Goal: Information Seeking & Learning: Learn about a topic

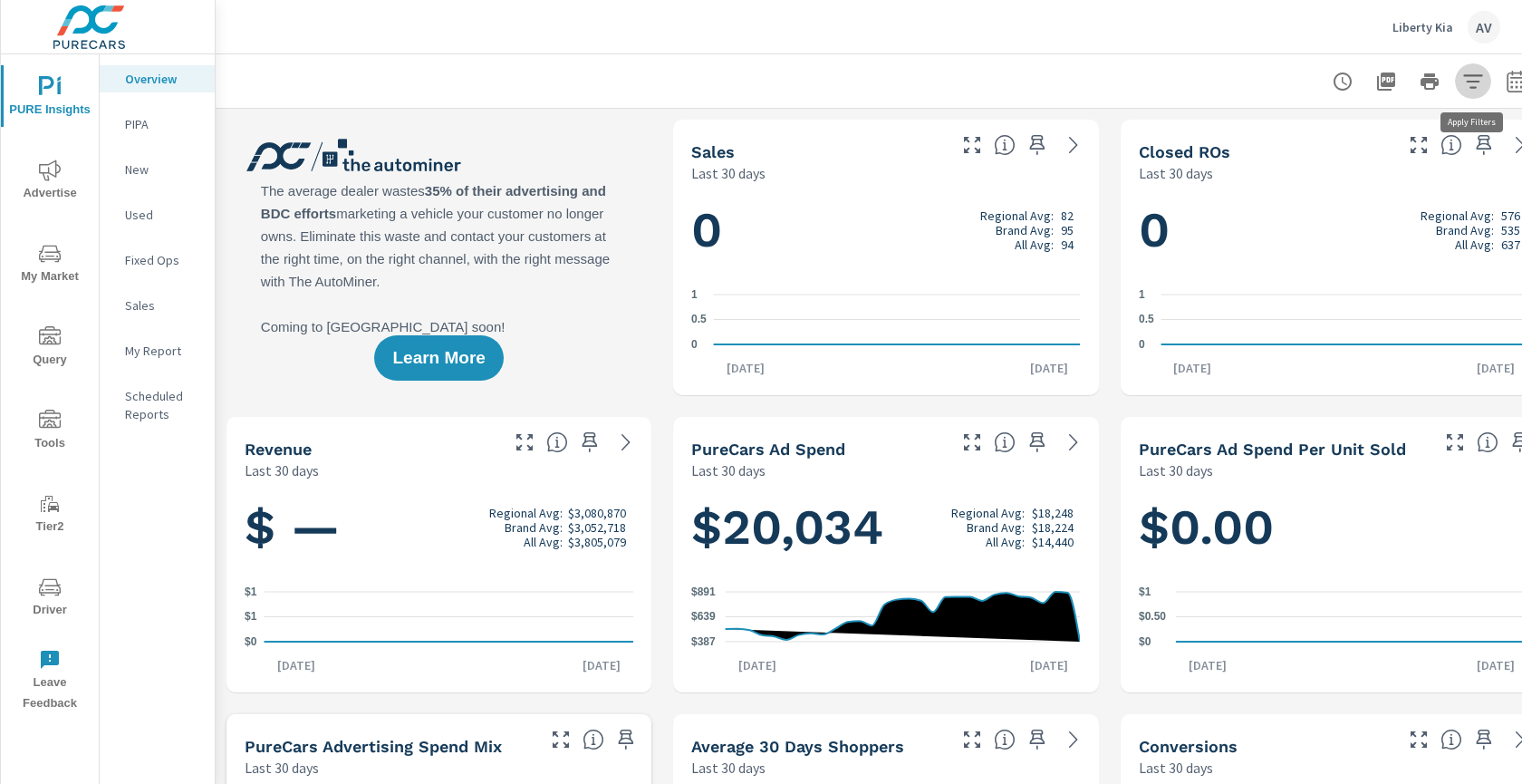
click at [1472, 83] on icon "button" at bounding box center [1474, 82] width 22 height 22
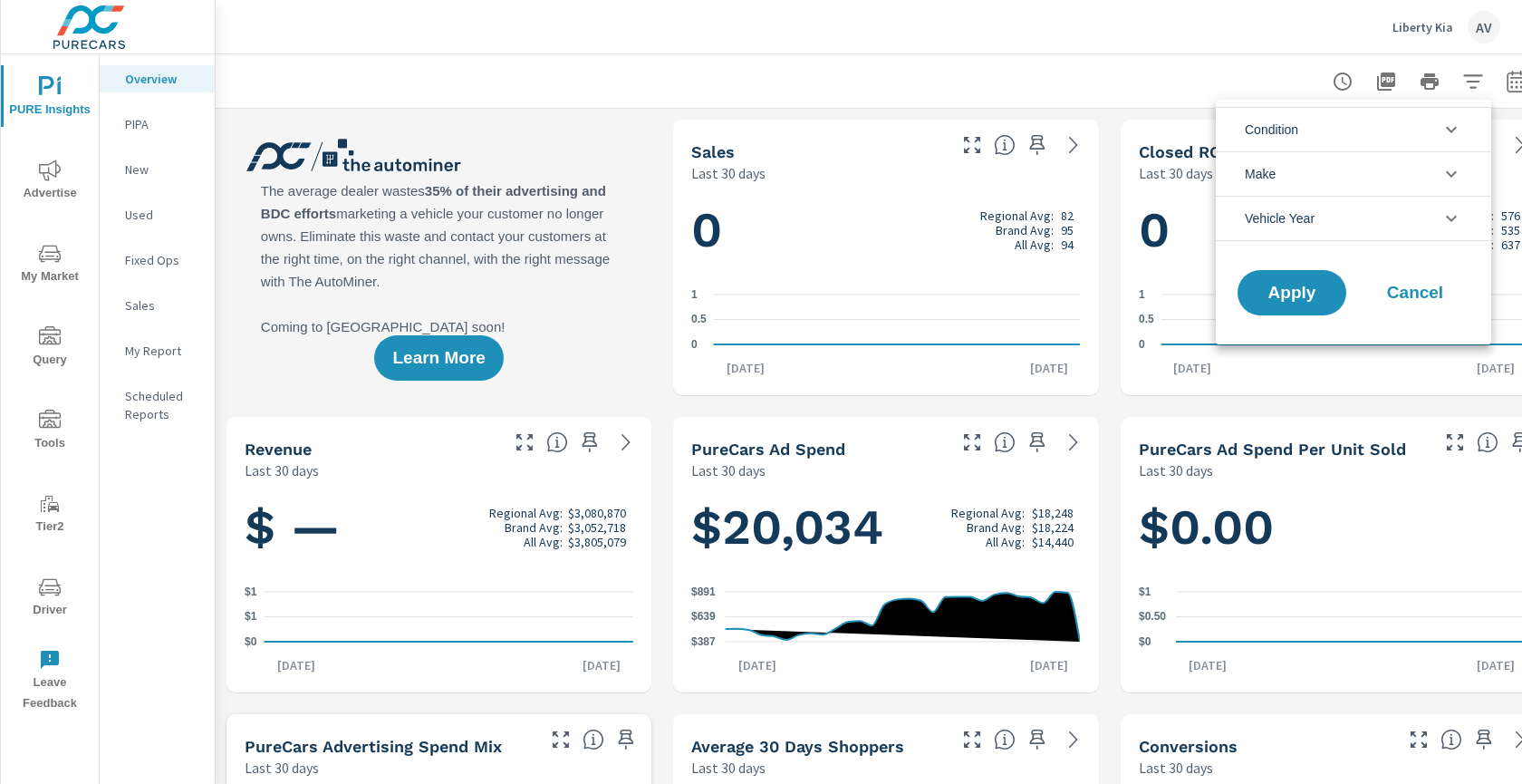
click at [900, 73] on div at bounding box center [761, 392] width 1522 height 784
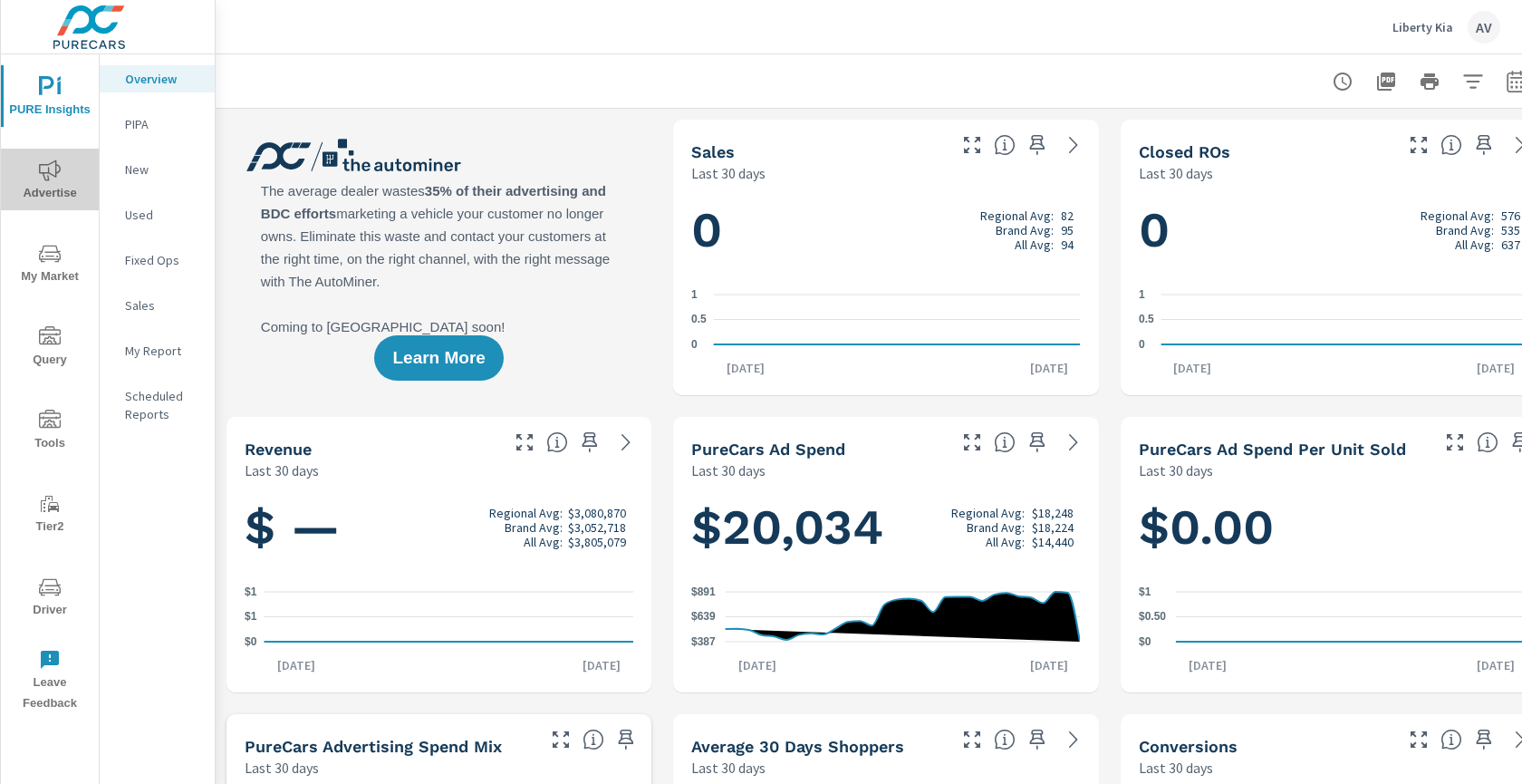
click at [60, 190] on span "Advertise" at bounding box center [49, 181] width 87 height 44
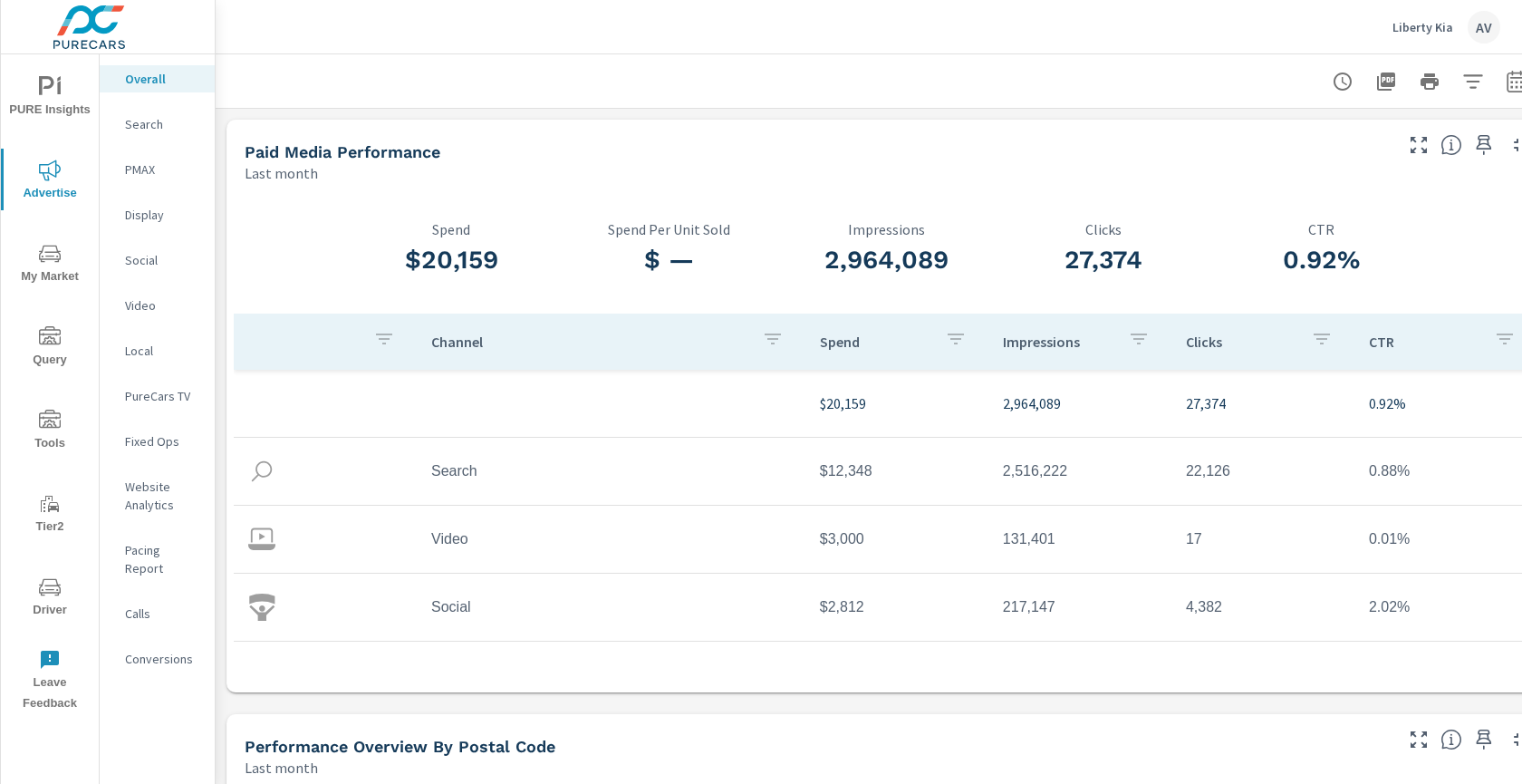
click at [539, 185] on div "$20,159 Spend $ — Spend Per Unit Sold 2,964,089 Impressions 27,374 Clicks 0.92%…" at bounding box center [886, 437] width 1319 height 509
click at [656, 130] on div "Paid Media Performance Last month" at bounding box center [812, 151] width 1170 height 64
click at [141, 121] on p "Search" at bounding box center [163, 124] width 75 height 18
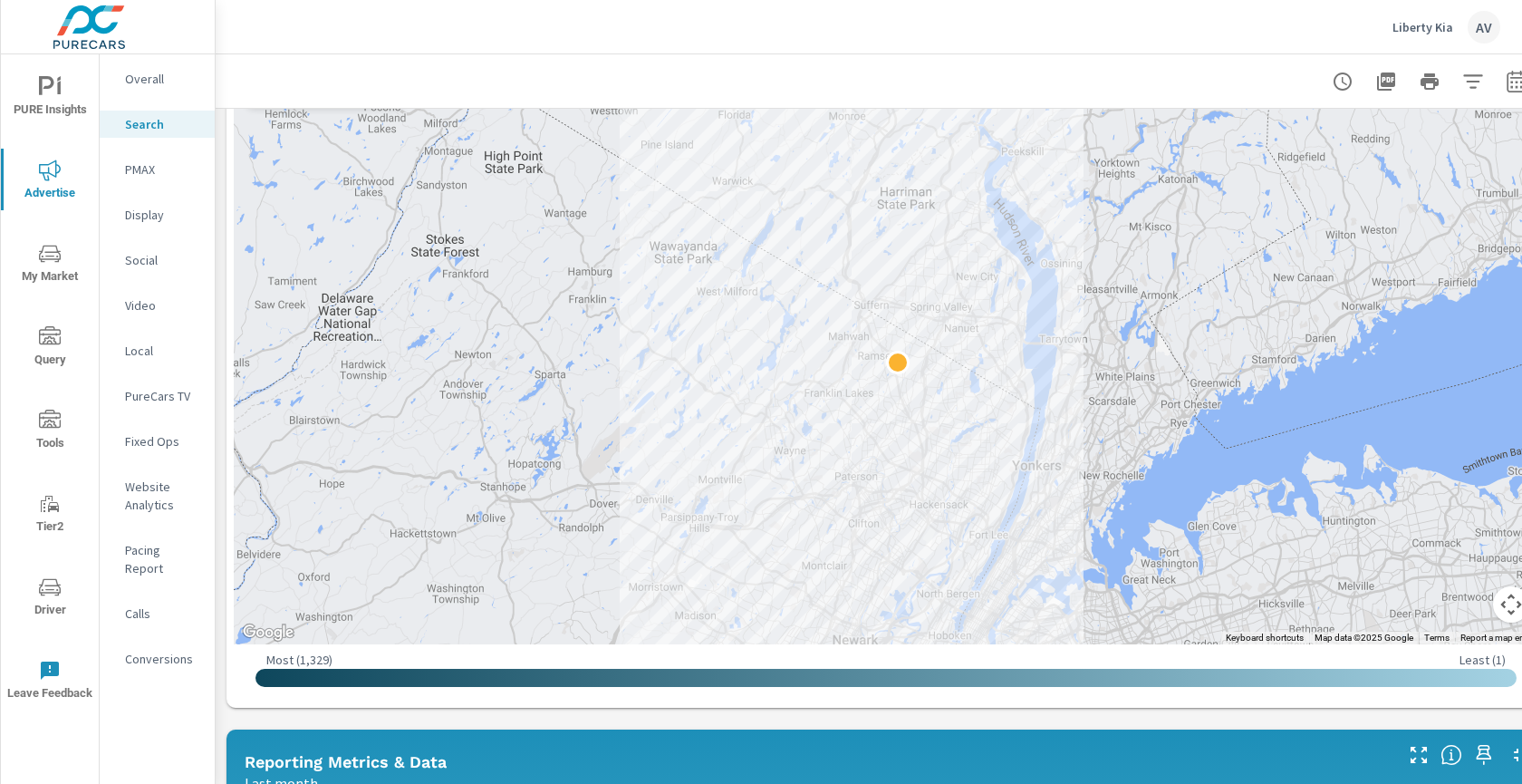
scroll to position [287, 0]
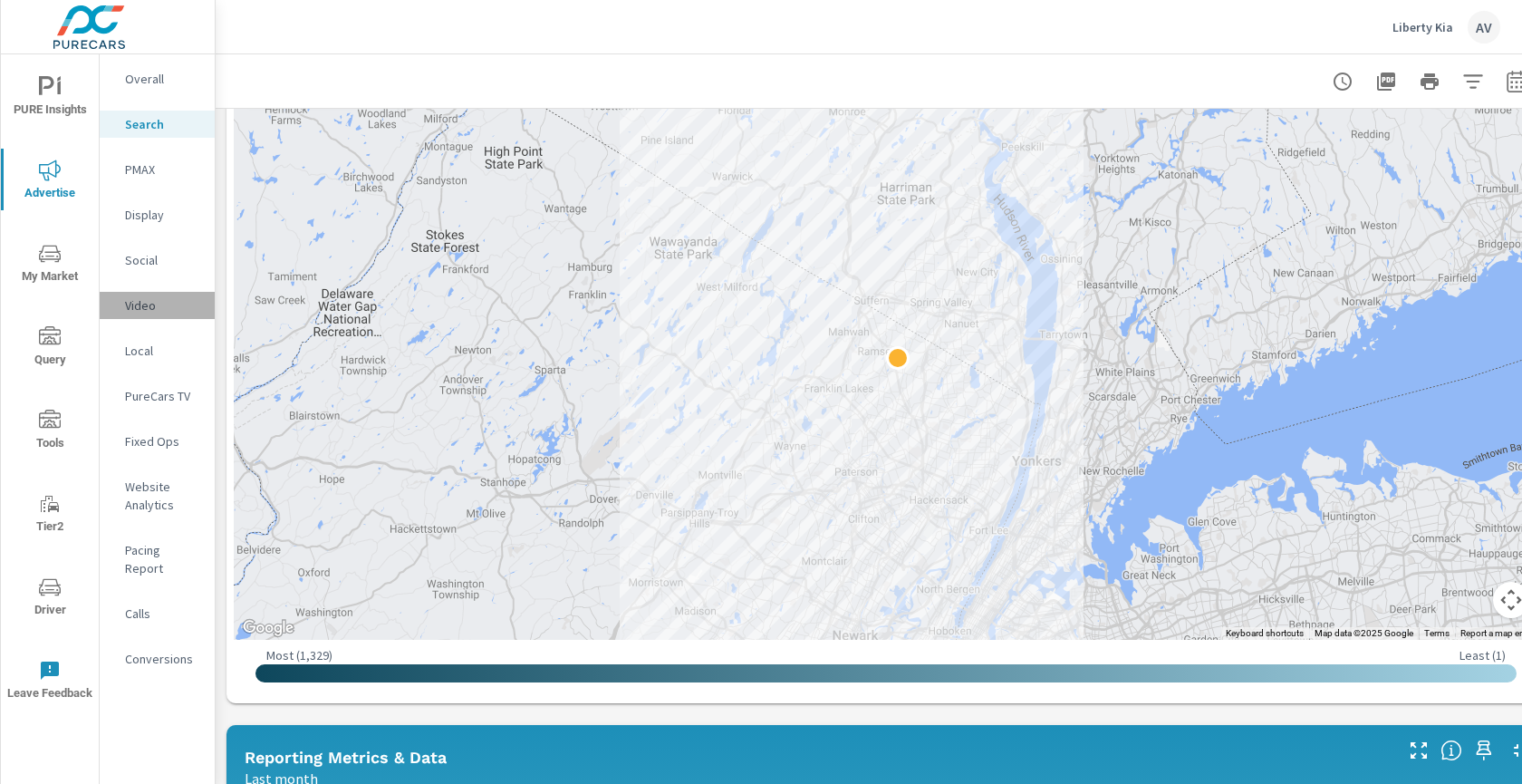
click at [148, 308] on p "Video" at bounding box center [163, 305] width 75 height 18
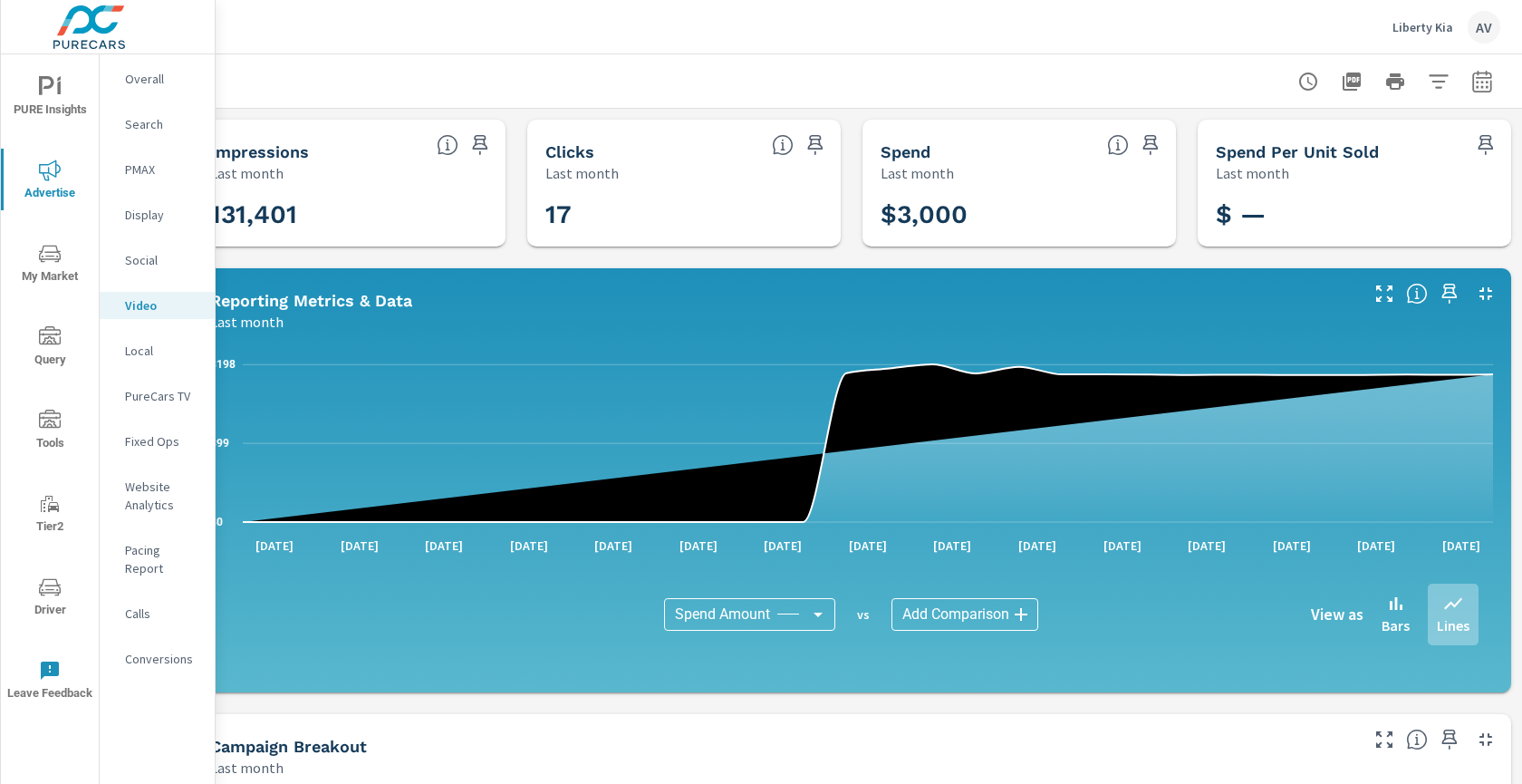
scroll to position [0, 49]
click at [1472, 83] on icon "button" at bounding box center [1483, 82] width 22 height 22
select select "Last month"
click at [1472, 83] on icon "button" at bounding box center [1483, 82] width 22 height 22
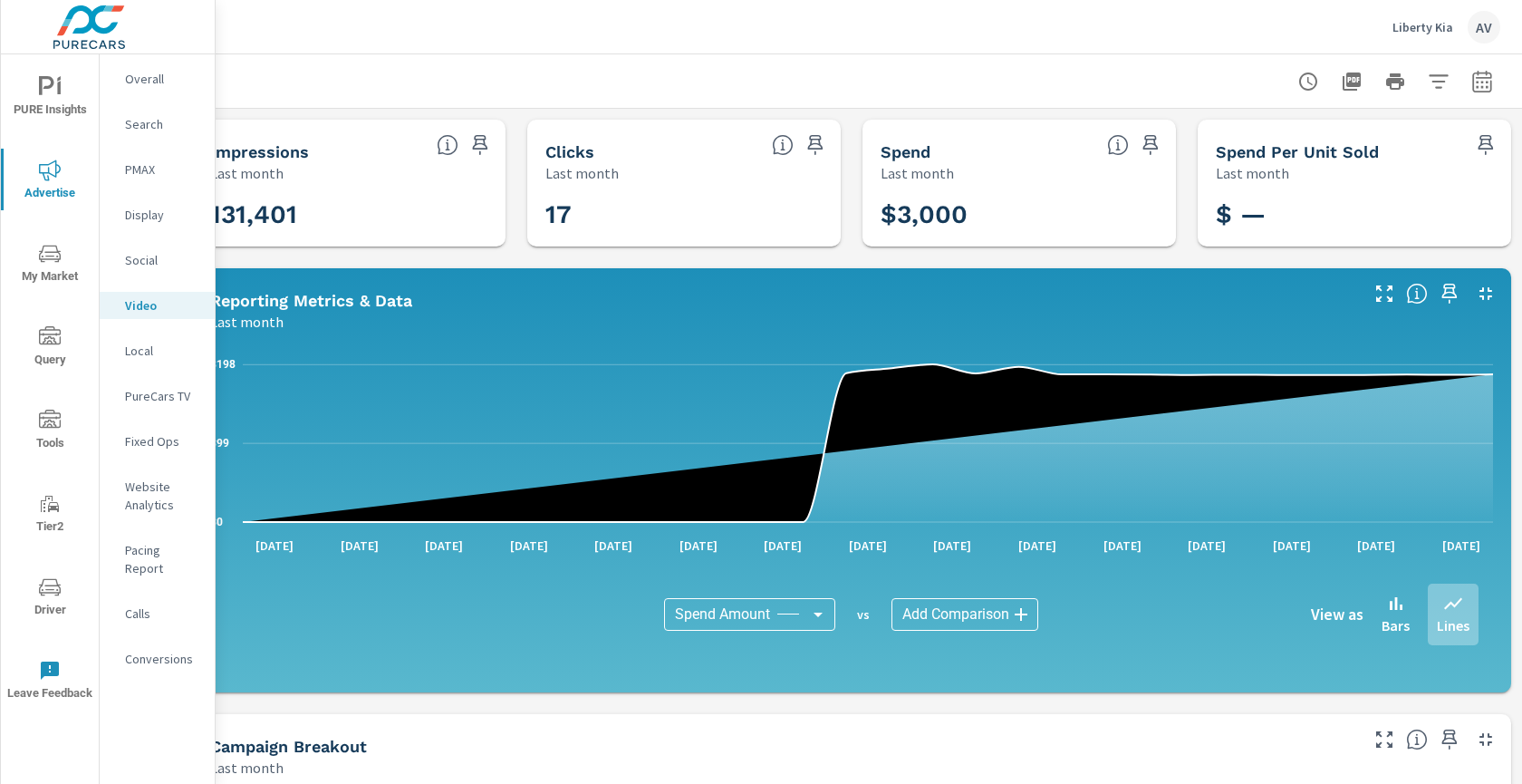
select select "Last month"
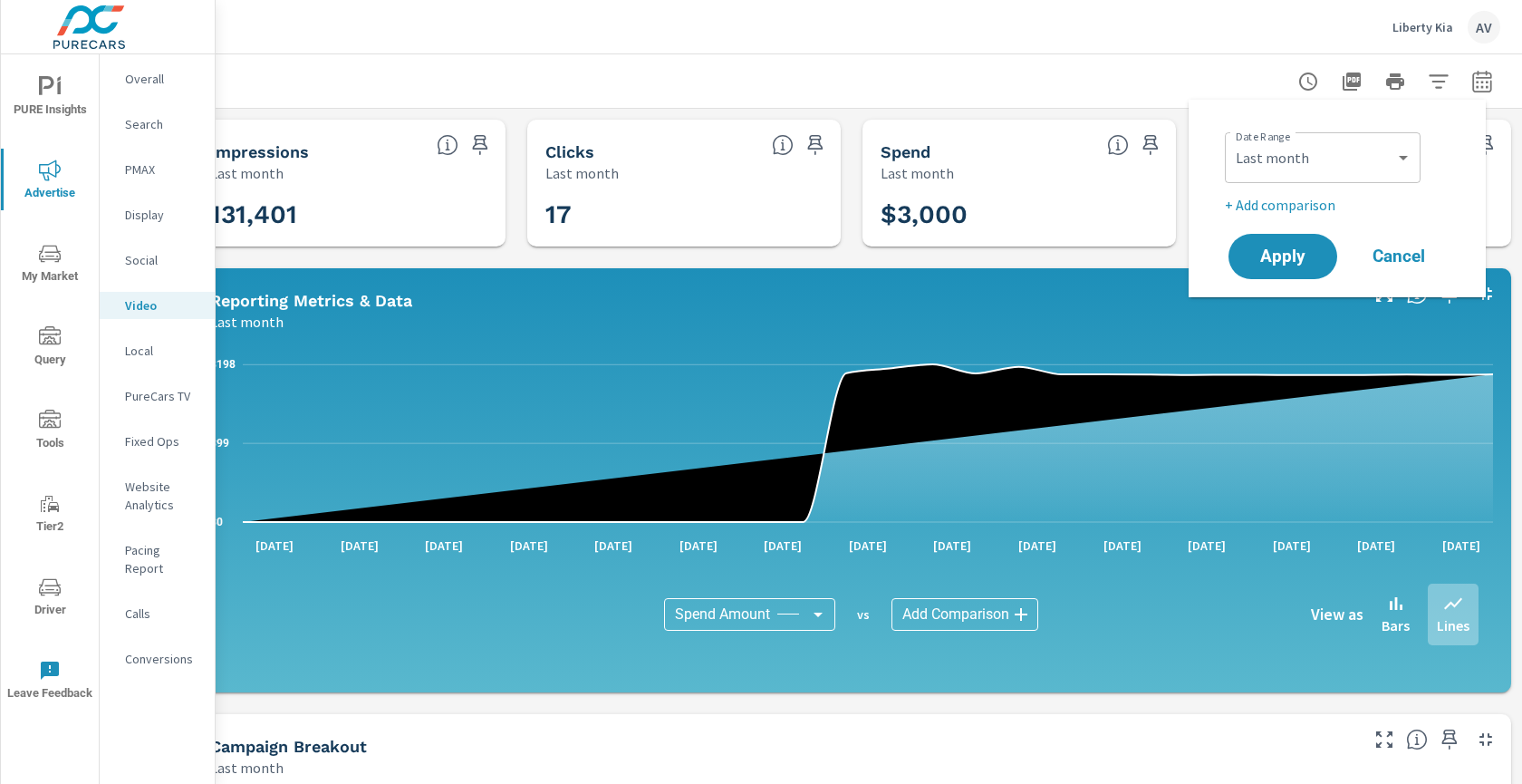
click at [1044, 93] on div at bounding box center [851, 81] width 1297 height 53
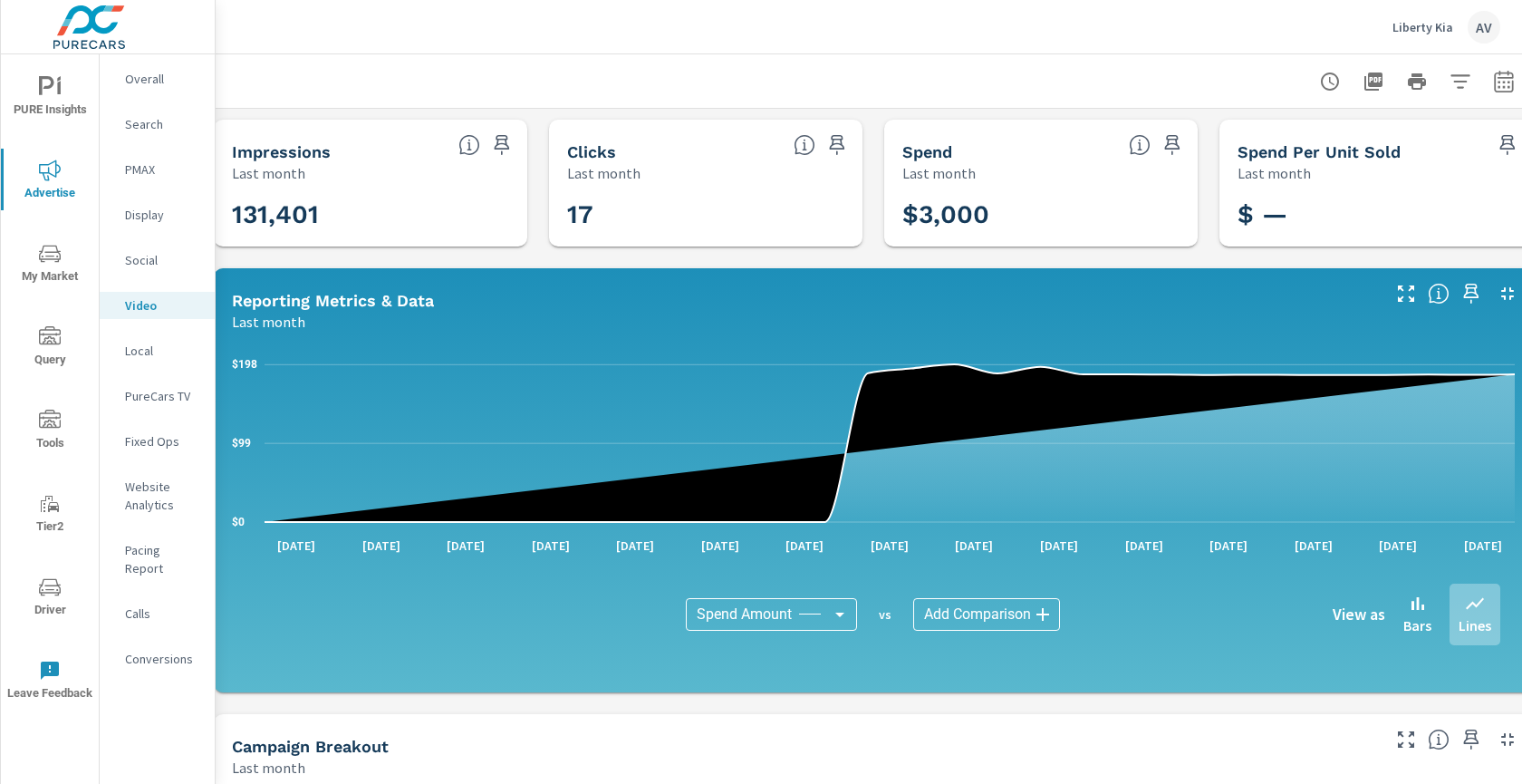
scroll to position [0, 0]
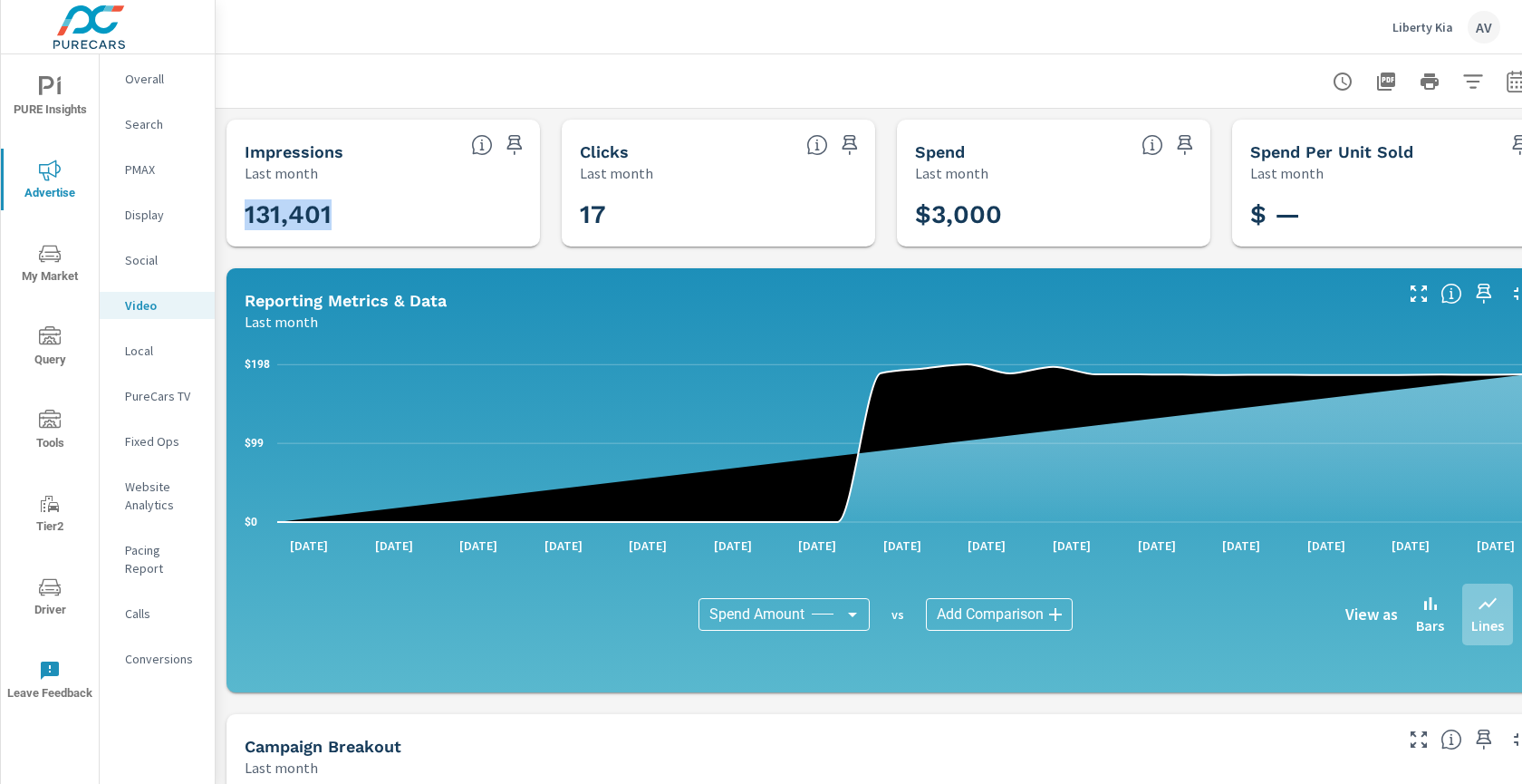
drag, startPoint x: 324, startPoint y: 217, endPoint x: 247, endPoint y: 220, distance: 77.1
click at [247, 220] on h3 "131,401" at bounding box center [382, 214] width 277 height 31
copy h3 "131,401"
click at [224, 167] on div "Impressions Last month 131,401 Clicks Last month 17 Spend Last month $3,000 Spe…" at bounding box center [886, 702] width 1341 height 1189
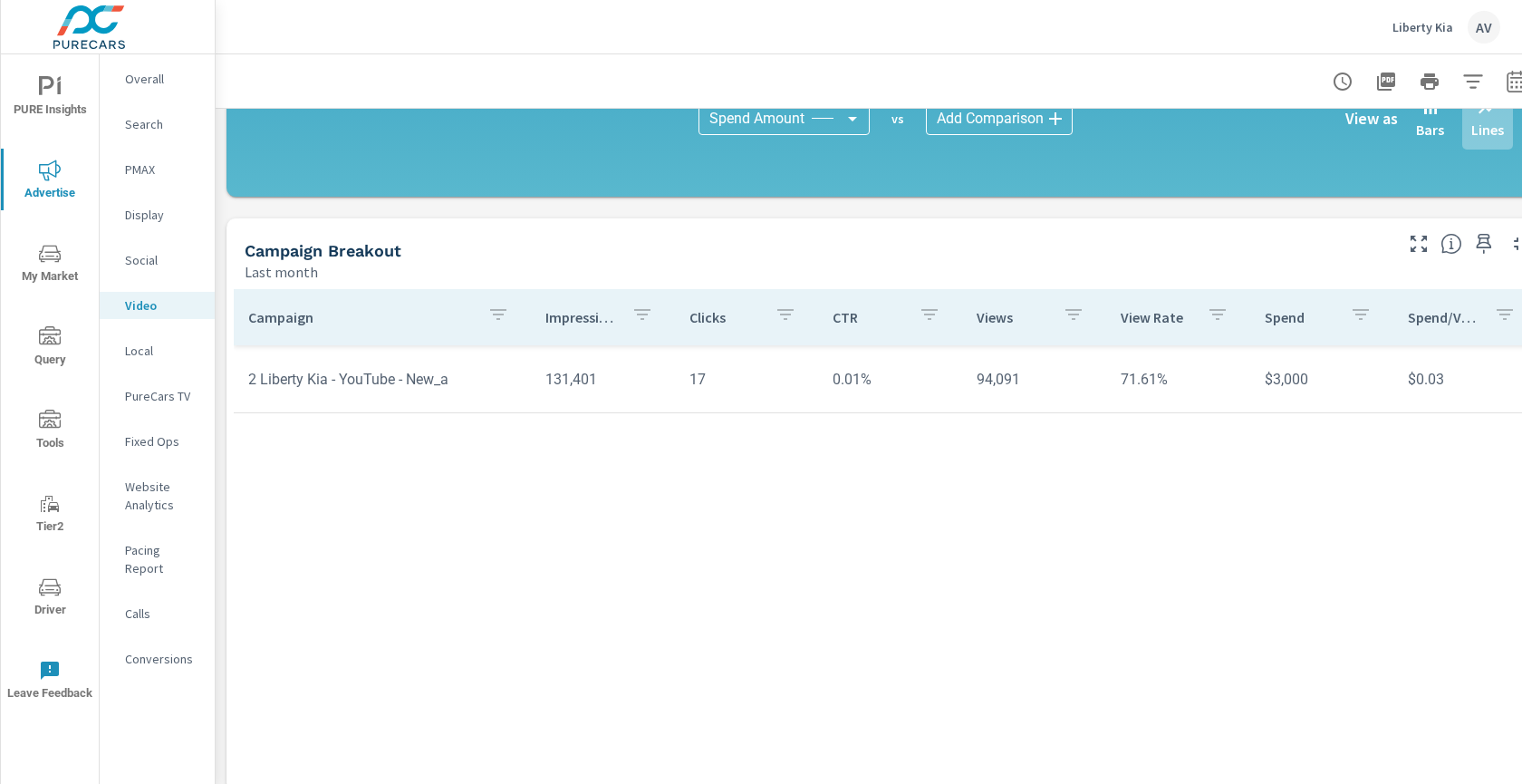
scroll to position [528, 0]
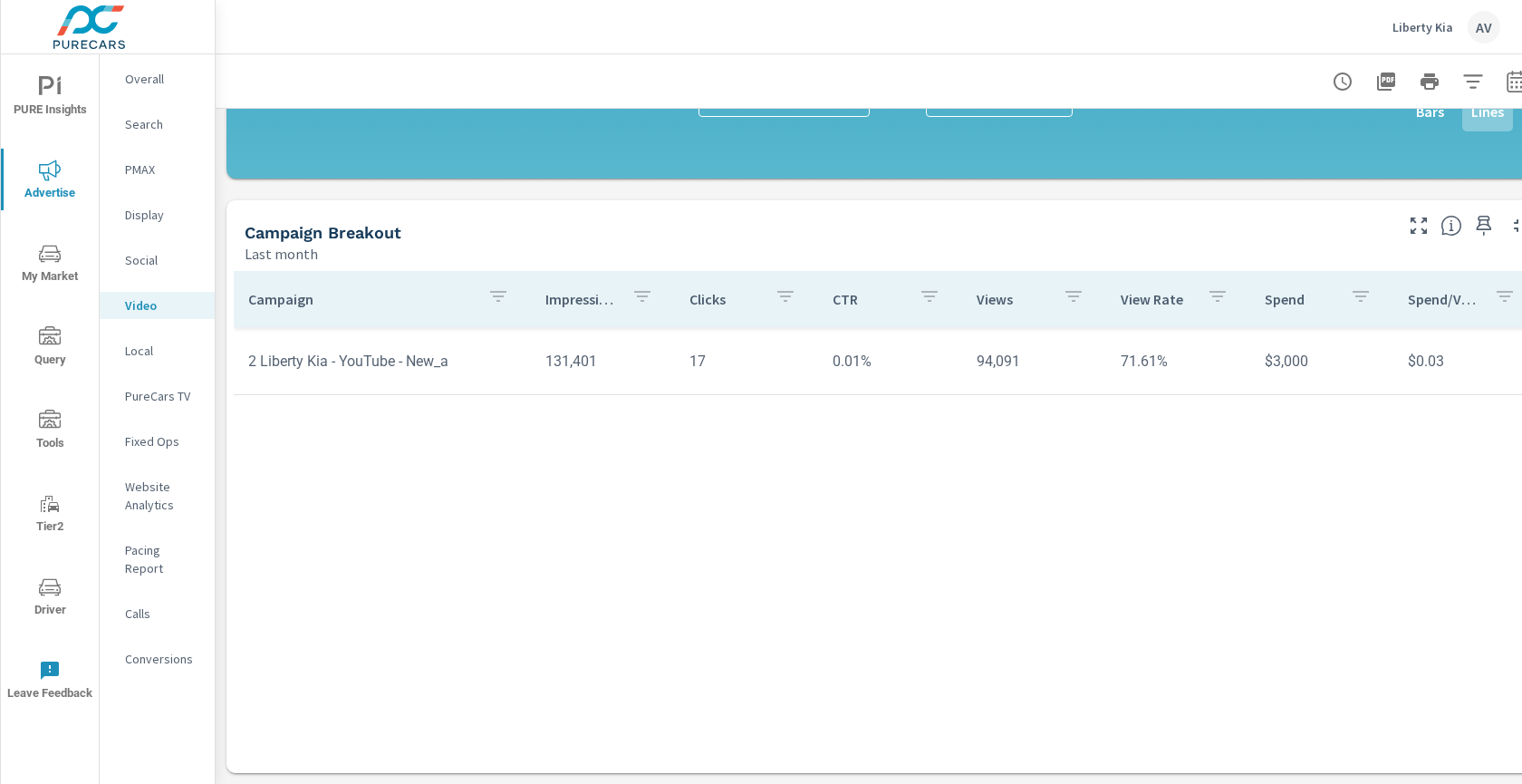
click at [879, 349] on td "0.01%" at bounding box center [891, 360] width 144 height 46
click at [1027, 353] on td "94,091" at bounding box center [1034, 360] width 144 height 46
drag, startPoint x: 1033, startPoint y: 349, endPoint x: 978, endPoint y: 353, distance: 55.1
click at [978, 353] on td "94,091" at bounding box center [1034, 360] width 144 height 46
copy td "94,091"
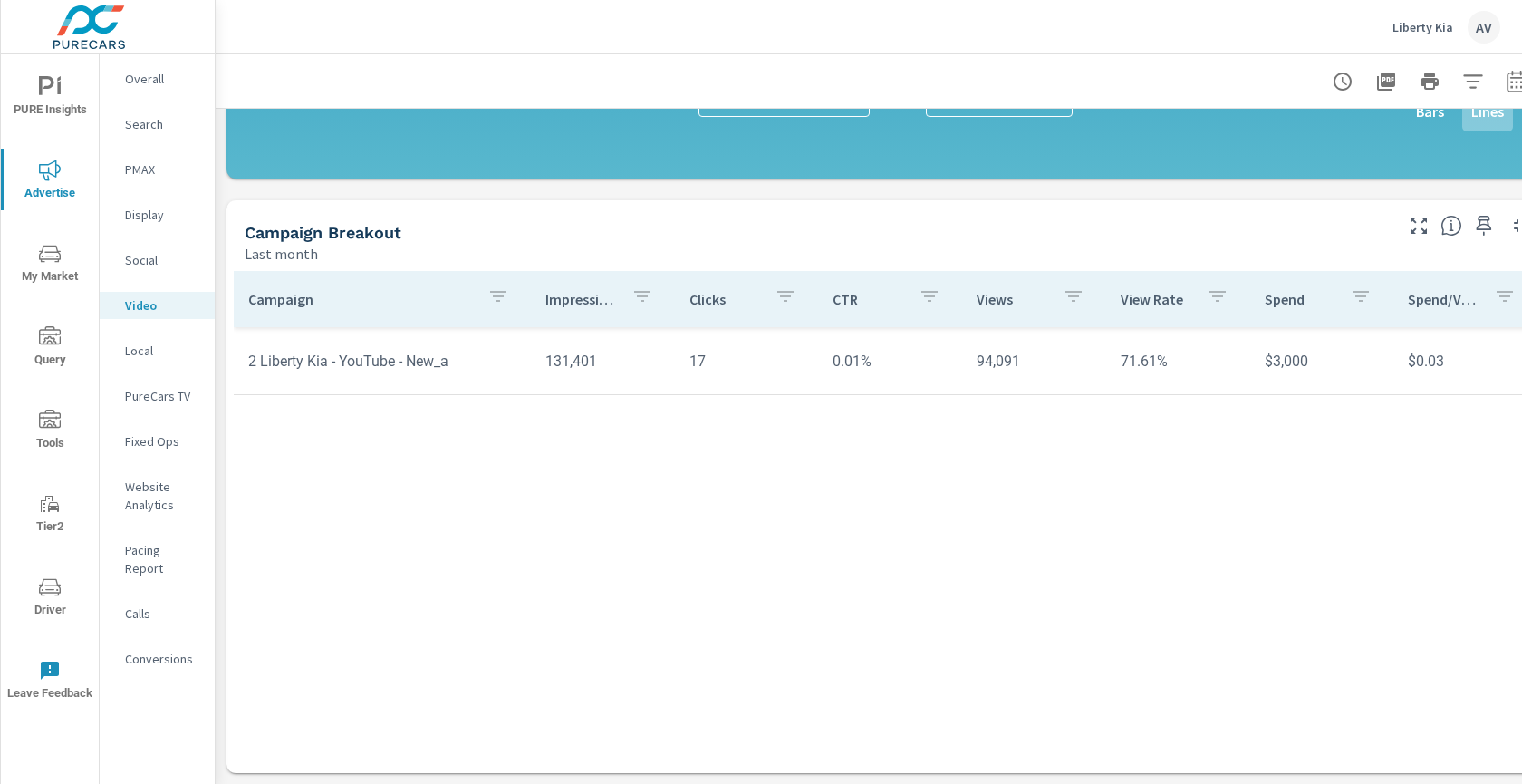
click at [1156, 346] on td "71.61%" at bounding box center [1178, 360] width 144 height 46
copy td "71.61%"
click at [162, 338] on div "Local" at bounding box center [157, 351] width 115 height 28
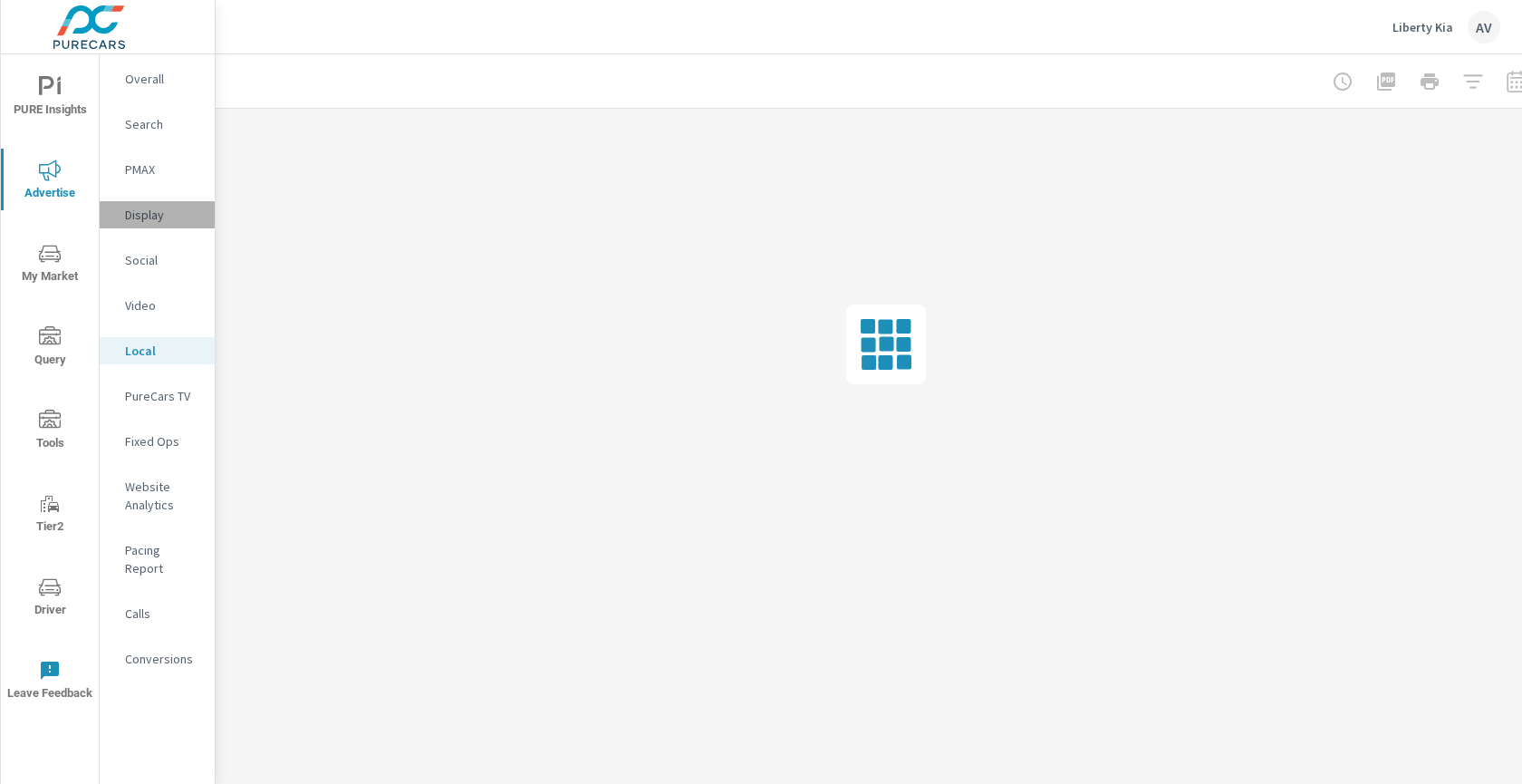
click at [141, 226] on div "Display" at bounding box center [157, 215] width 115 height 28
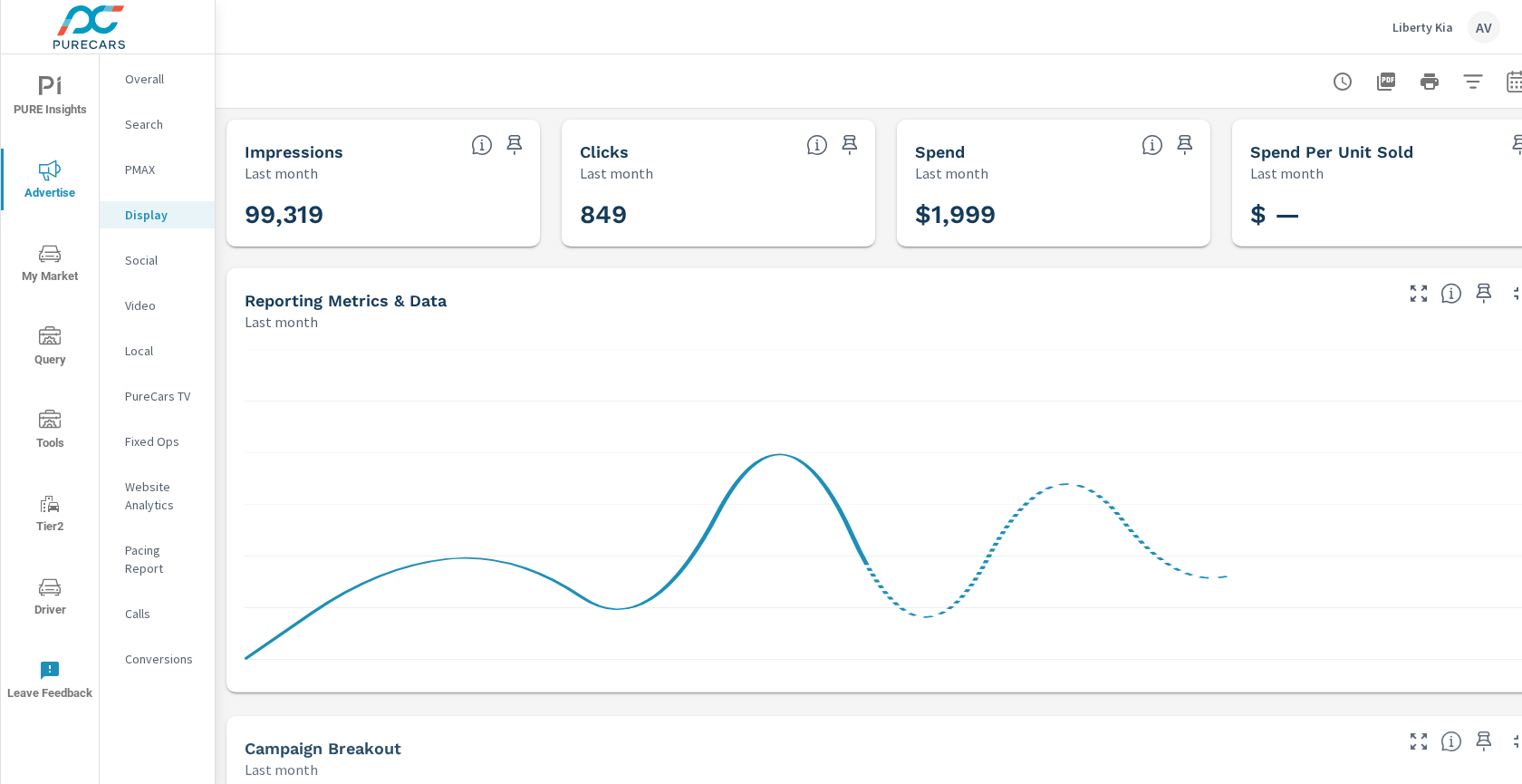
click at [283, 232] on div "99,319" at bounding box center [382, 215] width 277 height 45
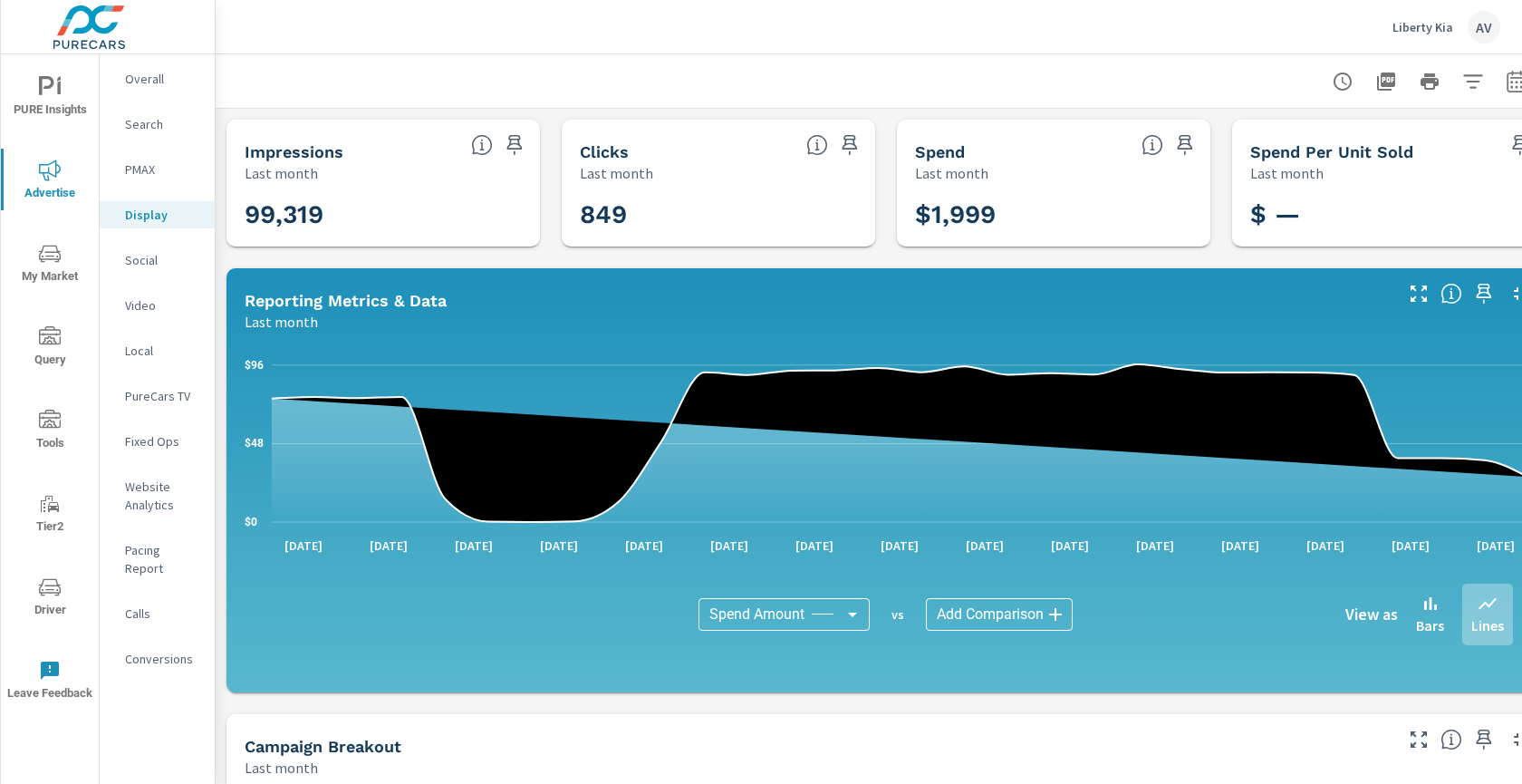
click at [283, 225] on h3 "99,319" at bounding box center [382, 214] width 277 height 31
copy div "99,319 Clicks Last month"
click at [607, 211] on h3 "849" at bounding box center [718, 214] width 277 height 31
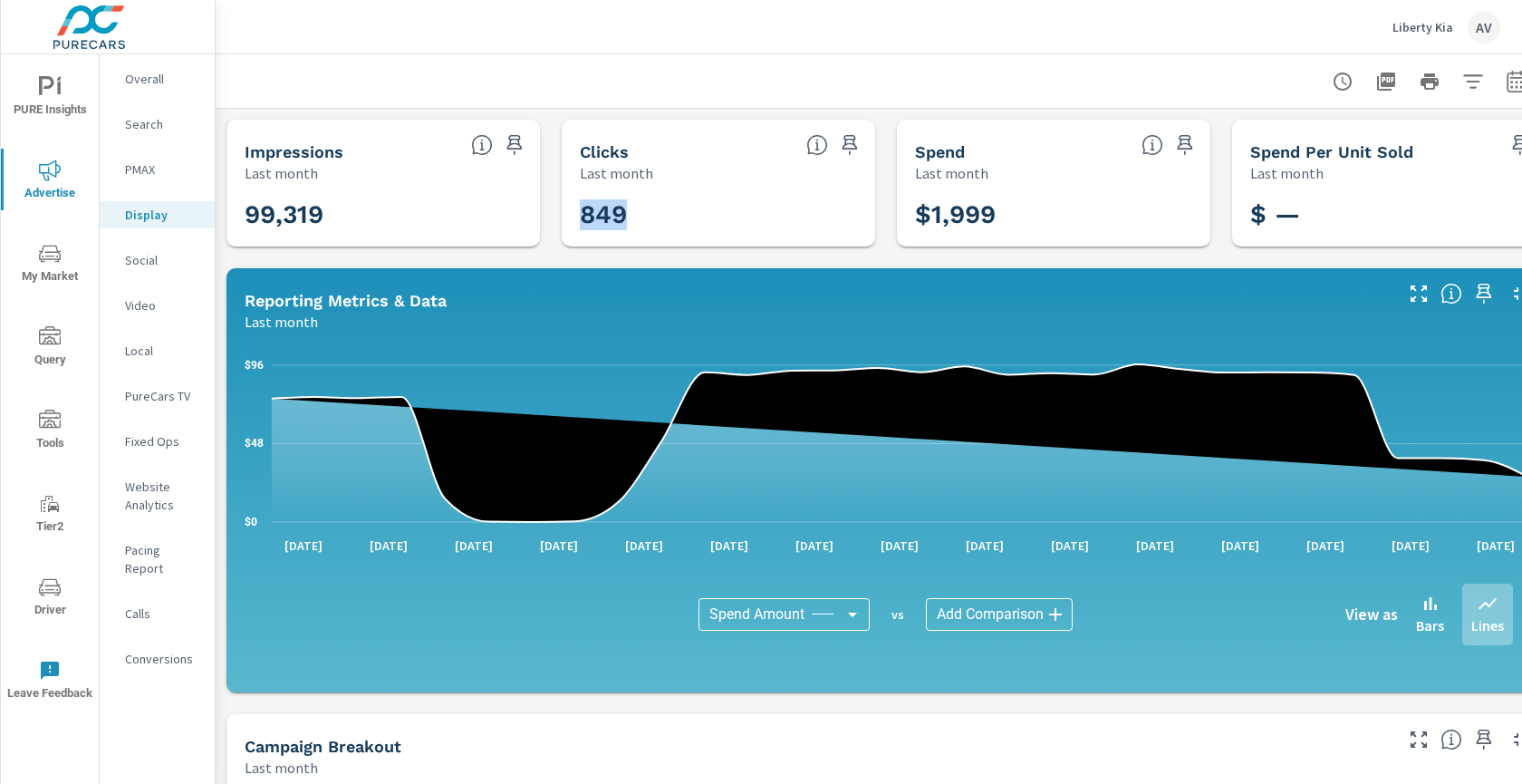
click at [607, 211] on h3 "849" at bounding box center [718, 214] width 277 height 31
copy h3 "849"
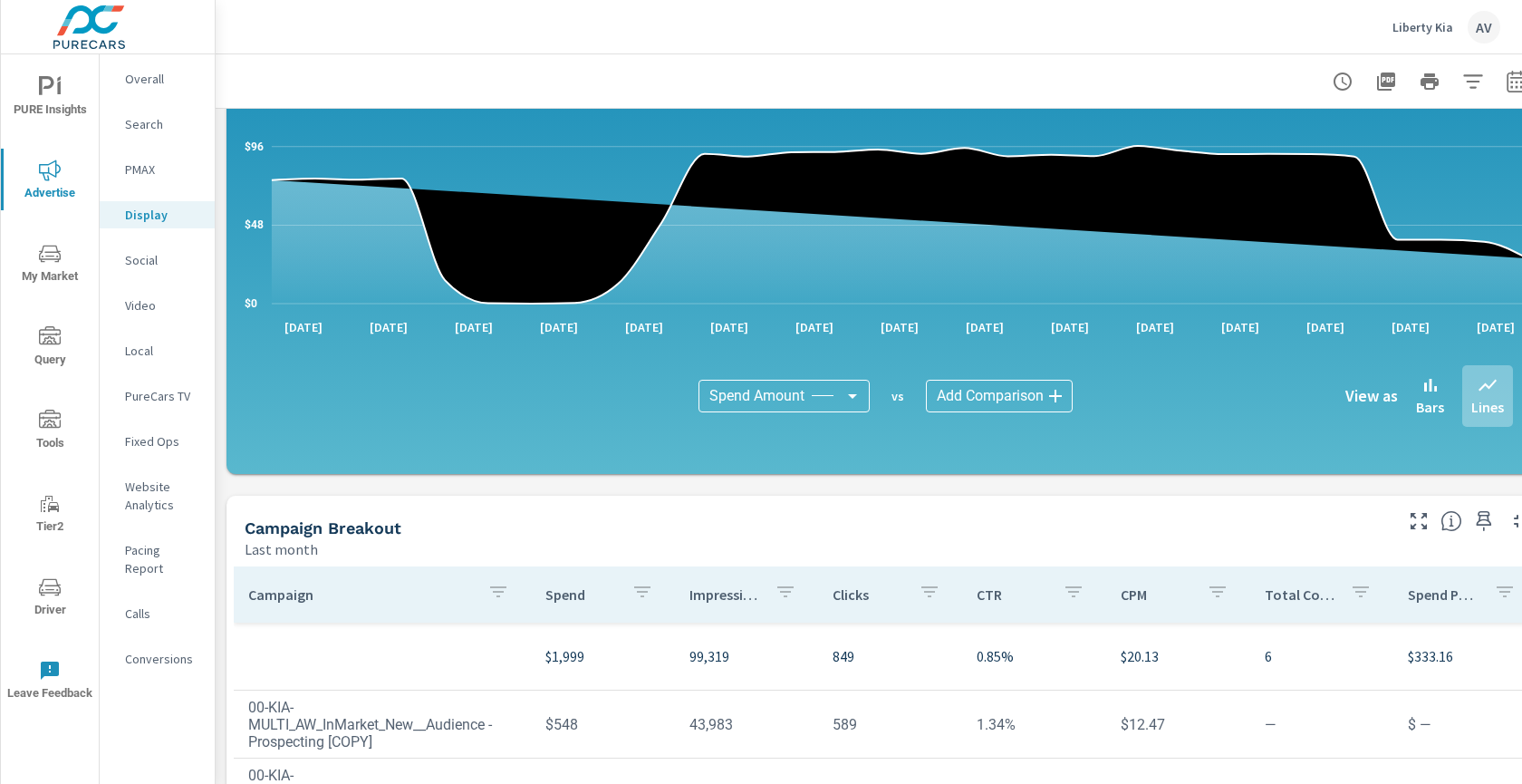
click at [945, 511] on div "Campaign Breakout Last month" at bounding box center [812, 527] width 1170 height 64
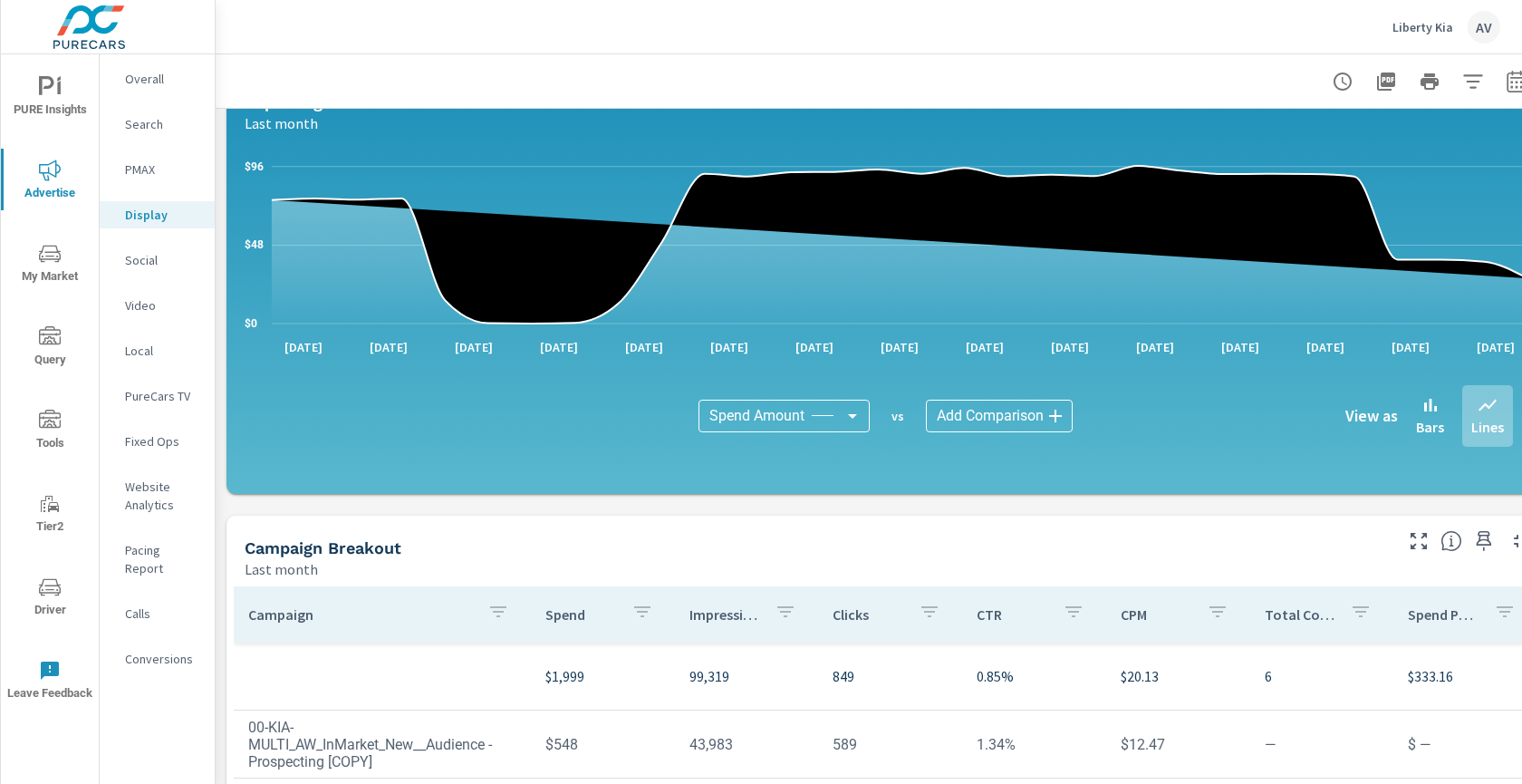
scroll to position [203, 0]
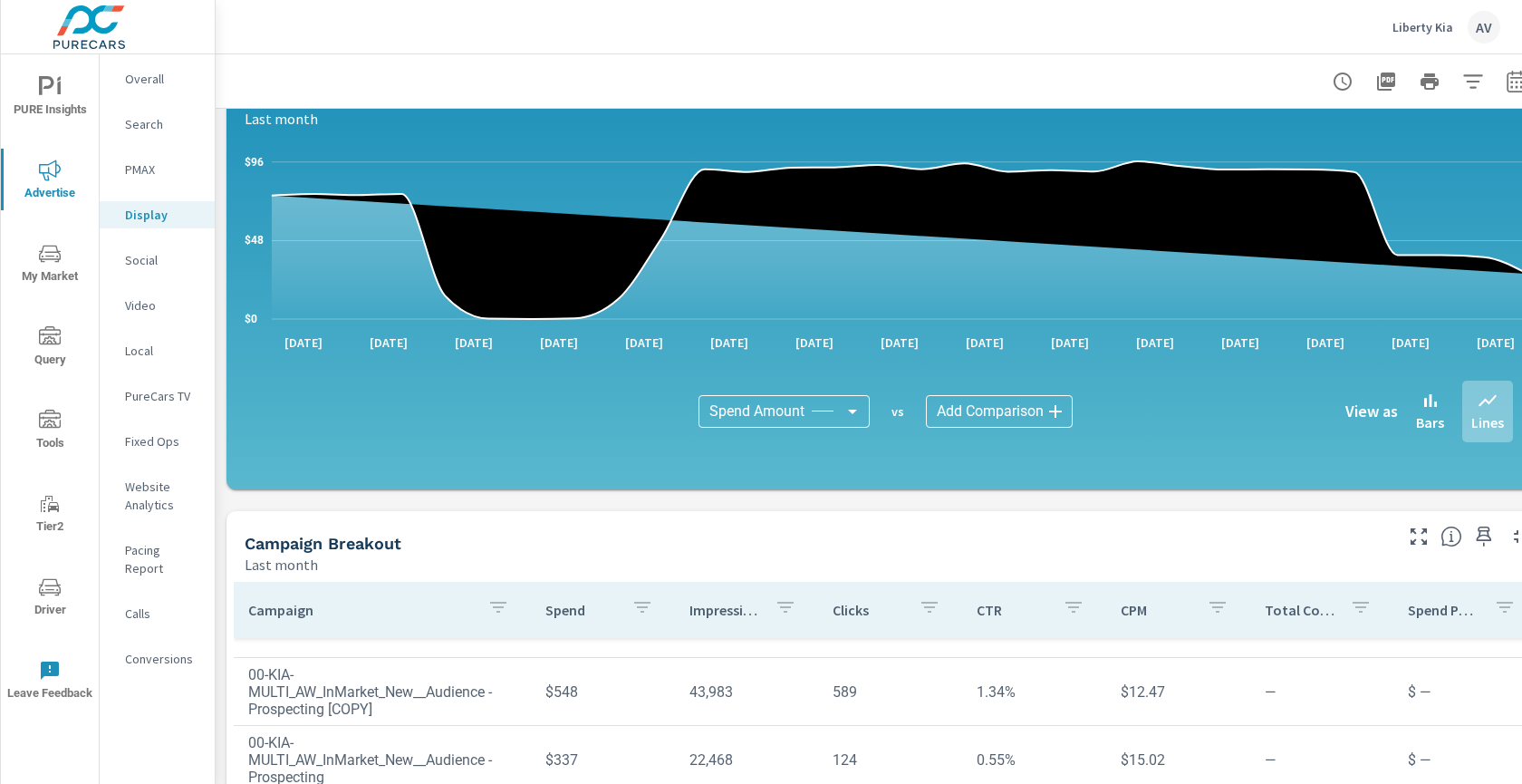
scroll to position [70, 0]
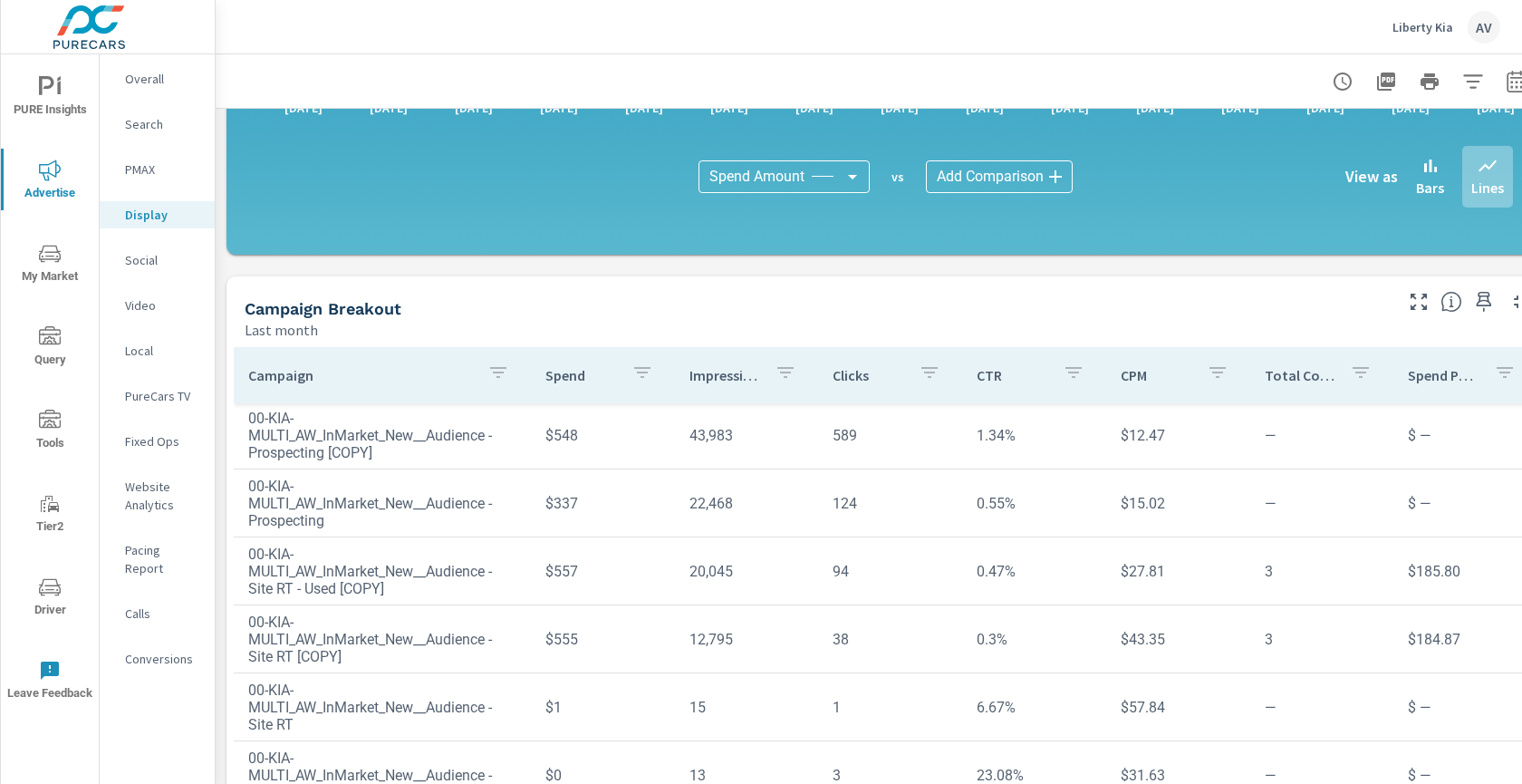
scroll to position [528, 0]
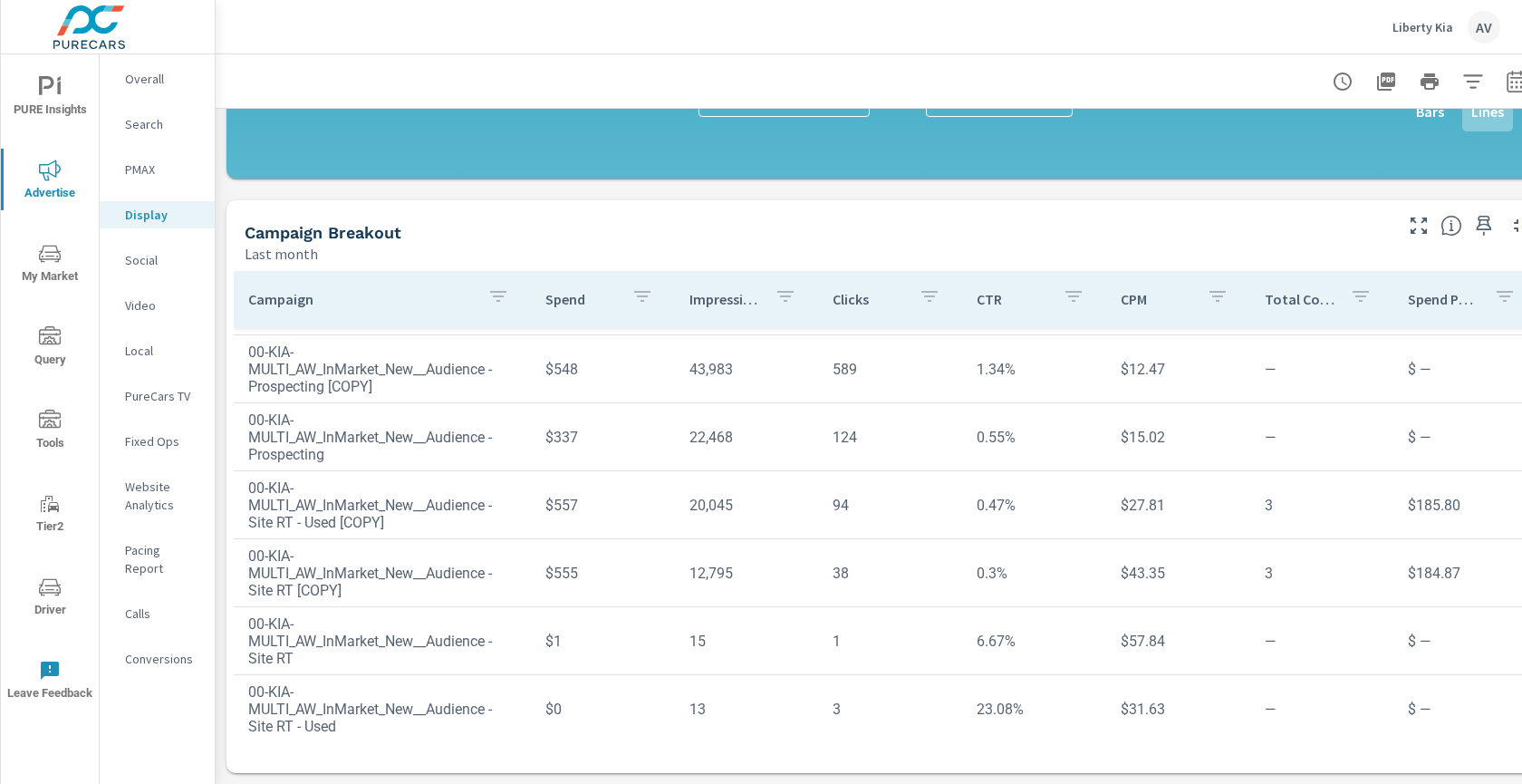
scroll to position [70, 0]
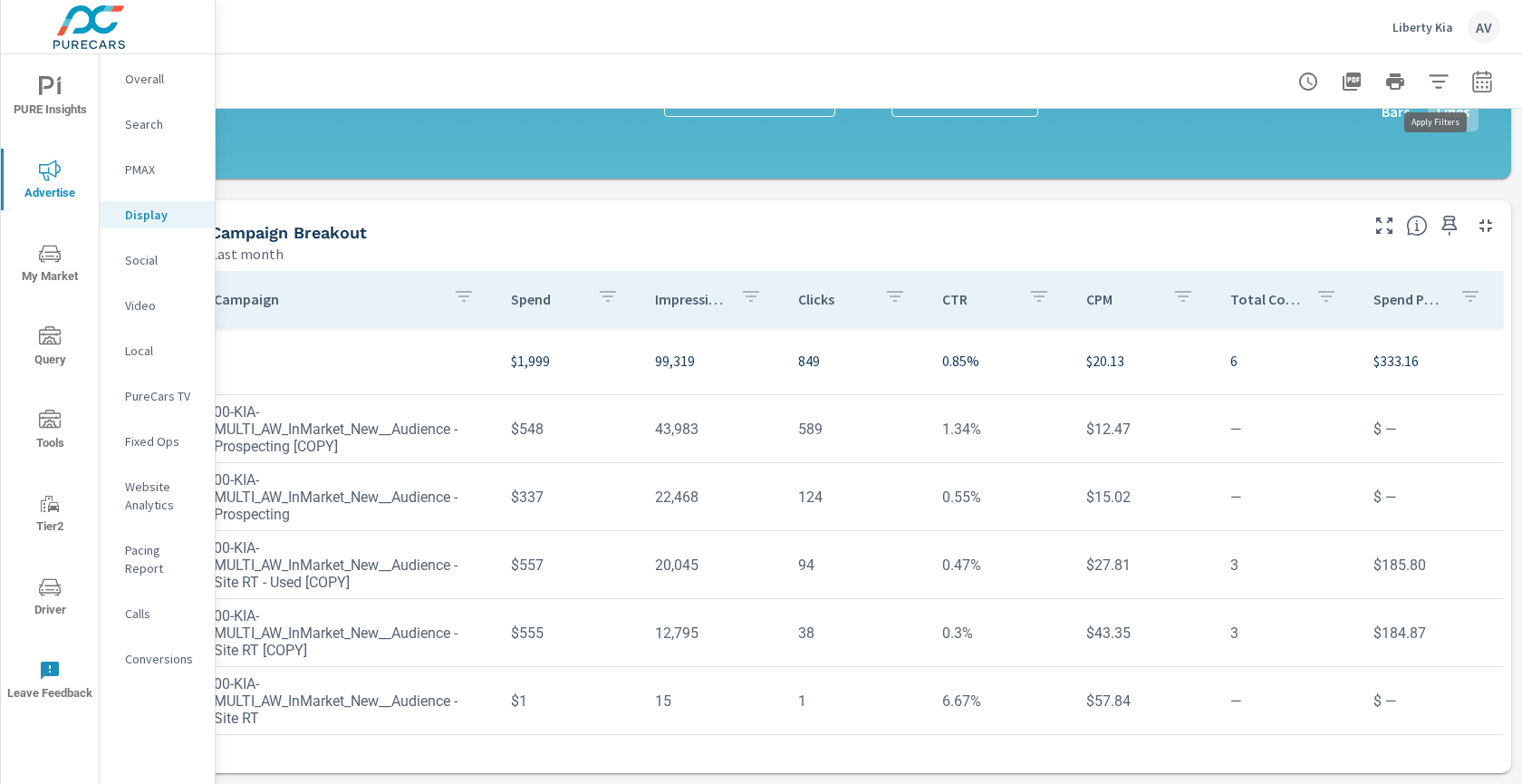
scroll to position [528, 49]
click at [1472, 82] on icon "button" at bounding box center [1483, 82] width 22 height 22
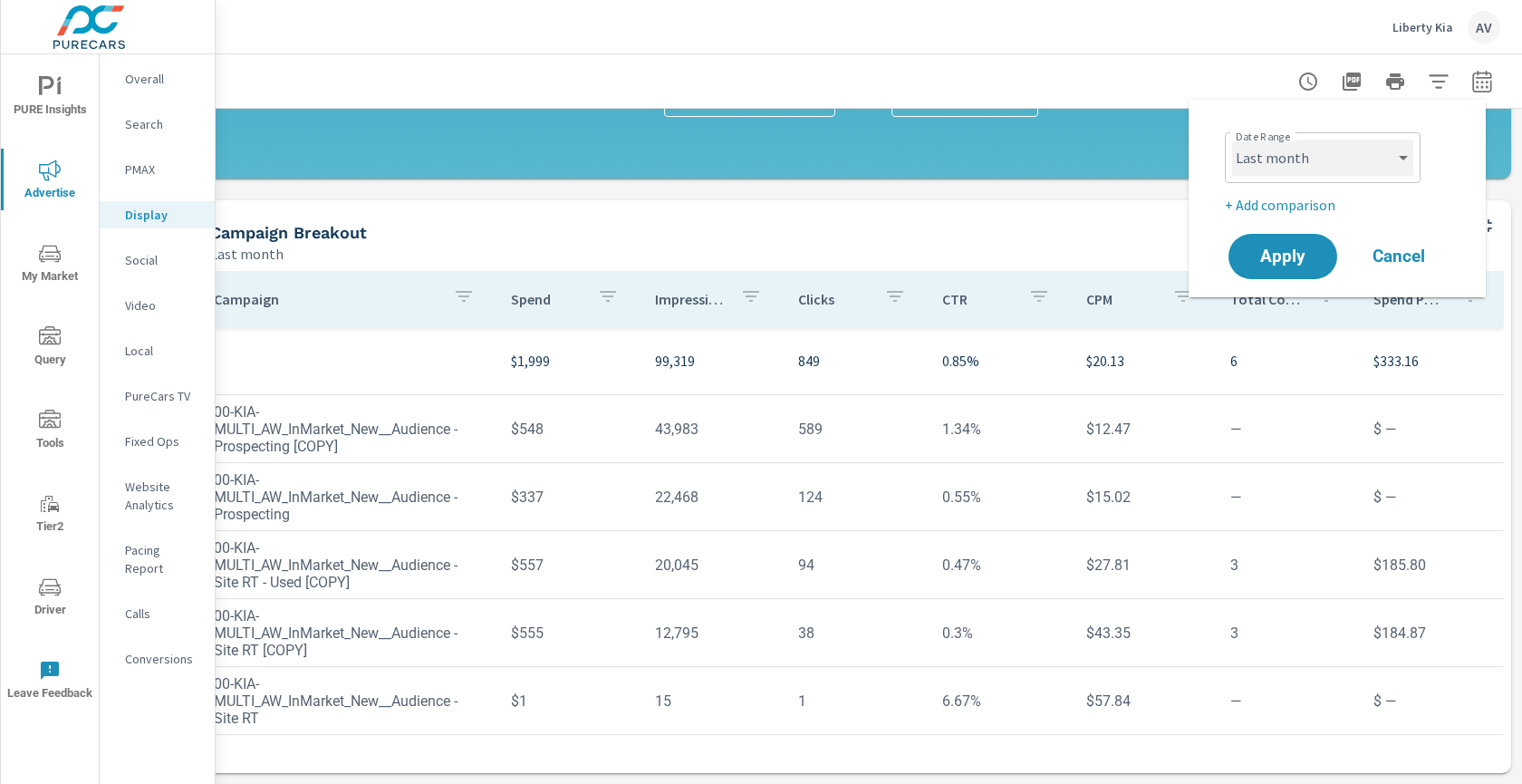
click at [1315, 160] on select "Custom Yesterday Last week Last 7 days Last 14 days Last 30 days Last 45 days L…" at bounding box center [1323, 158] width 181 height 36
click at [1333, 162] on select "Custom Yesterday Last week Last 7 days Last 14 days Last 30 days Last 45 days L…" at bounding box center [1323, 158] width 181 height 36
click at [1232, 140] on select "Custom Yesterday Last week Last 7 days Last 14 days Last 30 days Last 45 days L…" at bounding box center [1323, 158] width 181 height 36
select select "custom"
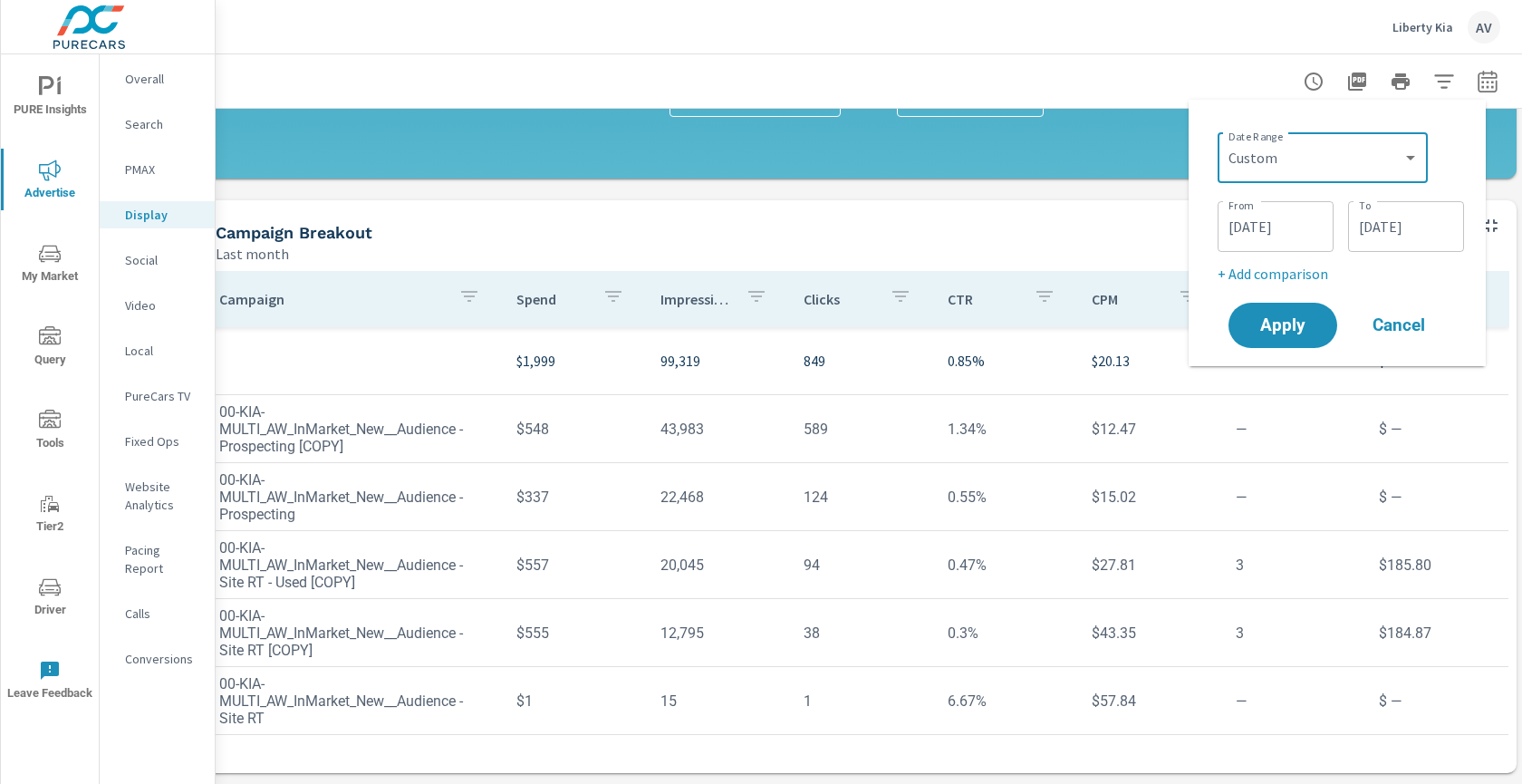
click at [1278, 221] on input "09/01/2025" at bounding box center [1276, 227] width 101 height 36
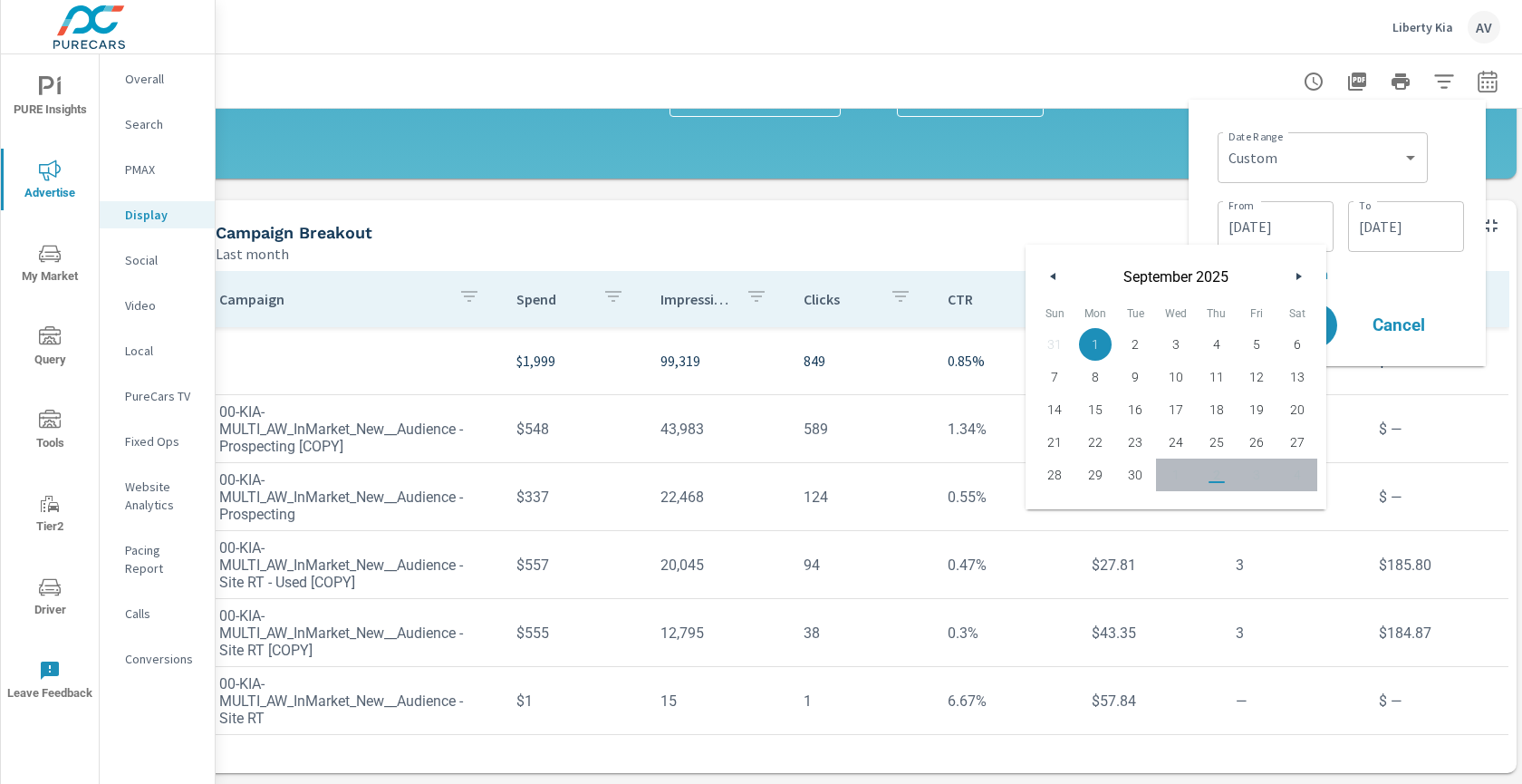
click at [1049, 274] on icon "button" at bounding box center [1050, 276] width 9 height 7
click at [1256, 338] on span "1" at bounding box center [1257, 345] width 40 height 24
type input "08/01/2025"
click at [1378, 243] on input "09/30/2025" at bounding box center [1406, 227] width 101 height 36
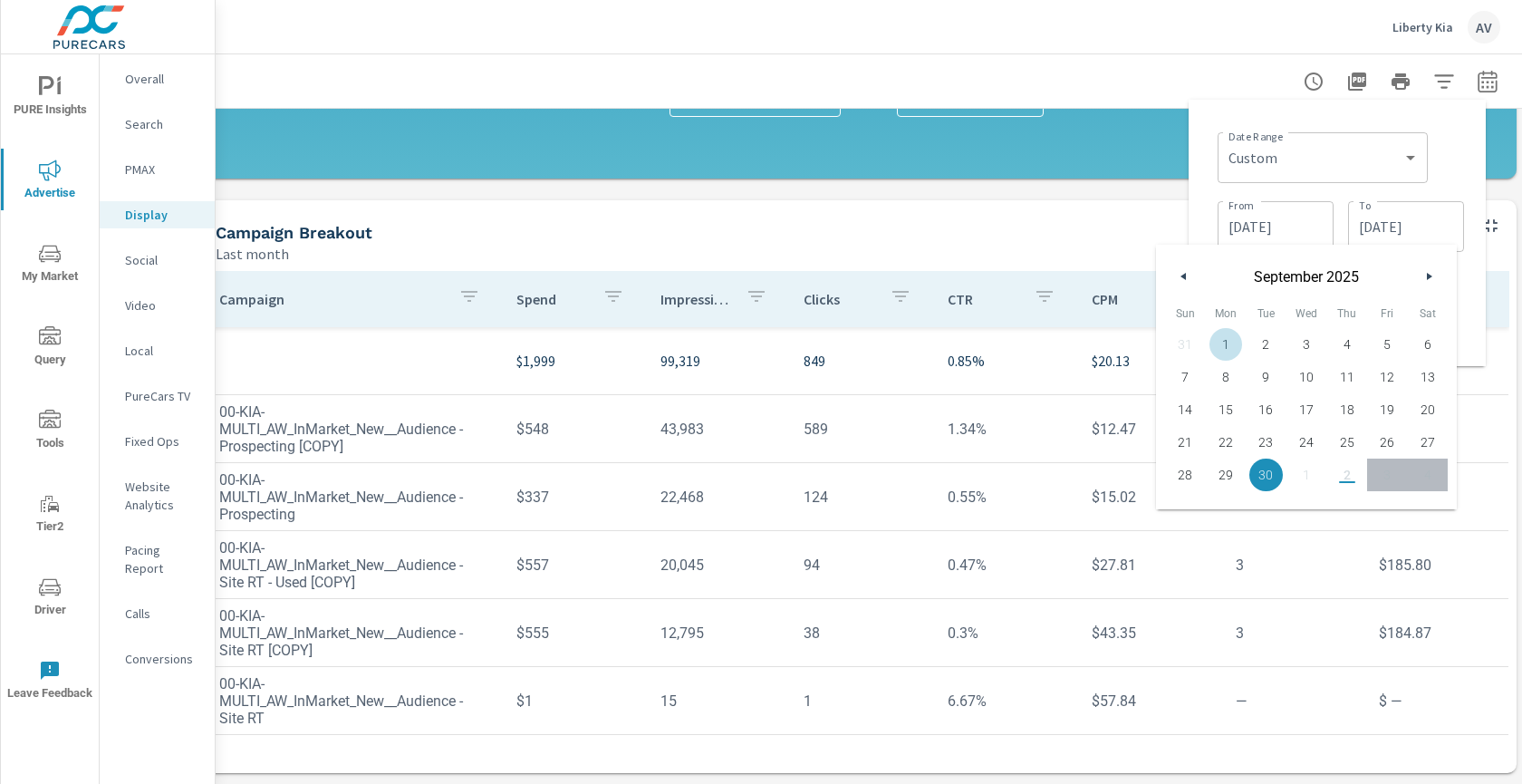
click at [1189, 276] on button "button" at bounding box center [1184, 277] width 22 height 22
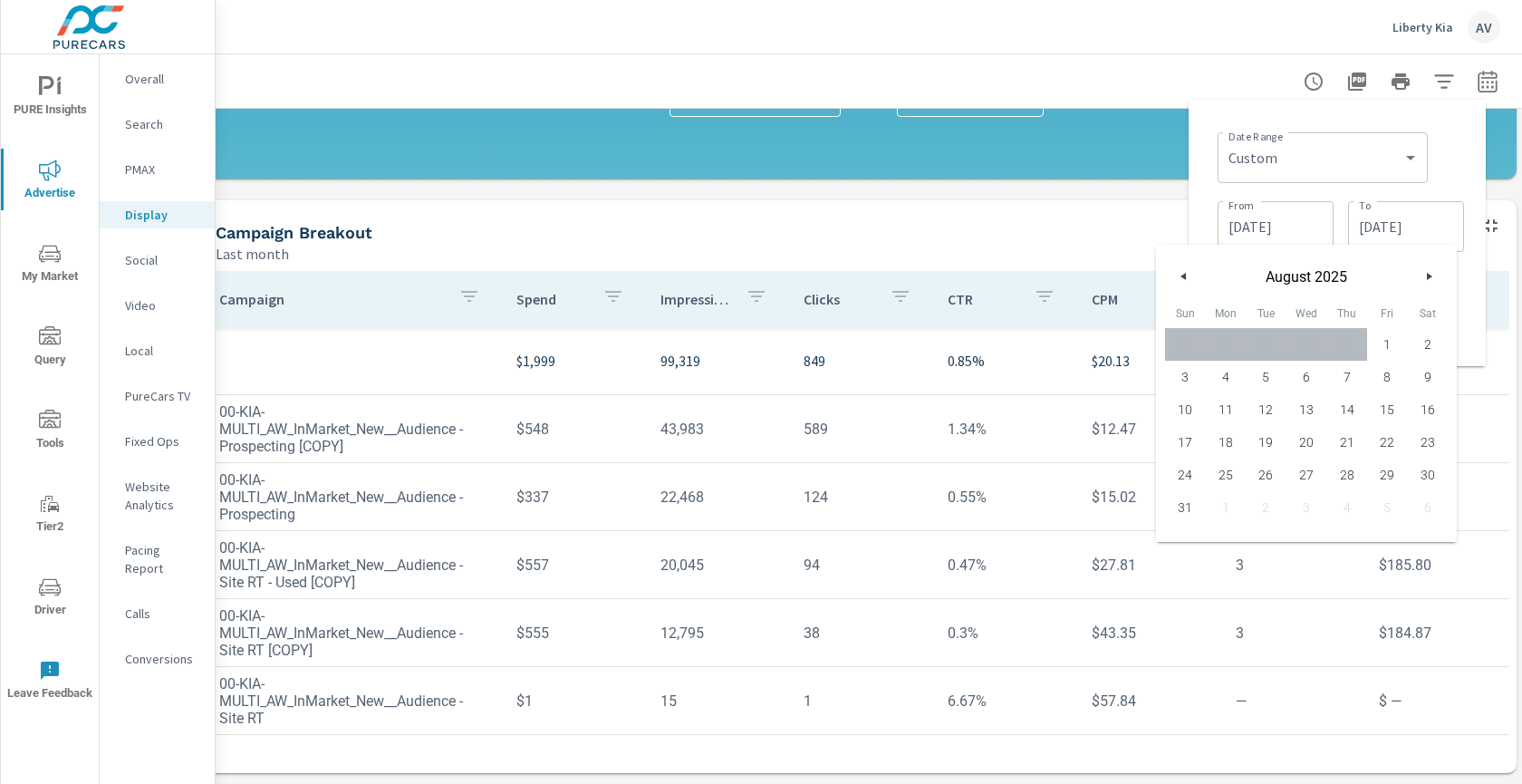
click at [1185, 507] on span "31" at bounding box center [1185, 507] width 40 height 24
type input "08/31/2025"
click at [1451, 139] on div "Date Range Custom Yesterday Last week Last 7 days Last 14 days Last 30 days Las…" at bounding box center [1341, 156] width 246 height 62
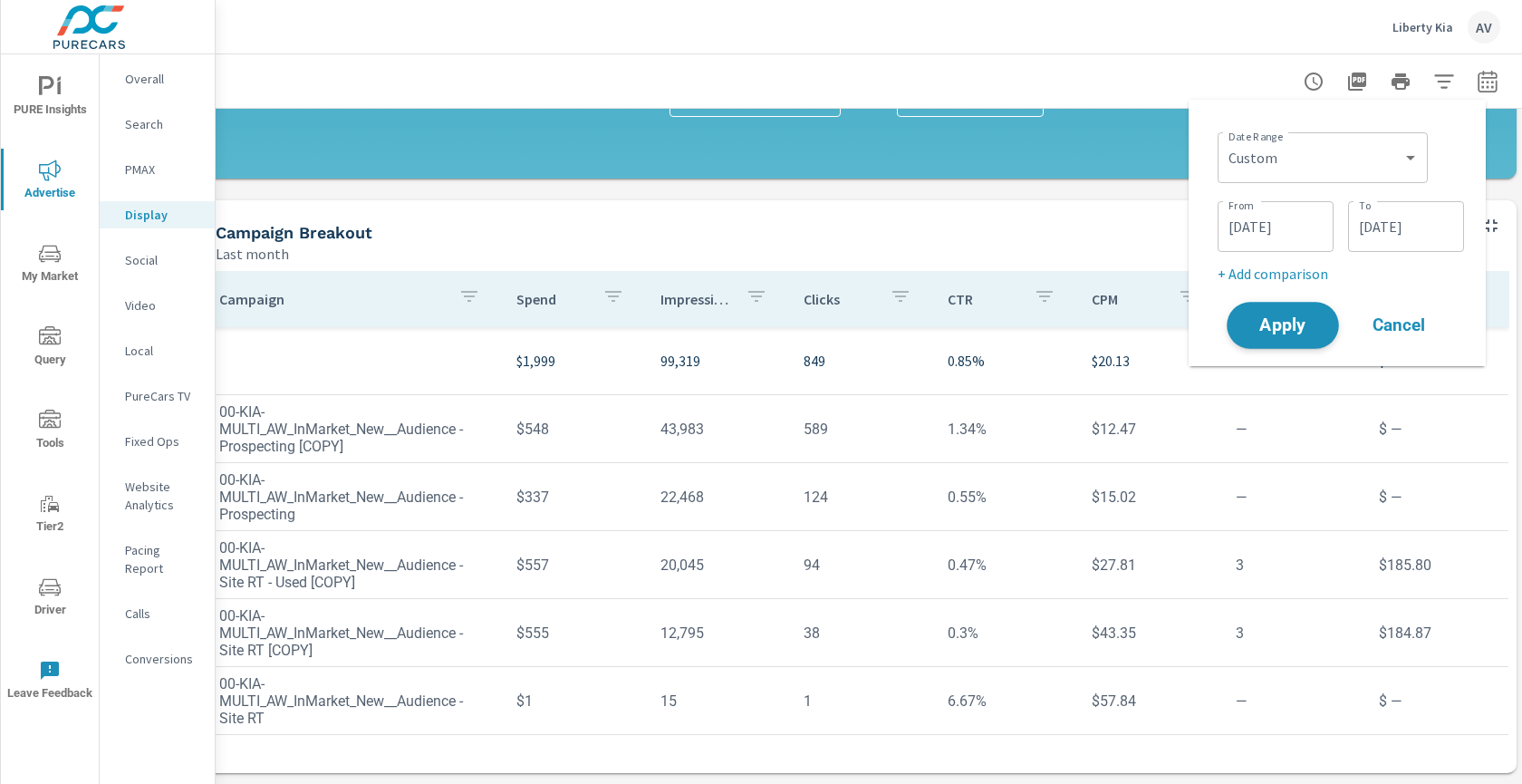
click at [1314, 334] on button "Apply" at bounding box center [1284, 325] width 112 height 47
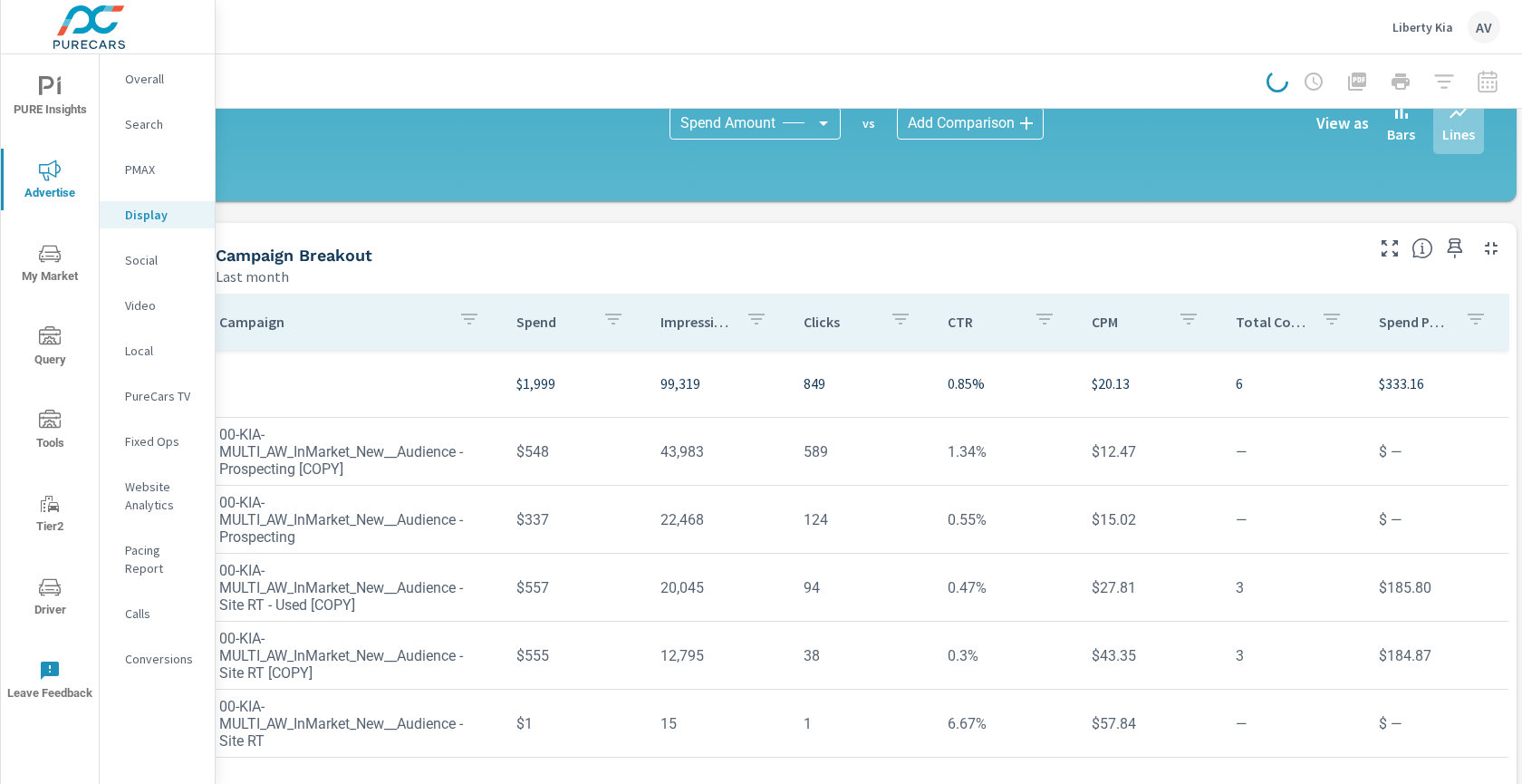
scroll to position [487, 29]
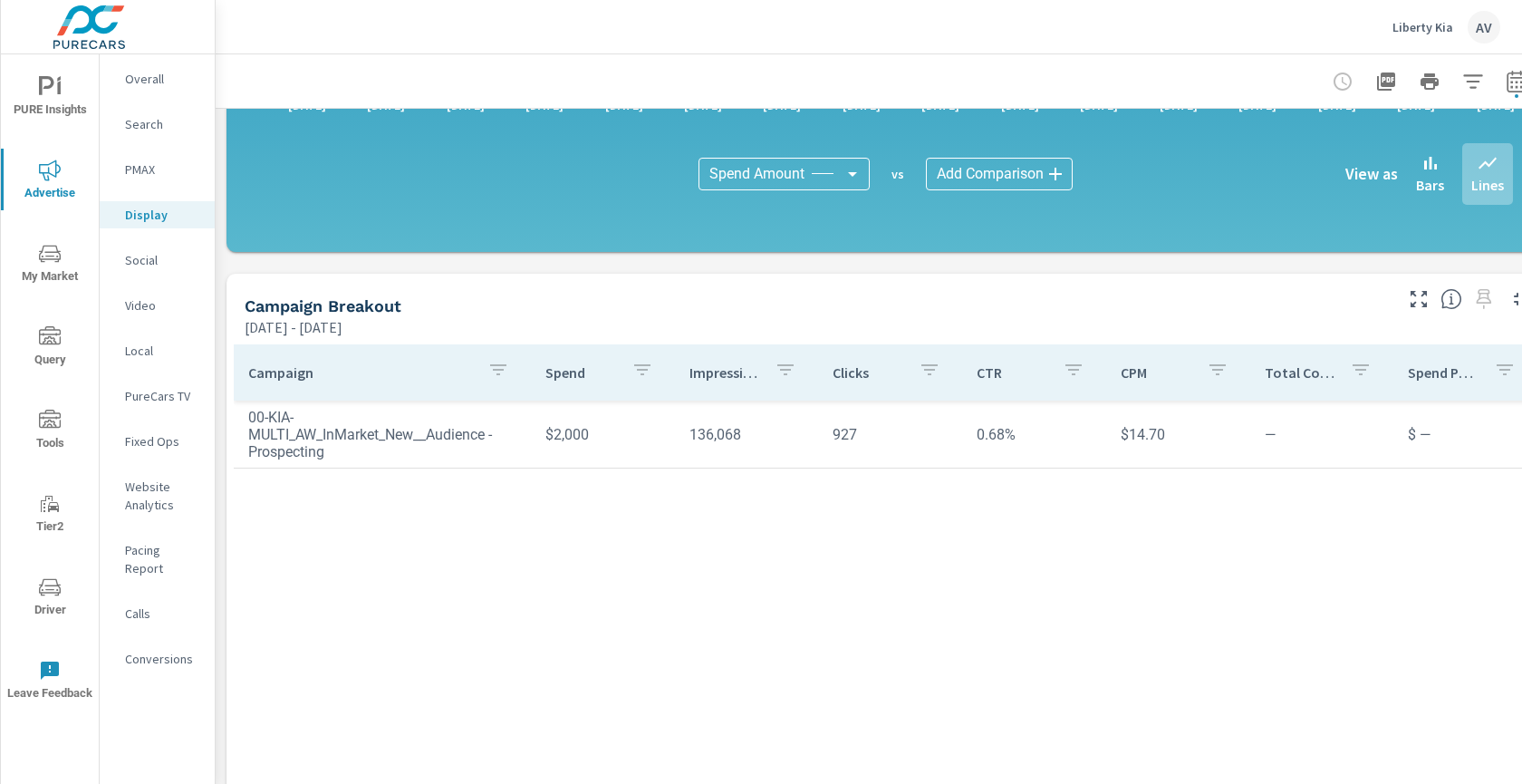
scroll to position [442, 0]
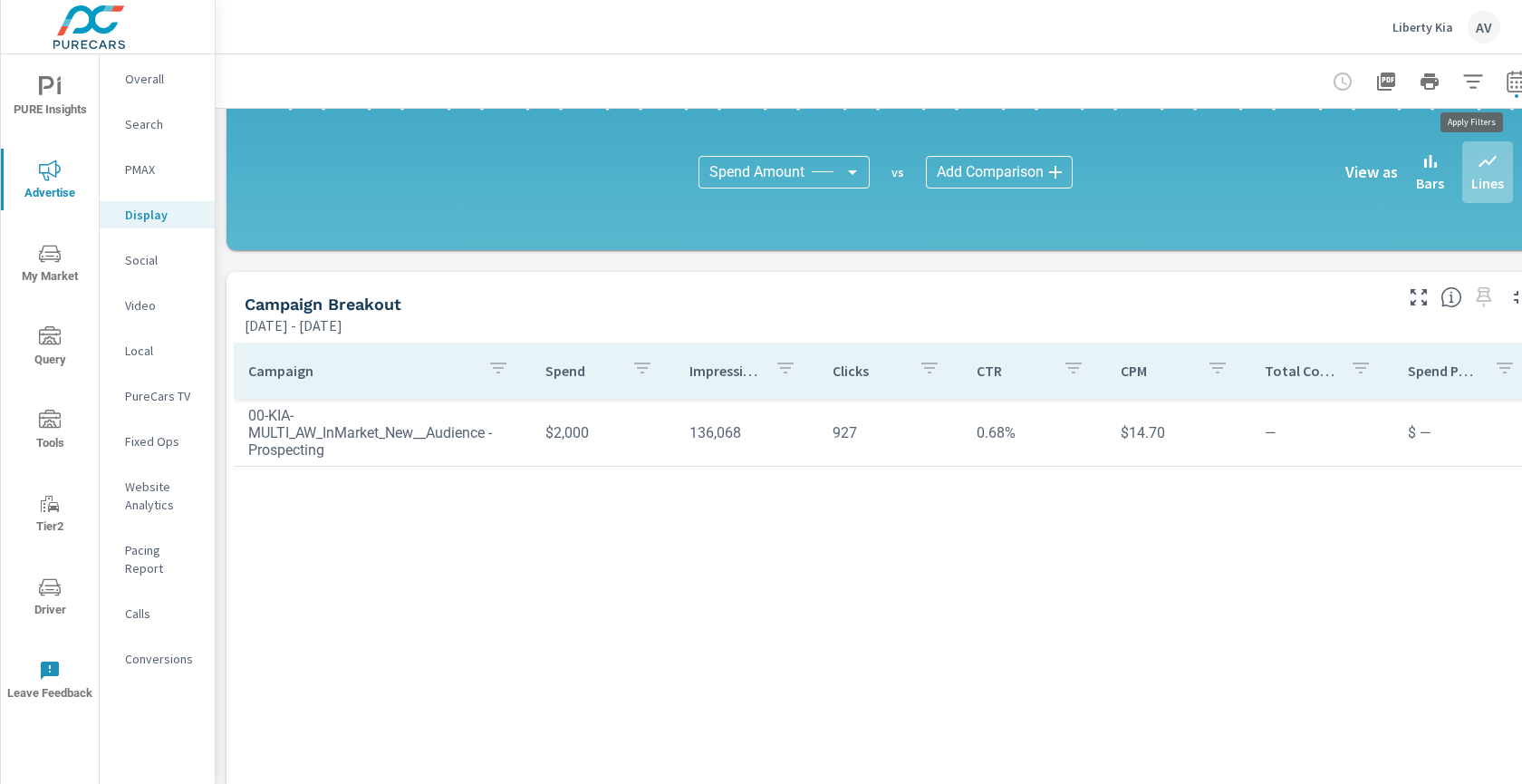
click at [1475, 79] on icon "button" at bounding box center [1474, 82] width 22 height 22
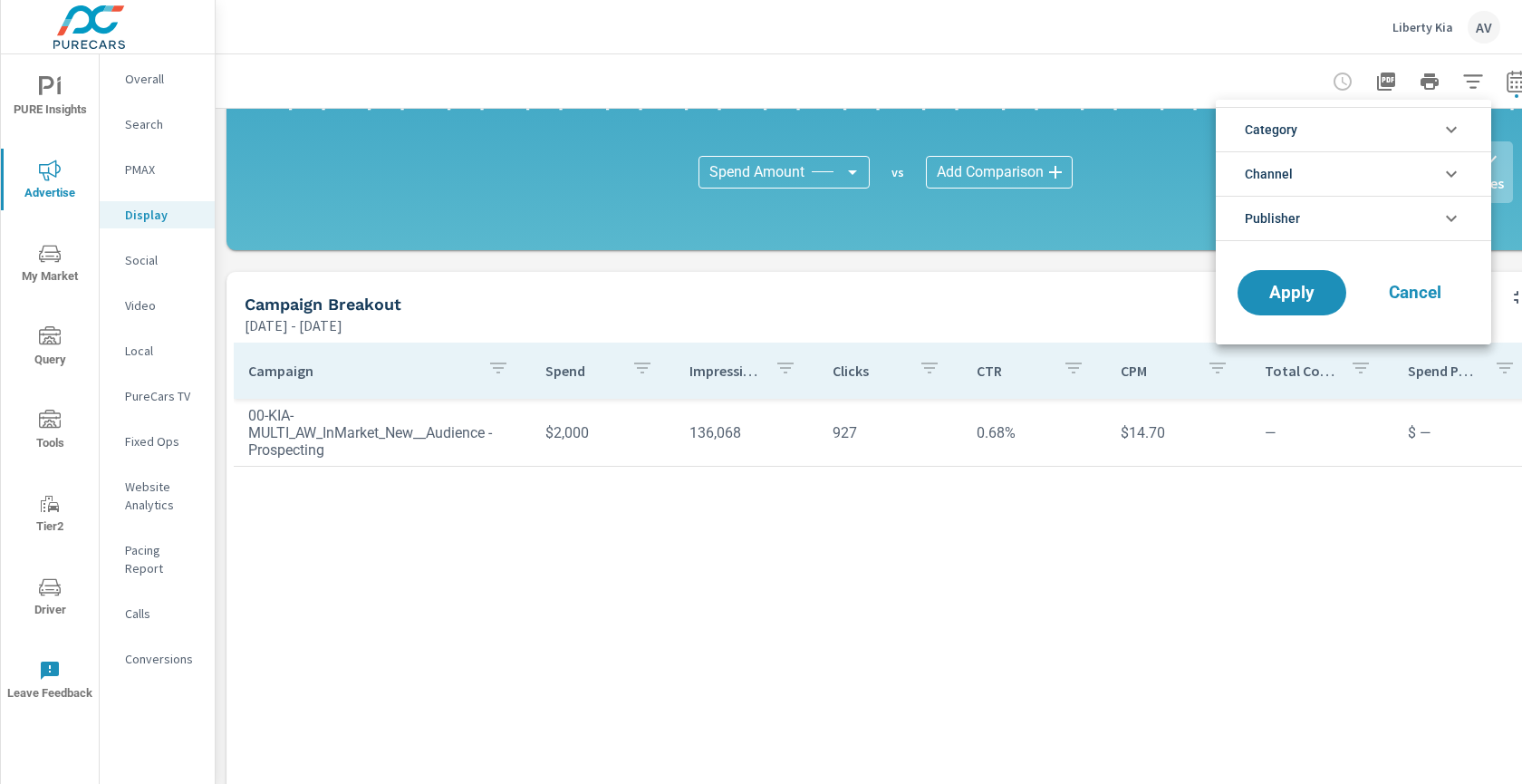
click at [1241, 81] on div at bounding box center [761, 392] width 1522 height 784
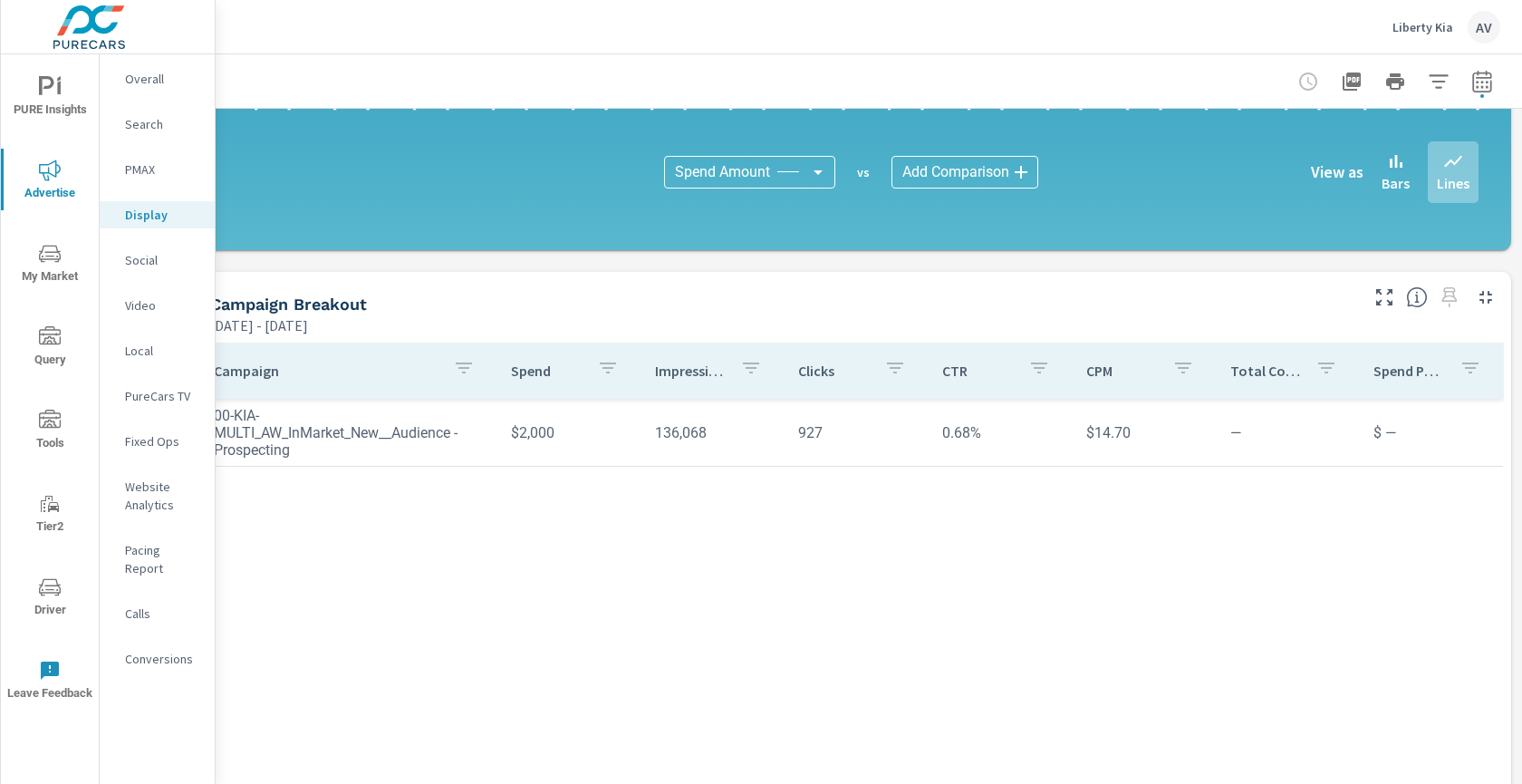
scroll to position [442, 49]
click at [1472, 80] on icon "button" at bounding box center [1483, 82] width 22 height 22
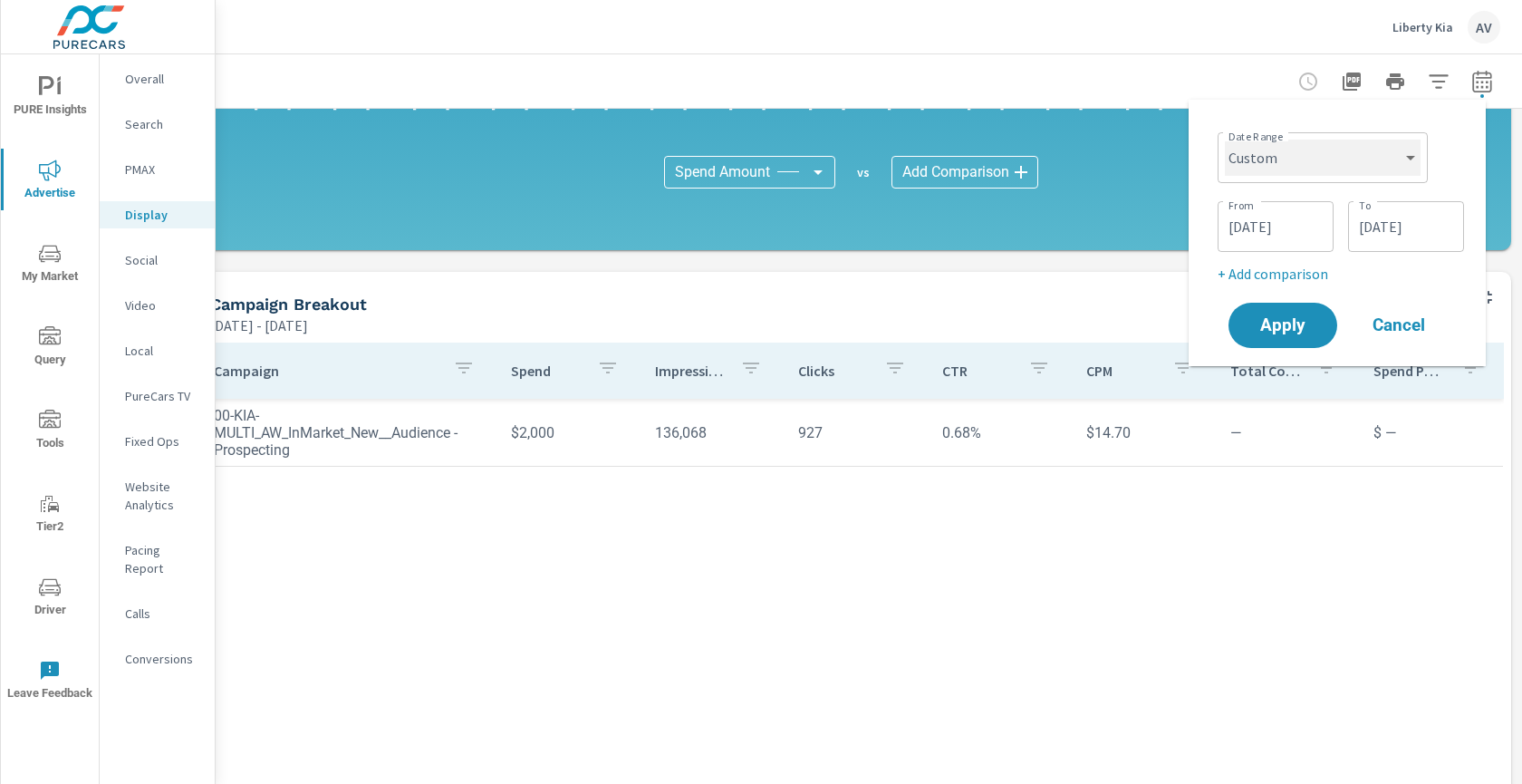
click at [1369, 156] on select "Custom Yesterday Last week Last 7 days Last 14 days Last 30 days Last 45 days L…" at bounding box center [1323, 158] width 196 height 36
click at [1225, 140] on select "Custom Yesterday Last week Last 7 days Last 14 days Last 30 days Last 45 days L…" at bounding box center [1323, 158] width 196 height 36
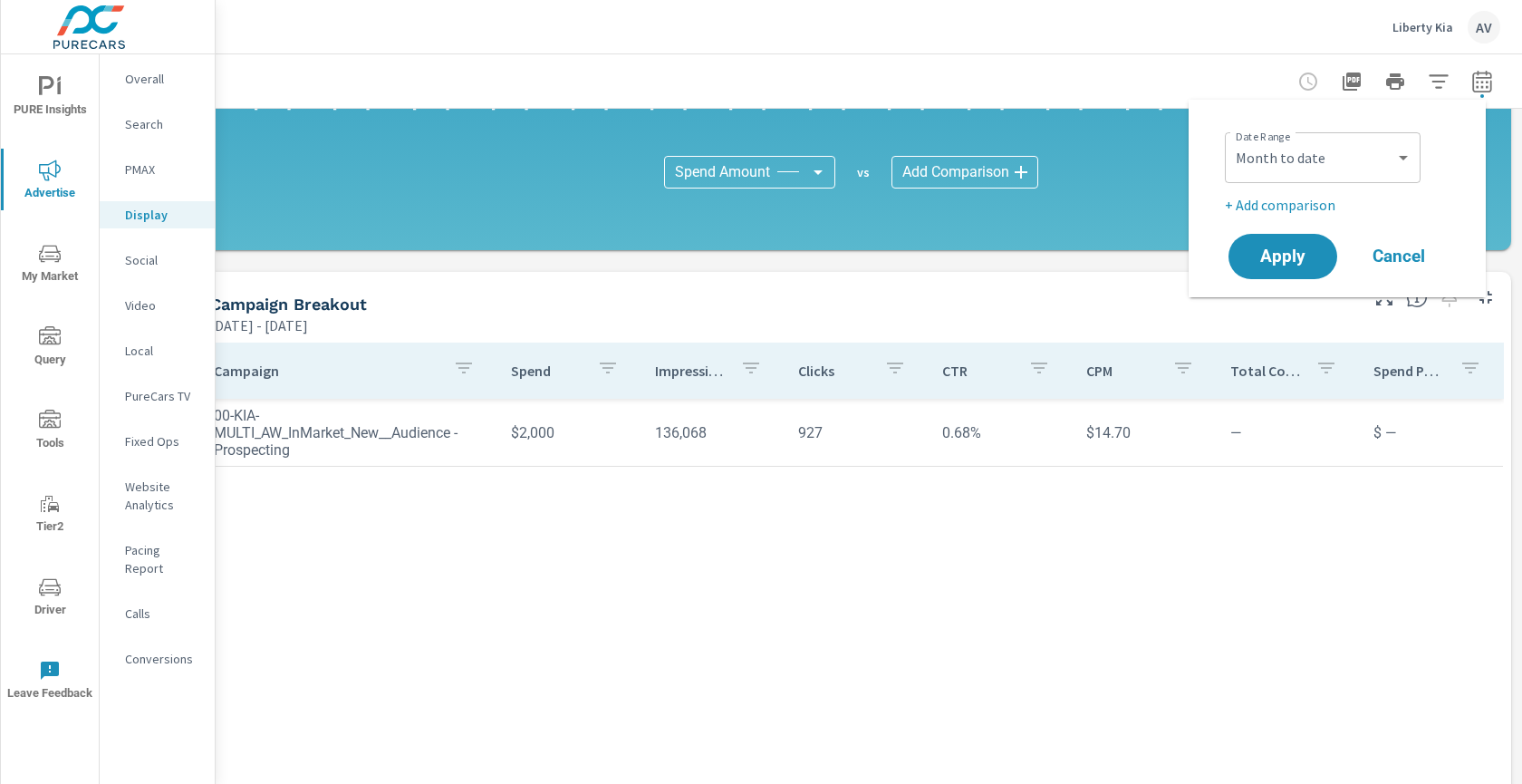
click at [1362, 183] on div "Date Range Custom Yesterday Last week Last 7 days Last 14 days Last 30 days Las…" at bounding box center [1341, 156] width 232 height 62
click at [1355, 163] on select "Custom Yesterday Last week Last 7 days Last 14 days Last 30 days Last 45 days L…" at bounding box center [1323, 158] width 181 height 36
click at [1232, 140] on select "Custom Yesterday Last week Last 7 days Last 14 days Last 30 days Last 45 days L…" at bounding box center [1323, 158] width 181 height 36
select select "Last month"
click at [1301, 248] on span "Apply" at bounding box center [1283, 256] width 74 height 17
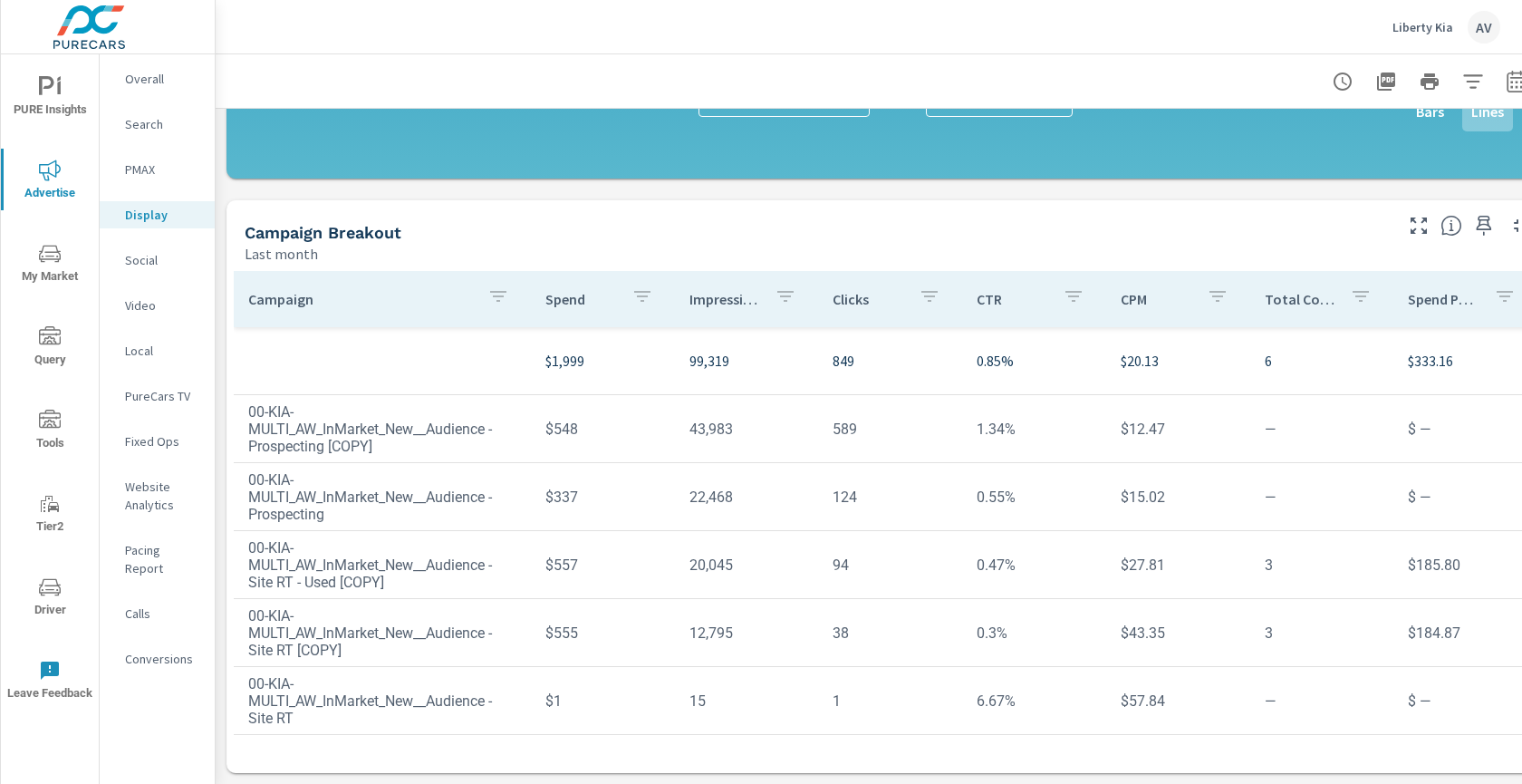
scroll to position [528, 0]
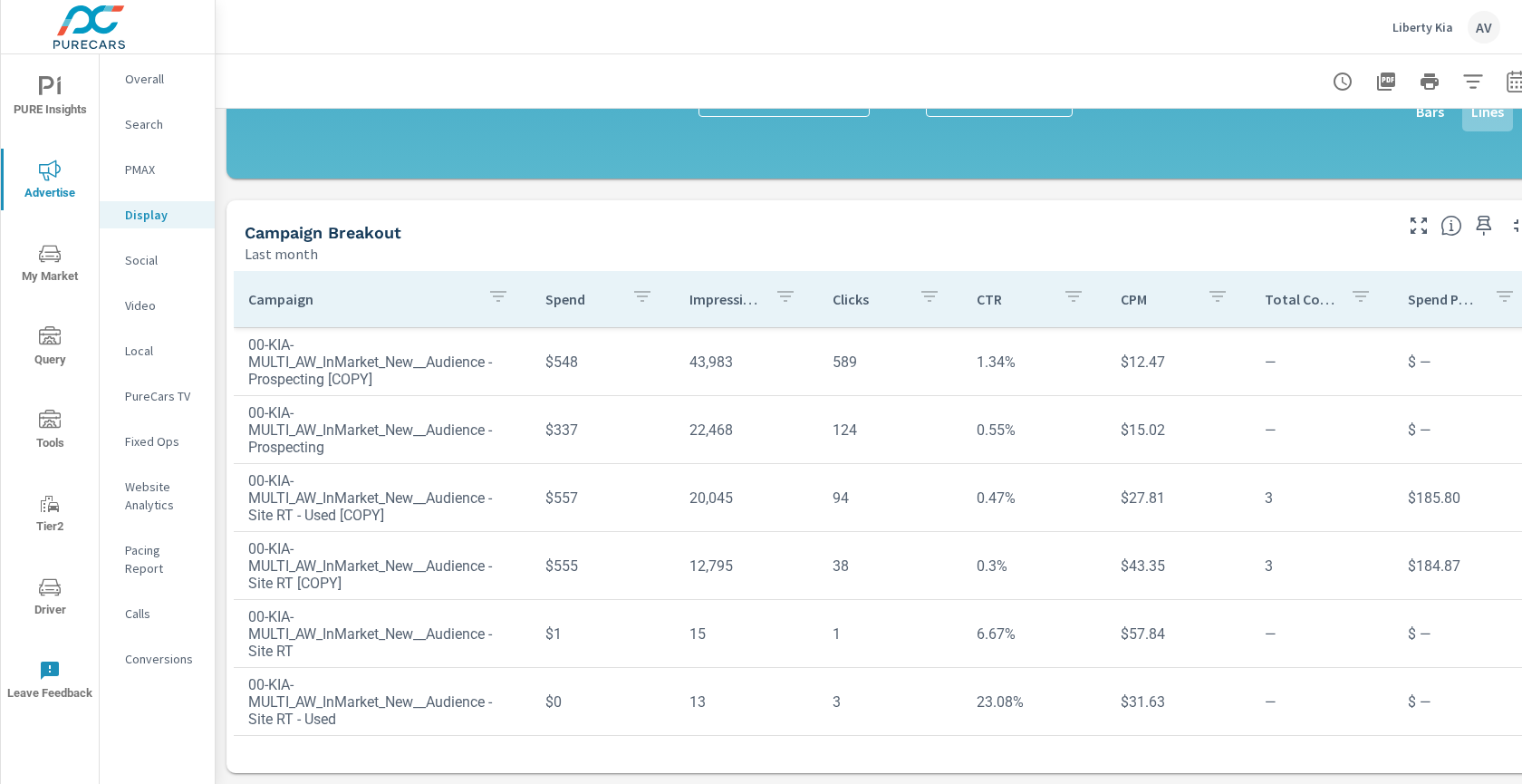
scroll to position [70, 0]
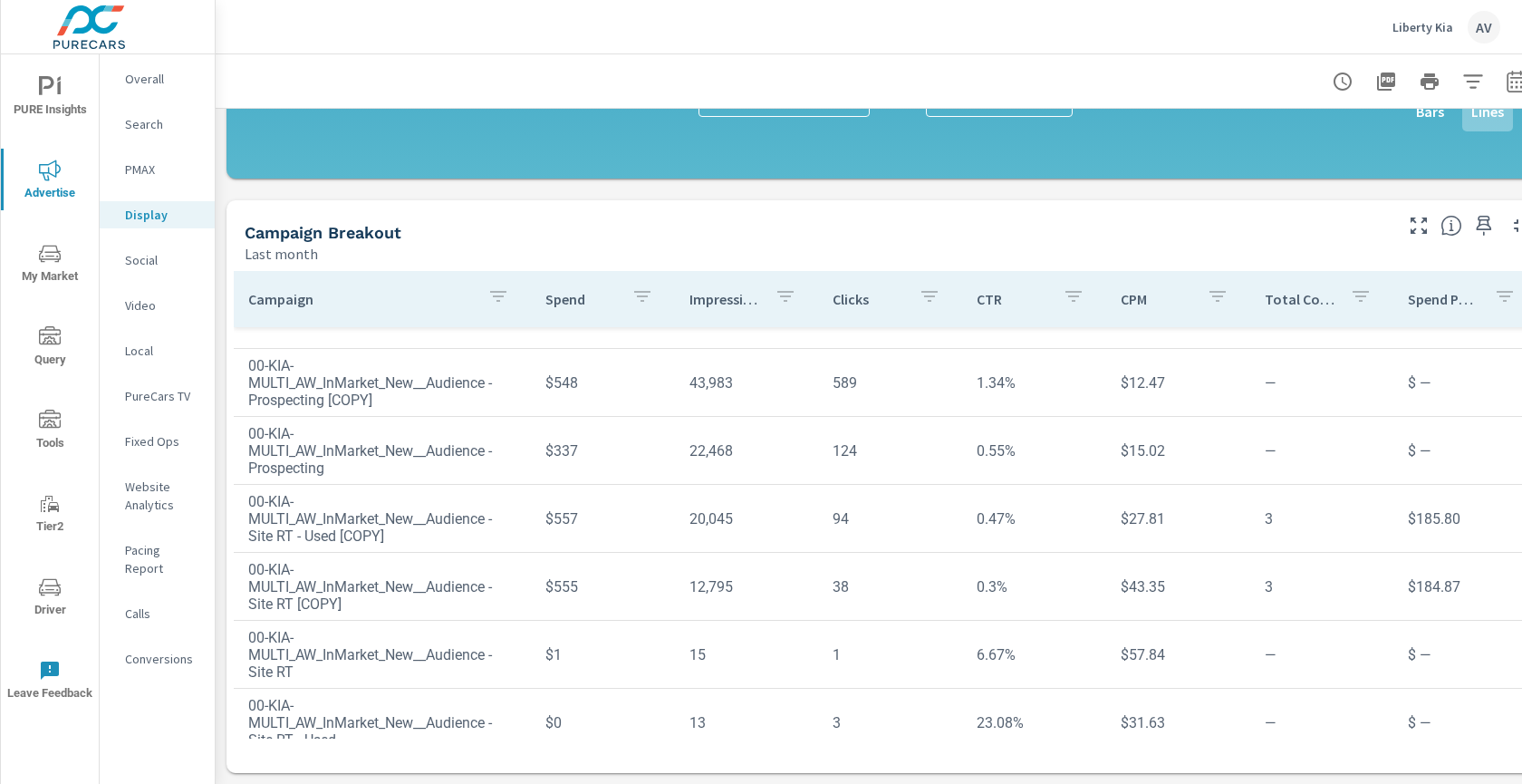
scroll to position [70, 0]
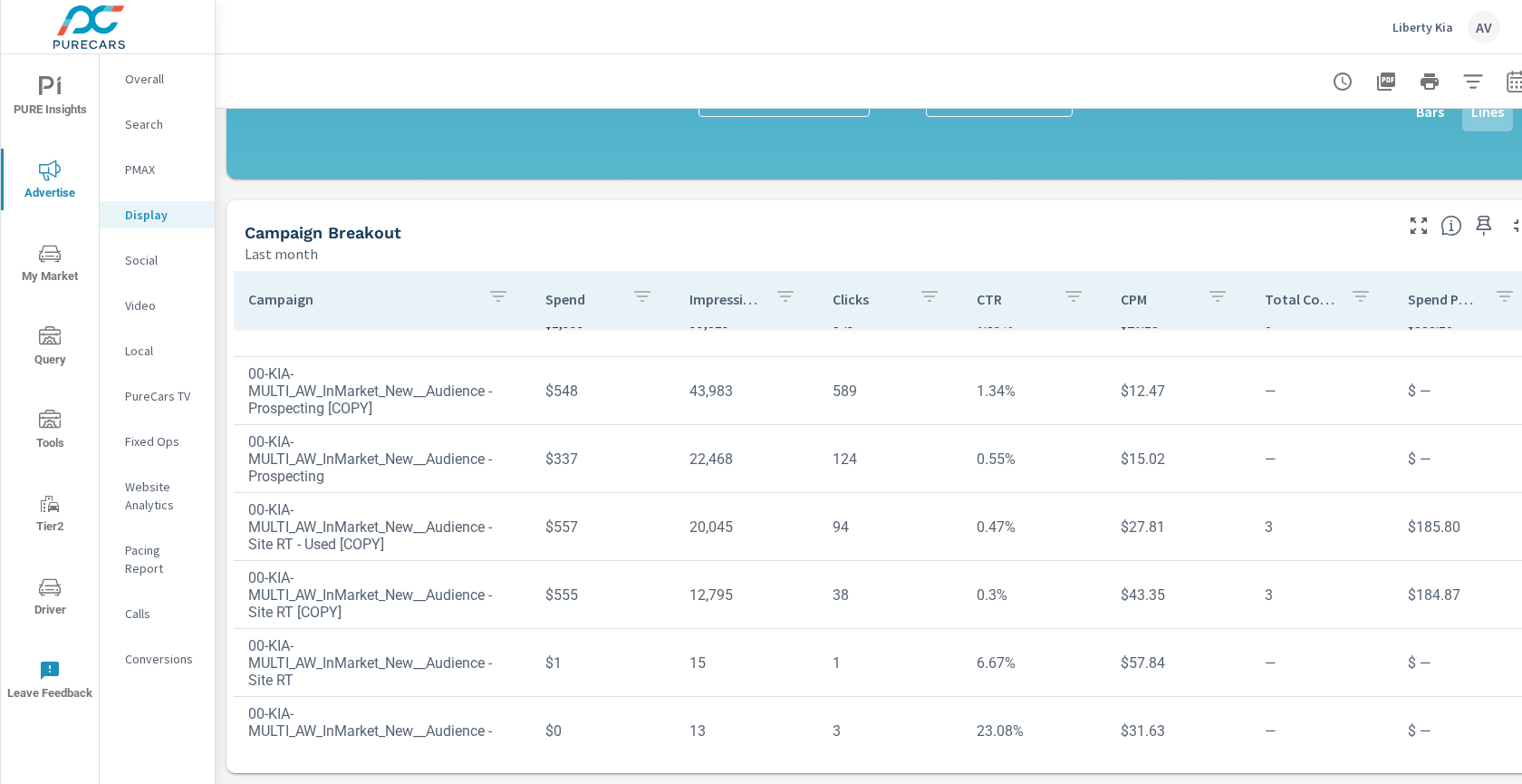
scroll to position [70, 0]
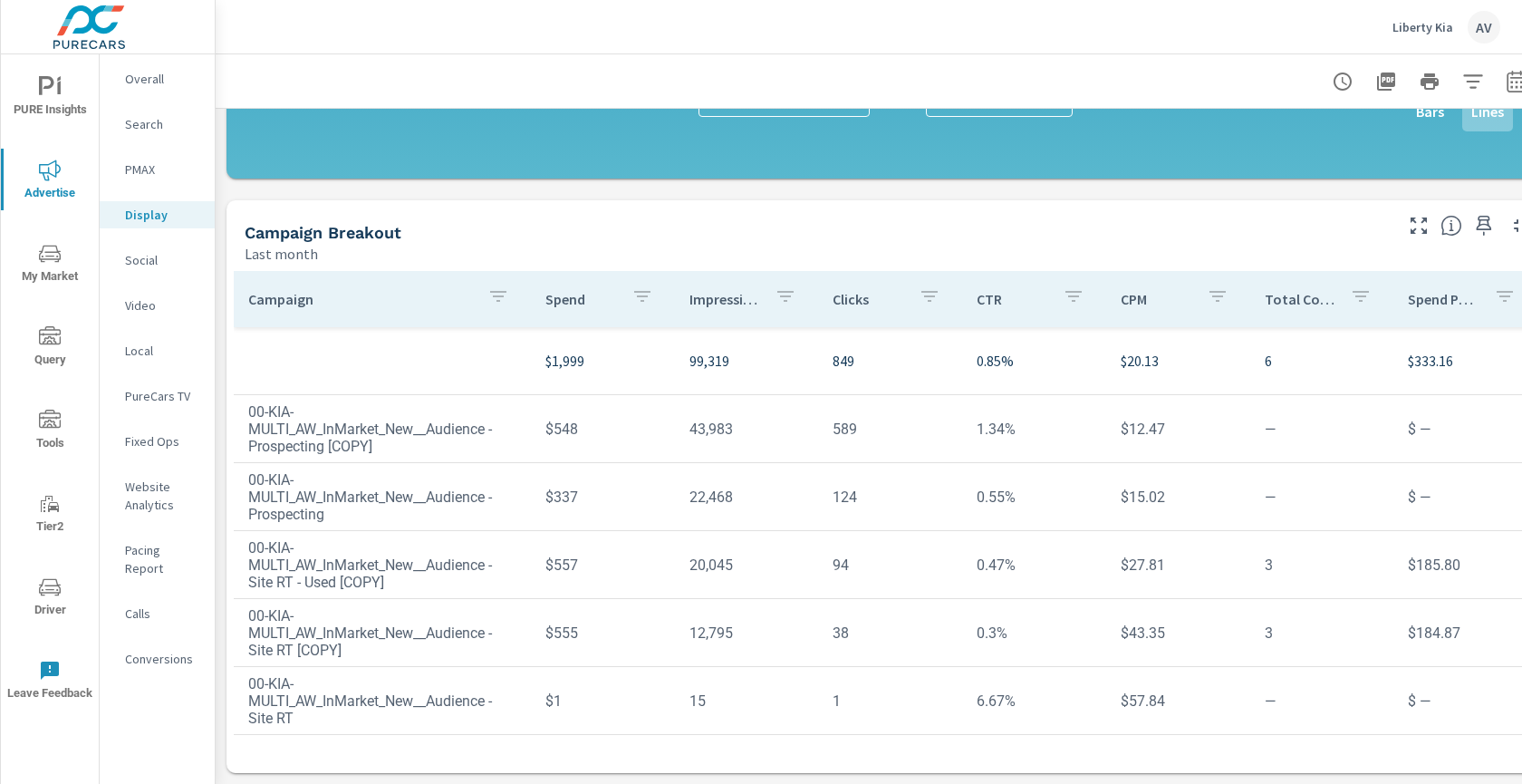
click at [388, 436] on td "00-KIA-MULTI_AW_InMarket_New__Audience - Prospecting [COPY]" at bounding box center [382, 429] width 298 height 81
click at [398, 491] on td "00-KIA-MULTI_AW_InMarket_New__Audience - Prospecting" at bounding box center [382, 497] width 298 height 81
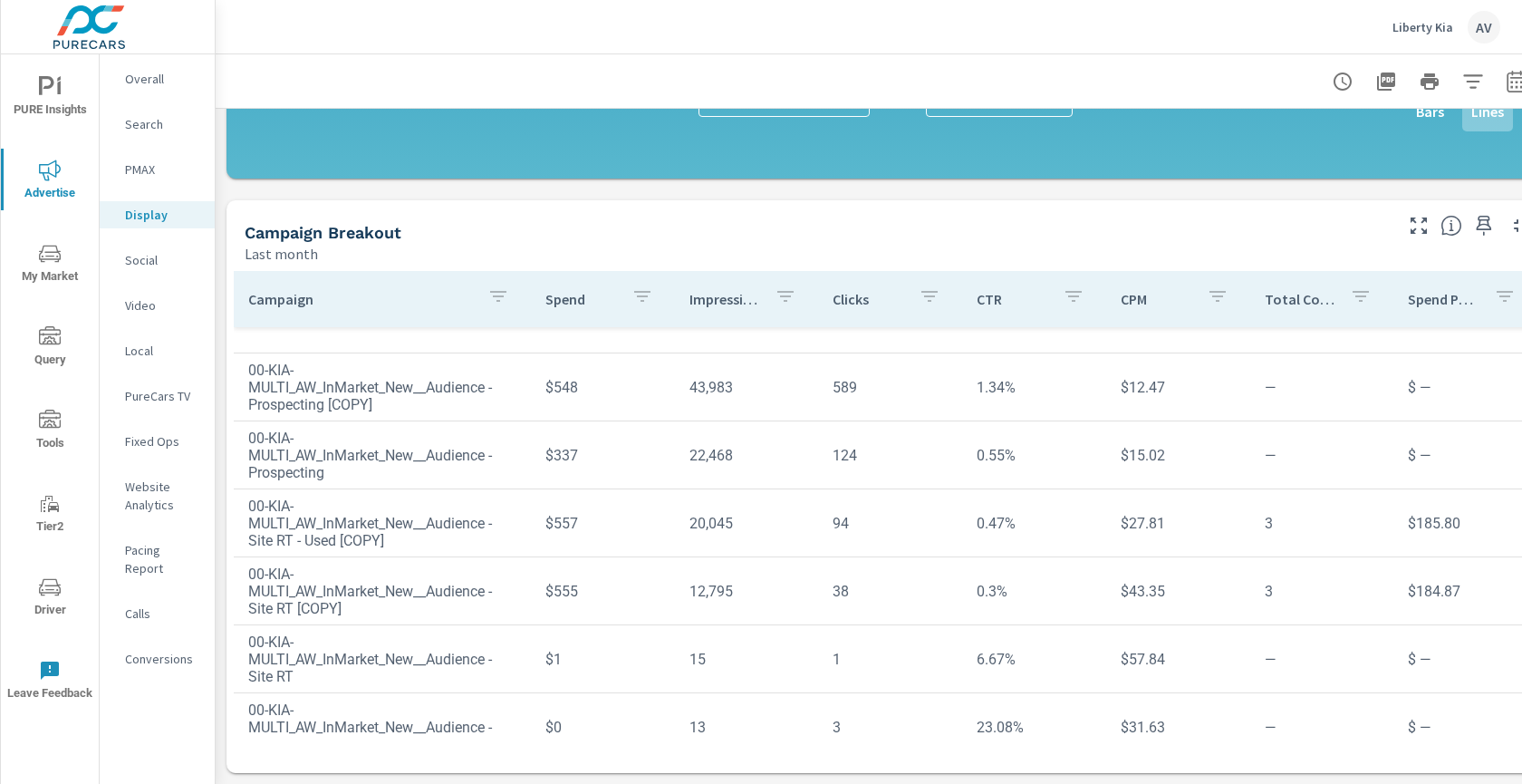
scroll to position [70, 0]
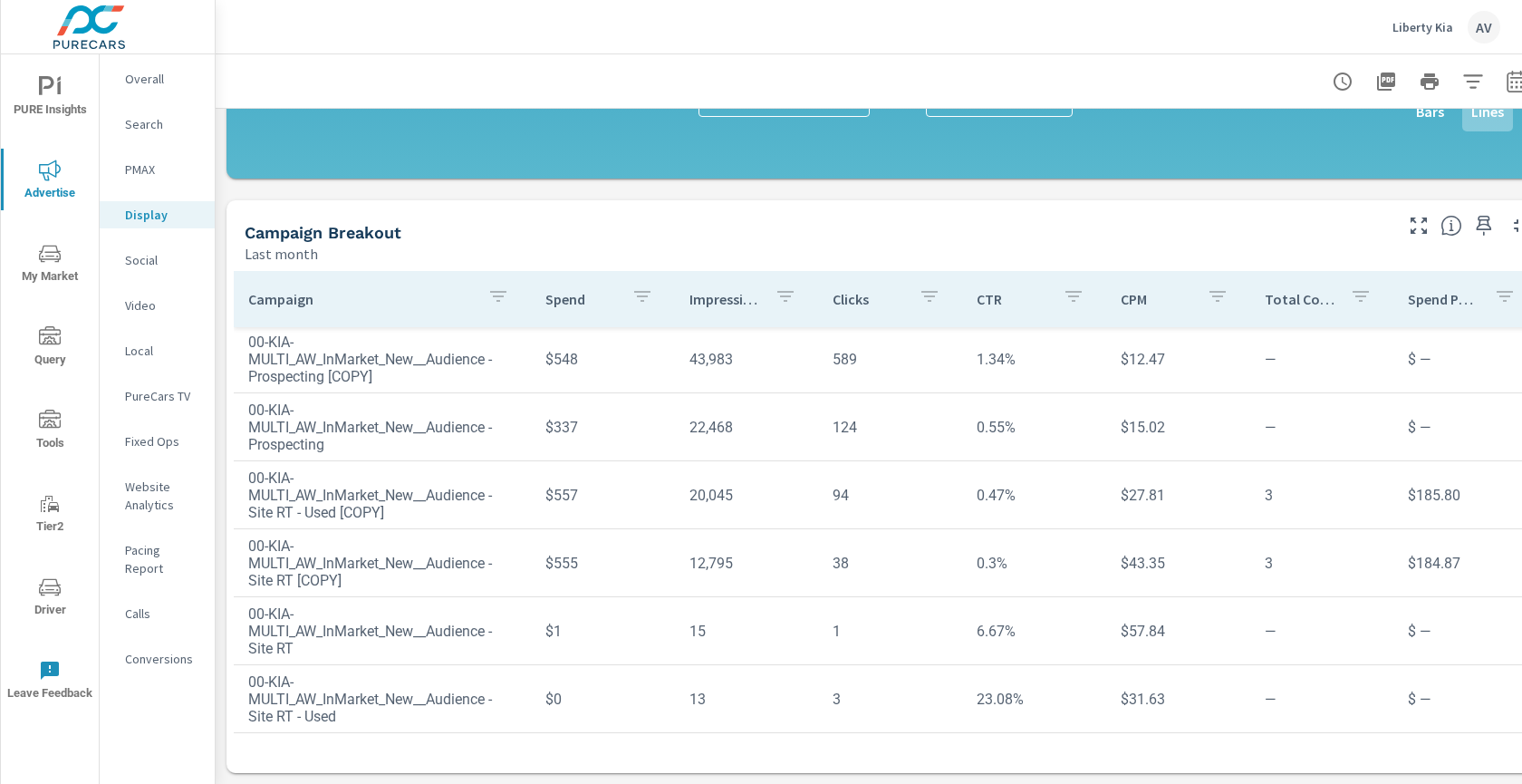
scroll to position [520, 0]
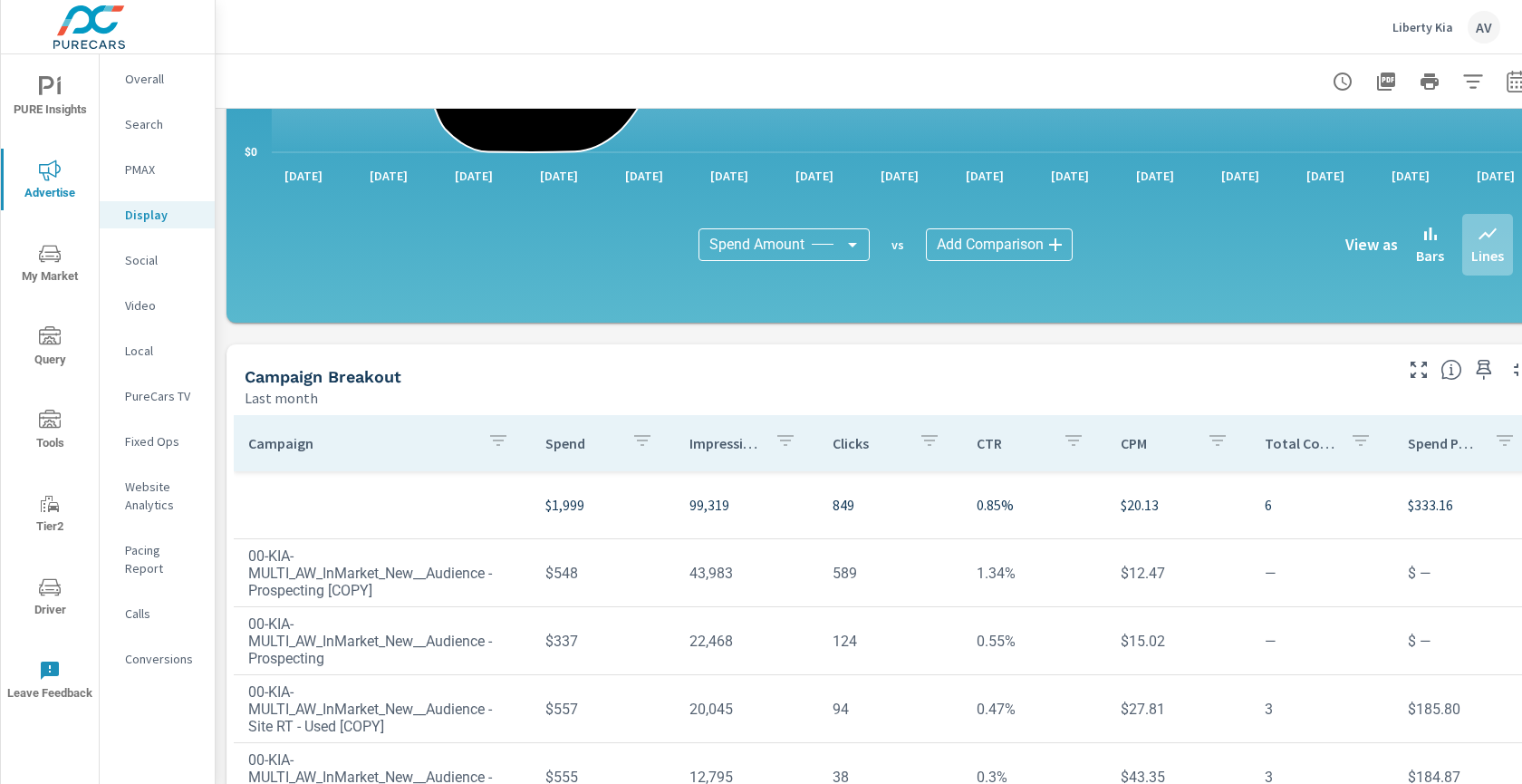
scroll to position [359, 0]
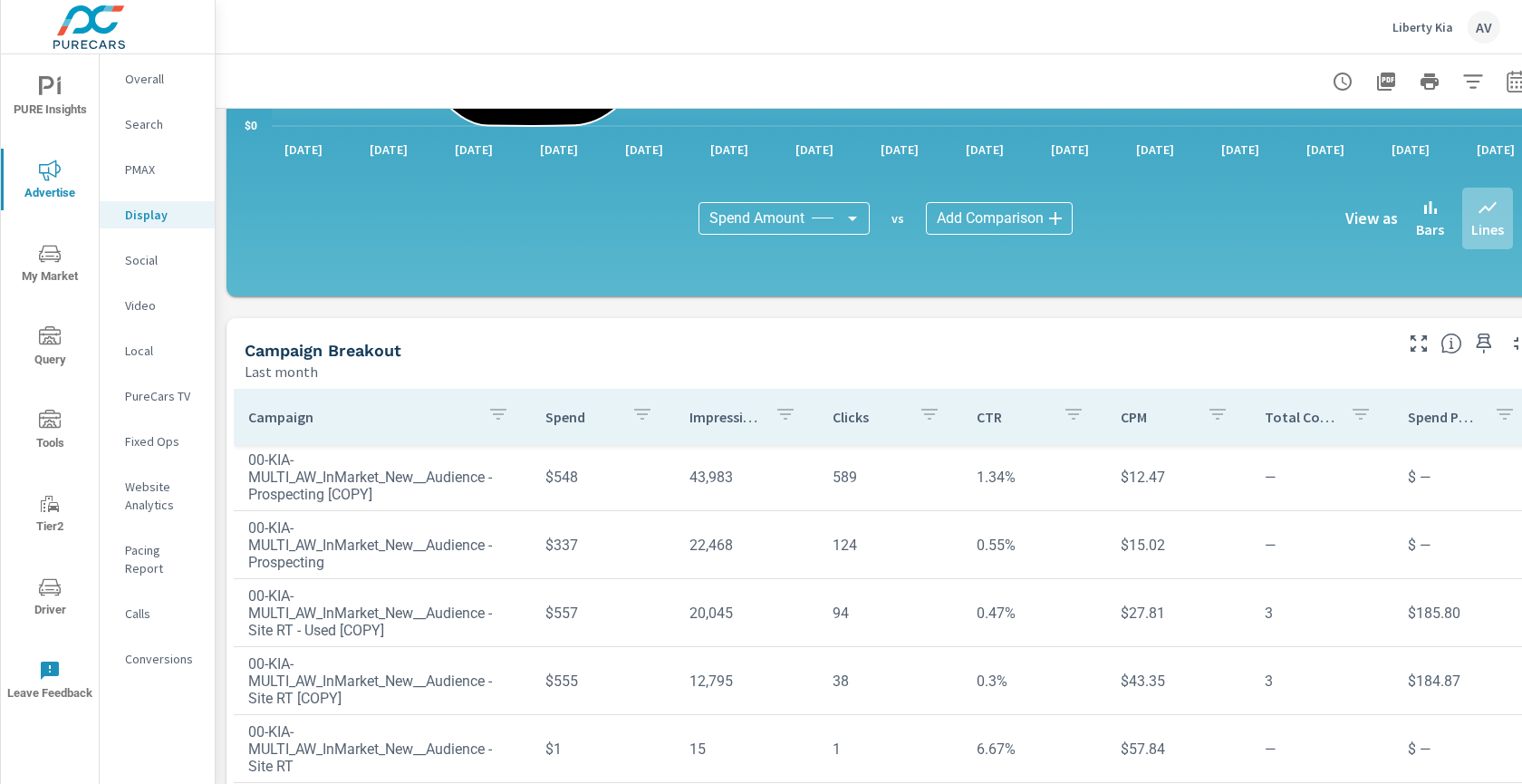
scroll to position [528, 0]
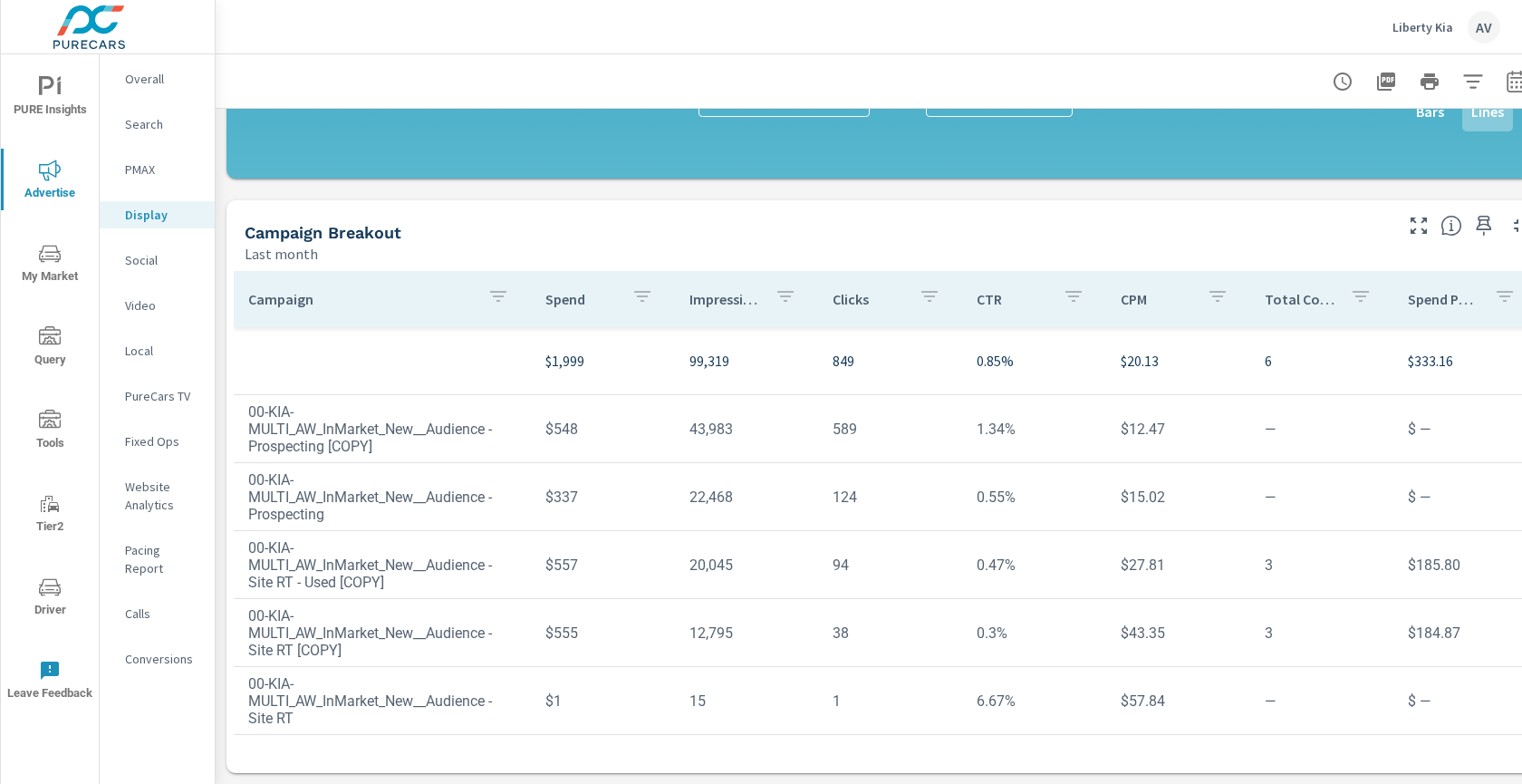
scroll to position [4, 0]
click at [491, 286] on icon "button" at bounding box center [498, 296] width 22 height 22
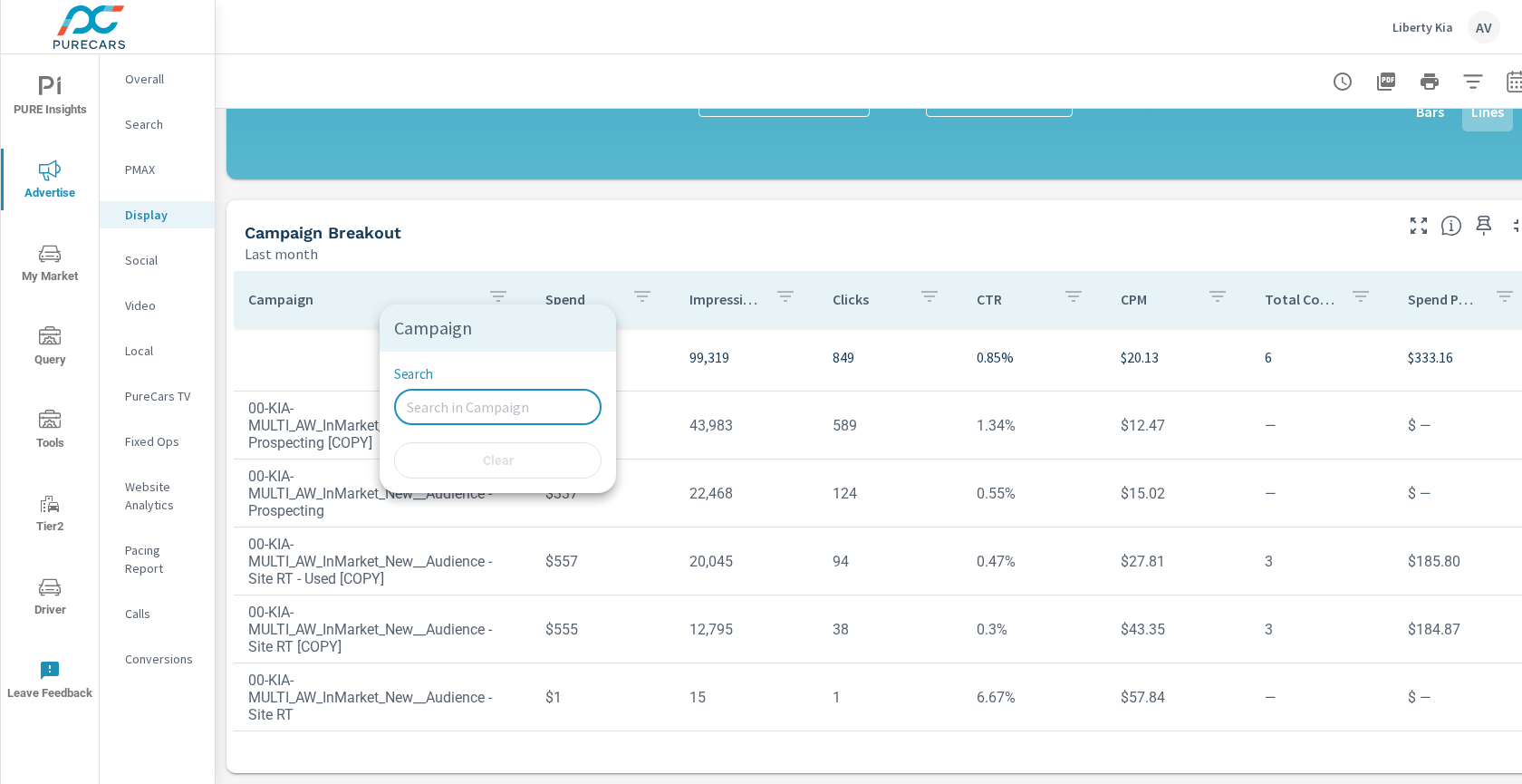
click at [446, 423] on input "Search" at bounding box center [497, 407] width 208 height 36
click at [326, 351] on div at bounding box center [761, 392] width 1522 height 784
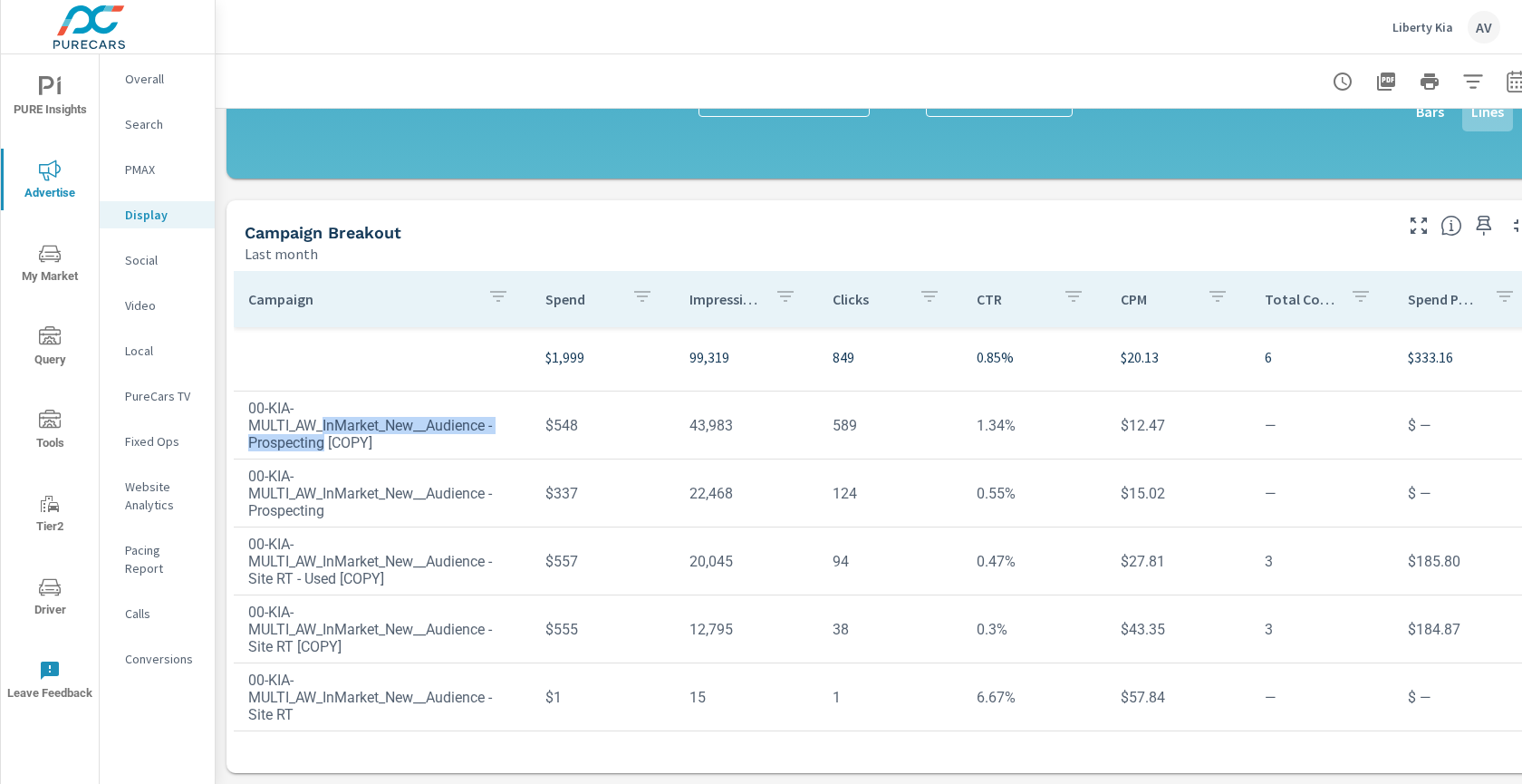
drag, startPoint x: 327, startPoint y: 428, endPoint x: 327, endPoint y: 407, distance: 21.0
click at [327, 407] on td "00-KIA-MULTI_AW_InMarket_New__Audience - Prospecting [COPY]" at bounding box center [382, 425] width 298 height 81
copy td "InMarket_New__Audience - Prospecting"
click at [488, 286] on icon "button" at bounding box center [498, 296] width 22 height 22
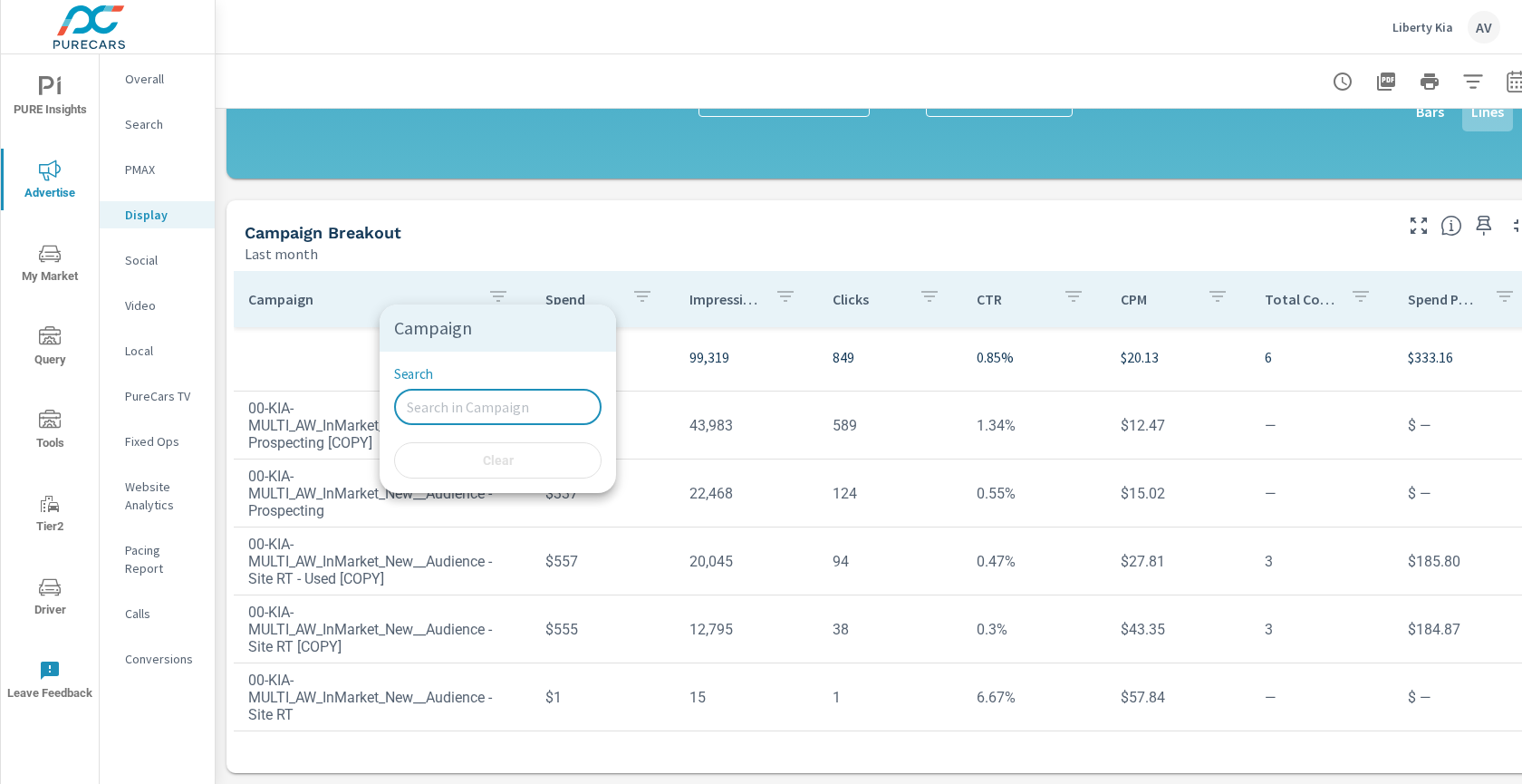
click at [466, 412] on input "Search" at bounding box center [497, 407] width 208 height 36
paste input "InMarket_New__Audience - Prospecting"
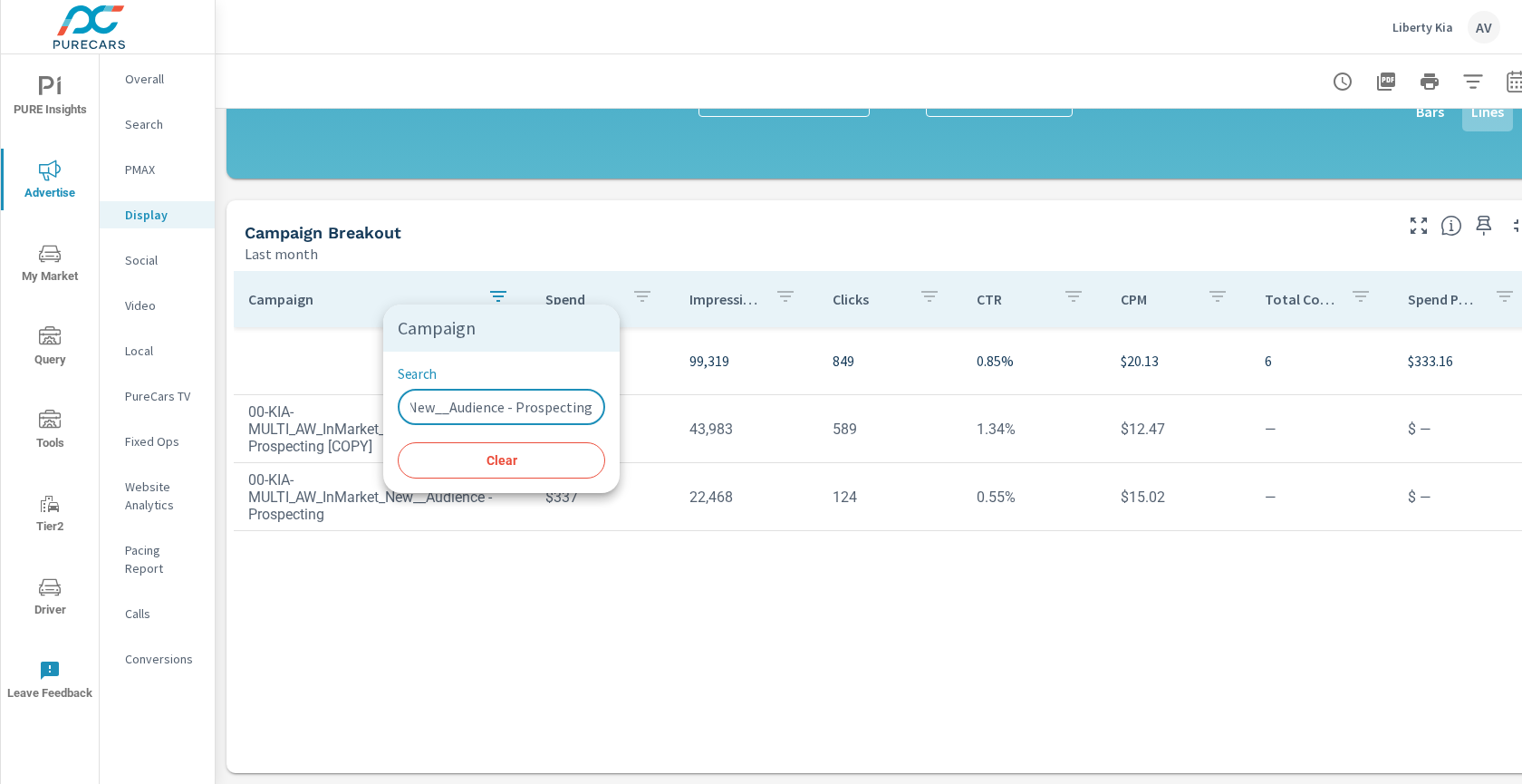
type input "InMarket_New__Audience - Prospecting"
click at [607, 621] on div at bounding box center [761, 392] width 1522 height 784
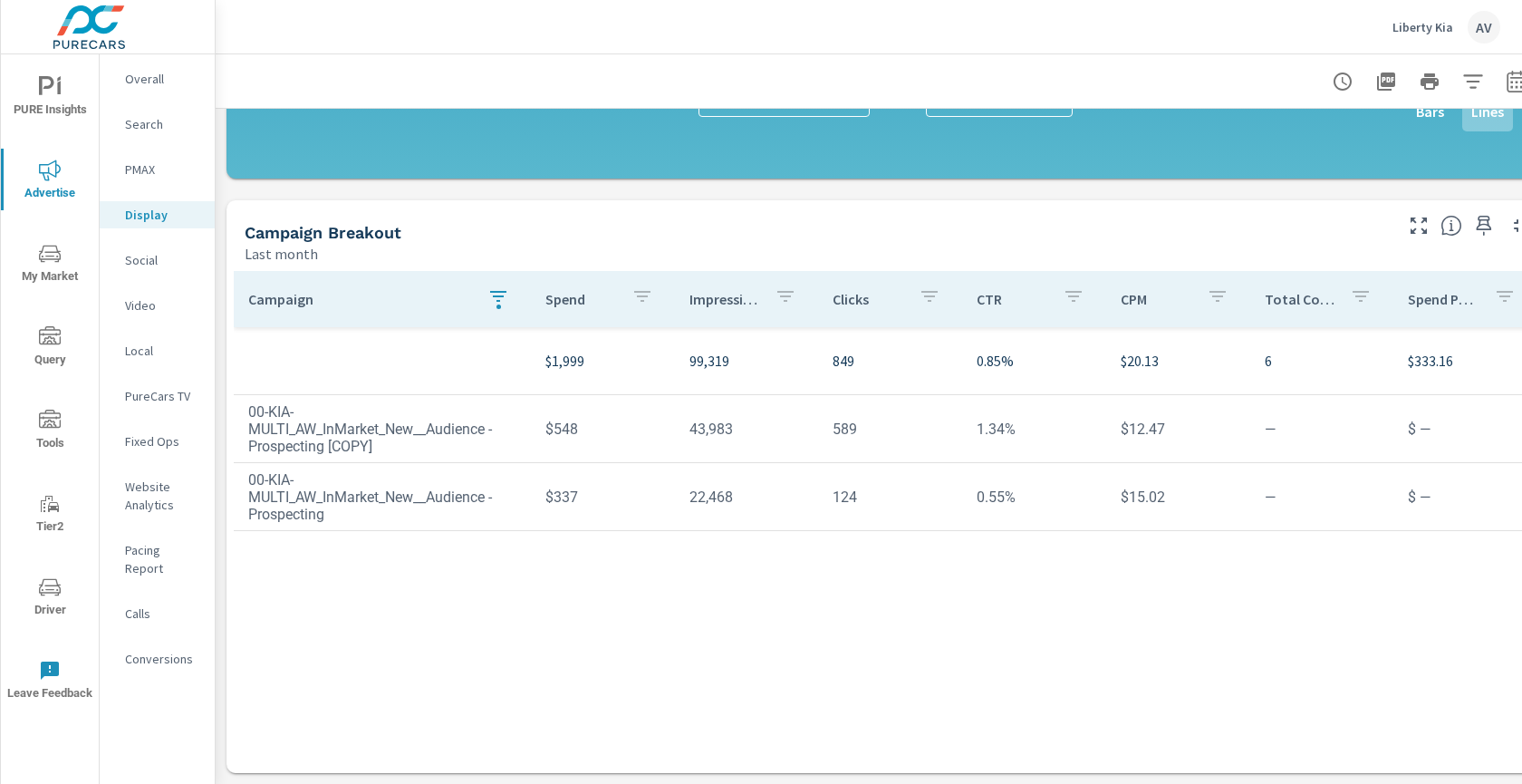
click at [498, 291] on icon "button" at bounding box center [498, 295] width 17 height 11
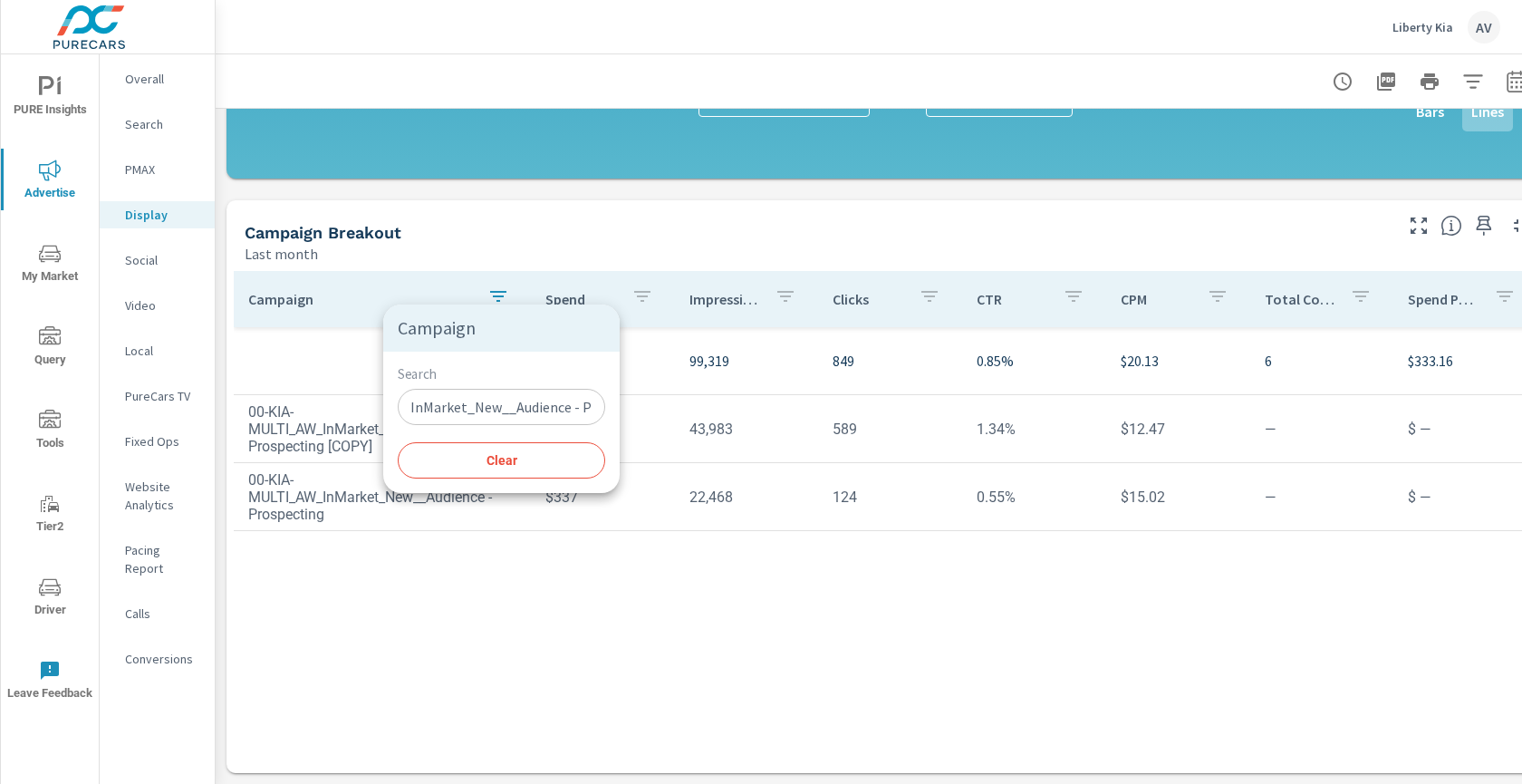
click at [514, 402] on input "InMarket_New__Audience - Prospecting" at bounding box center [501, 407] width 208 height 36
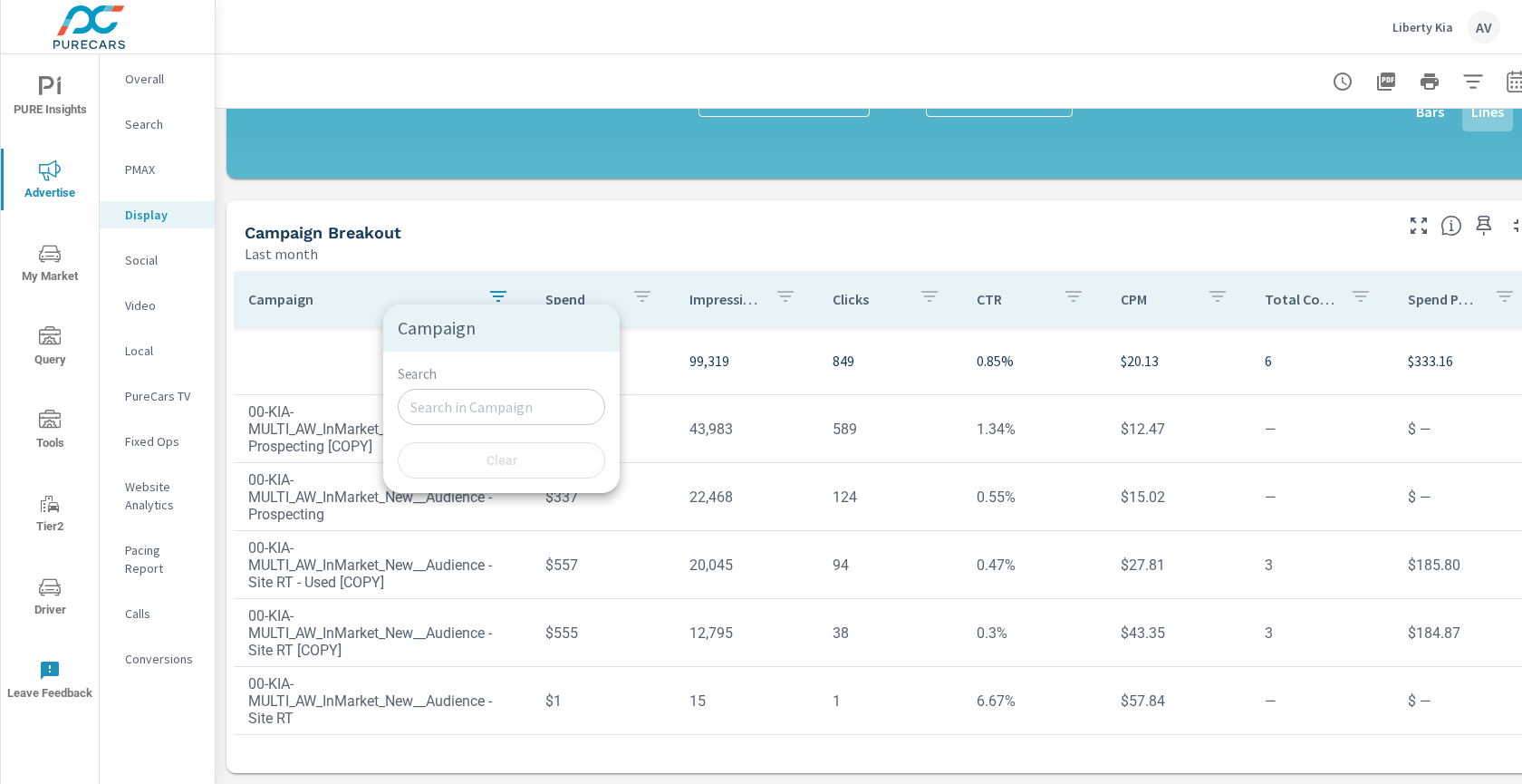
click at [418, 567] on div at bounding box center [761, 392] width 1522 height 784
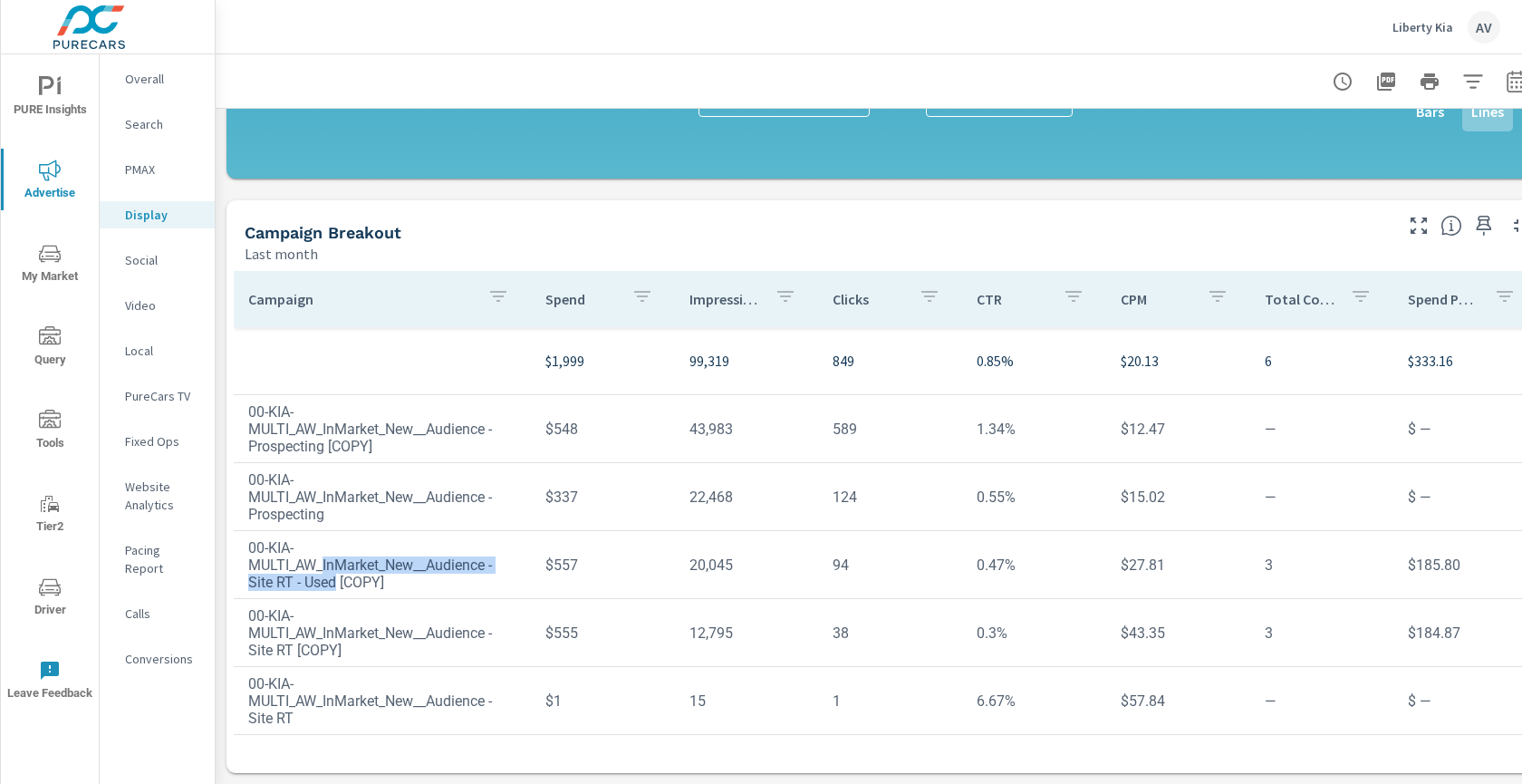
drag, startPoint x: 345, startPoint y: 571, endPoint x: 326, endPoint y: 549, distance: 29.1
click at [326, 549] on td "00-KIA-MULTI_AW_InMarket_New__Audience - Site RT - Used [COPY]" at bounding box center [382, 565] width 298 height 81
copy td "InMarket_New__Audience - Site RT - Used"
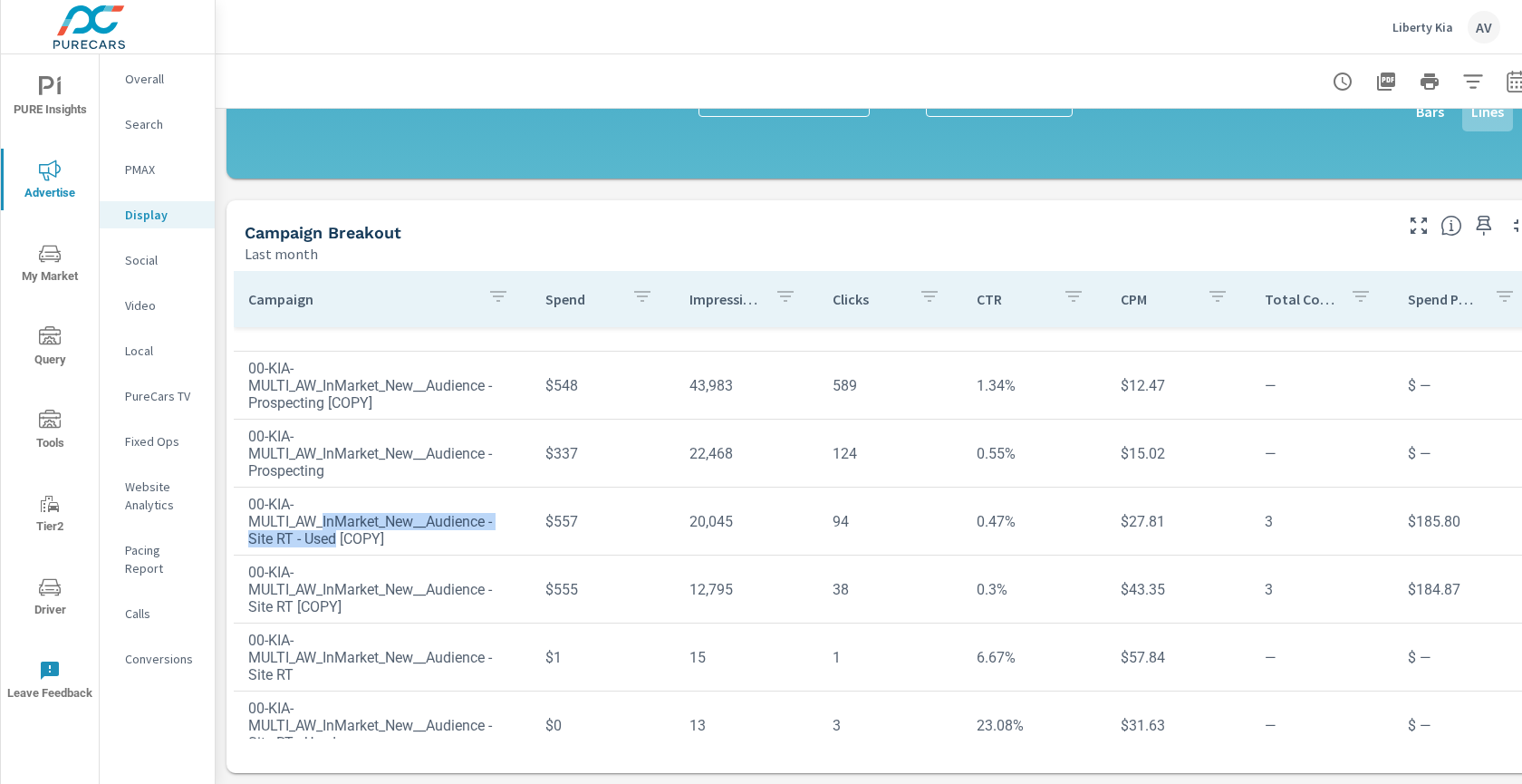
scroll to position [70, 0]
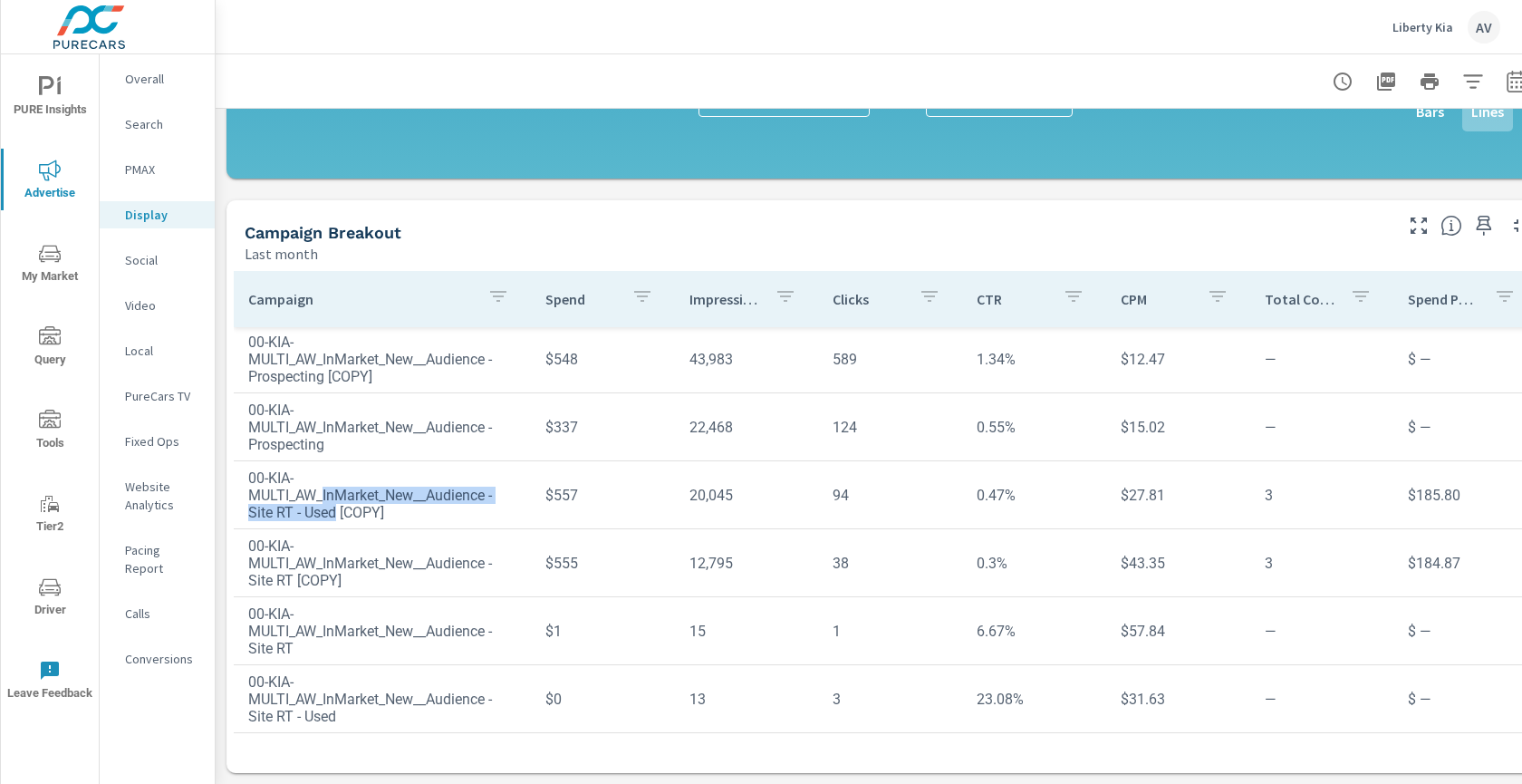
click at [499, 286] on icon "button" at bounding box center [498, 296] width 22 height 22
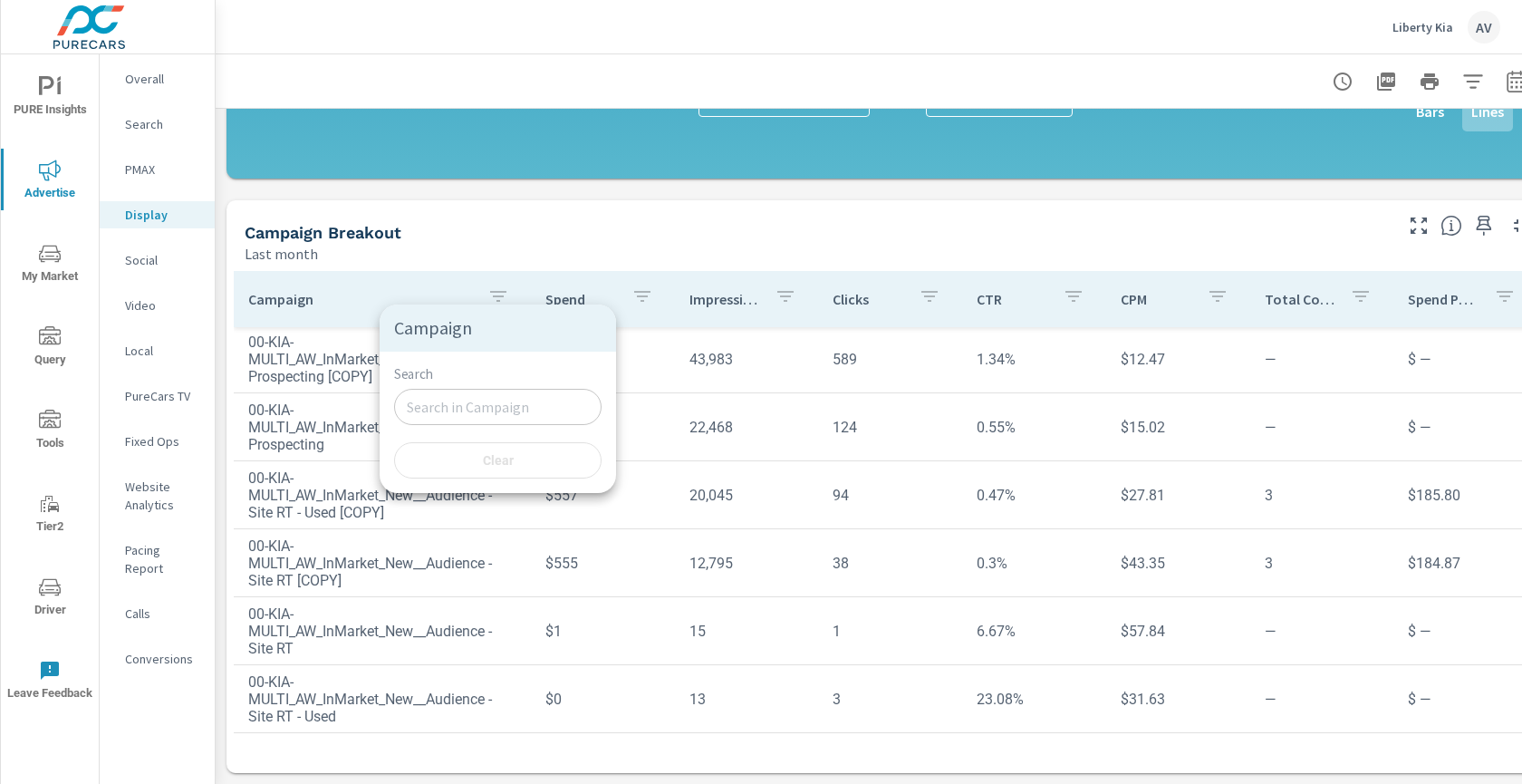
click at [482, 402] on input "Search" at bounding box center [497, 407] width 208 height 36
paste input "InMarket_New__Audience - Site RT - Used"
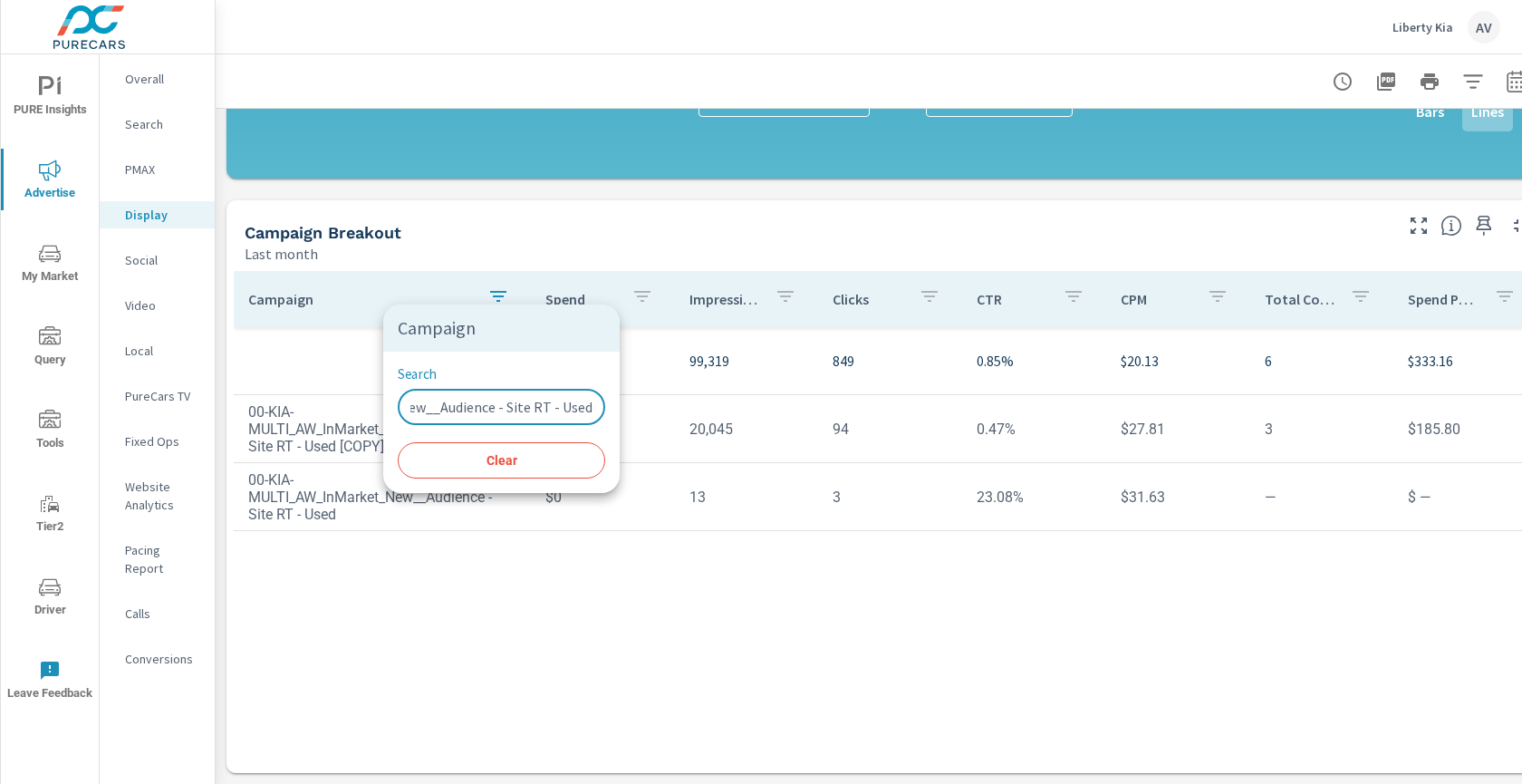
type input "InMarket_New__Audience - Site RT - Used"
click at [877, 619] on div at bounding box center [761, 392] width 1522 height 784
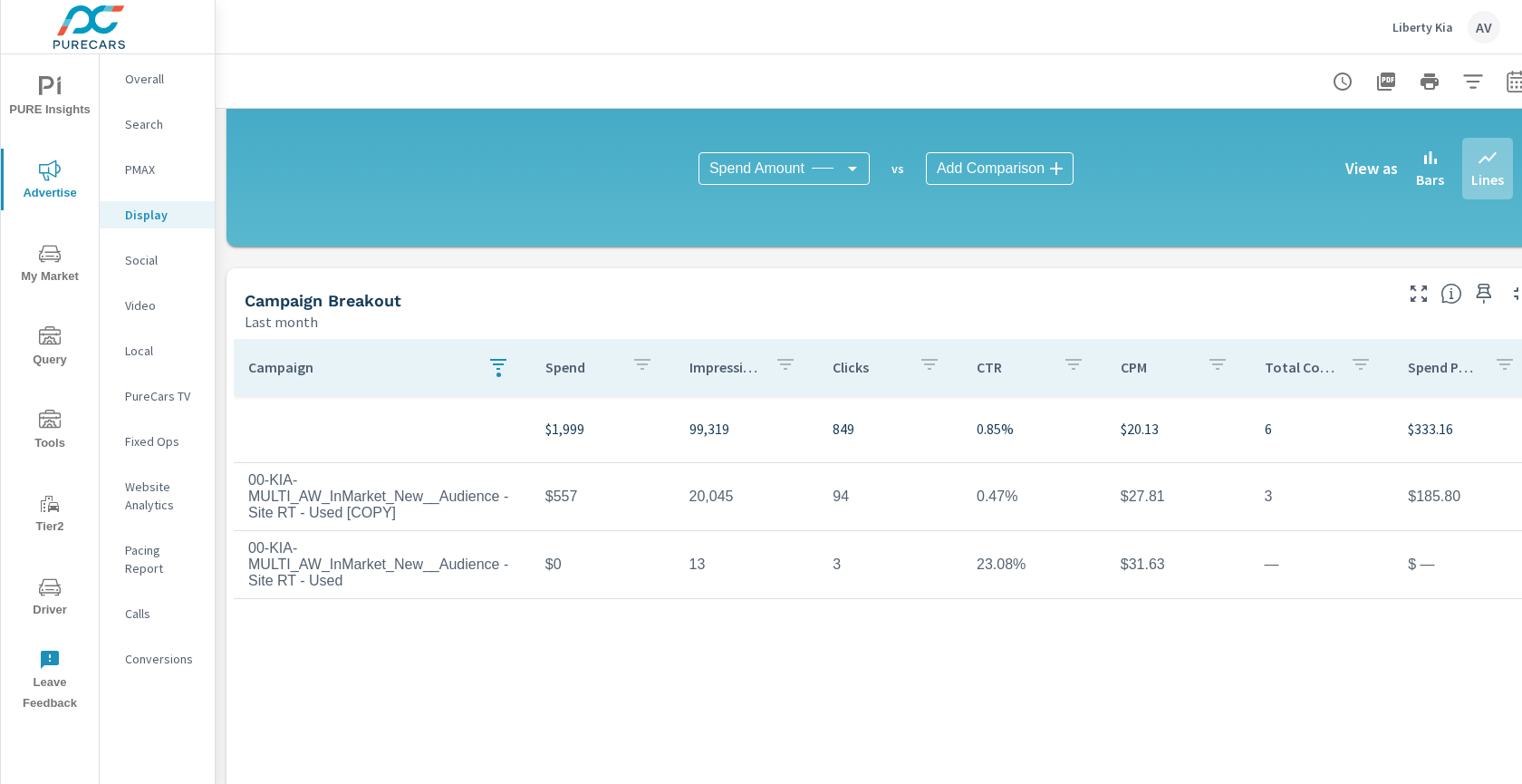
scroll to position [528, 0]
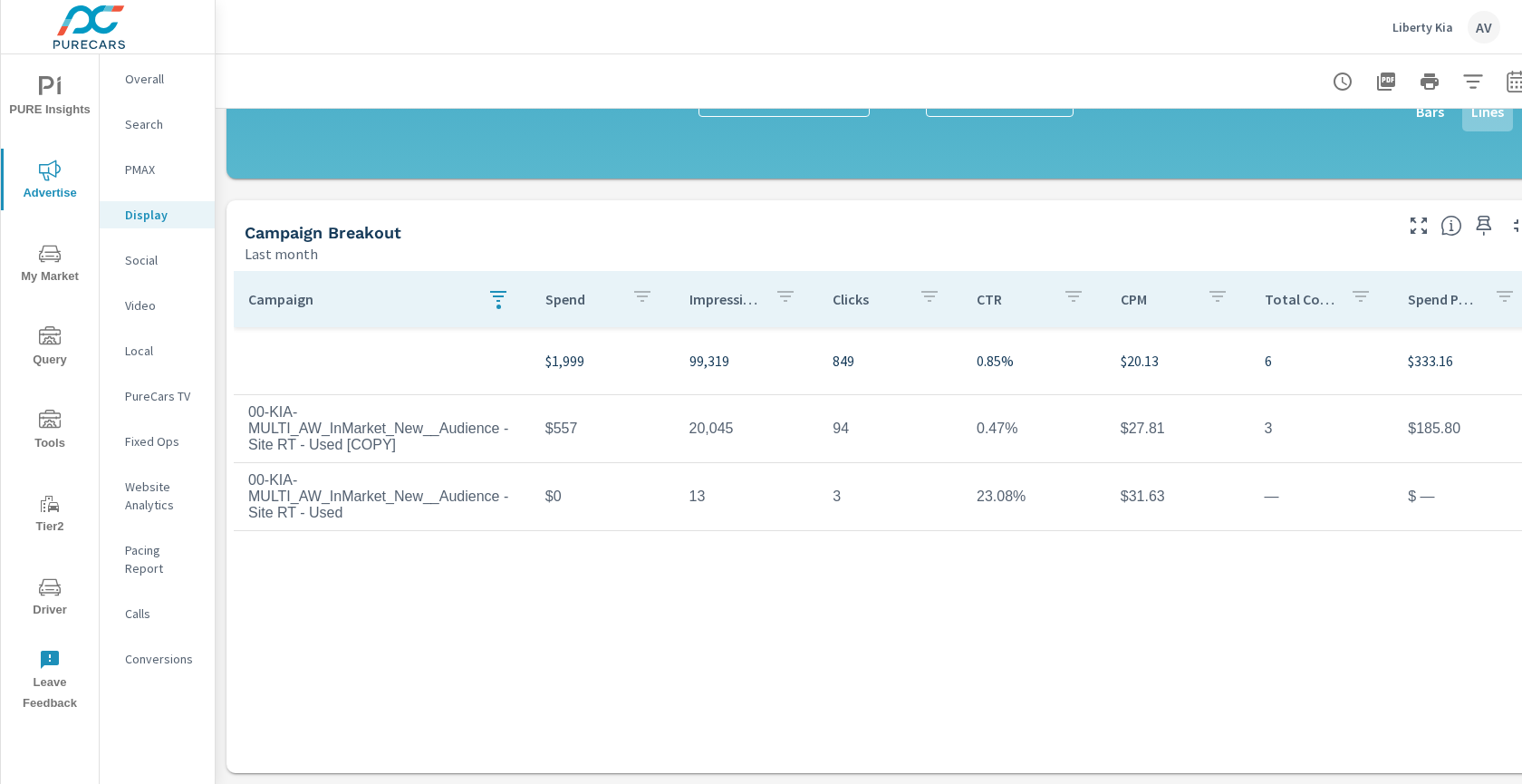
click at [143, 130] on p "Search" at bounding box center [163, 124] width 75 height 18
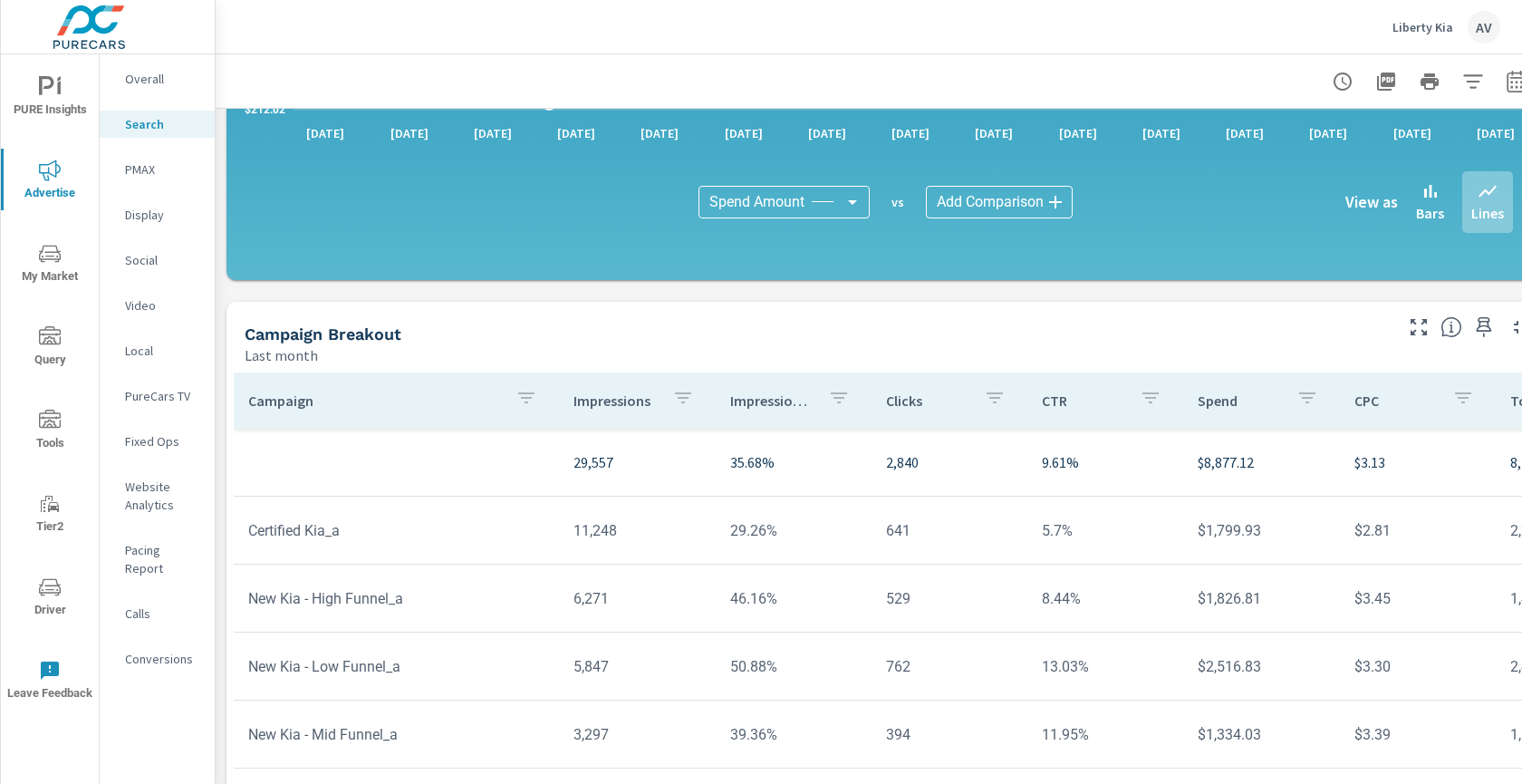
scroll to position [1271, 0]
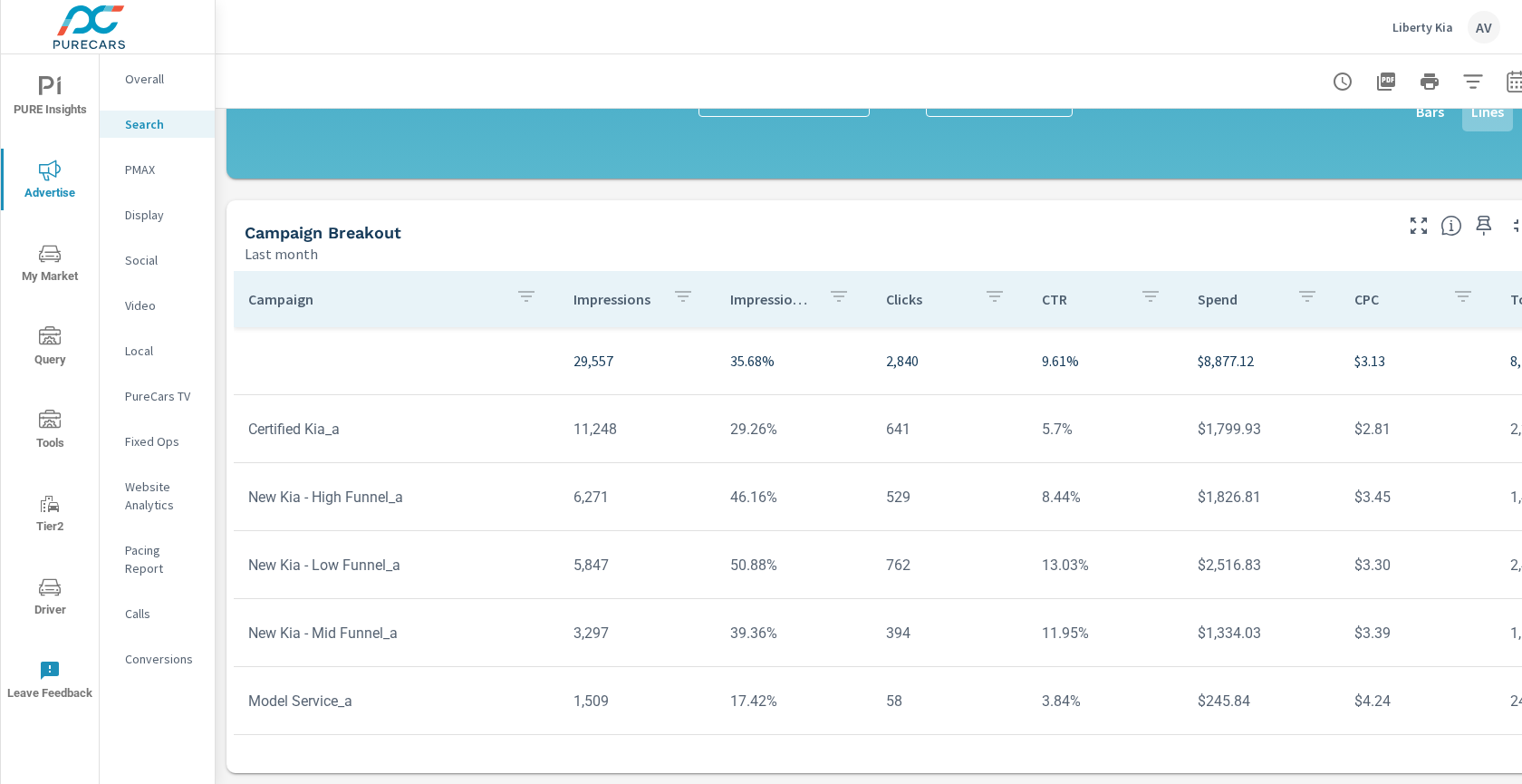
click at [912, 222] on div "Campaign Breakout" at bounding box center [817, 231] width 1146 height 21
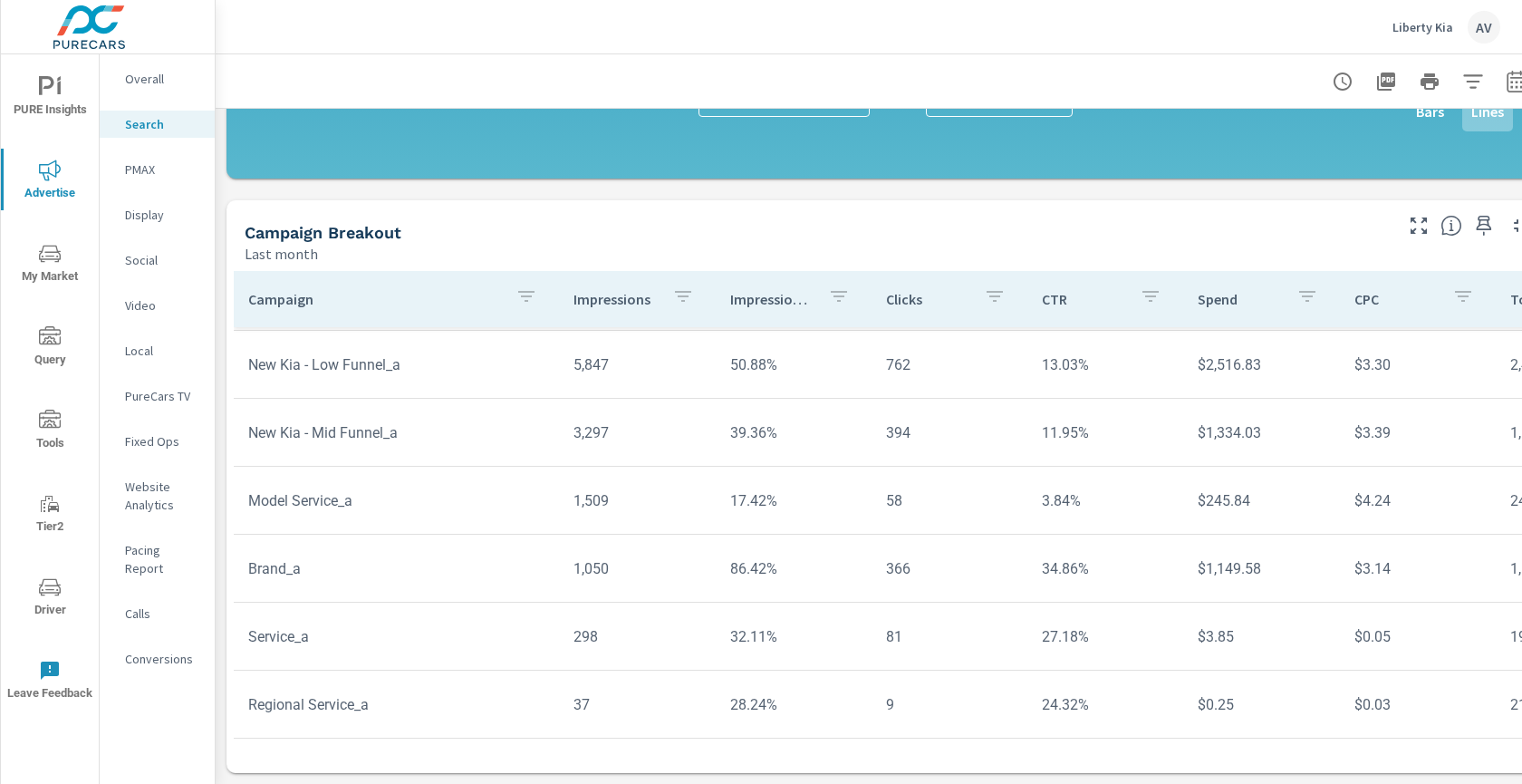
scroll to position [1, 0]
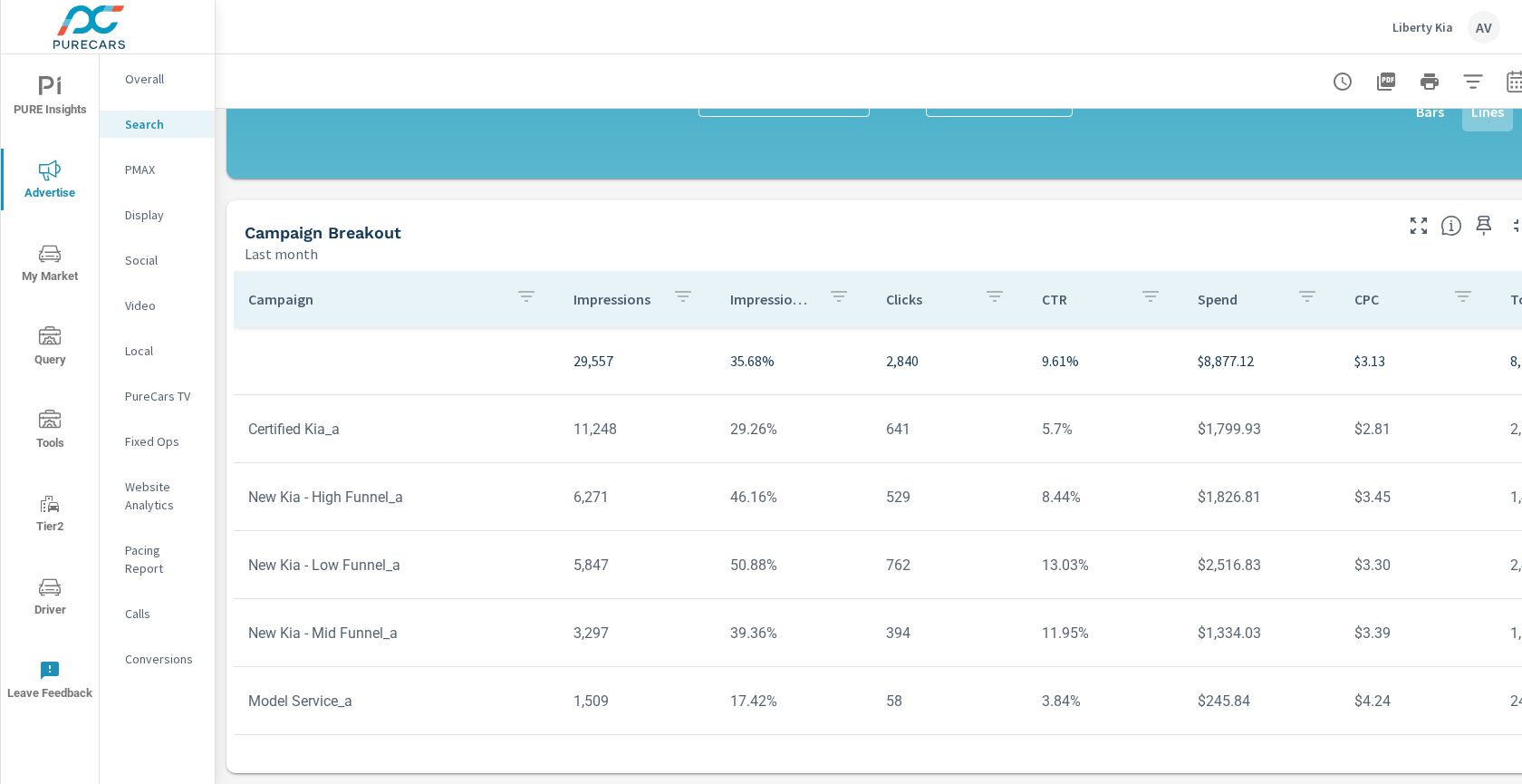
click at [579, 350] on p "29,557" at bounding box center [636, 360] width 127 height 22
drag, startPoint x: 566, startPoint y: 349, endPoint x: 750, endPoint y: 357, distance: 184.2
click at [750, 358] on tr "29,557 35.68% 2,840 9.61% $8,877.12 $3.13 8,707 402 4,835 $1.94 259% 43.2% 20.6…" at bounding box center [1411, 360] width 2355 height 68
click at [750, 357] on td "35.68%" at bounding box center [794, 360] width 156 height 51
click at [693, 222] on div "Campaign Breakout" at bounding box center [817, 231] width 1146 height 21
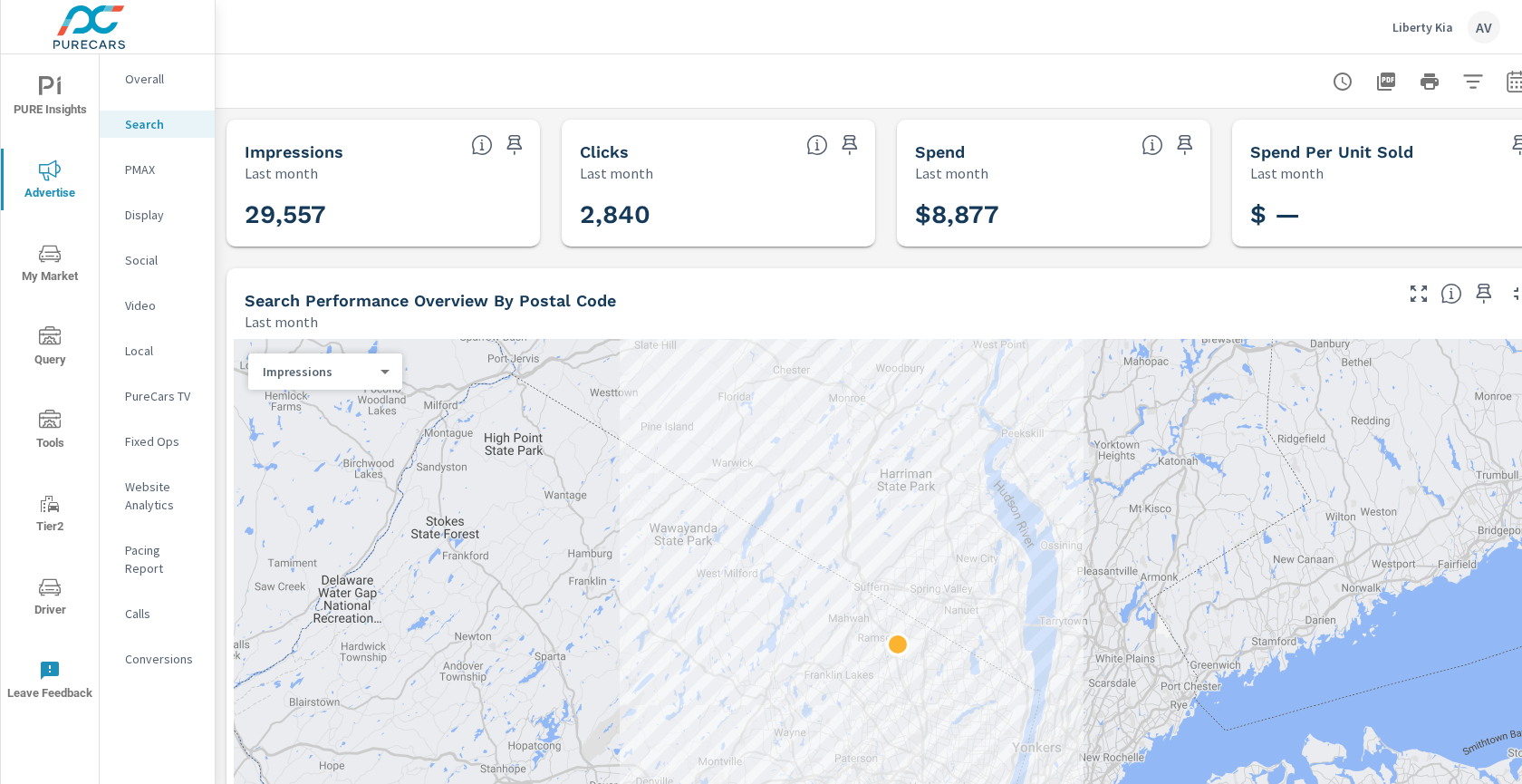
click at [277, 215] on h3 "29,557" at bounding box center [382, 214] width 277 height 31
copy h3 "29,557"
click at [722, 215] on h3 "2,840" at bounding box center [718, 214] width 277 height 31
drag, startPoint x: 722, startPoint y: 215, endPoint x: 571, endPoint y: 211, distance: 151.1
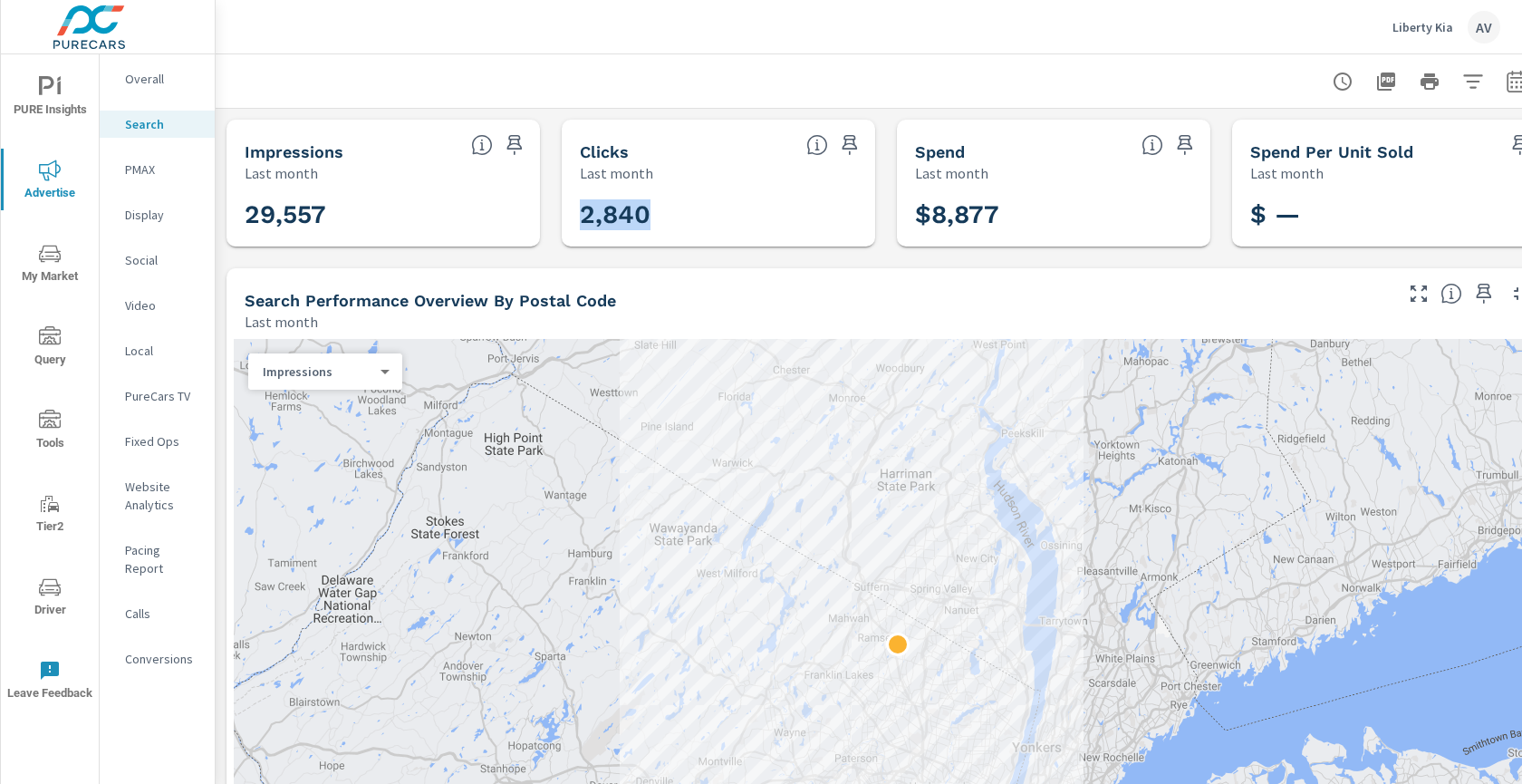
click at [571, 211] on div "2,840" at bounding box center [719, 215] width 299 height 49
copy h3 "2,840"
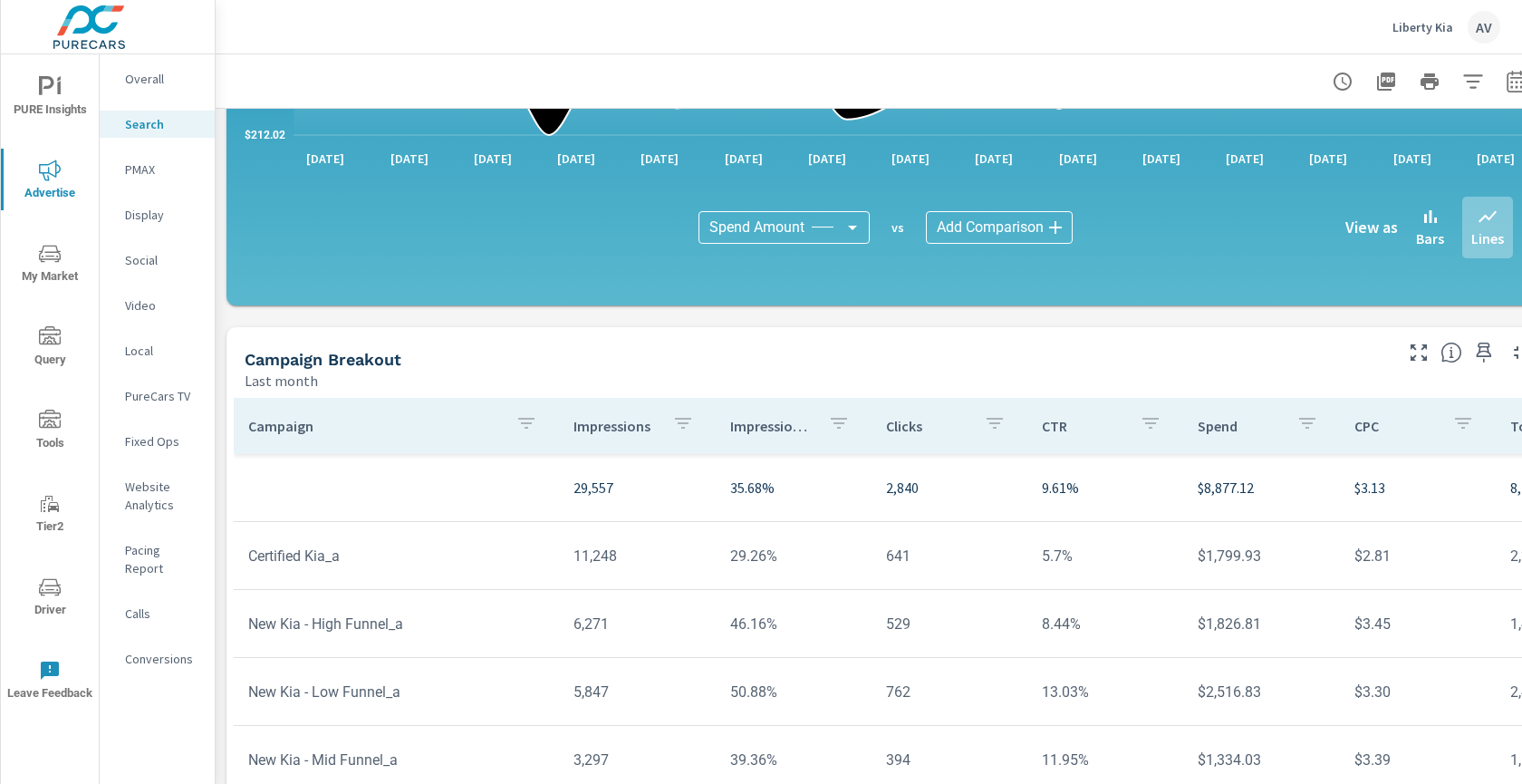
scroll to position [1271, 0]
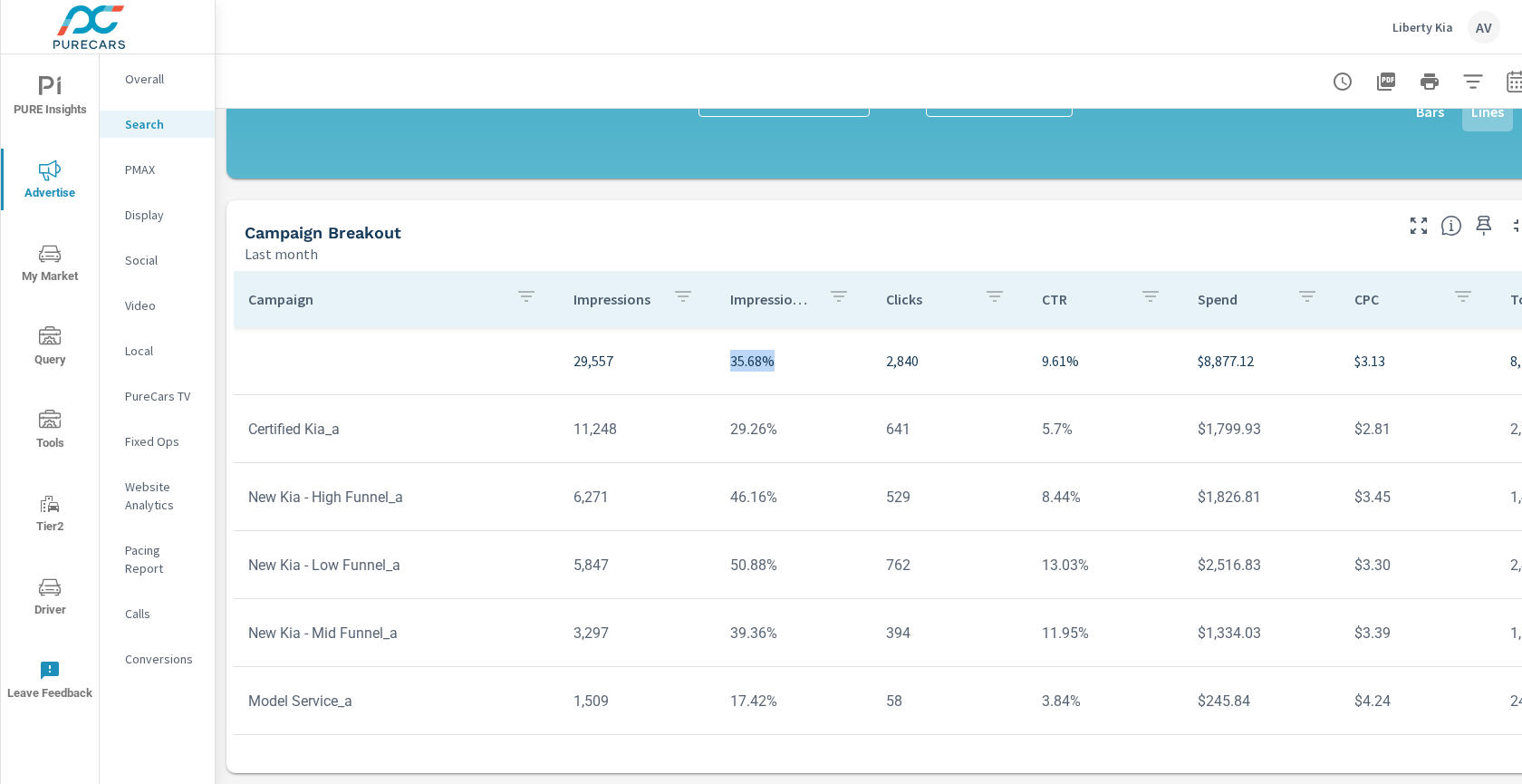
drag, startPoint x: 784, startPoint y: 348, endPoint x: 713, endPoint y: 342, distance: 71.3
click at [716, 342] on td "35.68%" at bounding box center [794, 360] width 156 height 51
copy p "35.68%"
drag, startPoint x: 1076, startPoint y: 348, endPoint x: 984, endPoint y: 341, distance: 92.3
click at [984, 341] on tr "29,557 35.68% 2,840 9.61% $8,877.12 $3.13 8,707 402 4,835 $1.94 259% 43.2% 20.6…" at bounding box center [1411, 360] width 2355 height 68
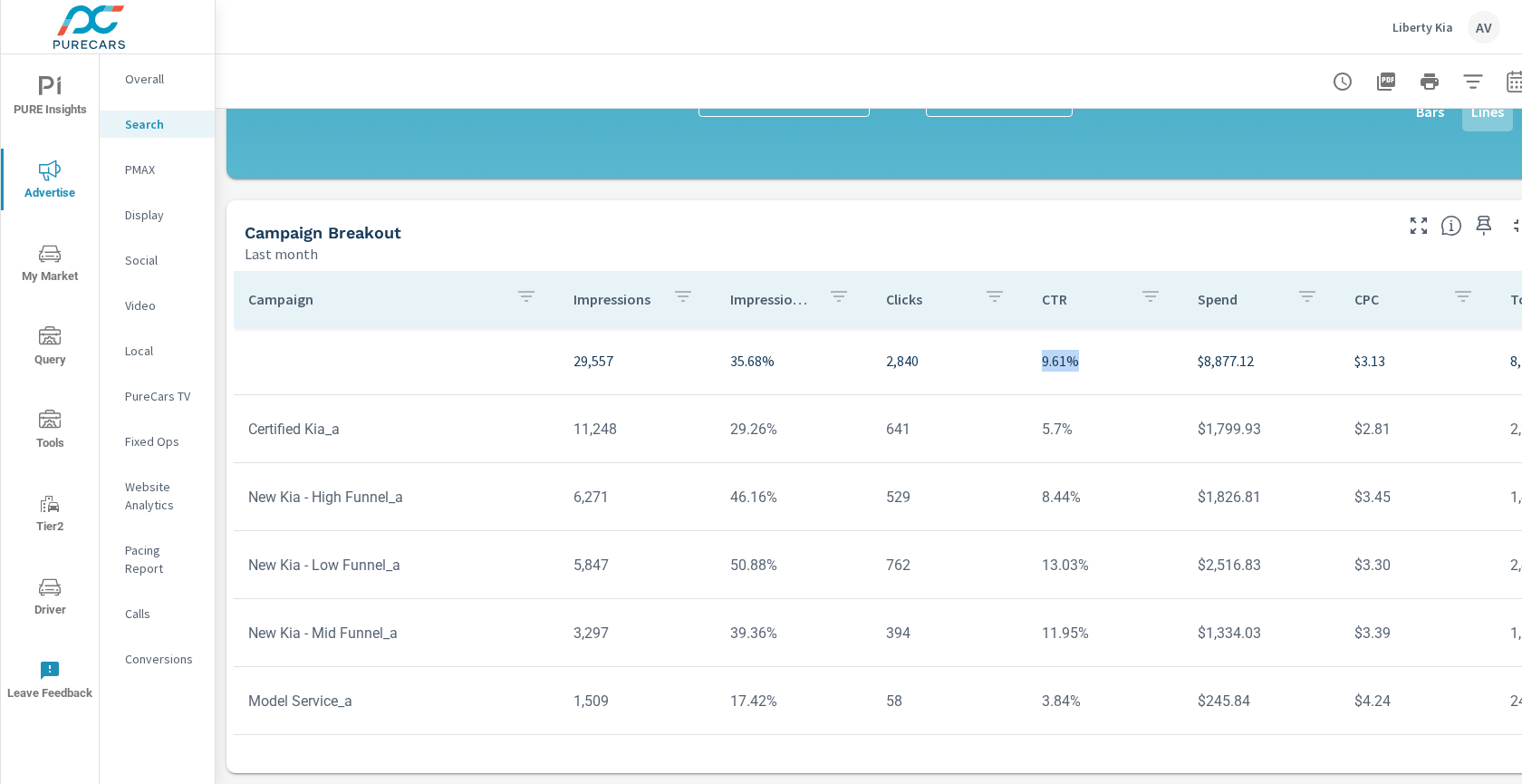
copy tr "9.61%"
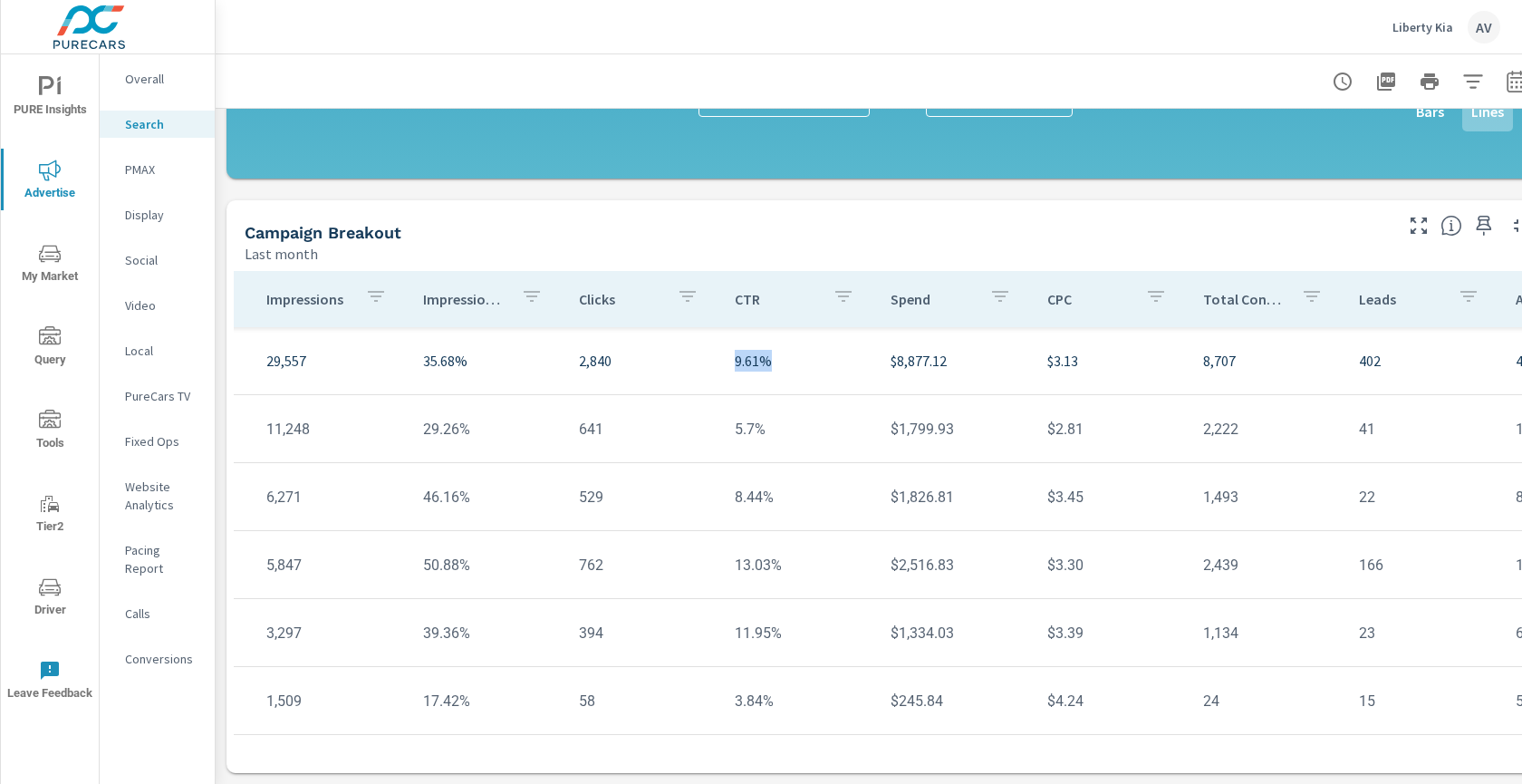
scroll to position [0, 309]
click at [1202, 350] on p "8,707" at bounding box center [1265, 360] width 127 height 22
copy p "8,707"
click at [1360, 350] on p "402" at bounding box center [1421, 360] width 127 height 22
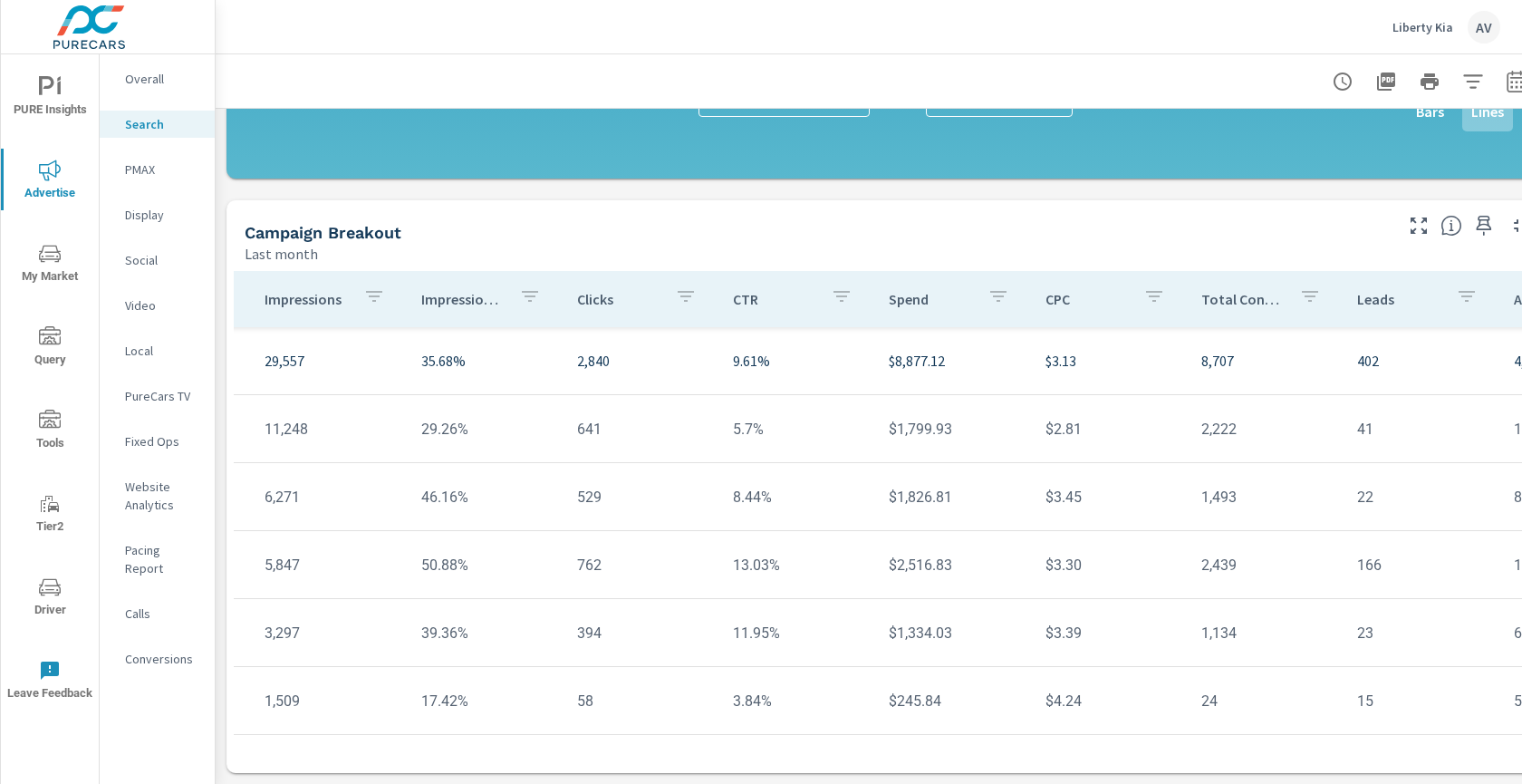
click at [1358, 350] on p "402" at bounding box center [1421, 360] width 127 height 22
click at [1357, 350] on p "402" at bounding box center [1421, 360] width 127 height 22
copy p "402"
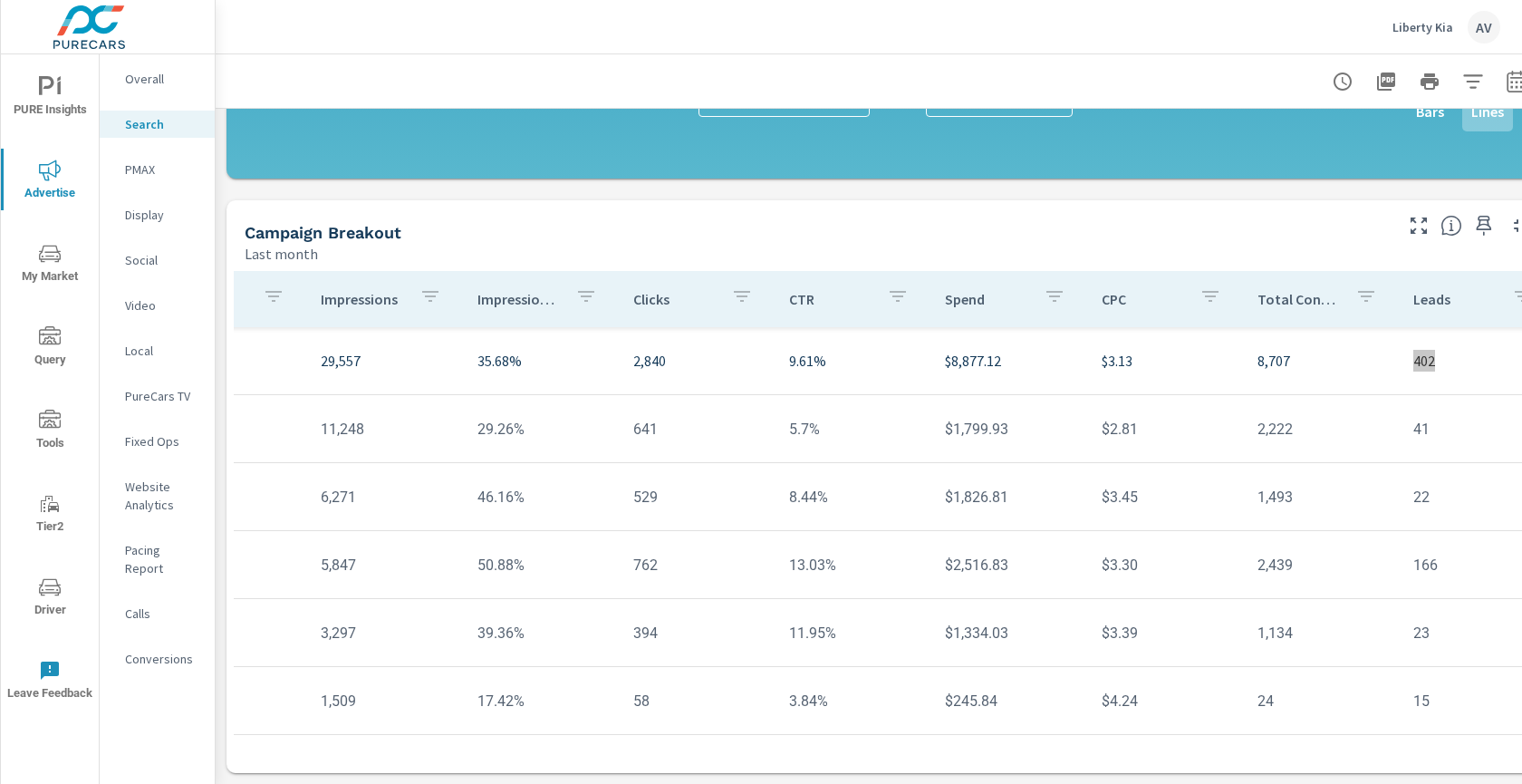
scroll to position [0, 0]
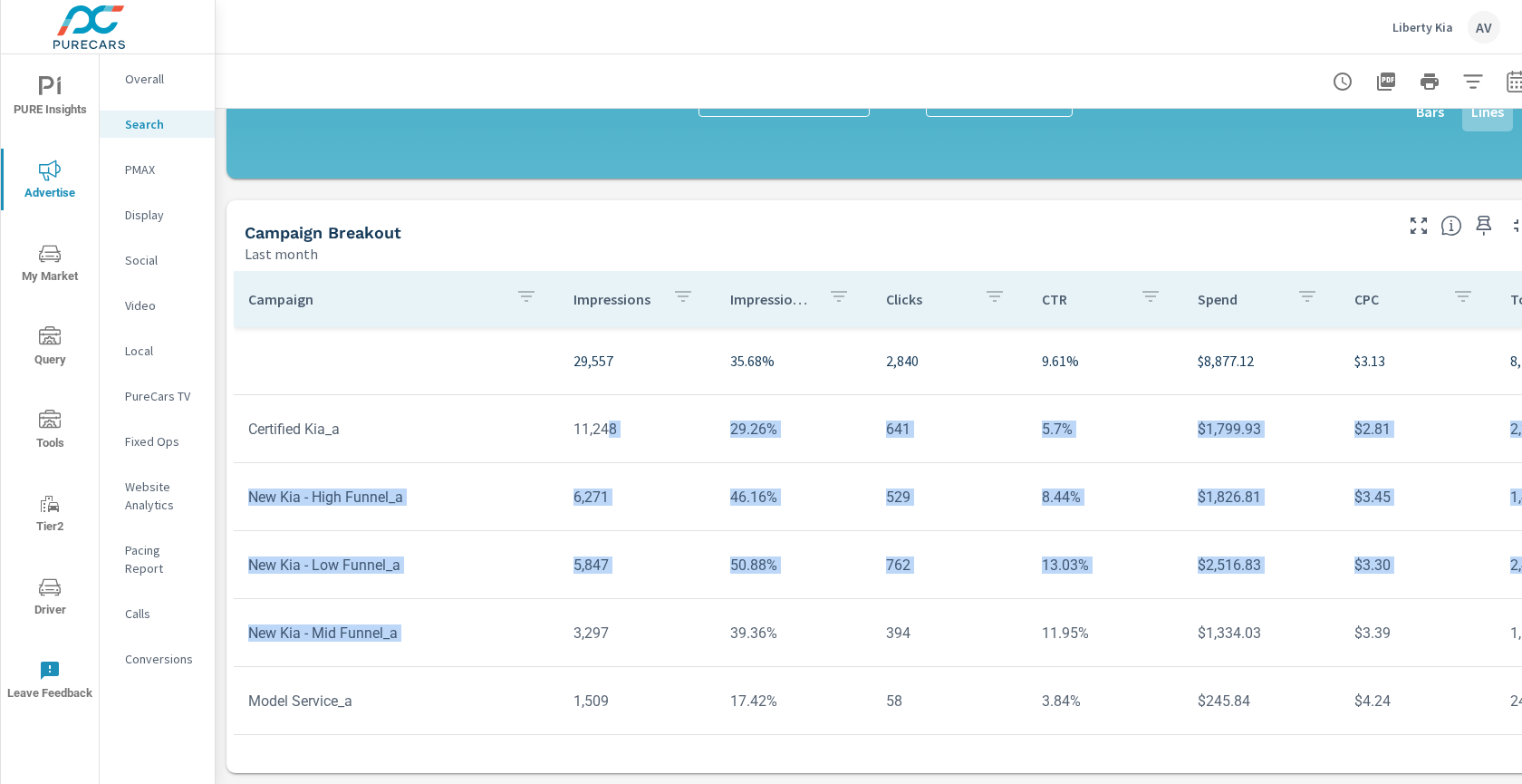
drag, startPoint x: 602, startPoint y: 414, endPoint x: 594, endPoint y: 544, distance: 130.2
click at [592, 578] on tbody "29,557 35.68% 2,840 9.61% $8,877.12 $3.13 8,707 402 4,835 $1.94 259% 43.2% 20.6…" at bounding box center [1412, 632] width 2356 height 612
click at [606, 531] on tr "New Kia - Low Funnel_a 5,847 50.88% 762 13.03% $2,516.83 $3.30 2,439 166 1,263 …" at bounding box center [1411, 564] width 2355 height 68
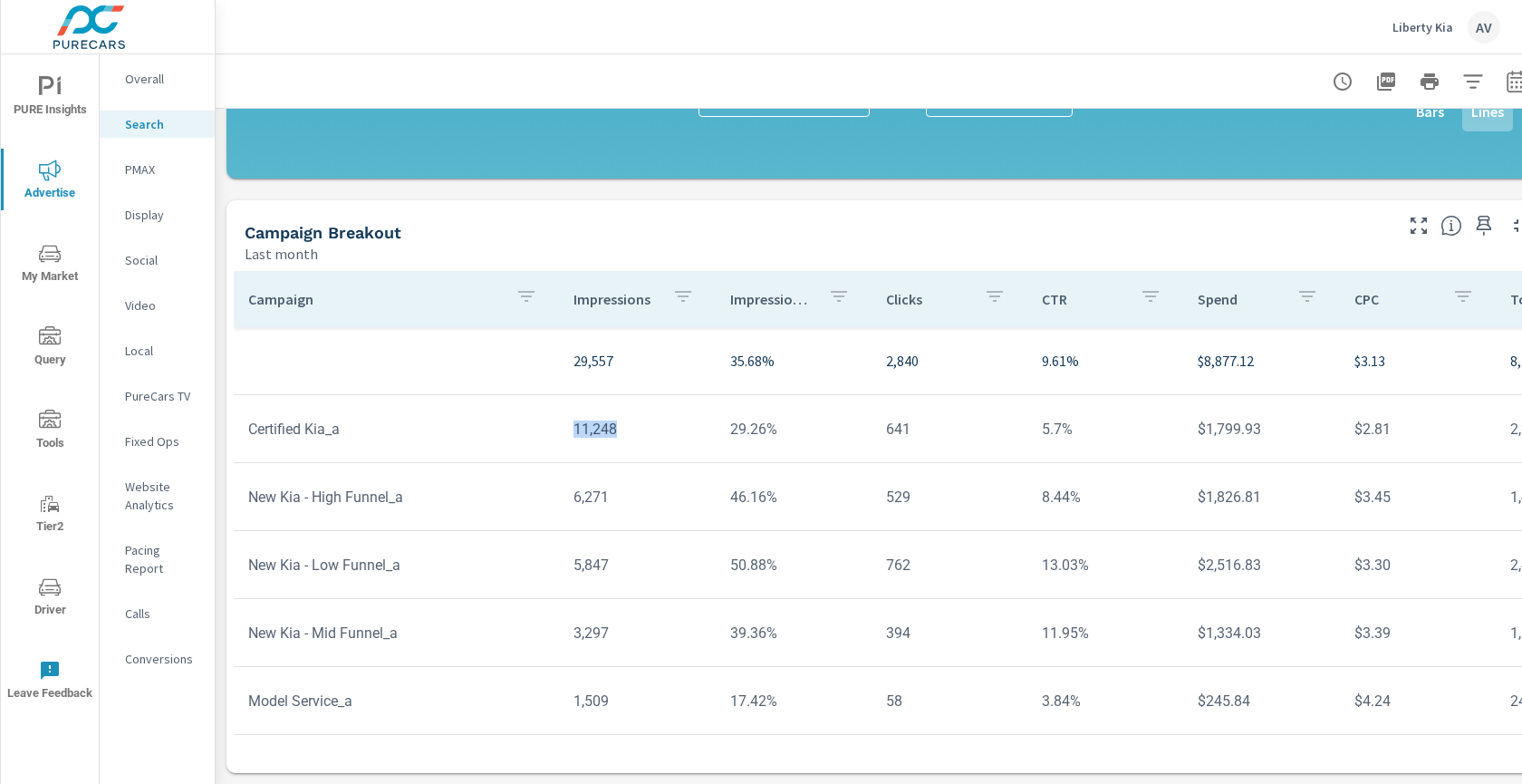
drag, startPoint x: 568, startPoint y: 414, endPoint x: 615, endPoint y: 414, distance: 47.0
click at [615, 414] on td "11,248" at bounding box center [637, 428] width 156 height 46
copy td "11,248"
click at [872, 487] on td "529" at bounding box center [950, 496] width 156 height 46
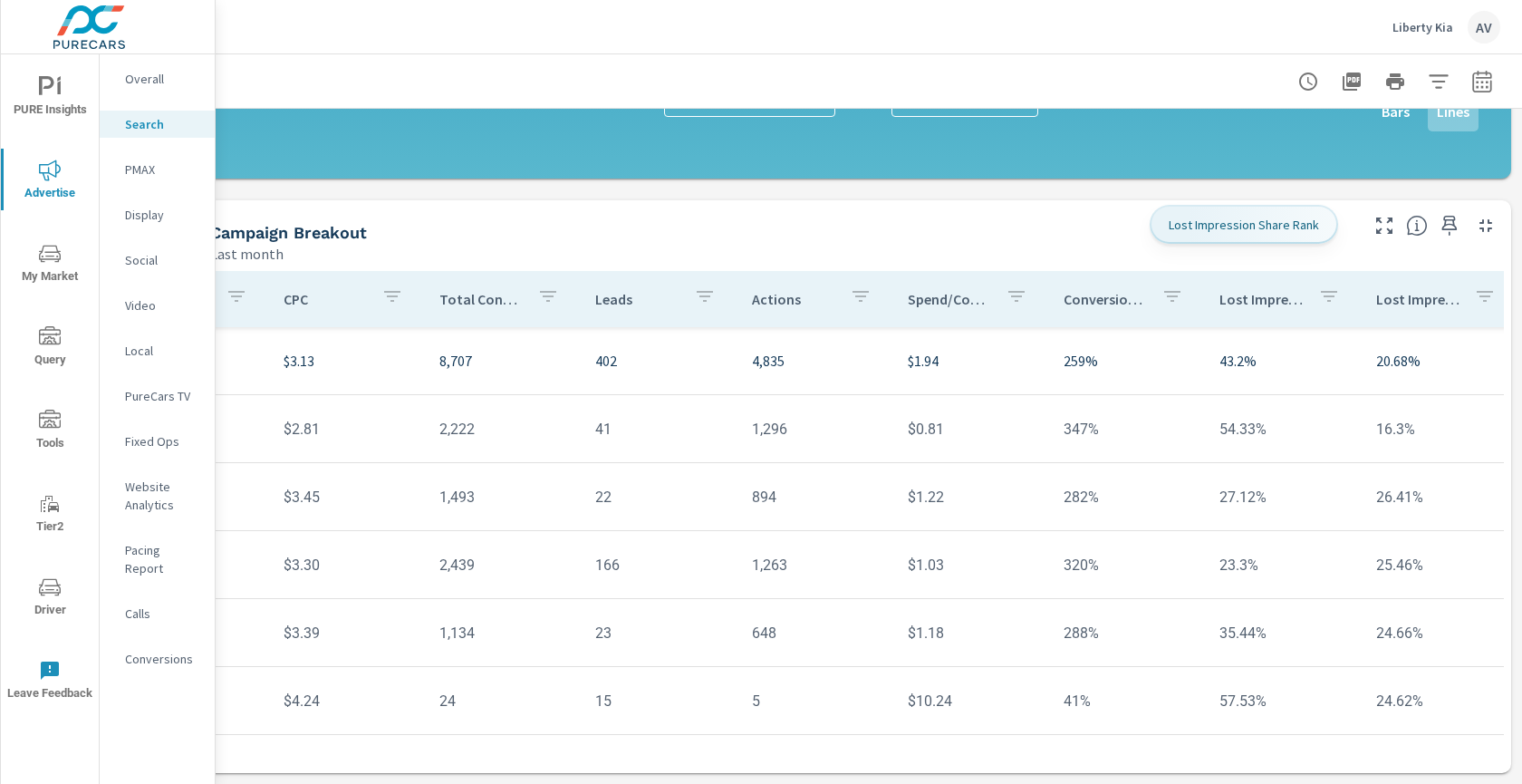
scroll to position [1271, 49]
click at [1376, 218] on icon "button" at bounding box center [1384, 226] width 17 height 17
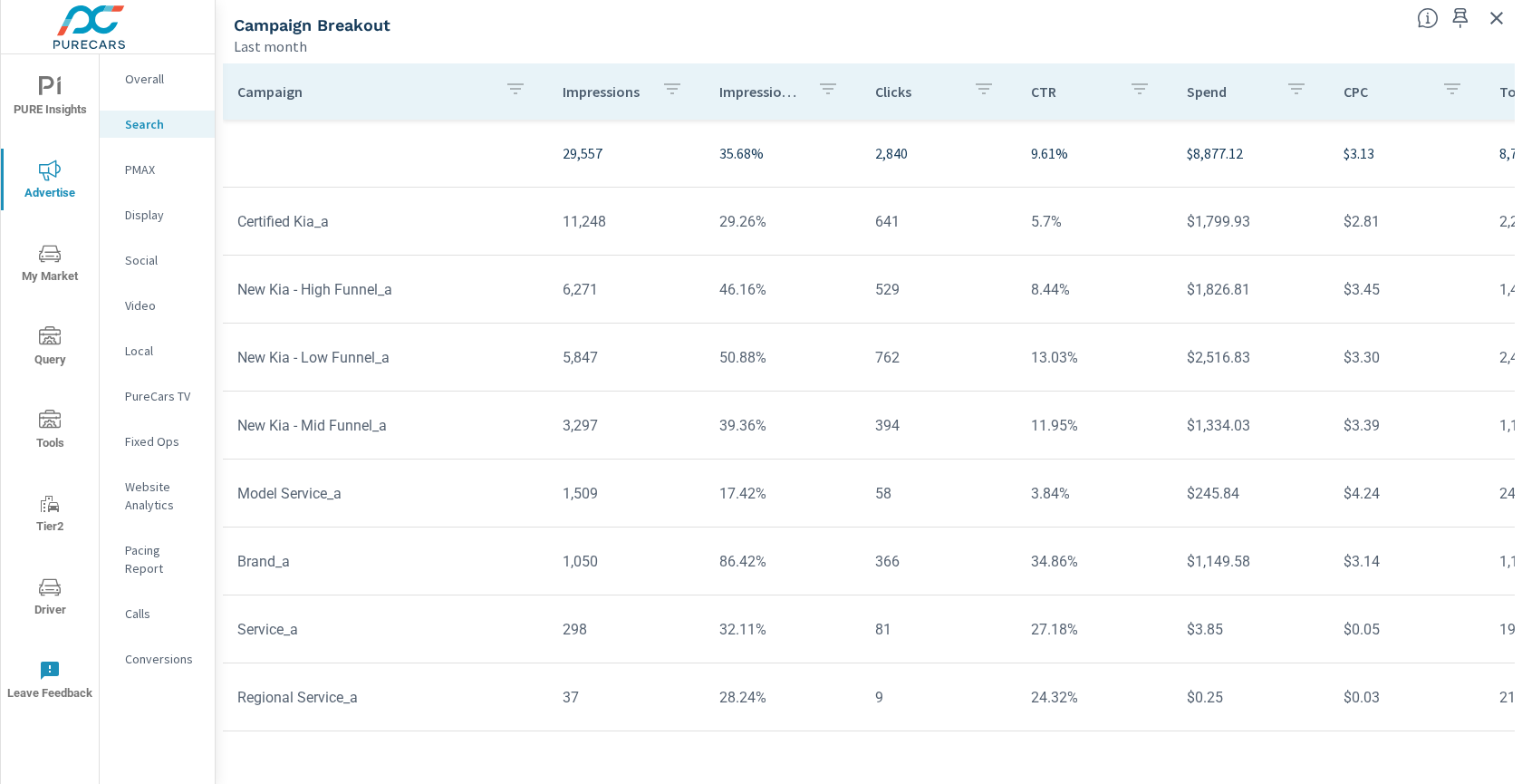
click at [555, 162] on td "29,557" at bounding box center [627, 154] width 156 height 51
drag, startPoint x: 549, startPoint y: 220, endPoint x: 909, endPoint y: 223, distance: 360.0
click at [909, 223] on tr "Certified Kia_a 11,248 29.26% 641 5.7% $1,799.93 $2.81 2,222 41 1,296 $0.81 347…" at bounding box center [1400, 221] width 2355 height 68
click at [554, 209] on td "11,248" at bounding box center [627, 221] width 156 height 46
drag, startPoint x: 532, startPoint y: 223, endPoint x: 899, endPoint y: 215, distance: 367.1
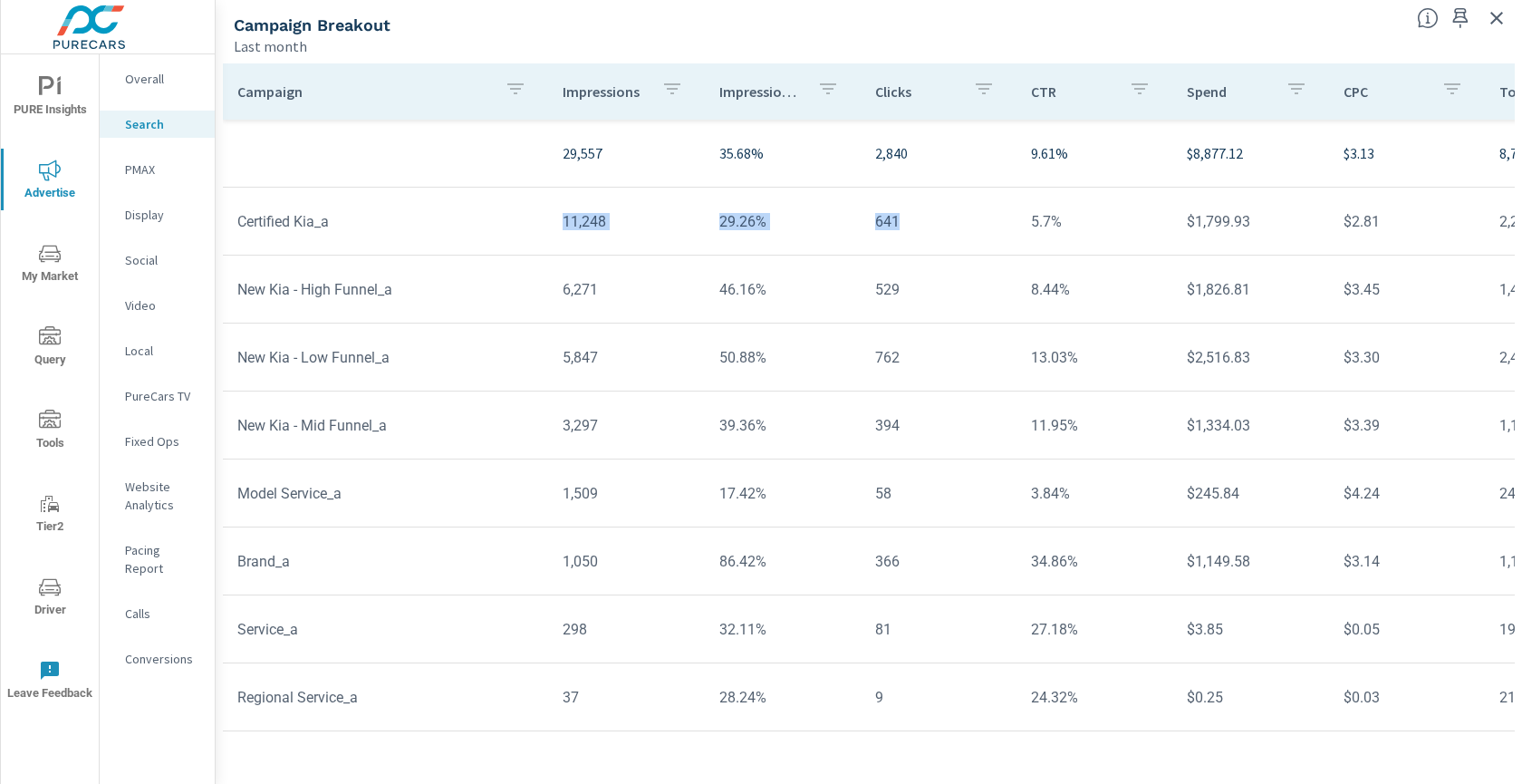
click at [899, 215] on tr "Certified Kia_a 11,248 29.26% 641 5.7% $1,799.93 $2.81 2,222 41 1,296 $0.81 347…" at bounding box center [1400, 221] width 2355 height 68
copy tr "11,248 29.26% 641"
click at [899, 228] on td "641" at bounding box center [939, 221] width 156 height 46
drag, startPoint x: 551, startPoint y: 229, endPoint x: 1070, endPoint y: 231, distance: 519.0
click at [1070, 231] on tr "Certified Kia_a 11,248 29.26% 641 5.7% $1,799.93 $2.81 2,222 41 1,296 $0.81 347…" at bounding box center [1400, 221] width 2355 height 68
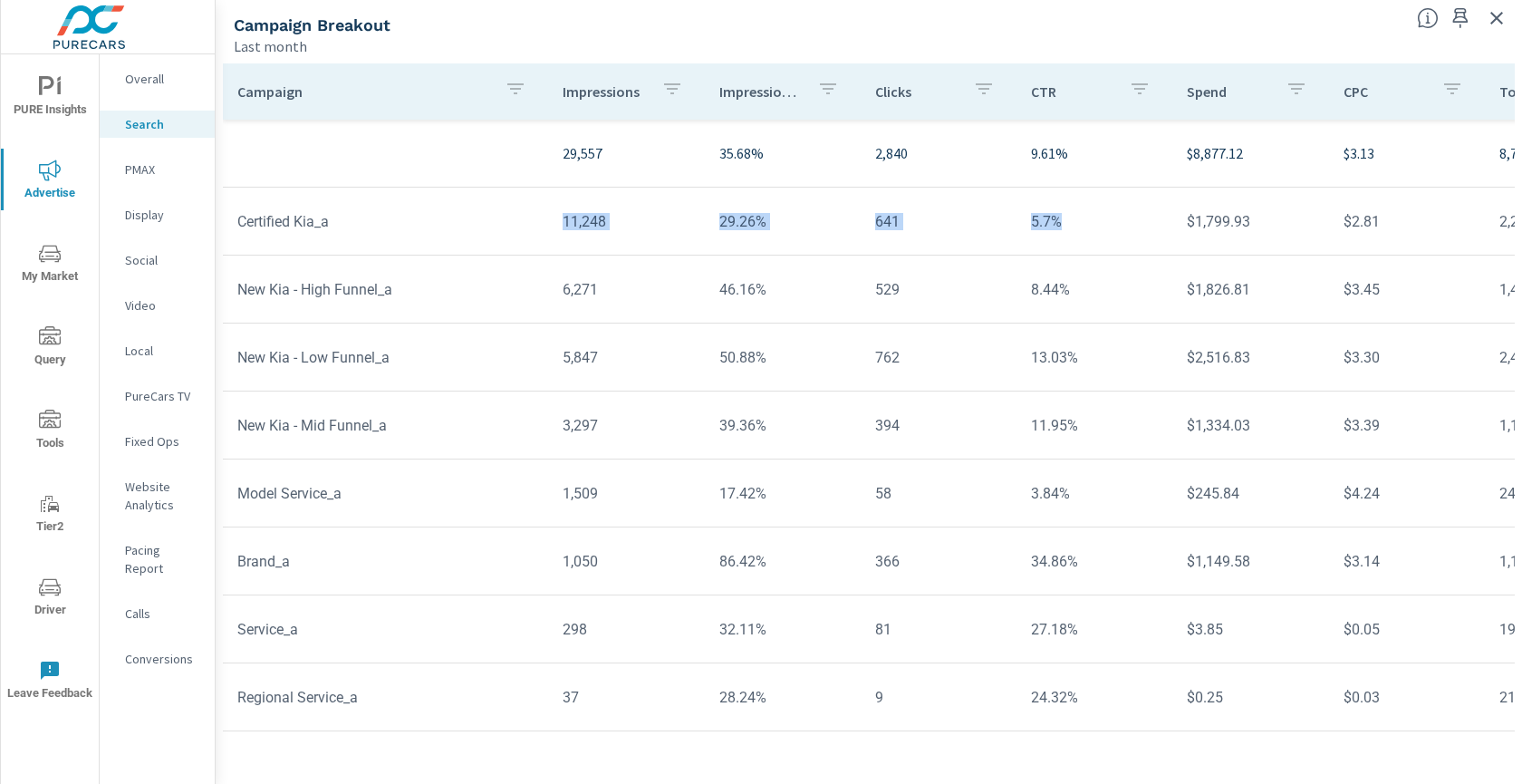
copy tr "11,248 29.26% 641 5.7%"
drag, startPoint x: 544, startPoint y: 285, endPoint x: 1065, endPoint y: 296, distance: 521.1
click at [1065, 296] on tr "New Kia - High Funnel_a 6,271 46.16% 529 8.44% $1,826.81 $3.45 1,493 22 894 $1.…" at bounding box center [1400, 289] width 2355 height 68
drag, startPoint x: 549, startPoint y: 365, endPoint x: 1058, endPoint y: 371, distance: 509.0
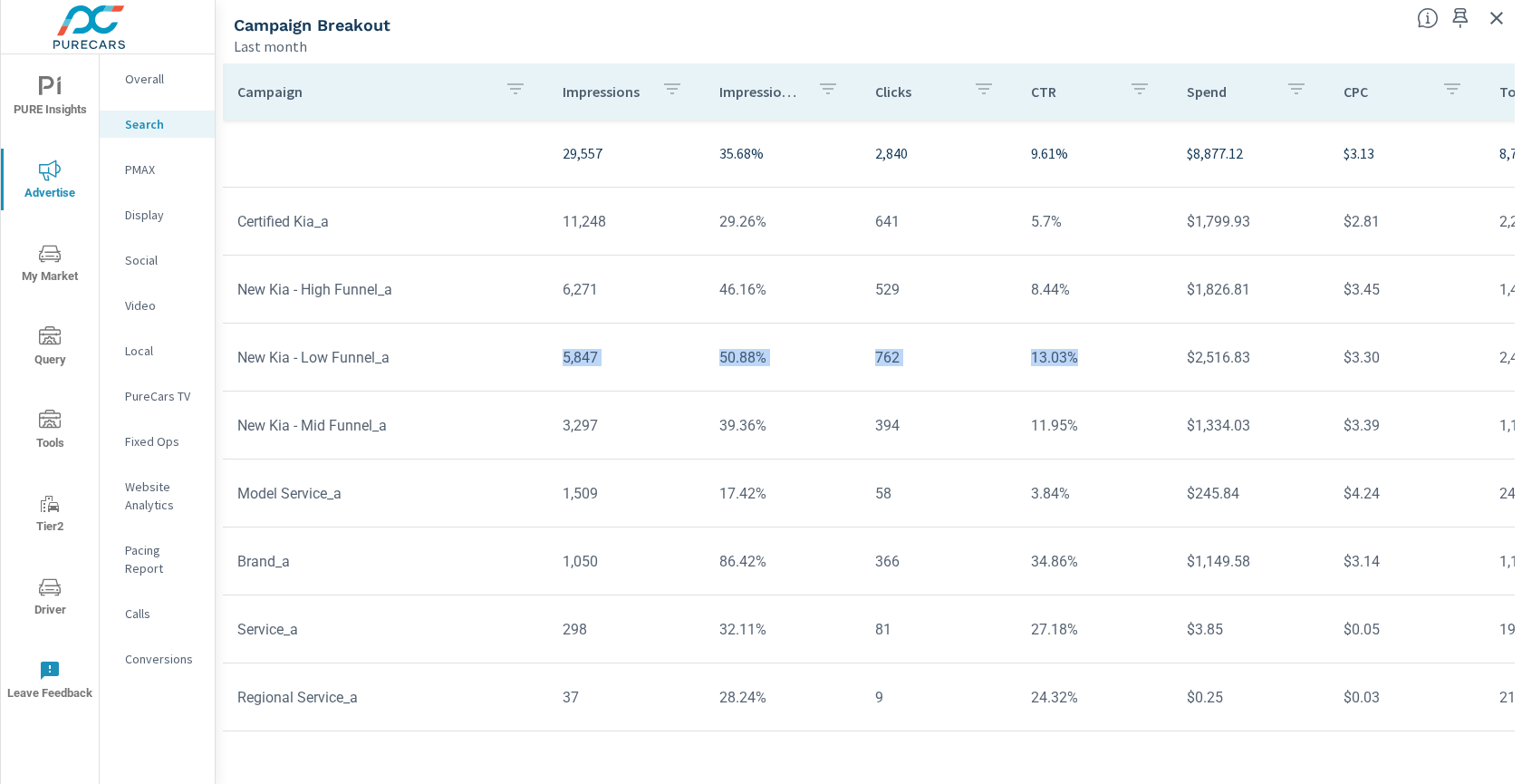
click at [1058, 371] on tr "New Kia - Low Funnel_a 5,847 50.88% 762 13.03% $2,516.83 $3.30 2,439 166 1,263 …" at bounding box center [1400, 357] width 2355 height 68
drag, startPoint x: 550, startPoint y: 429, endPoint x: 899, endPoint y: 426, distance: 349.0
click at [899, 426] on tr "New Kia - Mid Funnel_a 3,297 39.36% 394 11.95% $1,334.03 $3.39 1,134 23 648 $1.…" at bounding box center [1400, 425] width 2355 height 68
click at [701, 447] on tr "New Kia - Mid Funnel_a 3,297 39.36% 394 11.95% $1,334.03 $3.39 1,134 23 648 $1.…" at bounding box center [1400, 425] width 2355 height 68
drag, startPoint x: 531, startPoint y: 427, endPoint x: 1145, endPoint y: 432, distance: 614.0
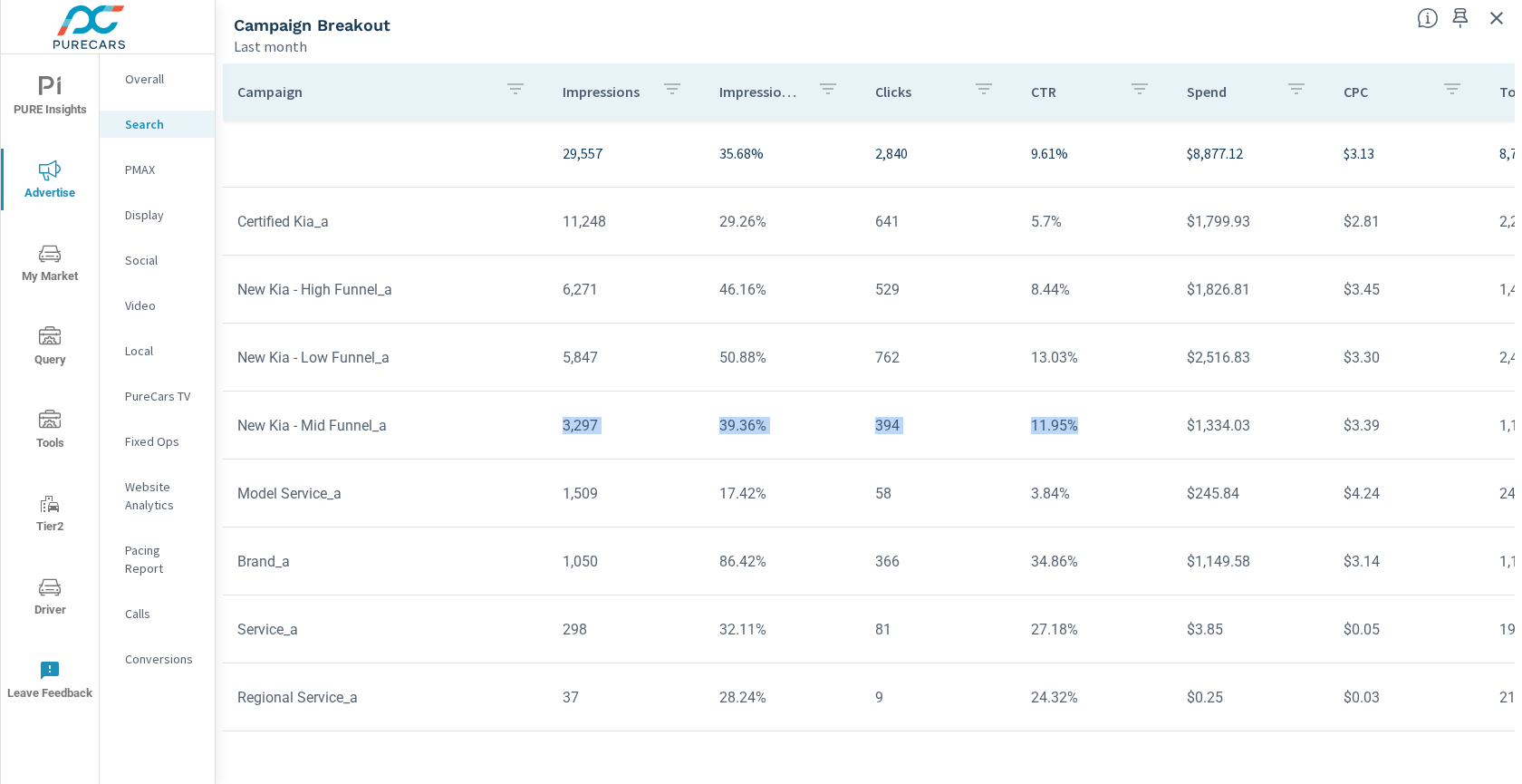
click at [1145, 432] on tr "New Kia - Mid Funnel_a 3,297 39.36% 394 11.95% $1,334.03 $3.39 1,134 23 648 $1.…" at bounding box center [1400, 425] width 2355 height 68
drag, startPoint x: 548, startPoint y: 490, endPoint x: 1069, endPoint y: 496, distance: 521.0
click at [1069, 496] on tr "Model Service_a 1,509 17.42% 58 3.84% $245.84 $4.24 24 15 5 $10.24 41% 57.53% 2…" at bounding box center [1400, 492] width 2355 height 68
drag, startPoint x: 534, startPoint y: 577, endPoint x: 1100, endPoint y: 577, distance: 566.0
click at [1100, 577] on tr "Brand_a 1,050 86.42% 366 34.86% $1,149.58 $3.14 1,181 79 653 $0.97 323% 7.65% 5…" at bounding box center [1400, 560] width 2355 height 68
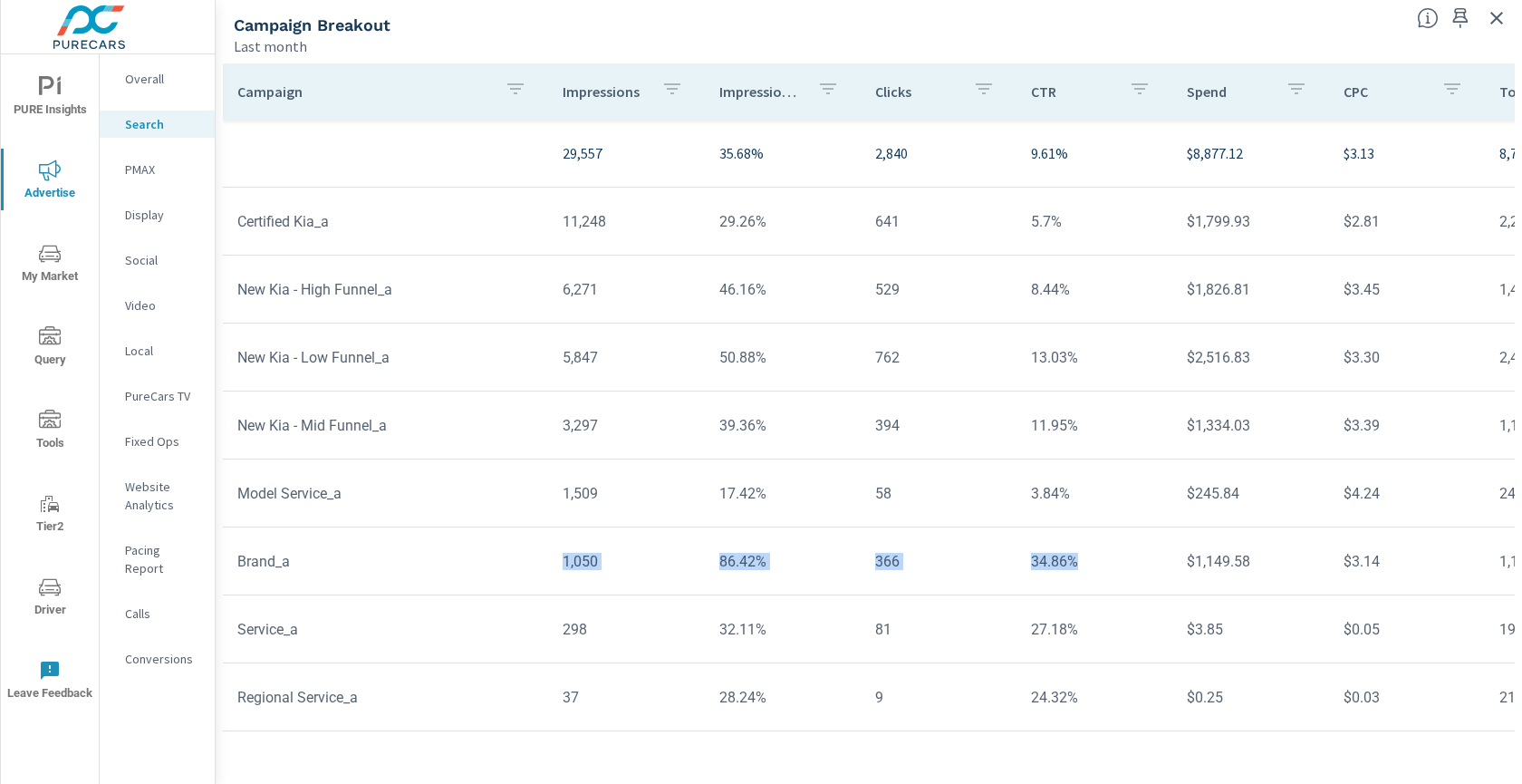
click at [489, 558] on td "Brand_a" at bounding box center [385, 560] width 325 height 46
click at [537, 622] on td "Service_a" at bounding box center [385, 628] width 325 height 46
drag, startPoint x: 550, startPoint y: 627, endPoint x: 1073, endPoint y: 633, distance: 523.0
click at [1073, 633] on tr "Service_a 298 32.11% 81 27.18% $3.85 $0.05 192 45 71 $0.02 237% 52.37% 8.3%" at bounding box center [1400, 628] width 2355 height 68
click at [608, 563] on td "1,050" at bounding box center [627, 560] width 156 height 46
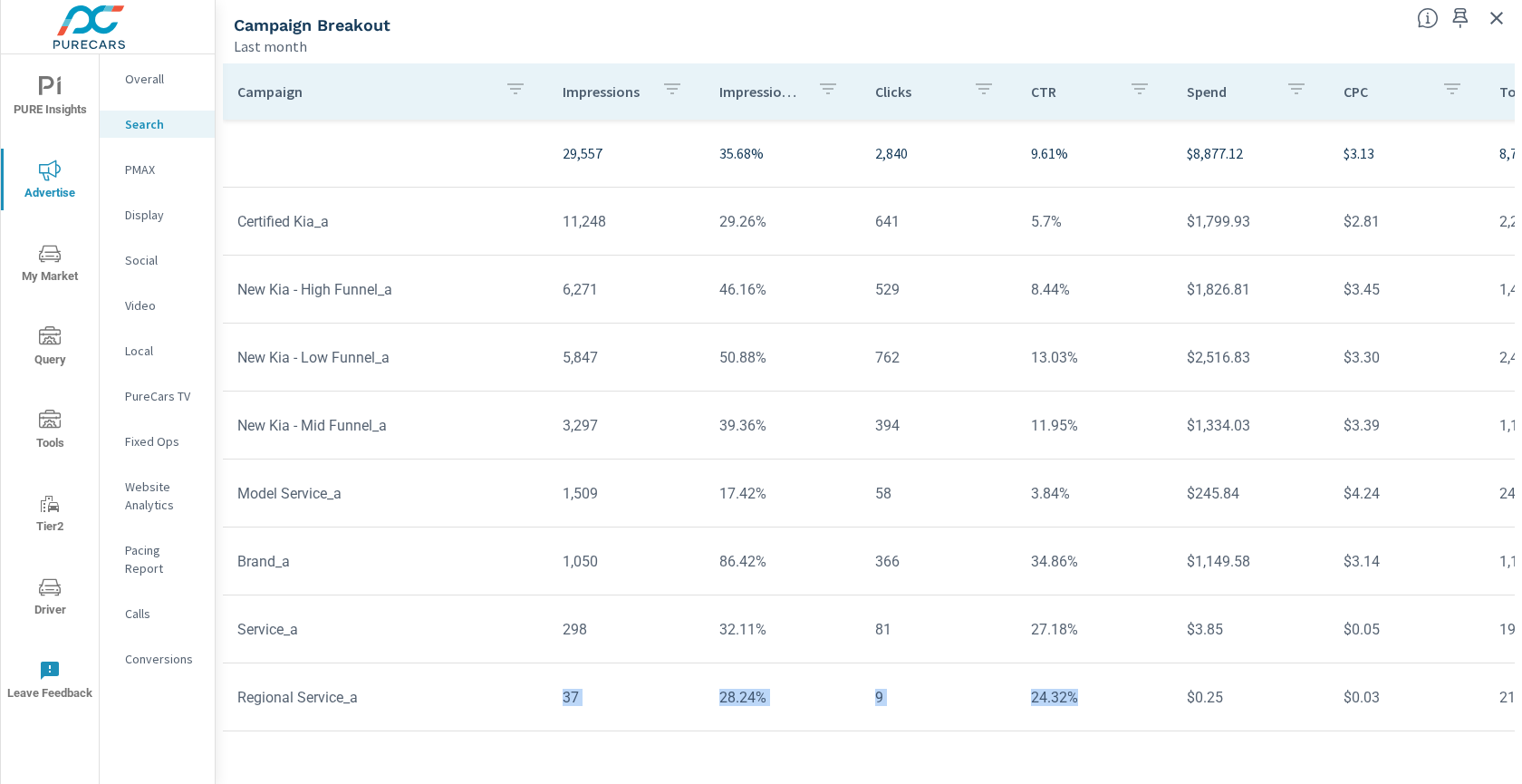
drag, startPoint x: 541, startPoint y: 689, endPoint x: 1131, endPoint y: 701, distance: 590.1
click at [1131, 701] on tr "Regional Service_a 37 28.24% 9 24.32% $0.25 $0.03 21 12 5 $0.01 233% 3.82% 8.4%" at bounding box center [1400, 696] width 2355 height 68
click at [1498, 17] on icon "button" at bounding box center [1497, 18] width 22 height 22
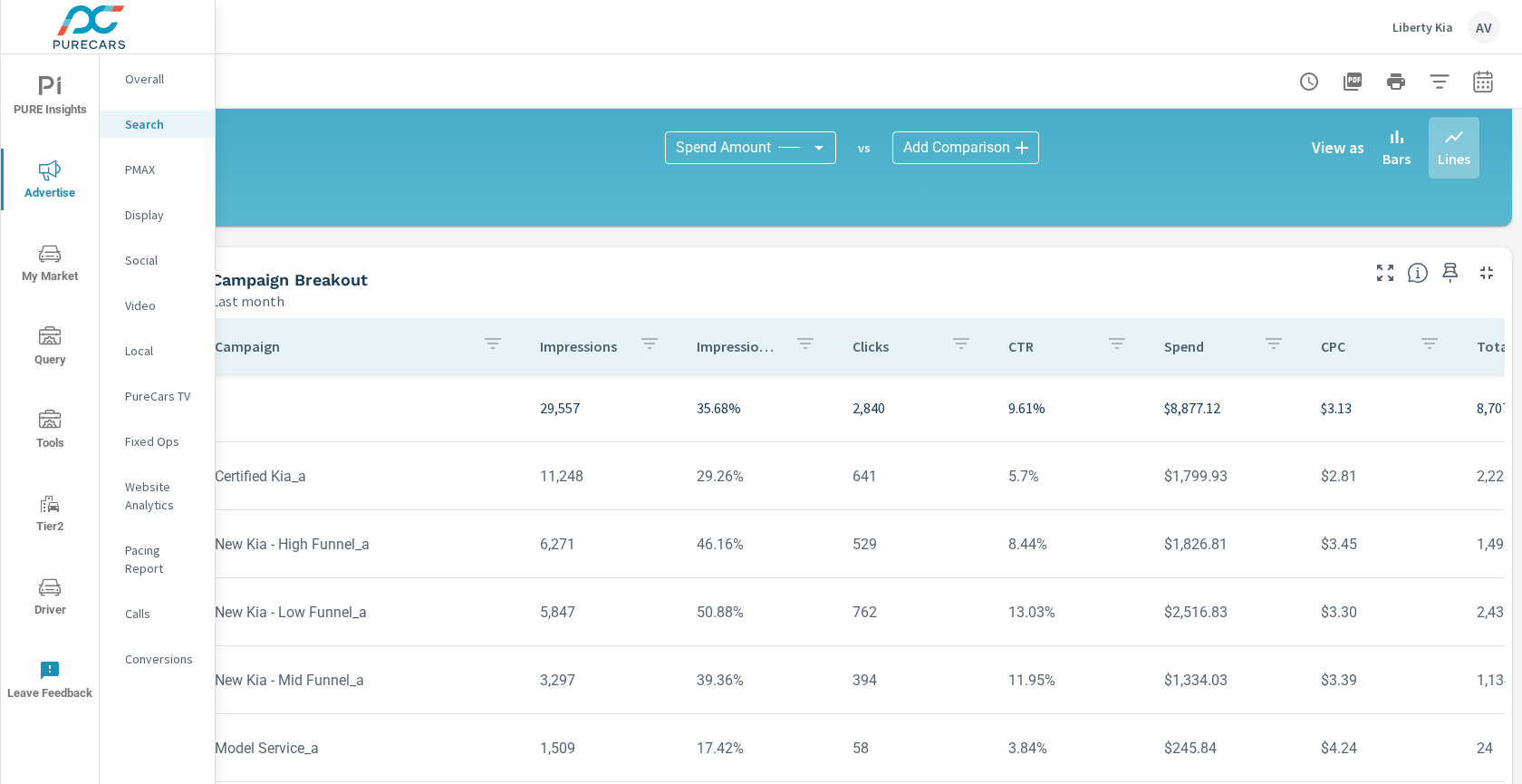
scroll to position [1211, 33]
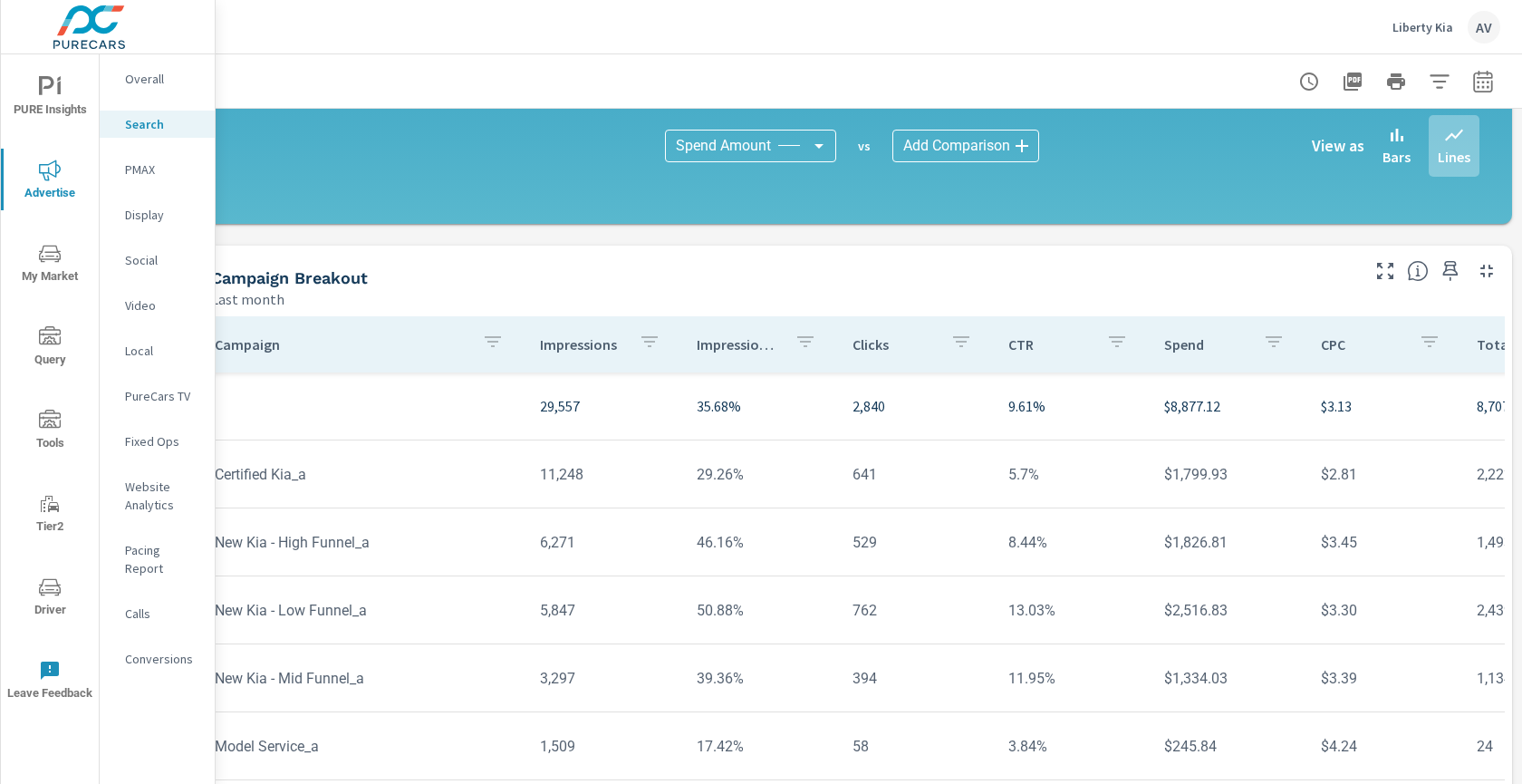
scroll to position [215, 0]
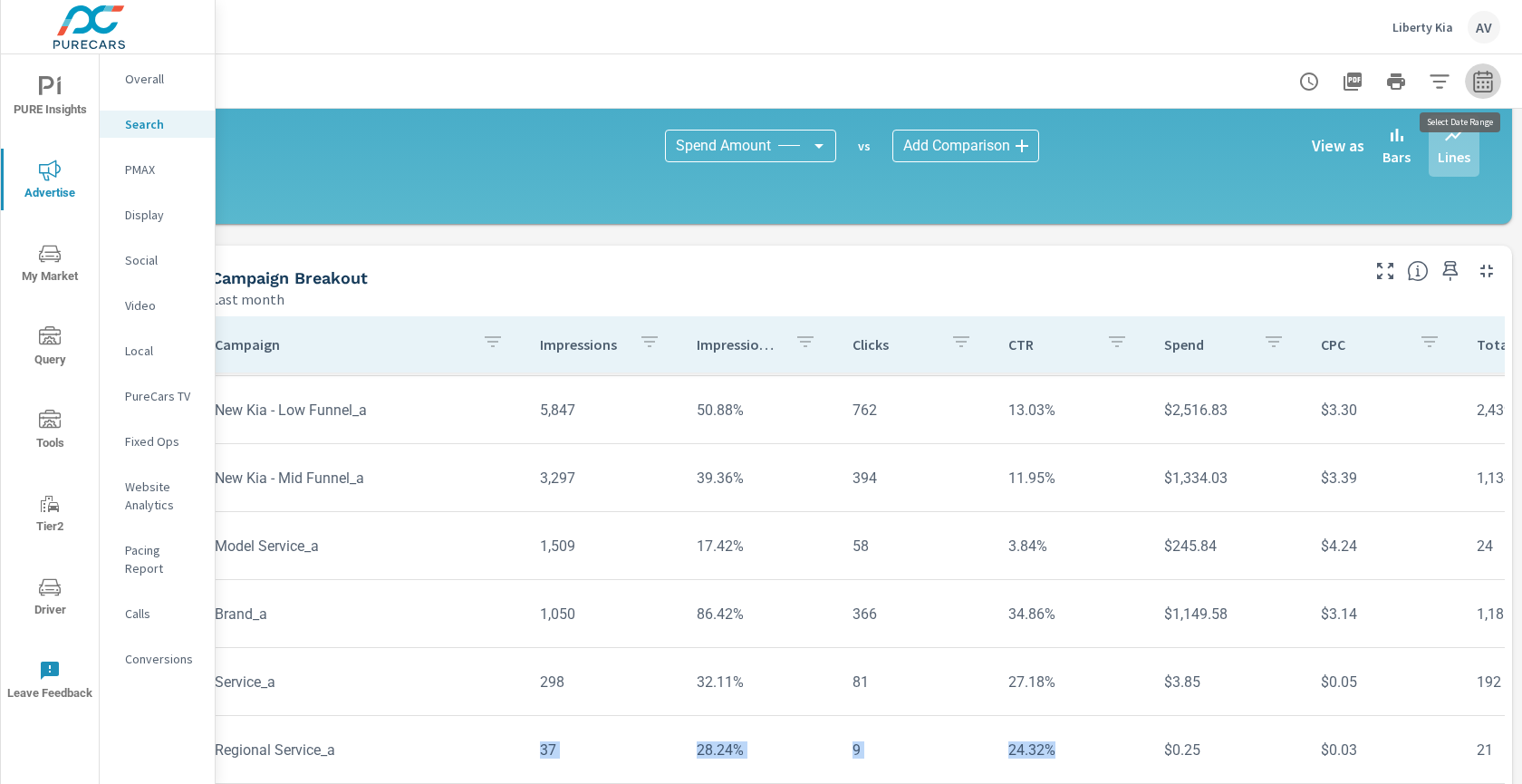
click at [1491, 77] on icon "button" at bounding box center [1483, 81] width 19 height 22
select select "Last month"
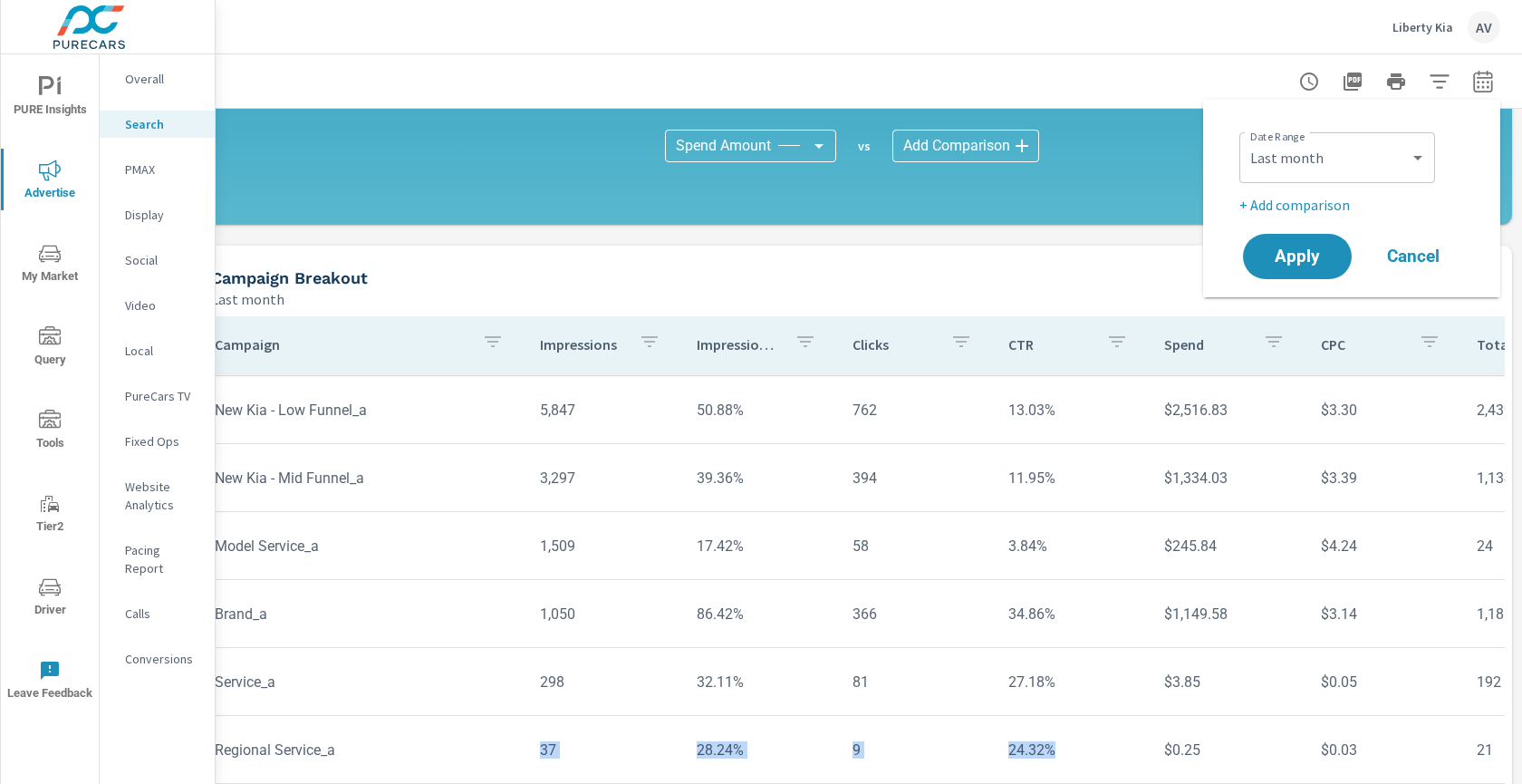
click at [1332, 202] on p "+ Add comparison" at bounding box center [1355, 205] width 232 height 22
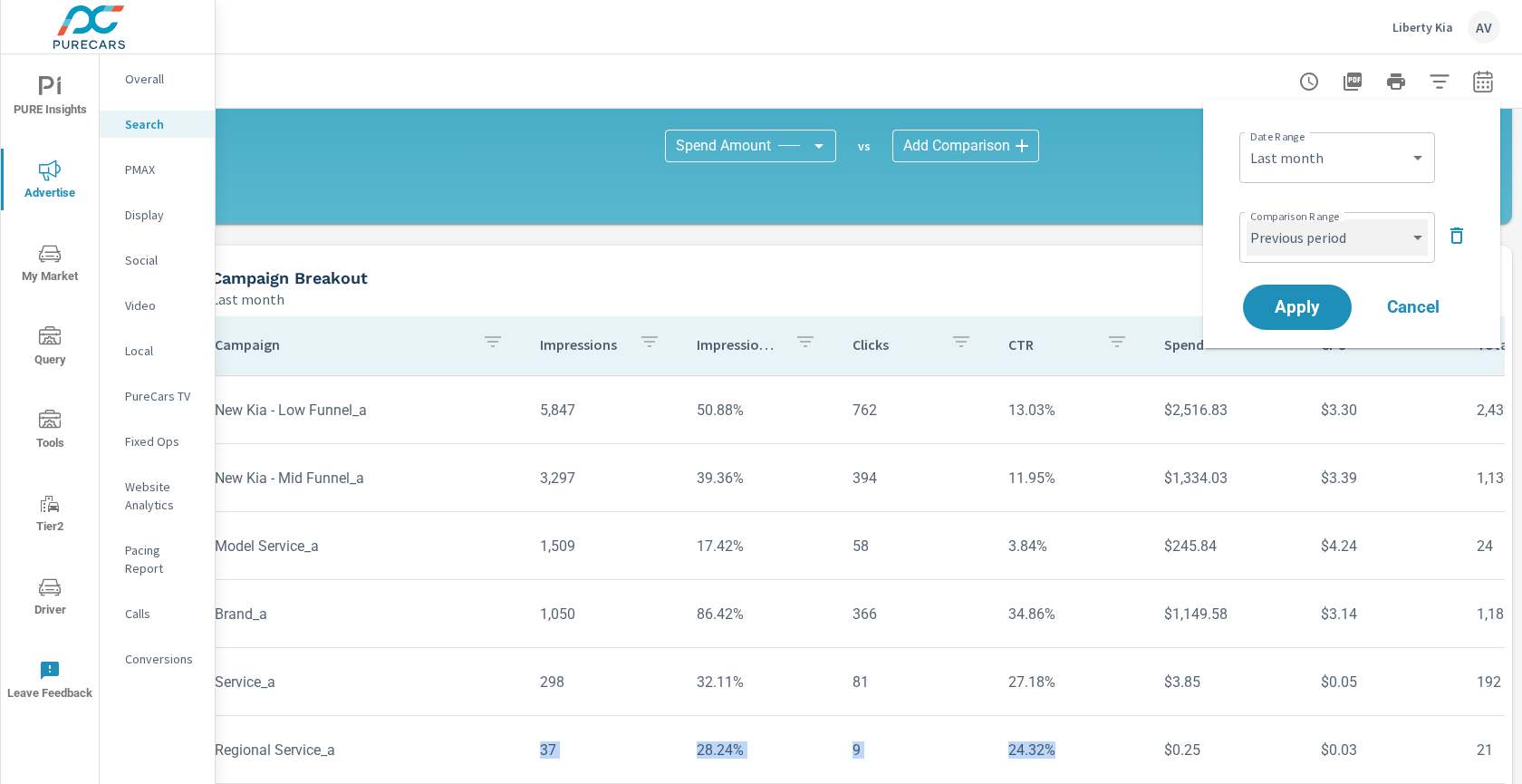
click at [1381, 248] on select "Custom Previous period Previous month Previous year" at bounding box center [1338, 237] width 181 height 36
click at [1247, 220] on select "Custom Previous period Previous month Previous year" at bounding box center [1338, 237] width 181 height 36
select select "Previous month"
click at [1319, 299] on span "Apply" at bounding box center [1297, 307] width 74 height 17
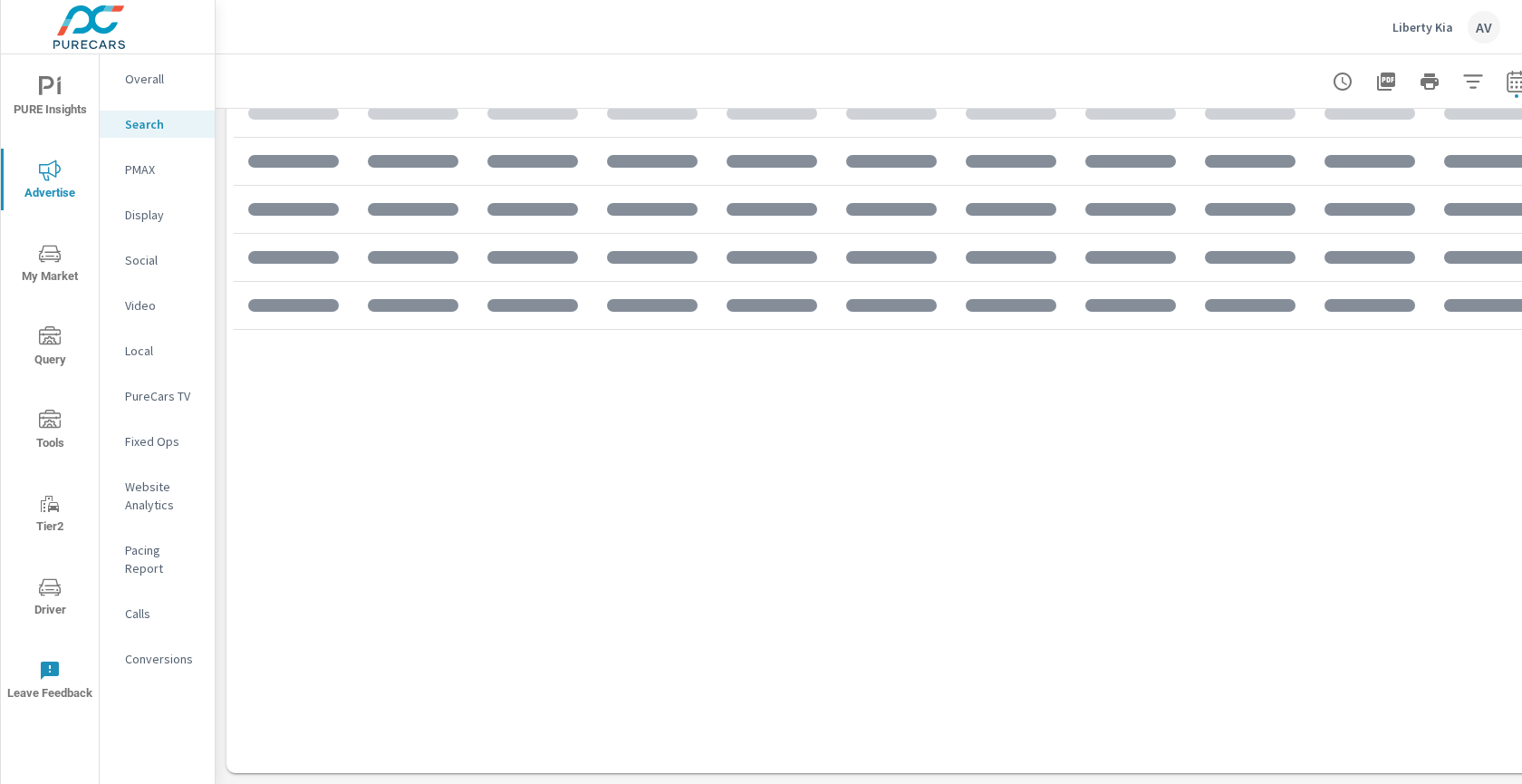
scroll to position [1860, 0]
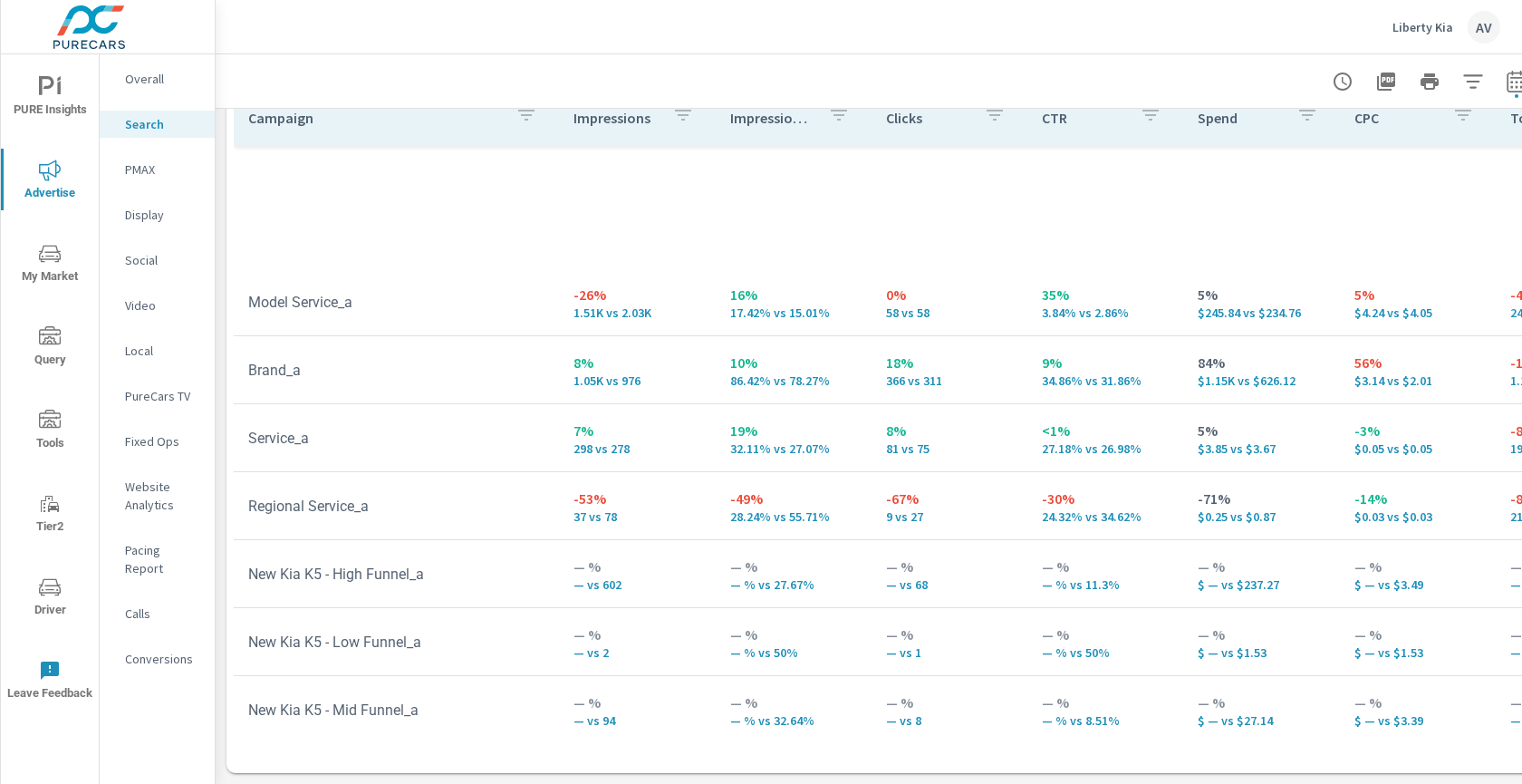
scroll to position [849, 0]
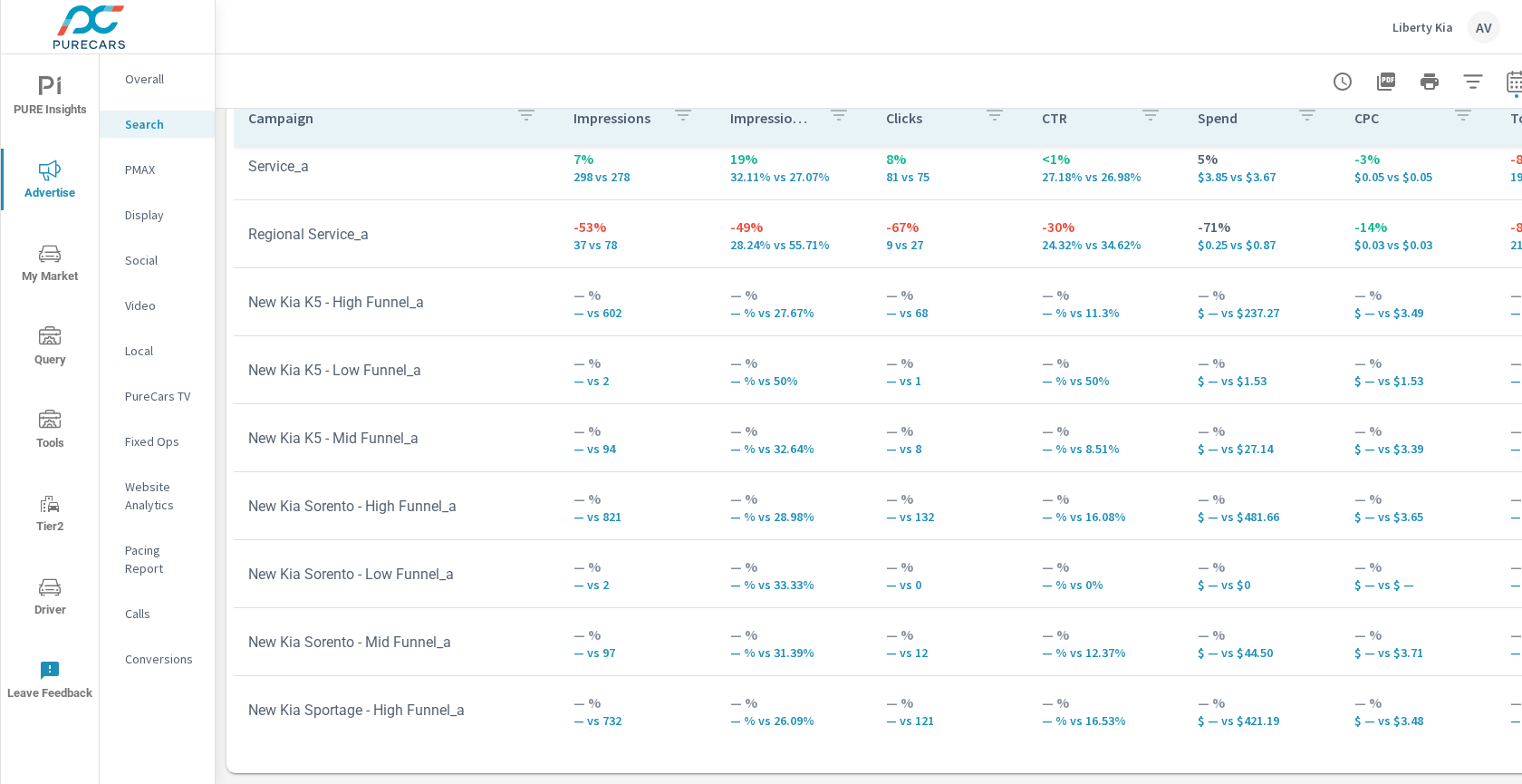
scroll to position [346, 0]
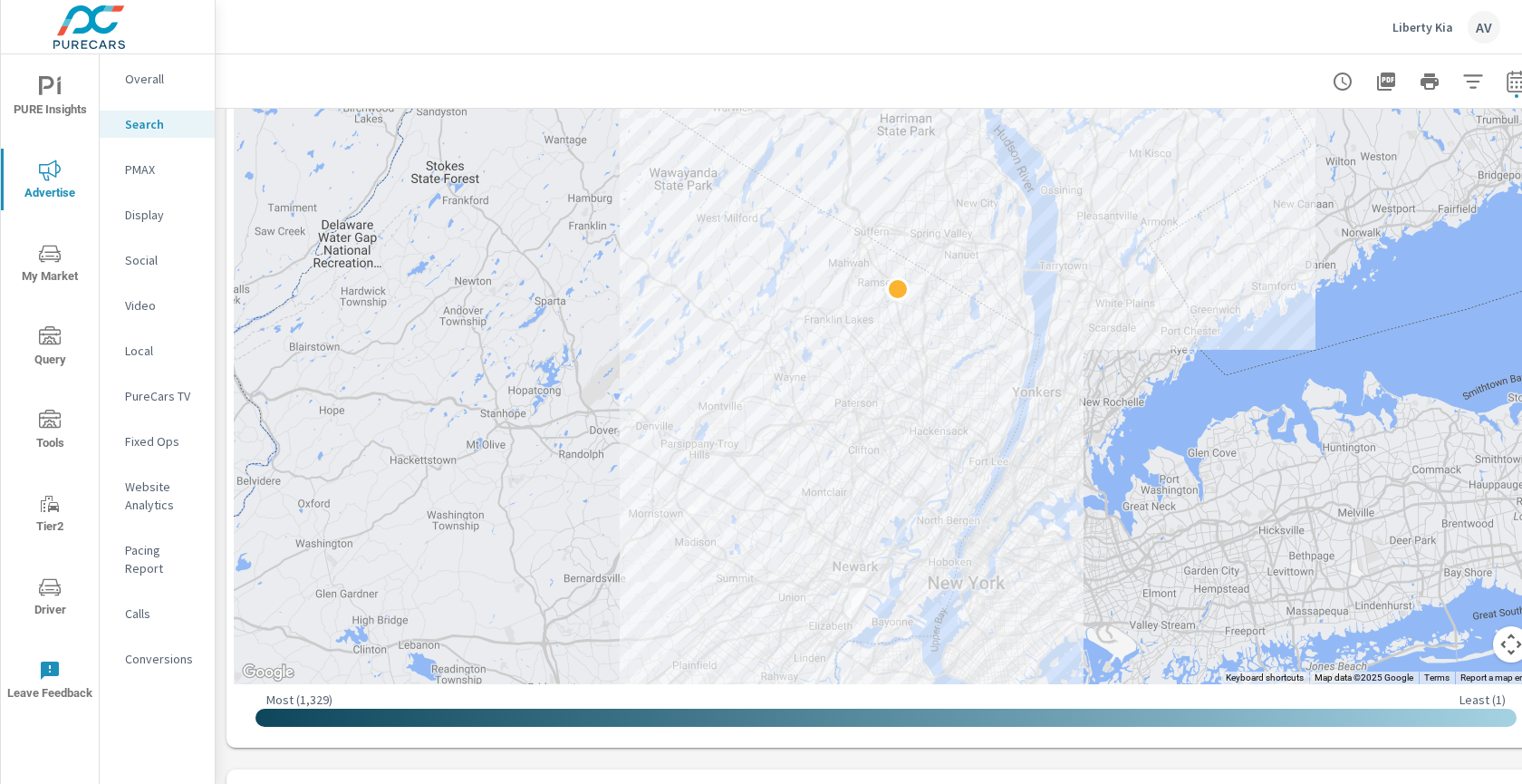
scroll to position [625, 0]
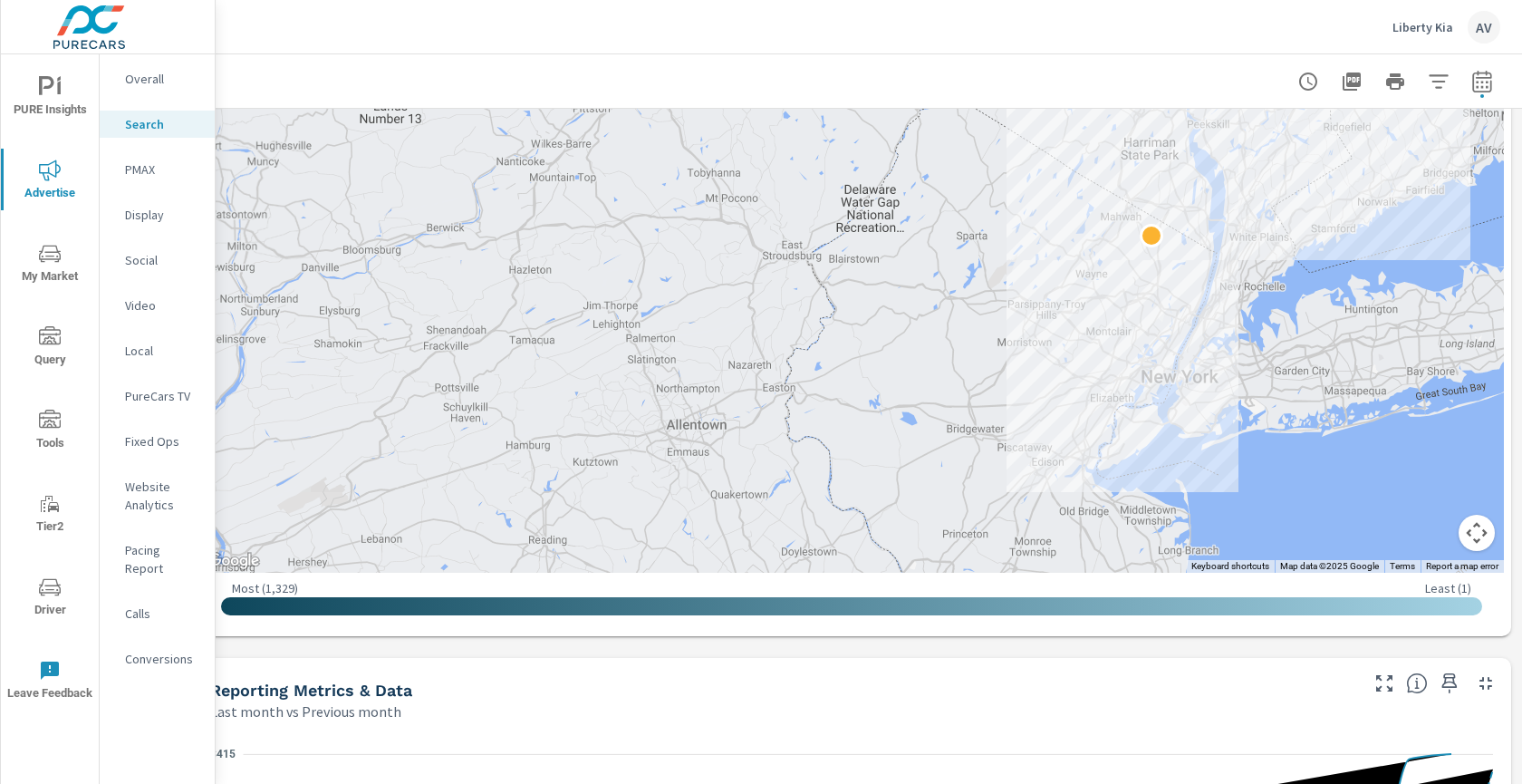
scroll to position [625, 49]
click at [1472, 84] on icon "button" at bounding box center [1483, 82] width 22 height 22
select select "Last month"
select select "Previous month"
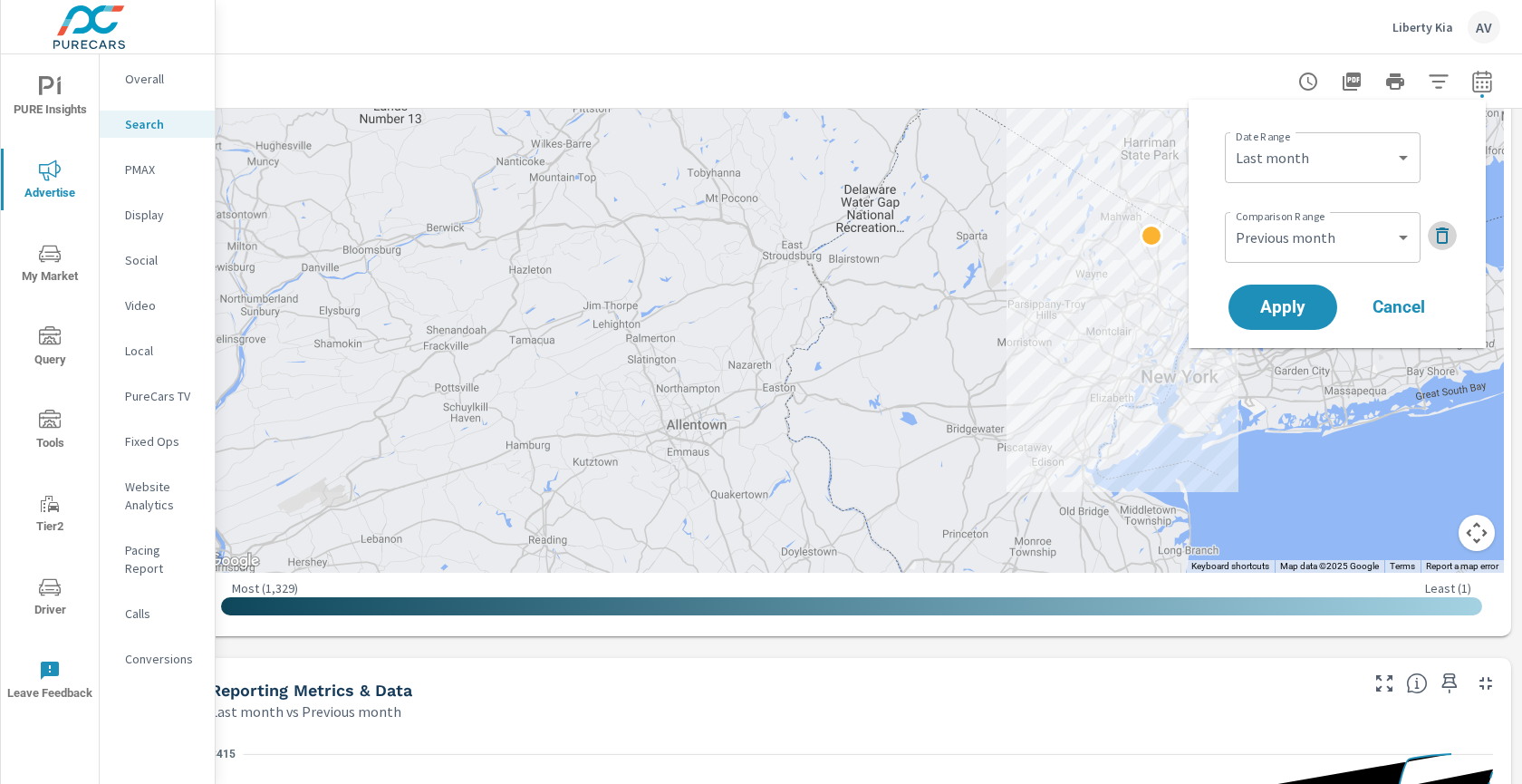
click at [1443, 236] on icon "button" at bounding box center [1442, 235] width 22 height 22
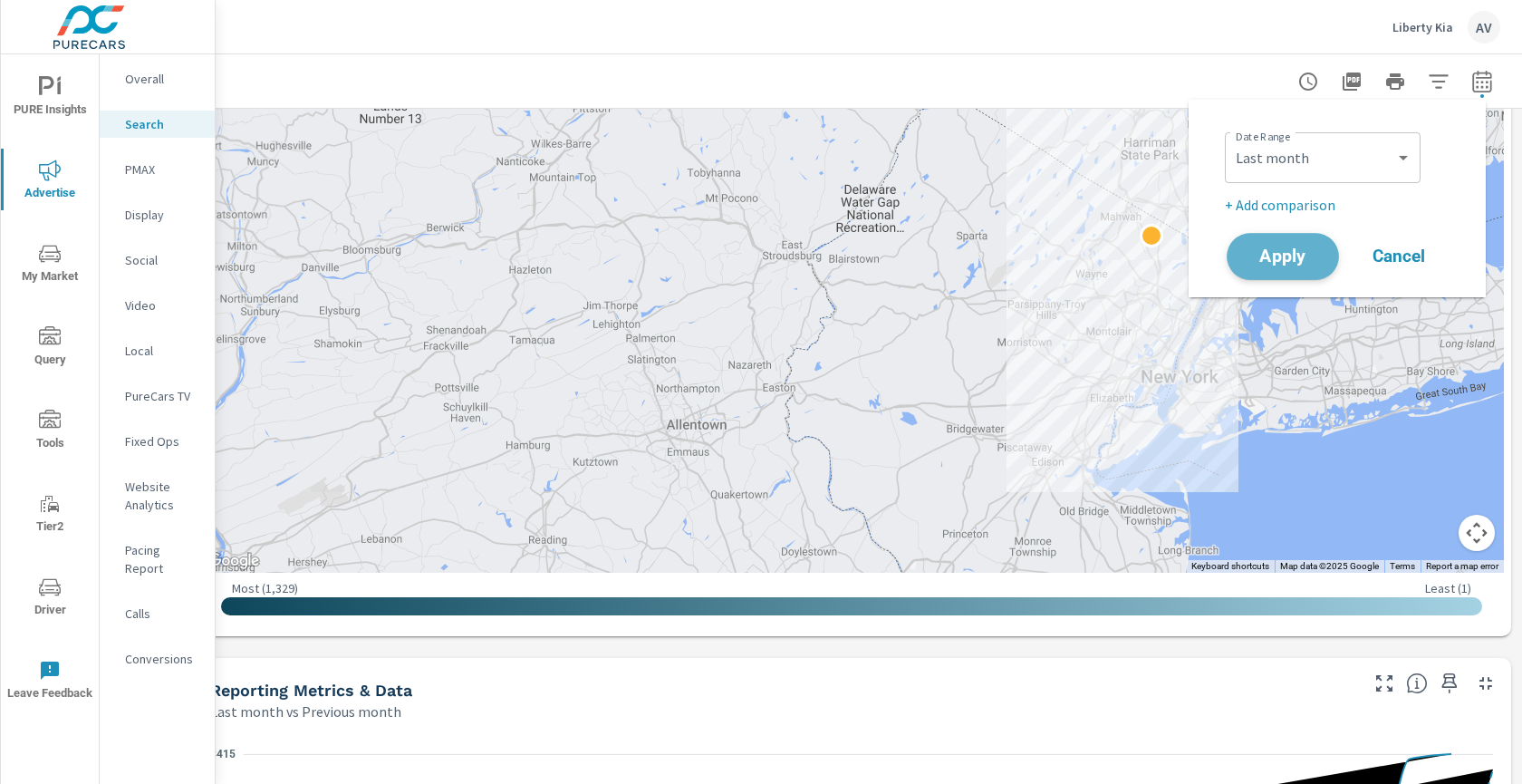
click at [1266, 263] on span "Apply" at bounding box center [1283, 256] width 74 height 17
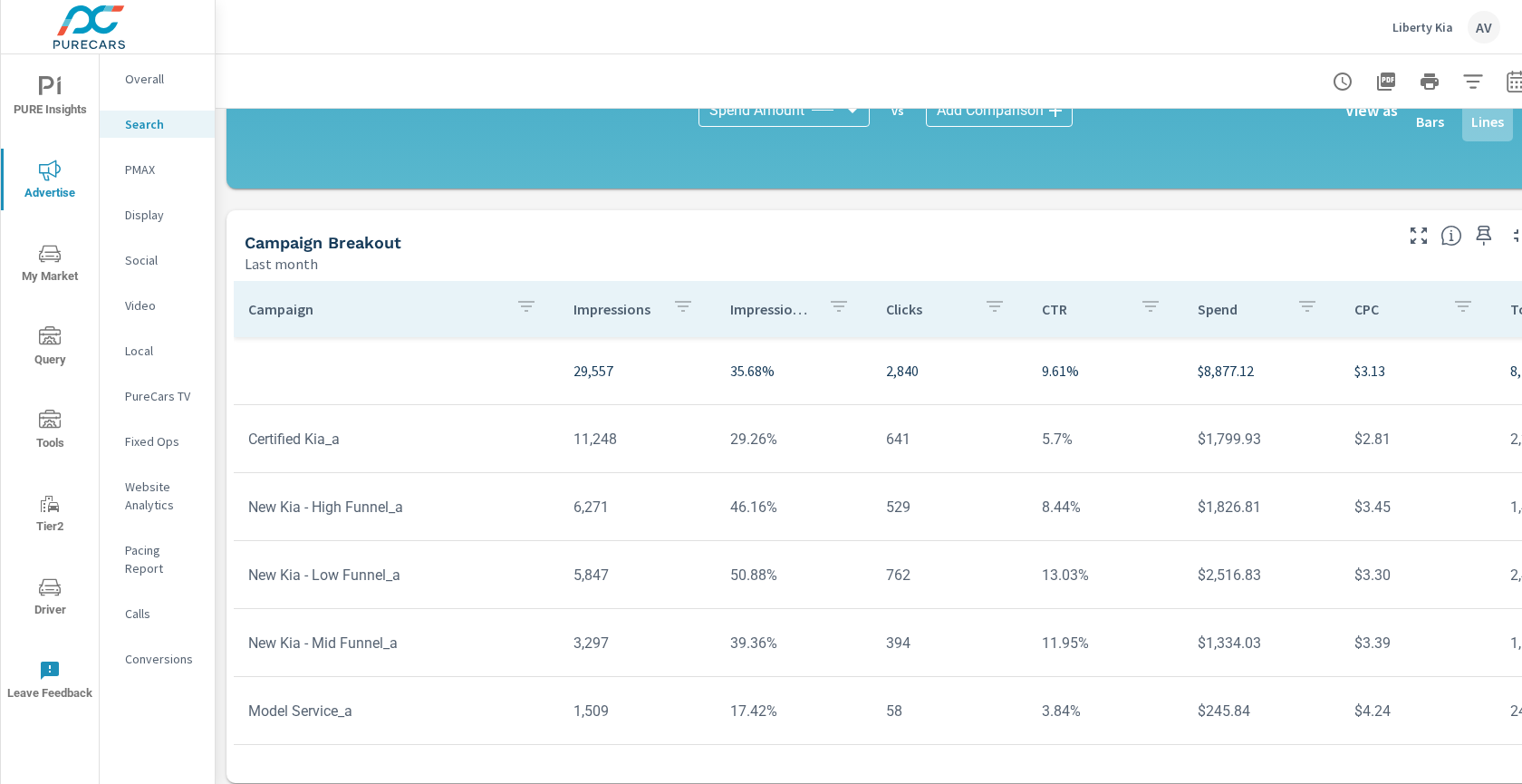
scroll to position [1271, 0]
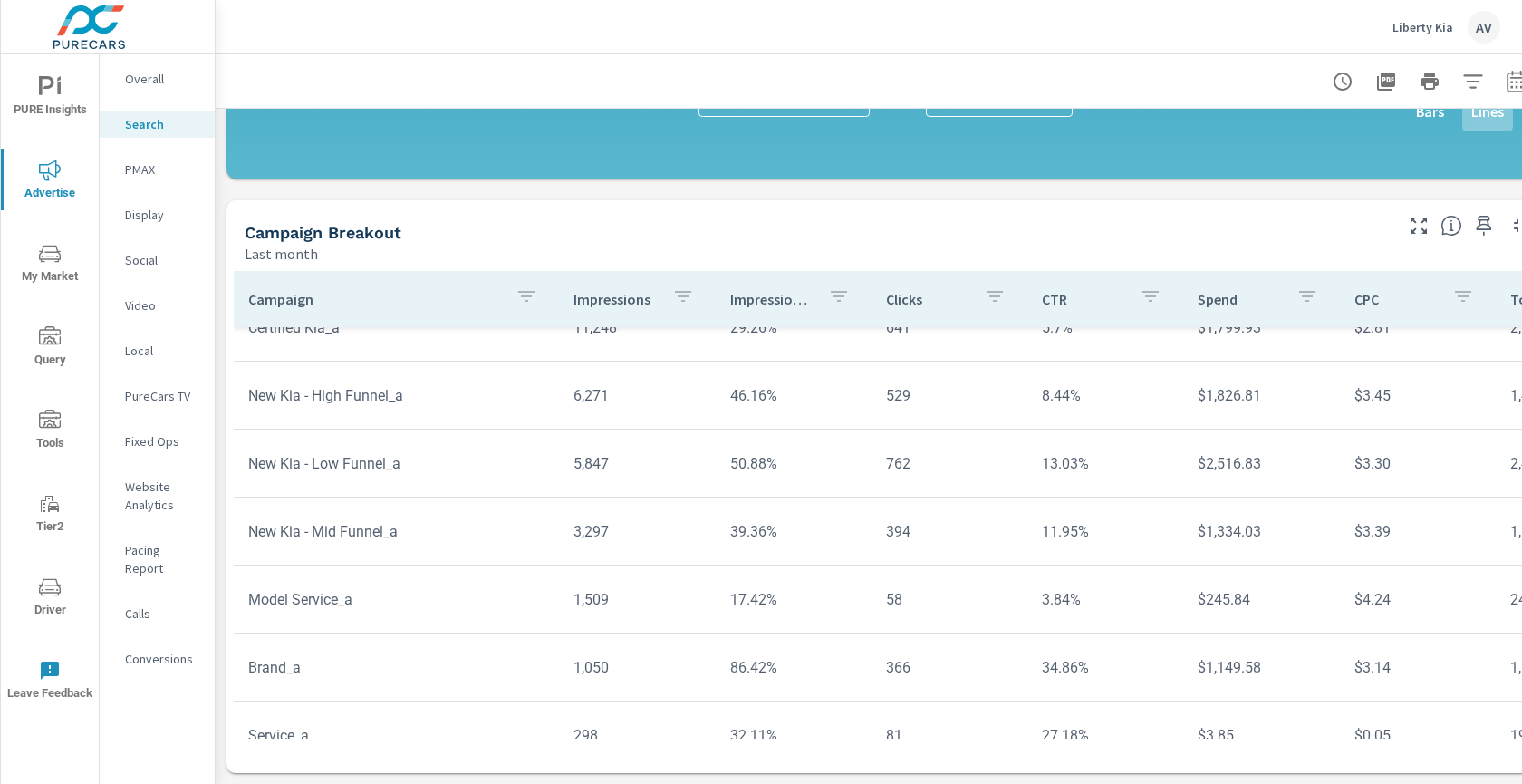
scroll to position [29, 0]
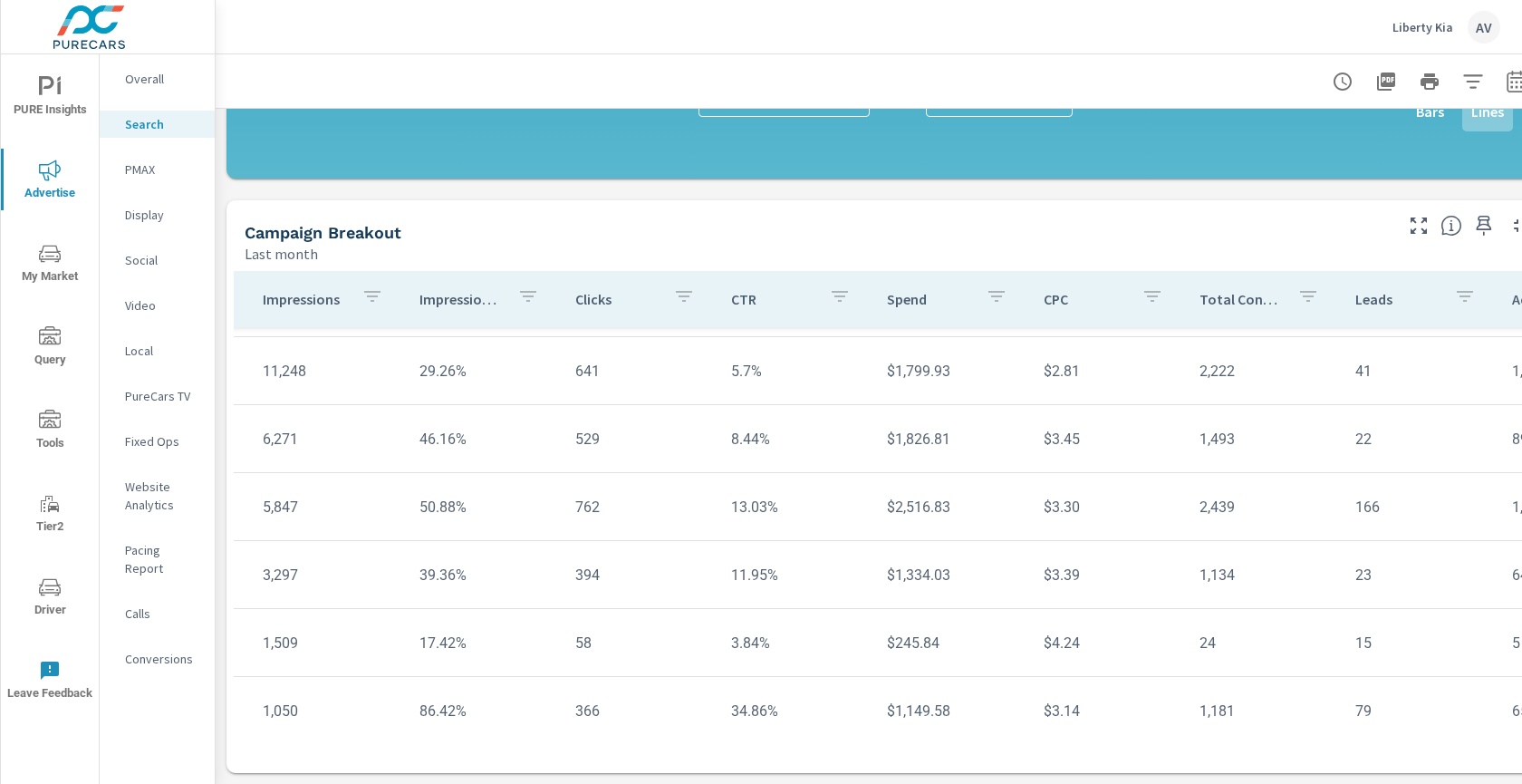
scroll to position [58, 312]
drag, startPoint x: 1177, startPoint y: 358, endPoint x: 1360, endPoint y: 358, distance: 183.0
click at [1360, 358] on tr "Certified Kia_a 11,248 29.26% 641 5.7% $1,799.93 $2.81 2,222 41 1,296 $0.81 347…" at bounding box center [1098, 370] width 2355 height 68
click at [1408, 215] on icon "button" at bounding box center [1419, 226] width 22 height 22
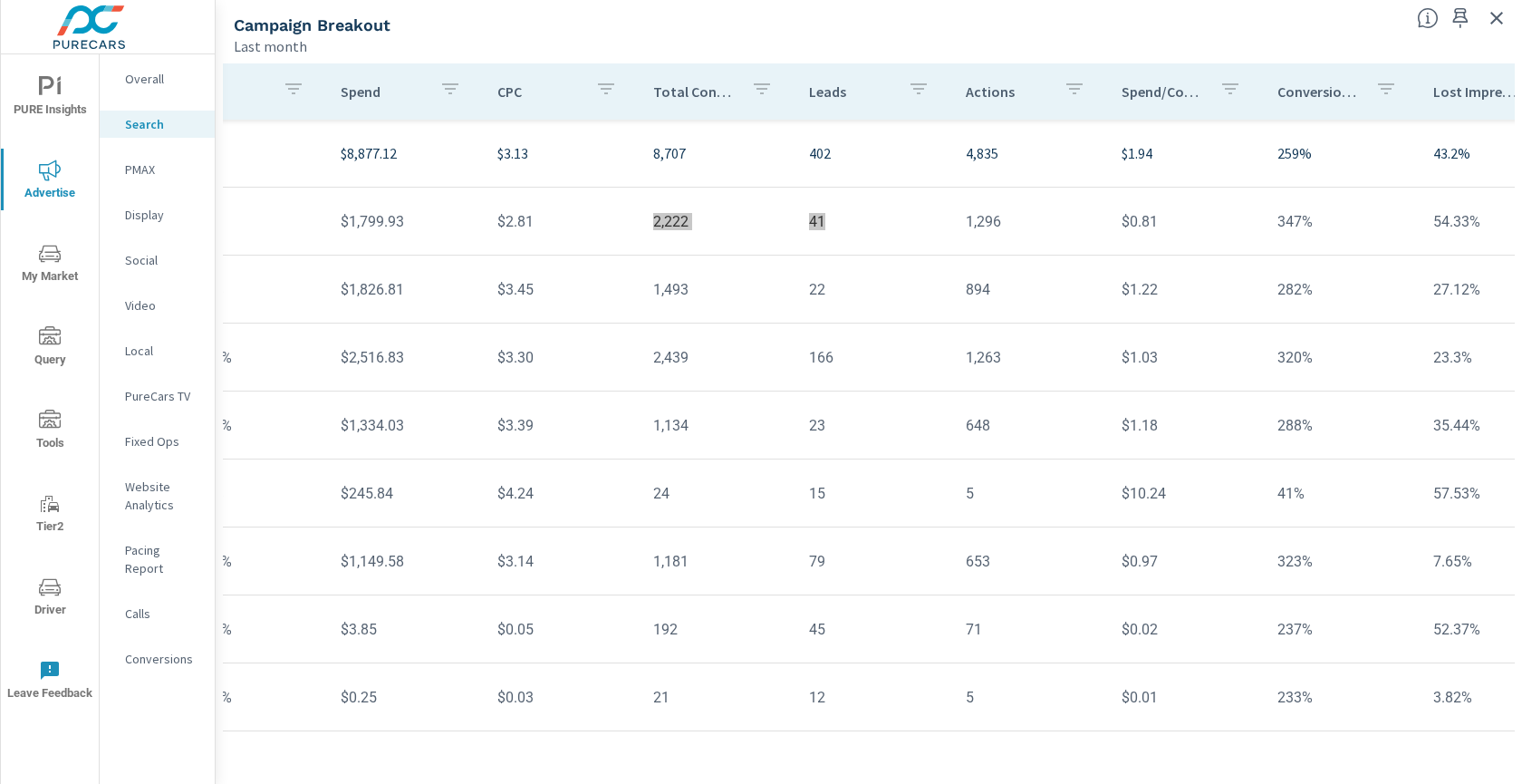
scroll to position [0, 797]
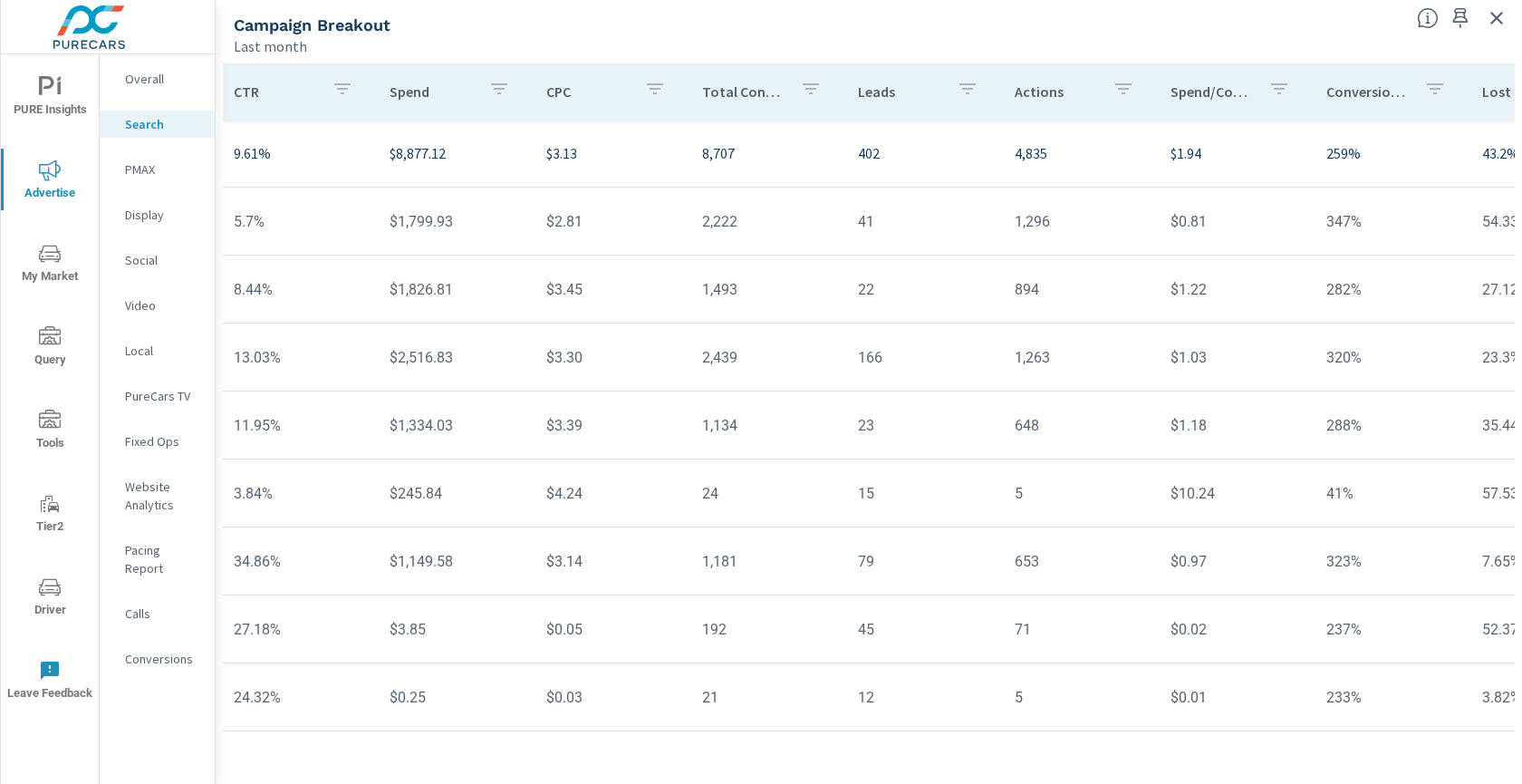
click at [654, 297] on td "$3.45" at bounding box center [610, 289] width 156 height 46
drag, startPoint x: 675, startPoint y: 293, endPoint x: 863, endPoint y: 294, distance: 188.0
click at [863, 294] on tr "New Kia - High Funnel_a 6,271 46.16% 529 8.44% $1,826.81 $3.45 1,493 22 894 $1.…" at bounding box center [603, 289] width 2355 height 68
drag, startPoint x: 669, startPoint y: 370, endPoint x: 685, endPoint y: 368, distance: 16.1
click at [675, 370] on tr "New Kia - Low Funnel_a 5,847 50.88% 762 13.03% $2,516.83 $3.30 2,439 166 1,263 …" at bounding box center [603, 357] width 2355 height 68
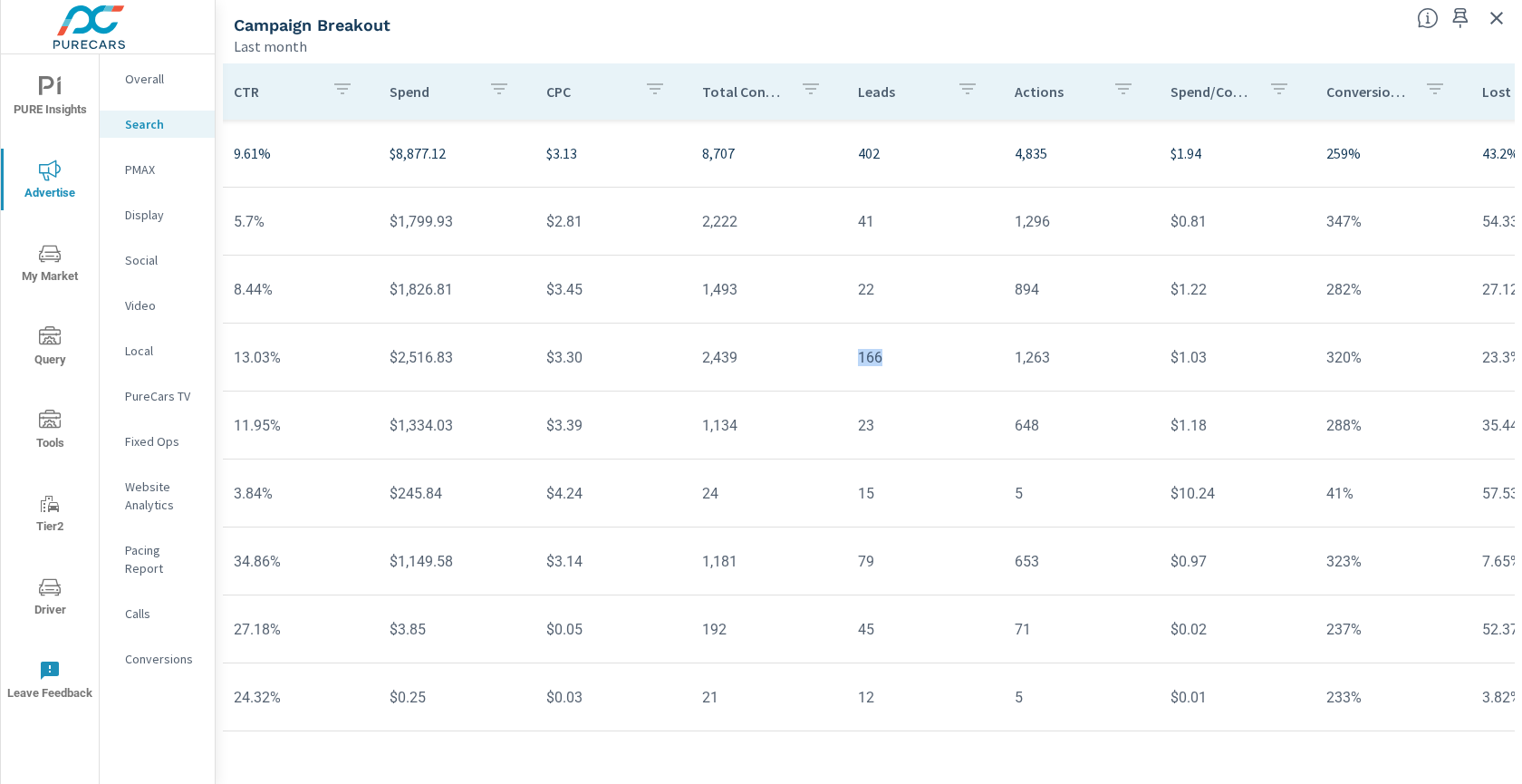
drag, startPoint x: 685, startPoint y: 366, endPoint x: 775, endPoint y: 371, distance: 90.1
click at [864, 366] on tr "New Kia - Low Funnel_a 5,847 50.88% 762 13.03% $2,516.83 $3.30 2,439 166 1,263 …" at bounding box center [603, 357] width 2355 height 68
drag, startPoint x: 663, startPoint y: 367, endPoint x: 884, endPoint y: 377, distance: 221.2
click at [884, 377] on tr "New Kia - Low Funnel_a 5,847 50.88% 762 13.03% $2,516.83 $3.30 2,439 166 1,263 …" at bounding box center [603, 357] width 2355 height 68
click at [688, 422] on td "1,134" at bounding box center [765, 425] width 156 height 46
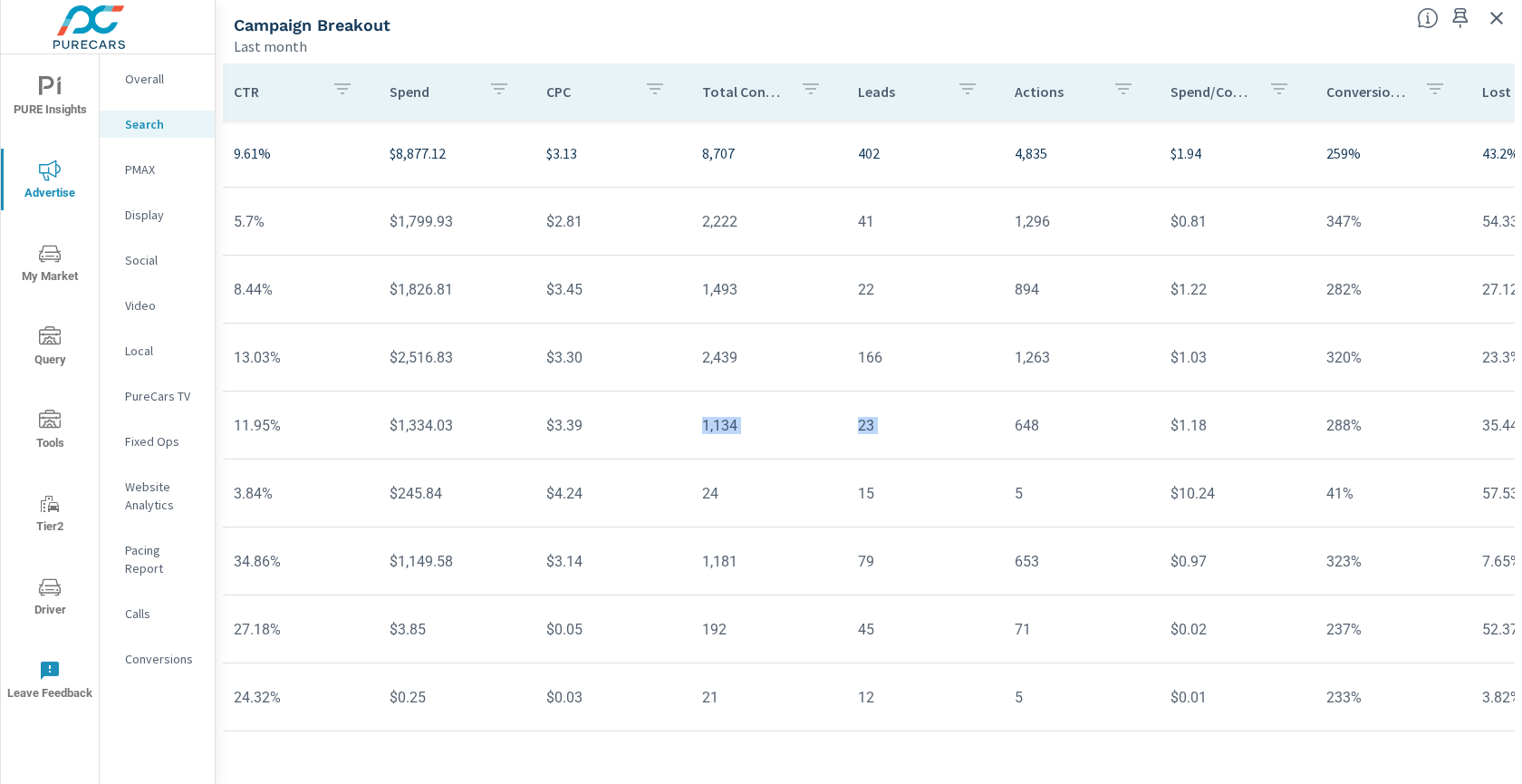
drag, startPoint x: 681, startPoint y: 424, endPoint x: 871, endPoint y: 429, distance: 190.1
click at [871, 429] on tr "New Kia - Mid Funnel_a 3,297 39.36% 394 11.95% $1,334.03 $3.39 1,134 23 648 $1.…" at bounding box center [603, 425] width 2355 height 68
drag, startPoint x: 673, startPoint y: 497, endPoint x: 860, endPoint y: 503, distance: 187.1
click at [860, 503] on tr "Model Service_a 1,509 17.42% 58 3.84% $245.84 $4.24 24 15 5 $10.24 41% 57.53% 2…" at bounding box center [603, 492] width 2355 height 68
drag, startPoint x: 679, startPoint y: 555, endPoint x: 870, endPoint y: 559, distance: 191.0
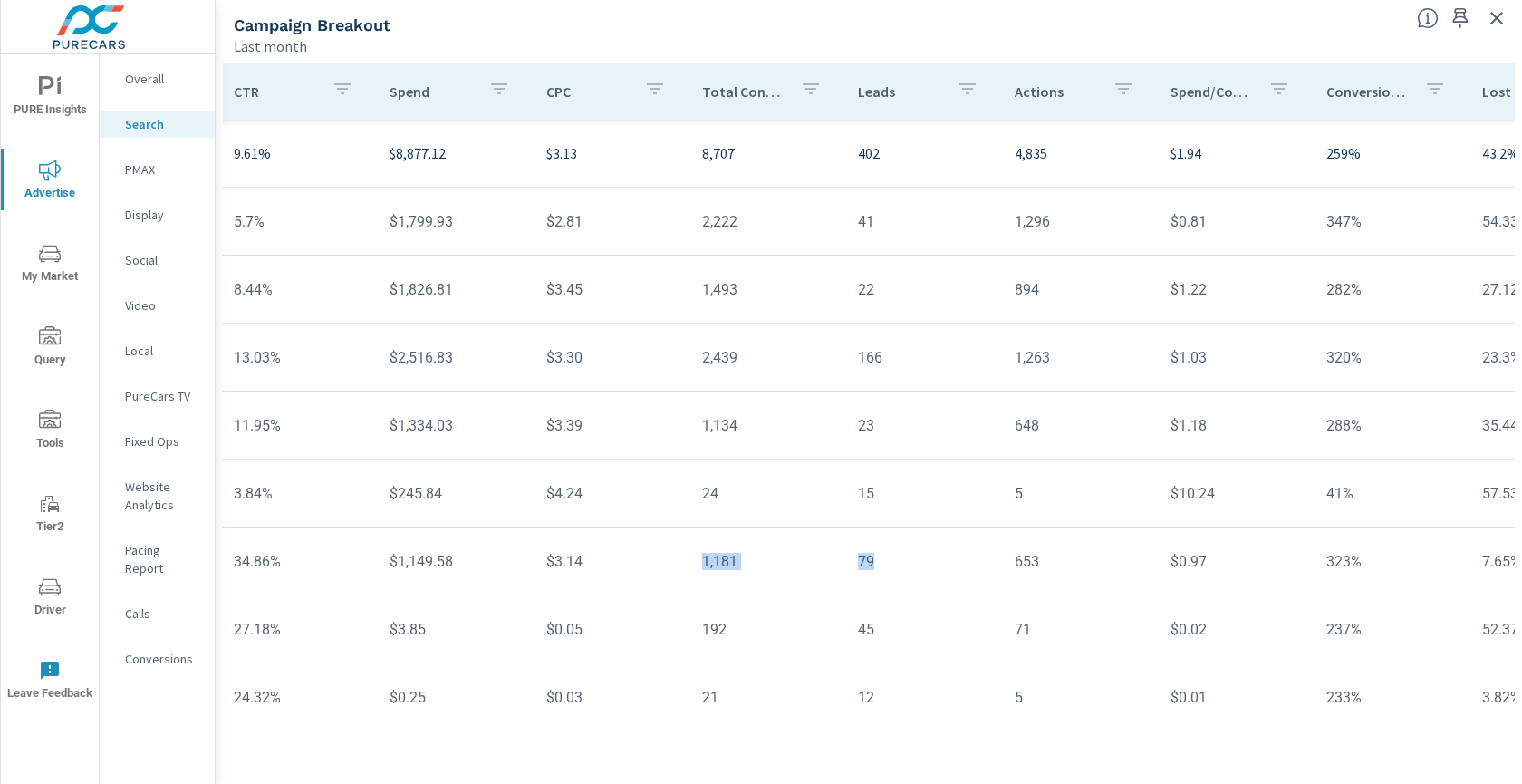
click at [870, 559] on tr "Brand_a 1,050 86.42% 366 34.86% $1,149.58 $3.14 1,181 79 653 $0.97 323% 7.65% 5…" at bounding box center [603, 560] width 2355 height 68
drag, startPoint x: 685, startPoint y: 627, endPoint x: 925, endPoint y: 630, distance: 240.0
click at [925, 630] on tr "Service_a 298 32.11% 81 27.18% $3.85 $0.05 192 45 71 $0.02 237% 52.37% 8.3%" at bounding box center [603, 628] width 2355 height 68
drag, startPoint x: 667, startPoint y: 693, endPoint x: 861, endPoint y: 694, distance: 194.0
click at [861, 694] on tr "Regional Service_a 37 28.24% 9 24.32% $0.25 $0.03 21 12 5 $0.01 233% 3.82% 8.4%" at bounding box center [603, 696] width 2355 height 68
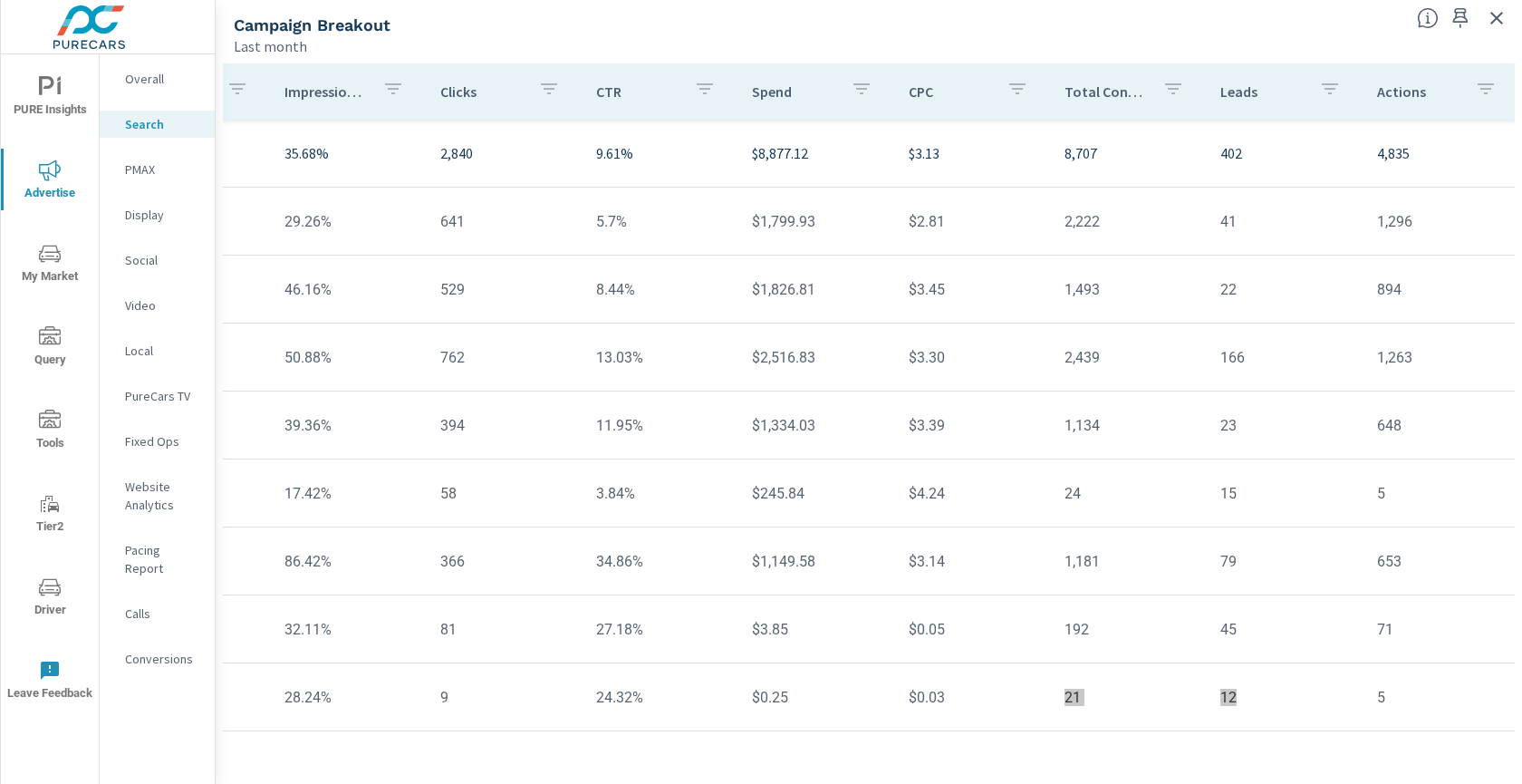
scroll to position [0, 1034]
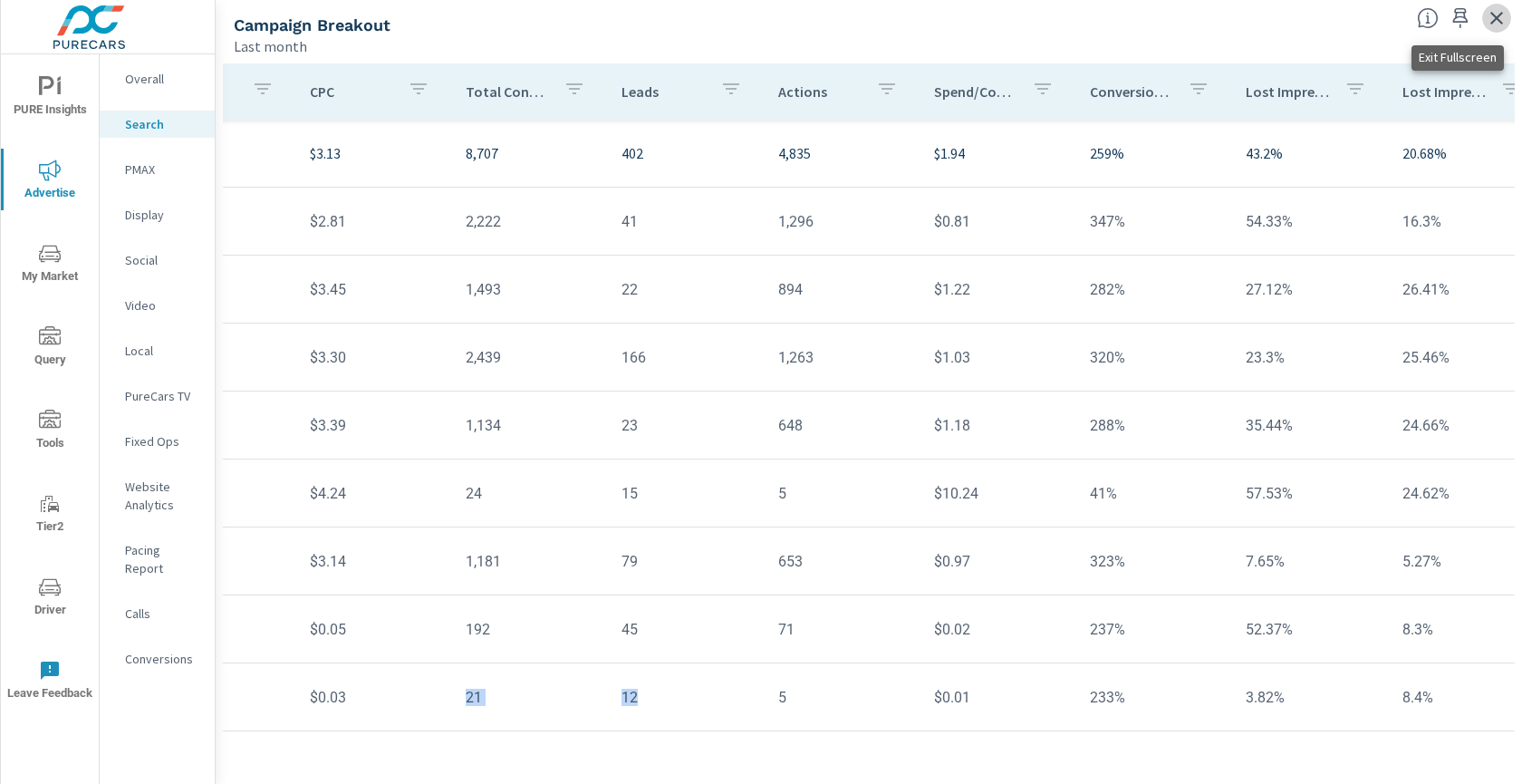
click at [1497, 15] on icon "button" at bounding box center [1497, 18] width 22 height 22
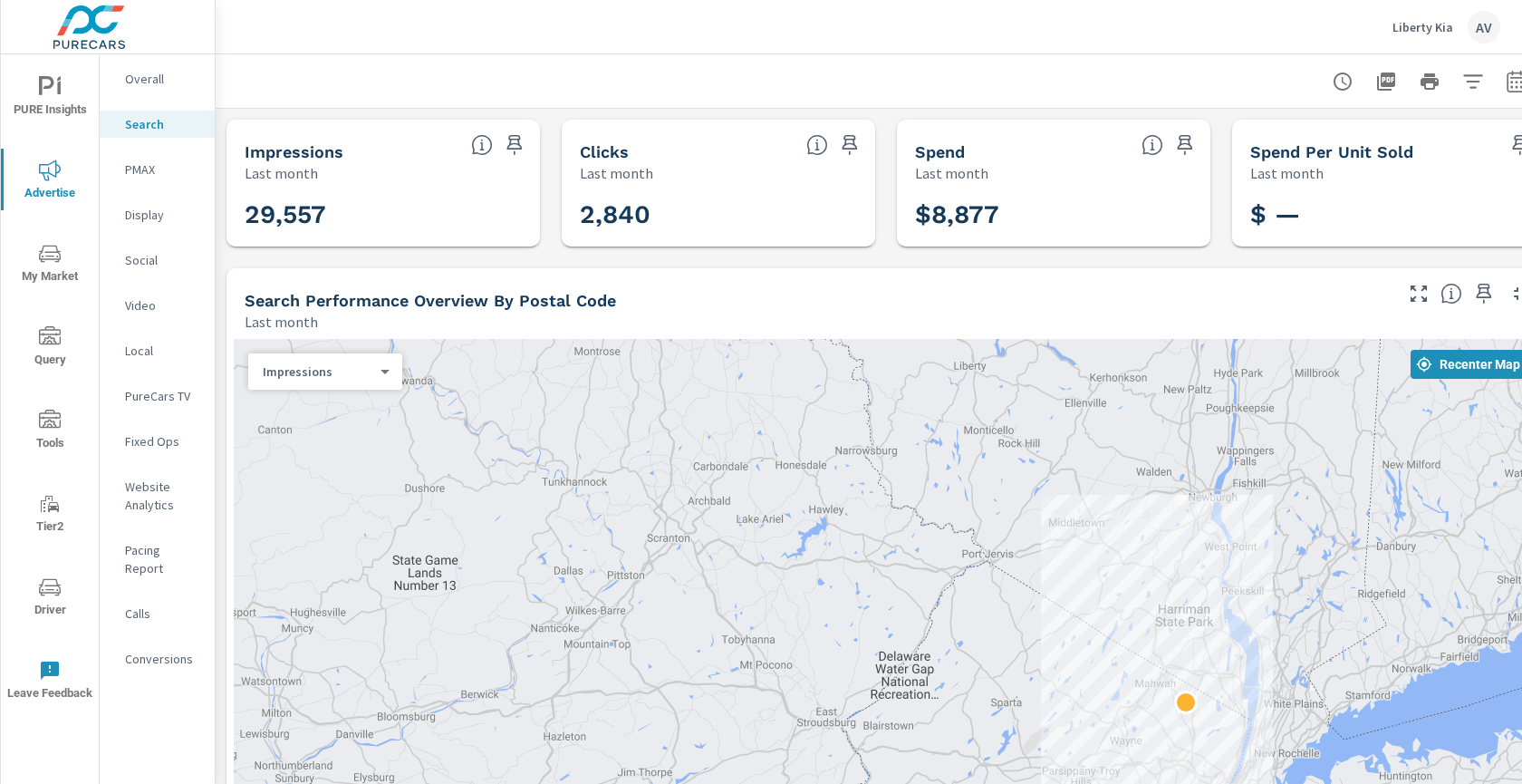
click at [137, 182] on div "PMAX" at bounding box center [157, 169] width 115 height 28
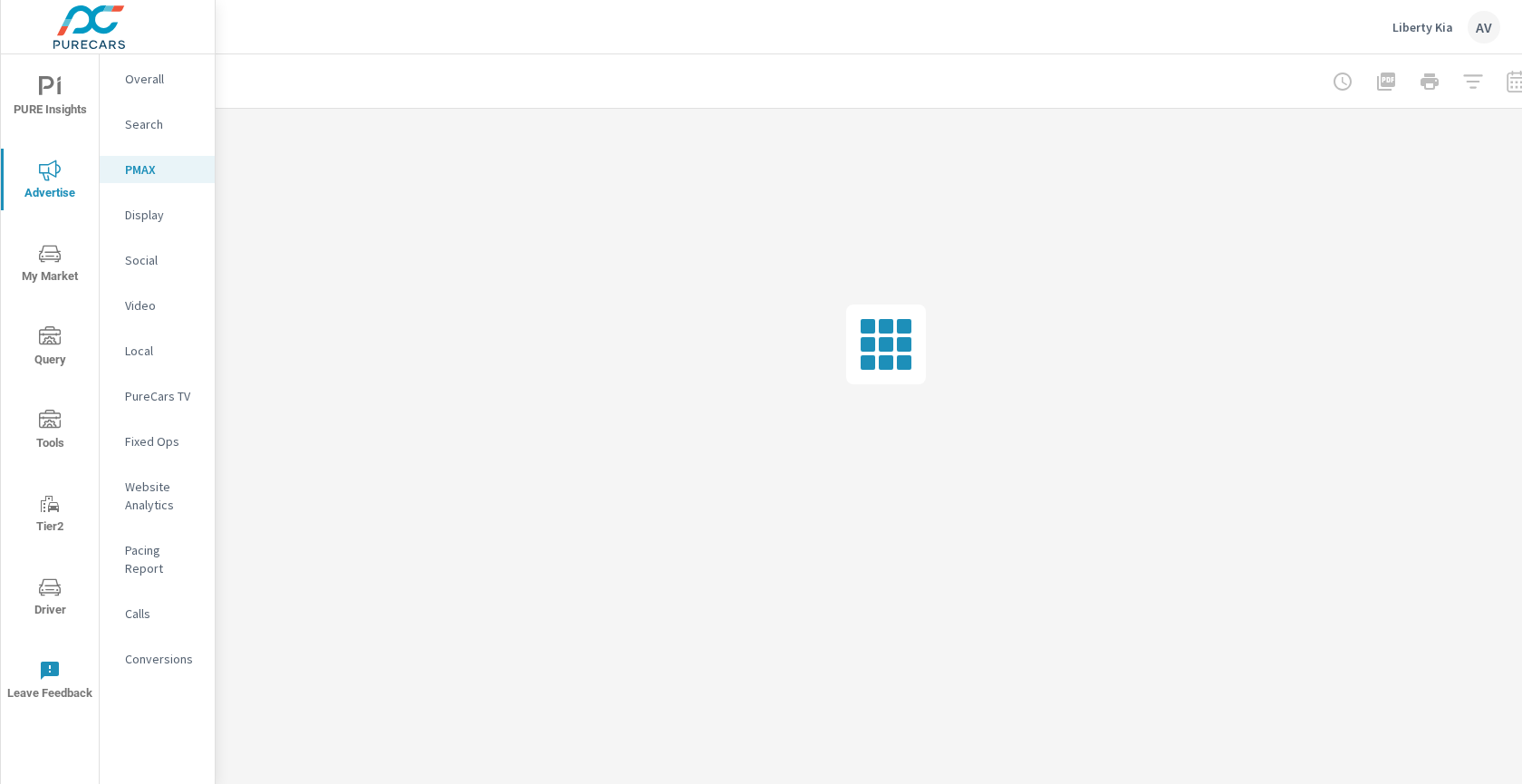
click at [137, 181] on div "PMAX" at bounding box center [157, 169] width 115 height 28
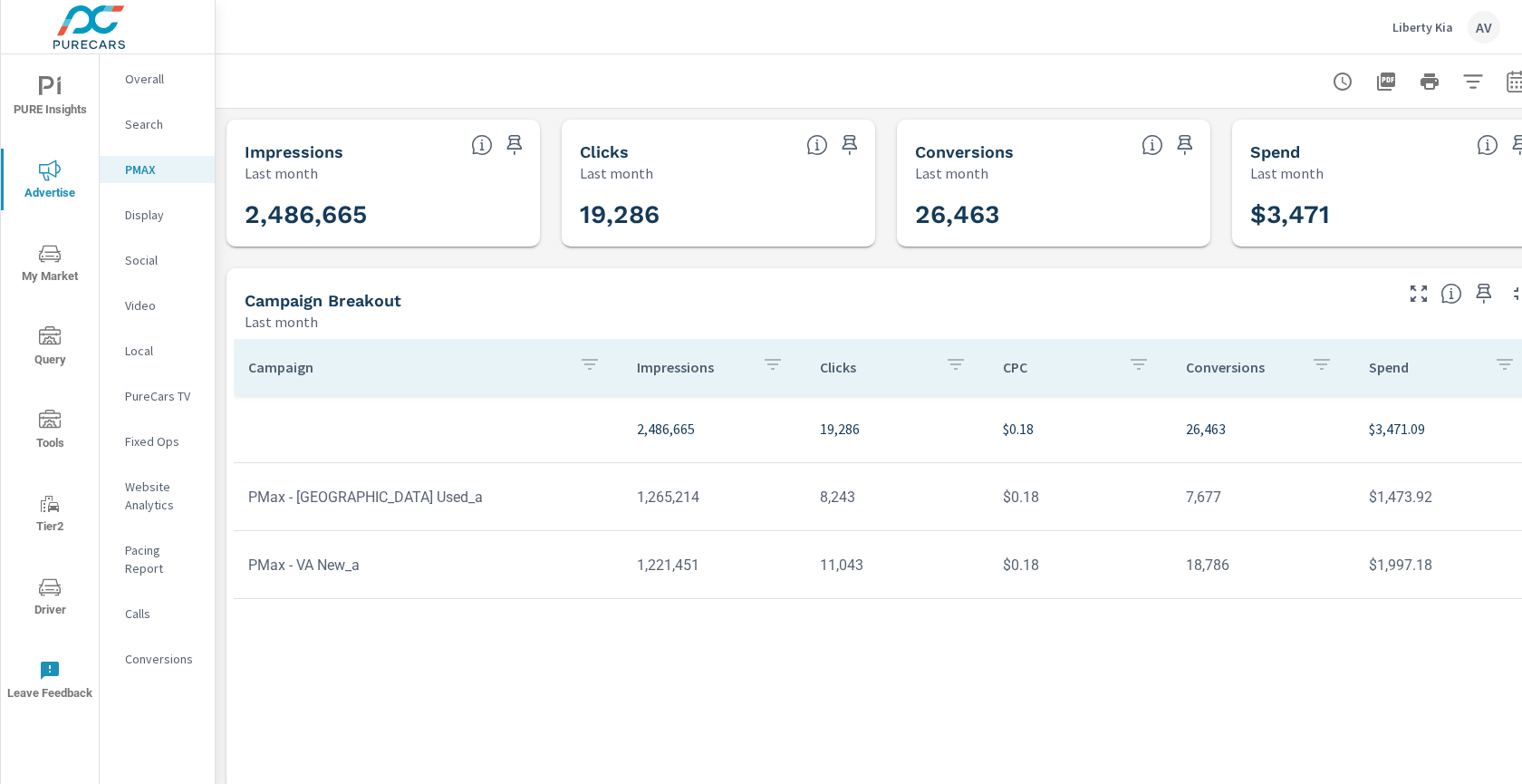
click at [514, 289] on div "Campaign Breakout Last month" at bounding box center [812, 299] width 1170 height 64
click at [660, 431] on p "2,486,665" at bounding box center [714, 428] width 154 height 22
drag, startPoint x: 627, startPoint y: 434, endPoint x: 925, endPoint y: 452, distance: 298.5
click at [925, 452] on tr "2,486,665 19,286 $0.18 26,463 $3,471.09" at bounding box center [886, 428] width 1304 height 68
click at [853, 309] on div "Campaign Breakout" at bounding box center [817, 299] width 1146 height 21
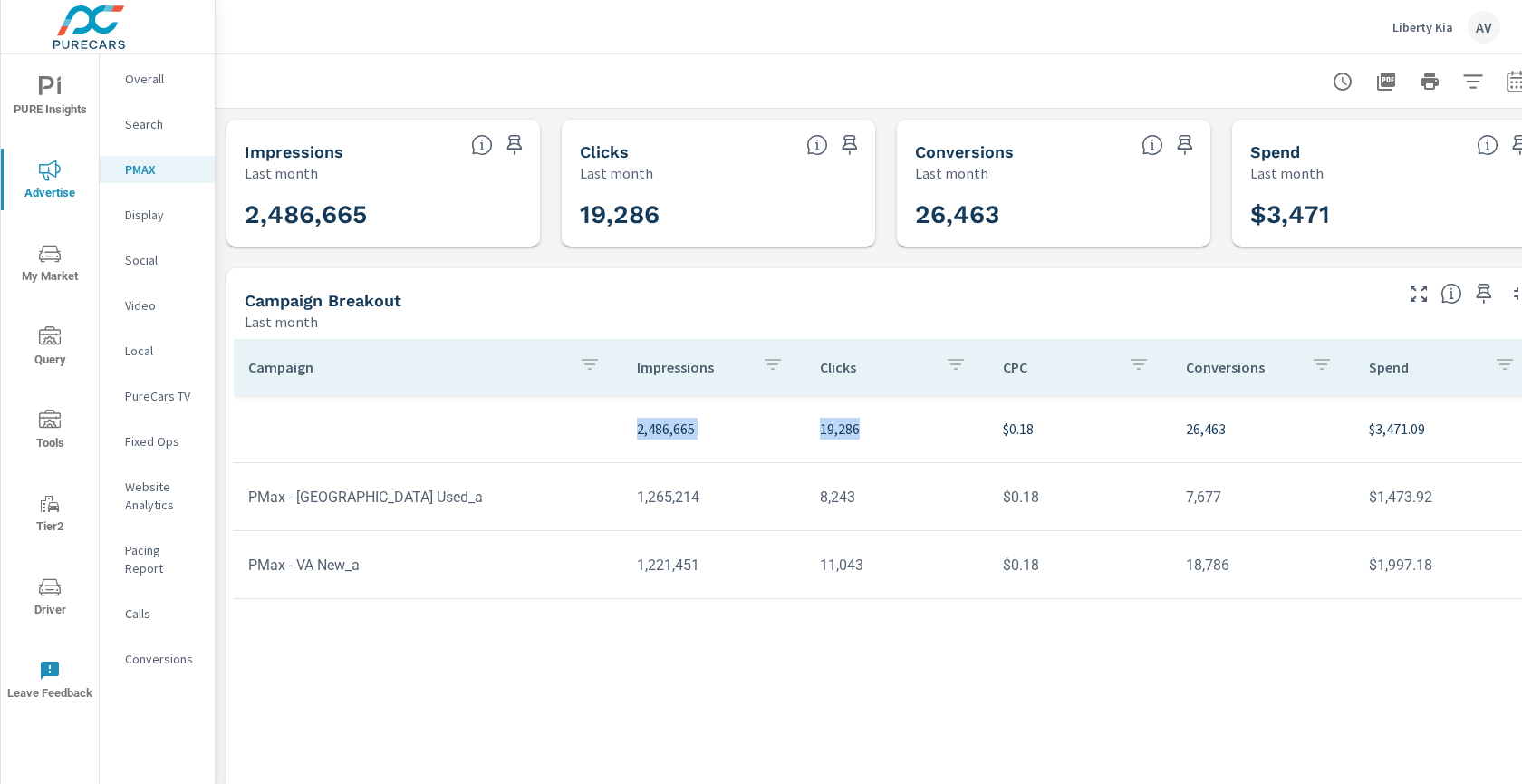
drag, startPoint x: 679, startPoint y: 426, endPoint x: 899, endPoint y: 435, distance: 220.2
click at [899, 435] on tr "2,486,665 19,286 $0.18 26,463 $3,471.09" at bounding box center [886, 428] width 1304 height 68
click at [1215, 431] on p "26,463" at bounding box center [1263, 428] width 154 height 22
click at [600, 534] on tr "PMax - VA New_a 1,221,451 11,043 $0.18 18,786 $1,997.18" at bounding box center [886, 564] width 1304 height 68
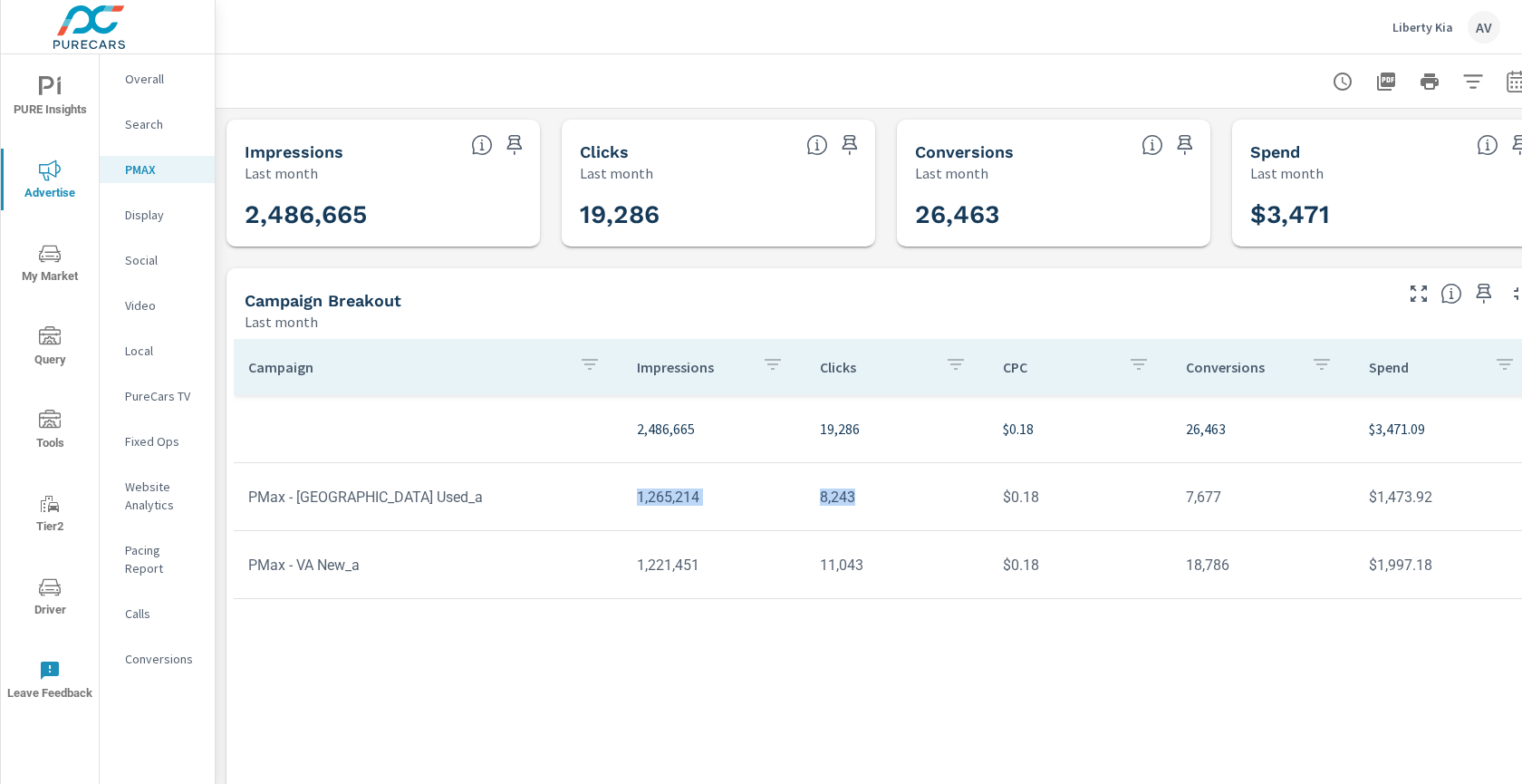
drag, startPoint x: 625, startPoint y: 493, endPoint x: 917, endPoint y: 501, distance: 292.1
click at [917, 501] on tr "PMax - VA Used_a 1,265,214 8,243 $0.18 7,677 $1,473.92" at bounding box center [886, 496] width 1304 height 68
drag, startPoint x: 629, startPoint y: 564, endPoint x: 904, endPoint y: 572, distance: 275.1
click at [904, 572] on tr "PMax - VA New_a 1,221,451 11,043 $0.18 18,786 $1,997.18" at bounding box center [886, 564] width 1304 height 68
drag, startPoint x: 1182, startPoint y: 498, endPoint x: 1217, endPoint y: 498, distance: 35.0
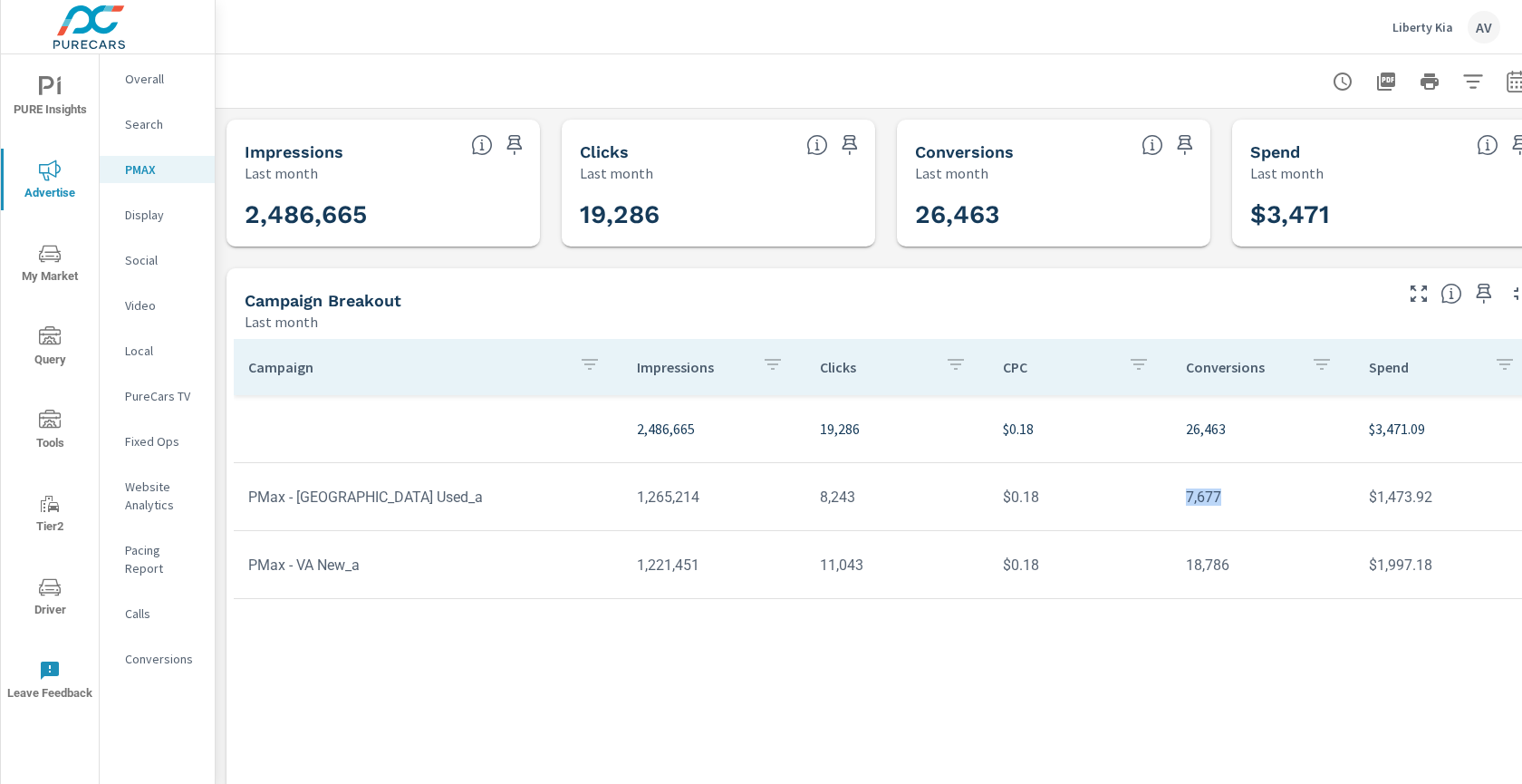
click at [1217, 498] on td "7,677" at bounding box center [1263, 496] width 183 height 46
drag, startPoint x: 1182, startPoint y: 559, endPoint x: 1250, endPoint y: 568, distance: 68.6
click at [1250, 568] on td "18,786" at bounding box center [1263, 564] width 183 height 46
click at [142, 256] on p "Social" at bounding box center [163, 260] width 75 height 18
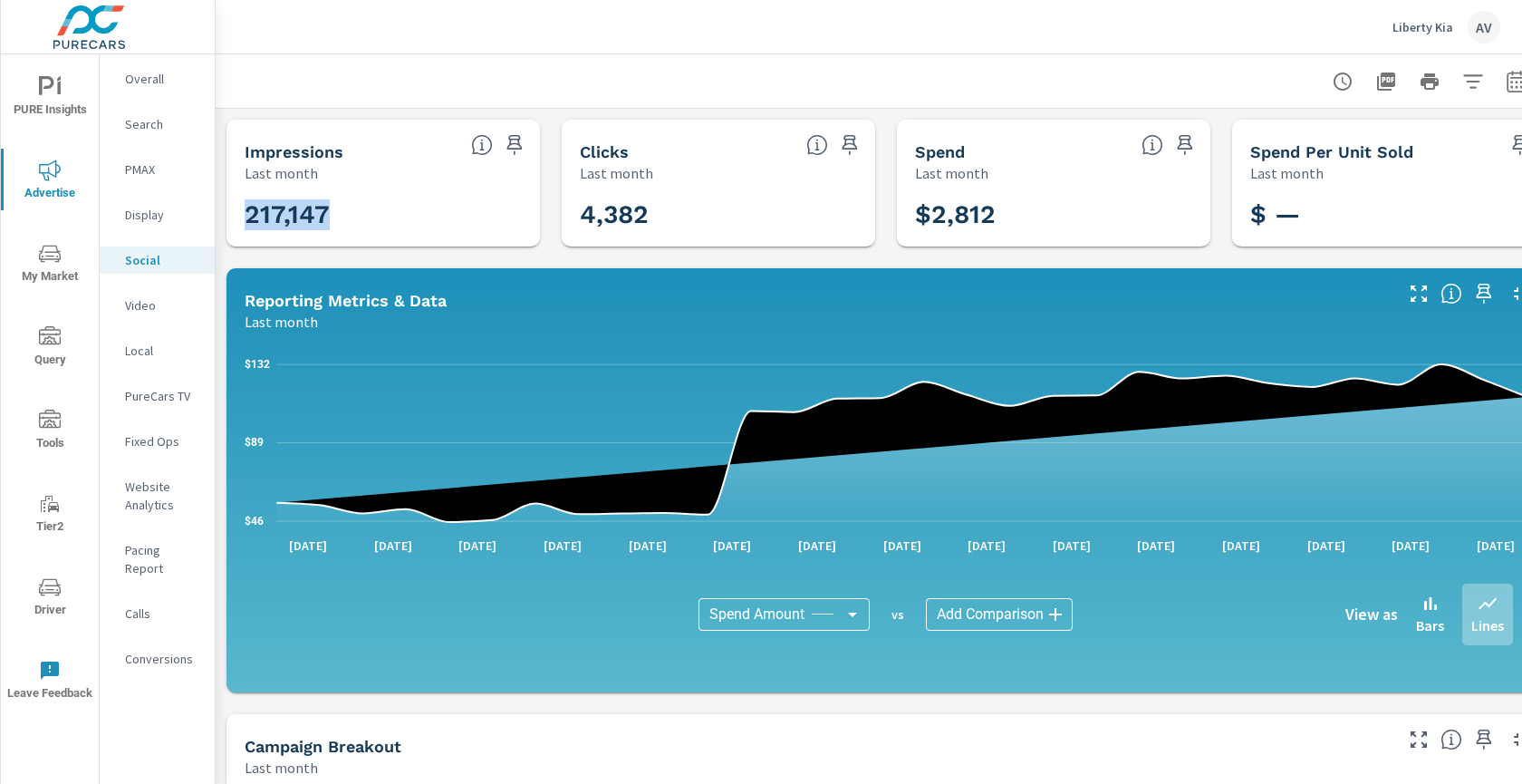
drag, startPoint x: 370, startPoint y: 221, endPoint x: 231, endPoint y: 218, distance: 139.0
click at [231, 218] on div "217,147" at bounding box center [383, 215] width 313 height 63
click at [609, 217] on h3 "4,382" at bounding box center [718, 214] width 277 height 31
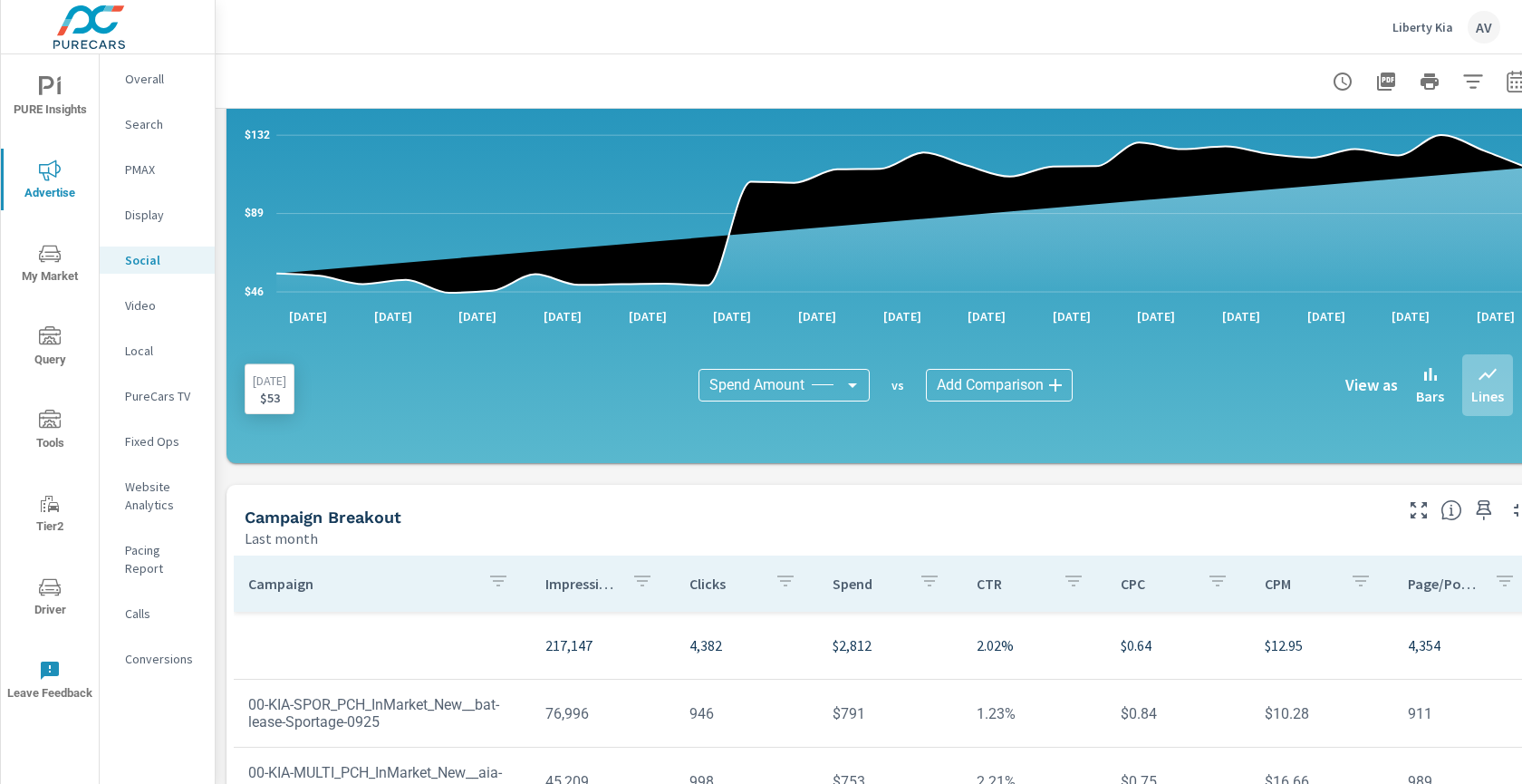
scroll to position [269, 0]
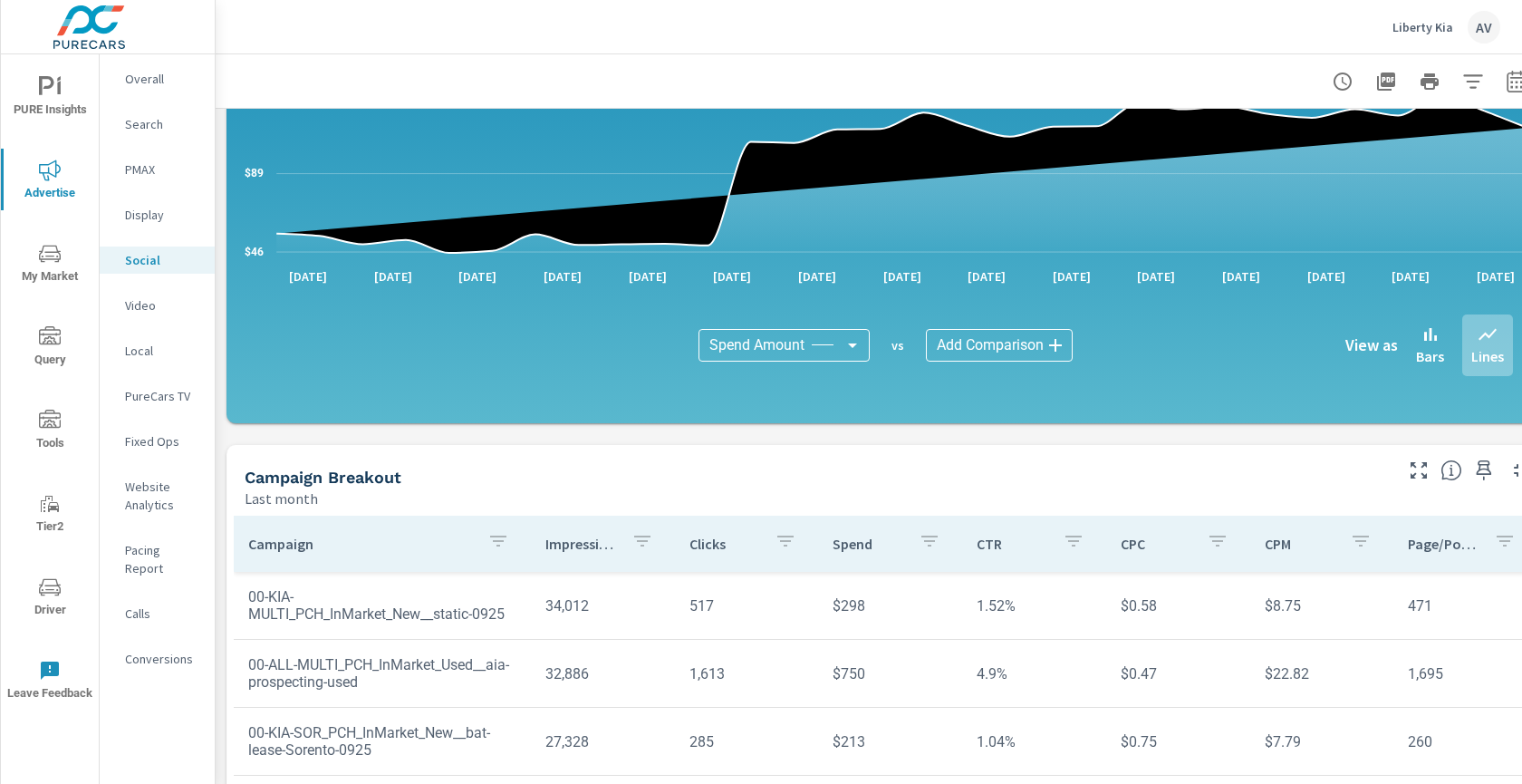
scroll to position [17, 0]
click at [994, 612] on p "2.02%" at bounding box center [1034, 605] width 115 height 22
click at [994, 611] on p "2.02%" at bounding box center [1034, 605] width 115 height 22
click at [1408, 609] on p "4,354" at bounding box center [1465, 605] width 115 height 22
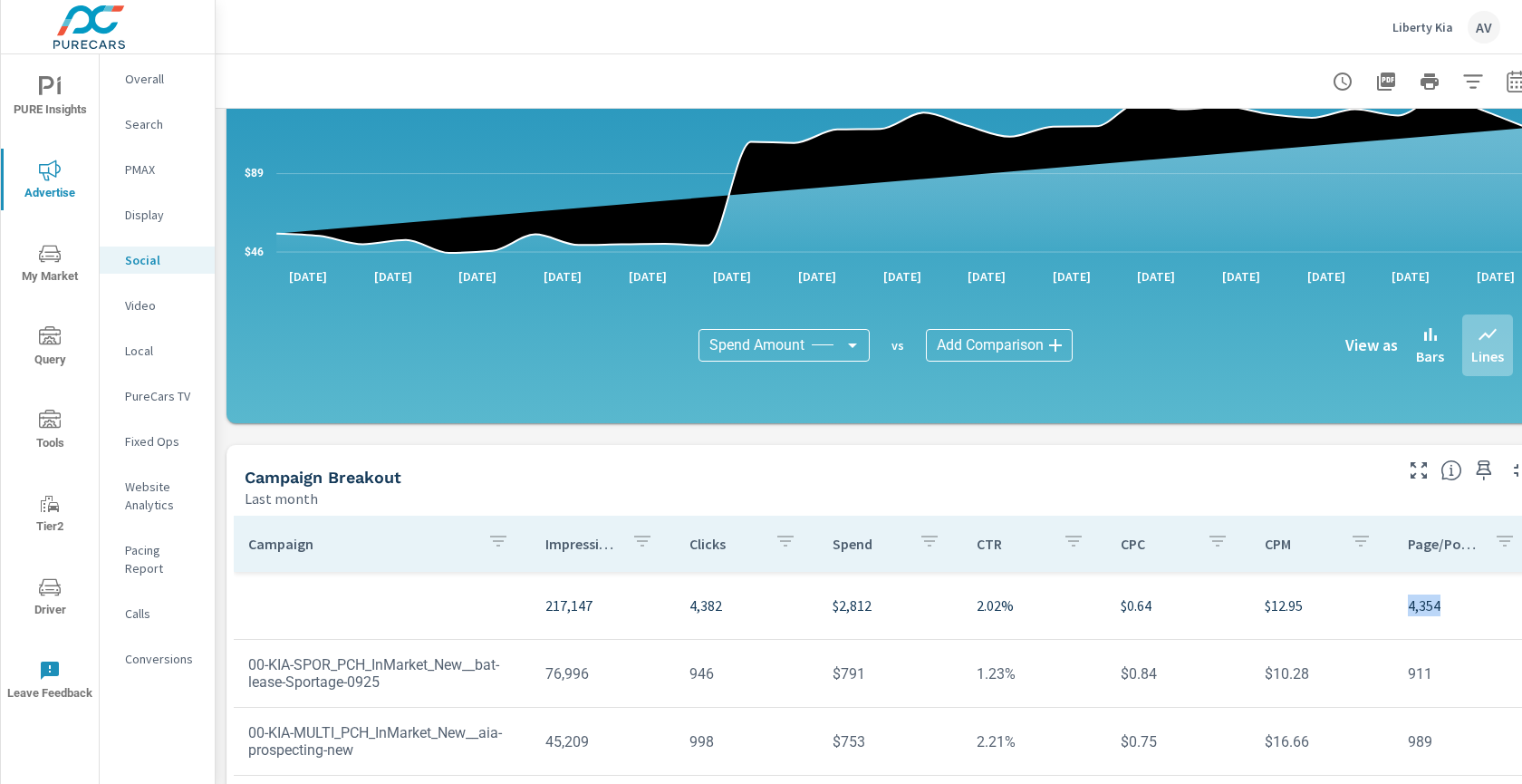
click at [1408, 609] on p "4,354" at bounding box center [1465, 605] width 115 height 22
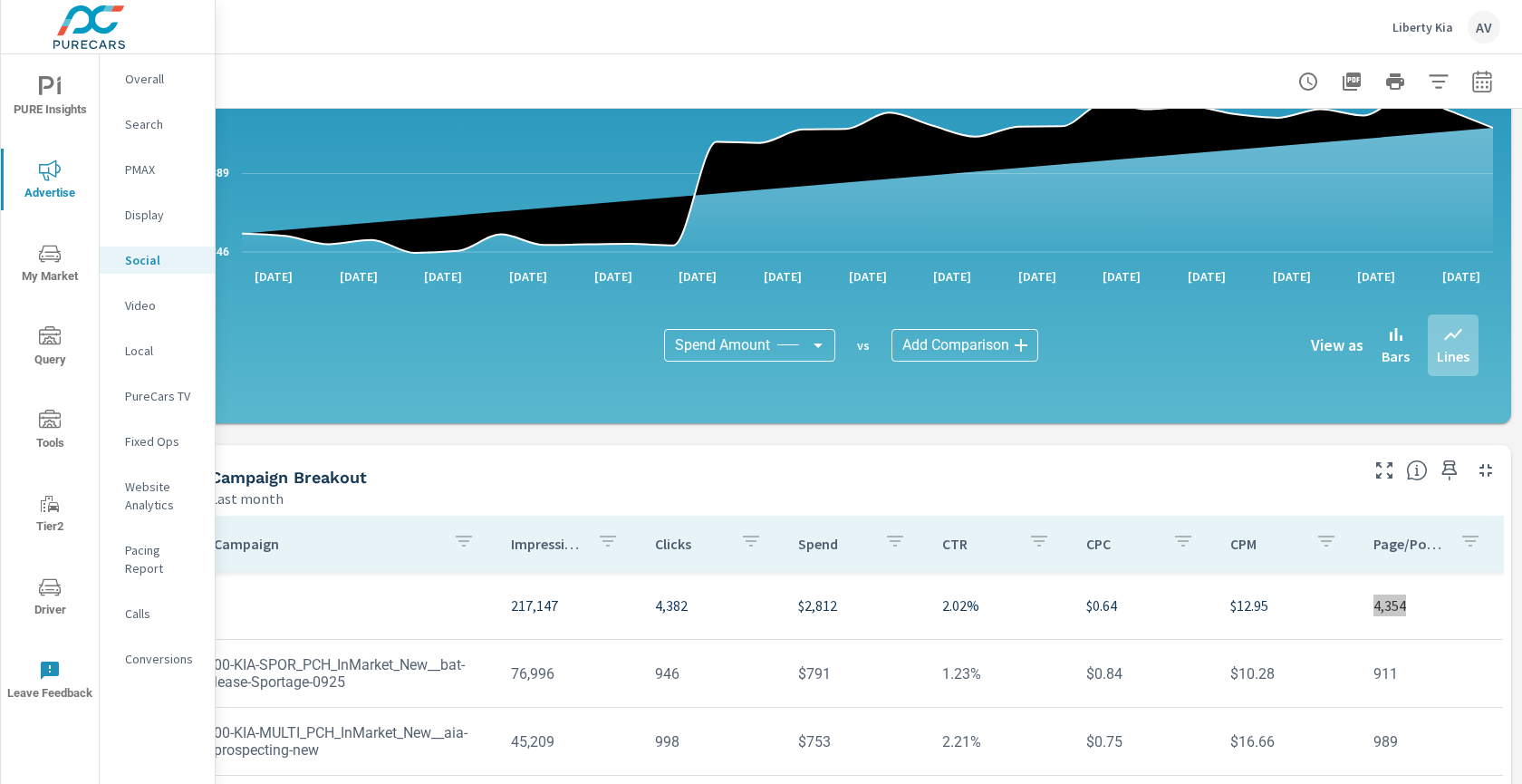
scroll to position [269, 49]
click at [1394, 542] on p "Page/Post Action" at bounding box center [1410, 544] width 72 height 18
click at [1393, 542] on p "Page/Post Action" at bounding box center [1399, 544] width 50 height 18
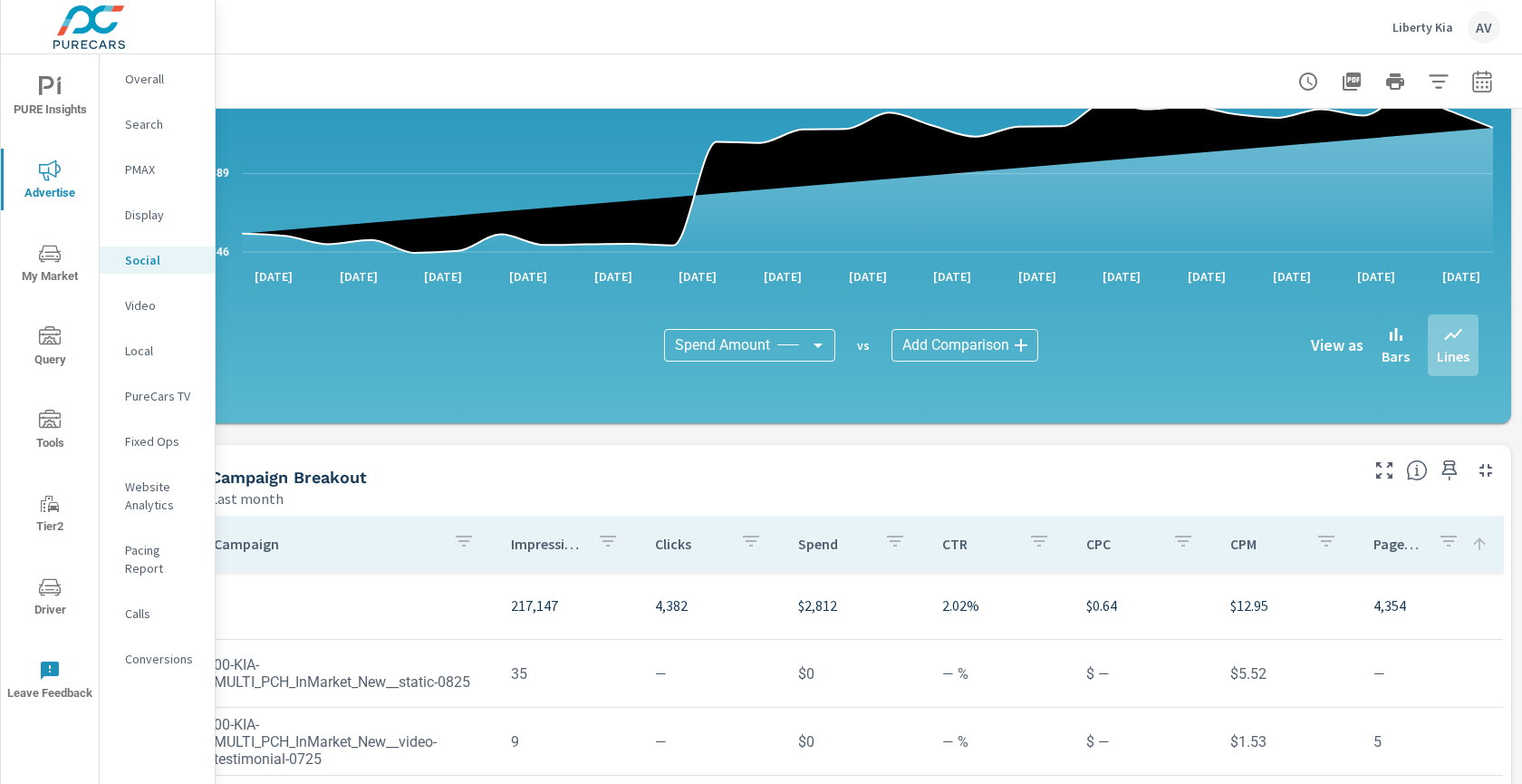
click at [1430, 556] on button "button" at bounding box center [1448, 544] width 36 height 41
click at [1351, 538] on div at bounding box center [761, 392] width 1522 height 784
click at [1374, 544] on p "Page/Post Action" at bounding box center [1399, 544] width 50 height 18
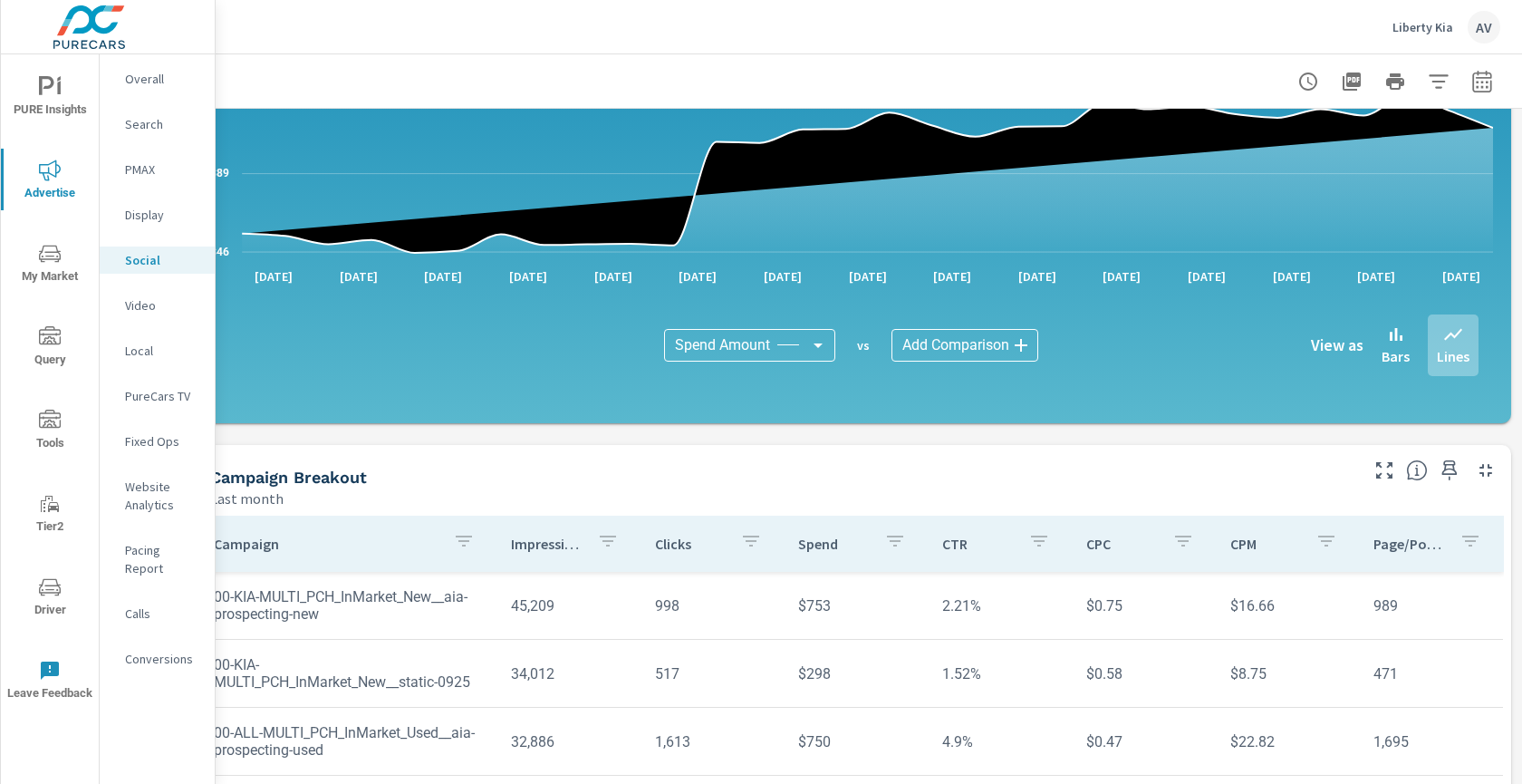
scroll to position [75, 0]
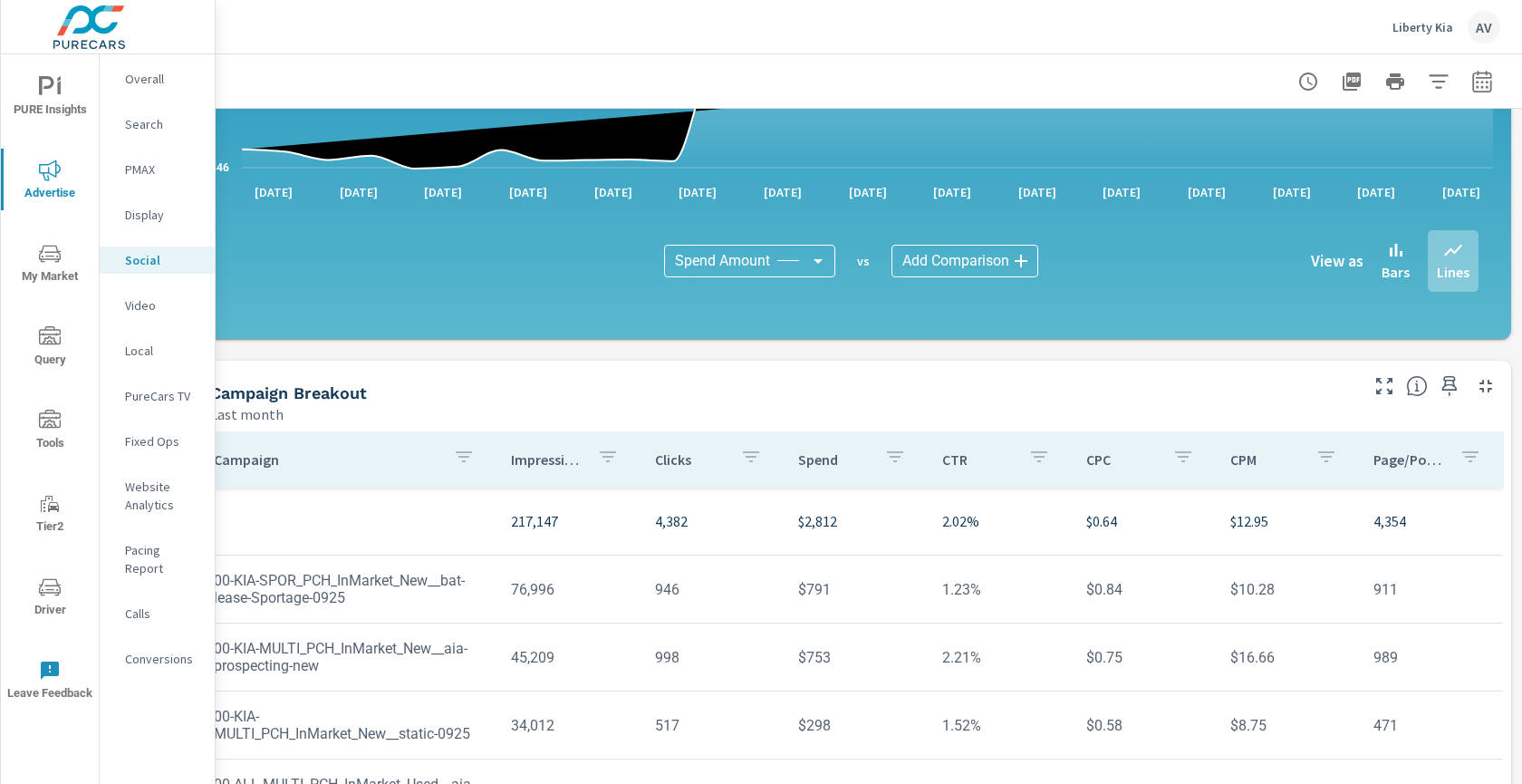
scroll to position [350, 49]
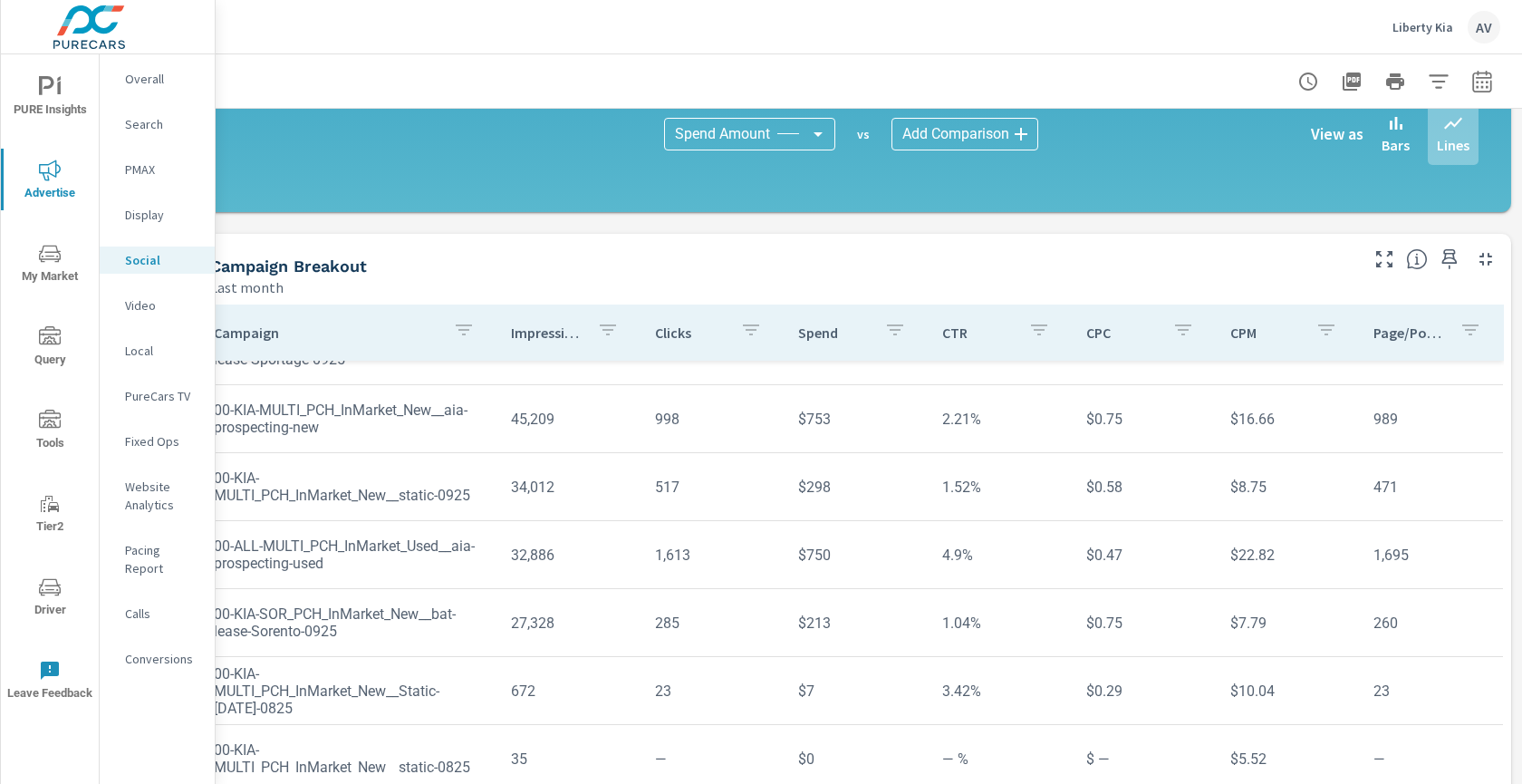
scroll to position [528, 49]
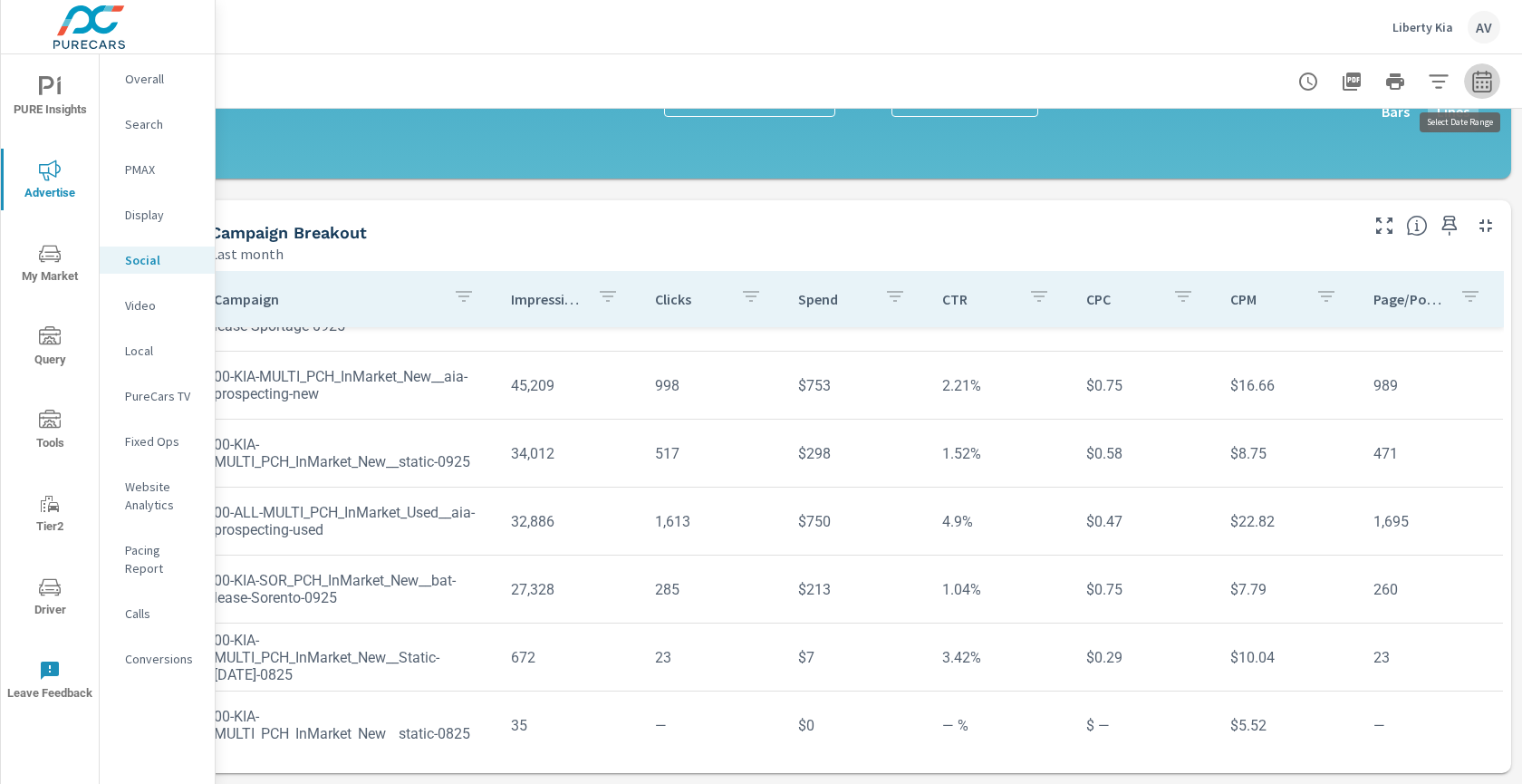
click at [1478, 74] on button "button" at bounding box center [1483, 81] width 36 height 36
select select "Last month"
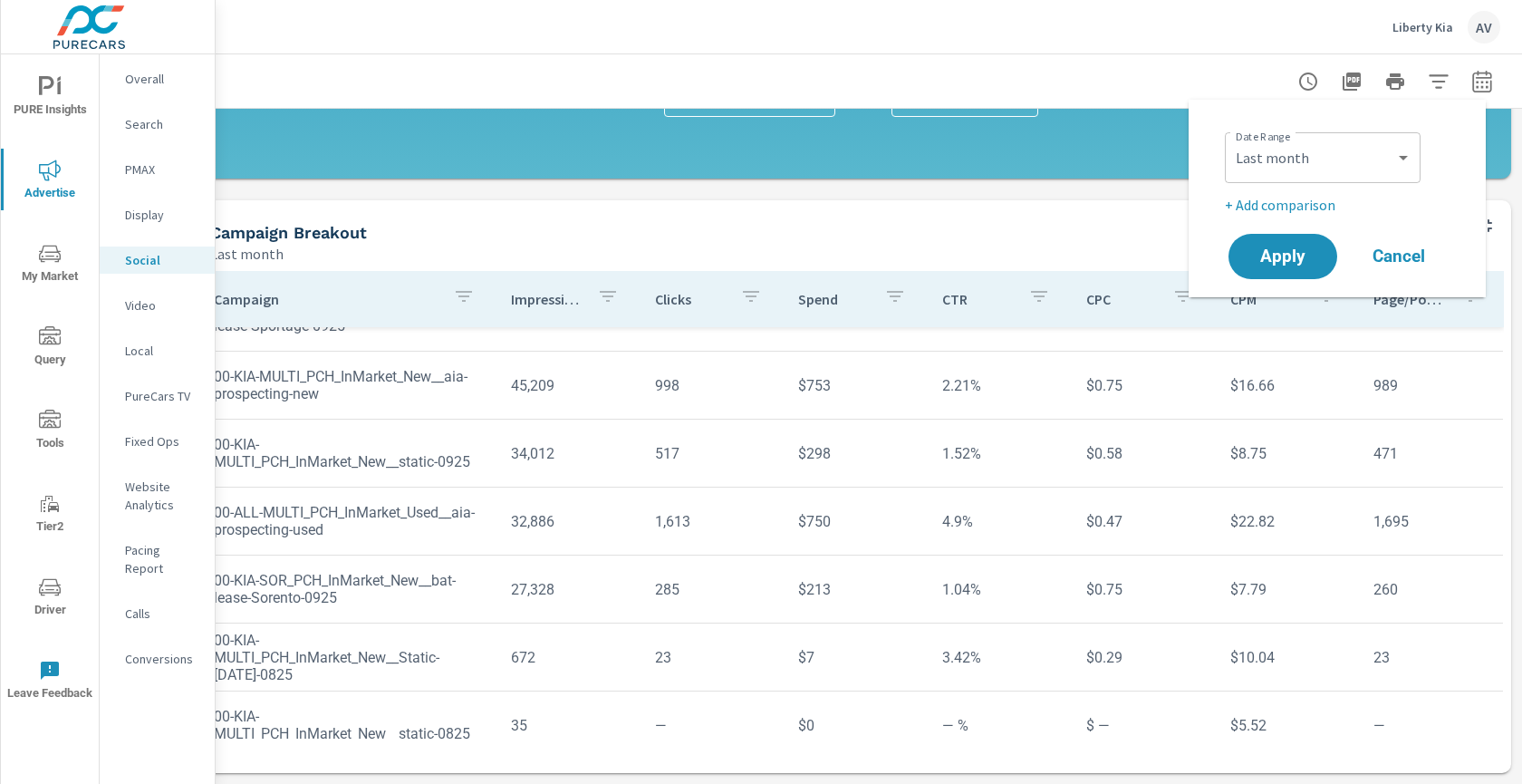
click at [1312, 202] on p "+ Add comparison" at bounding box center [1341, 205] width 232 height 22
select select "Previous period"
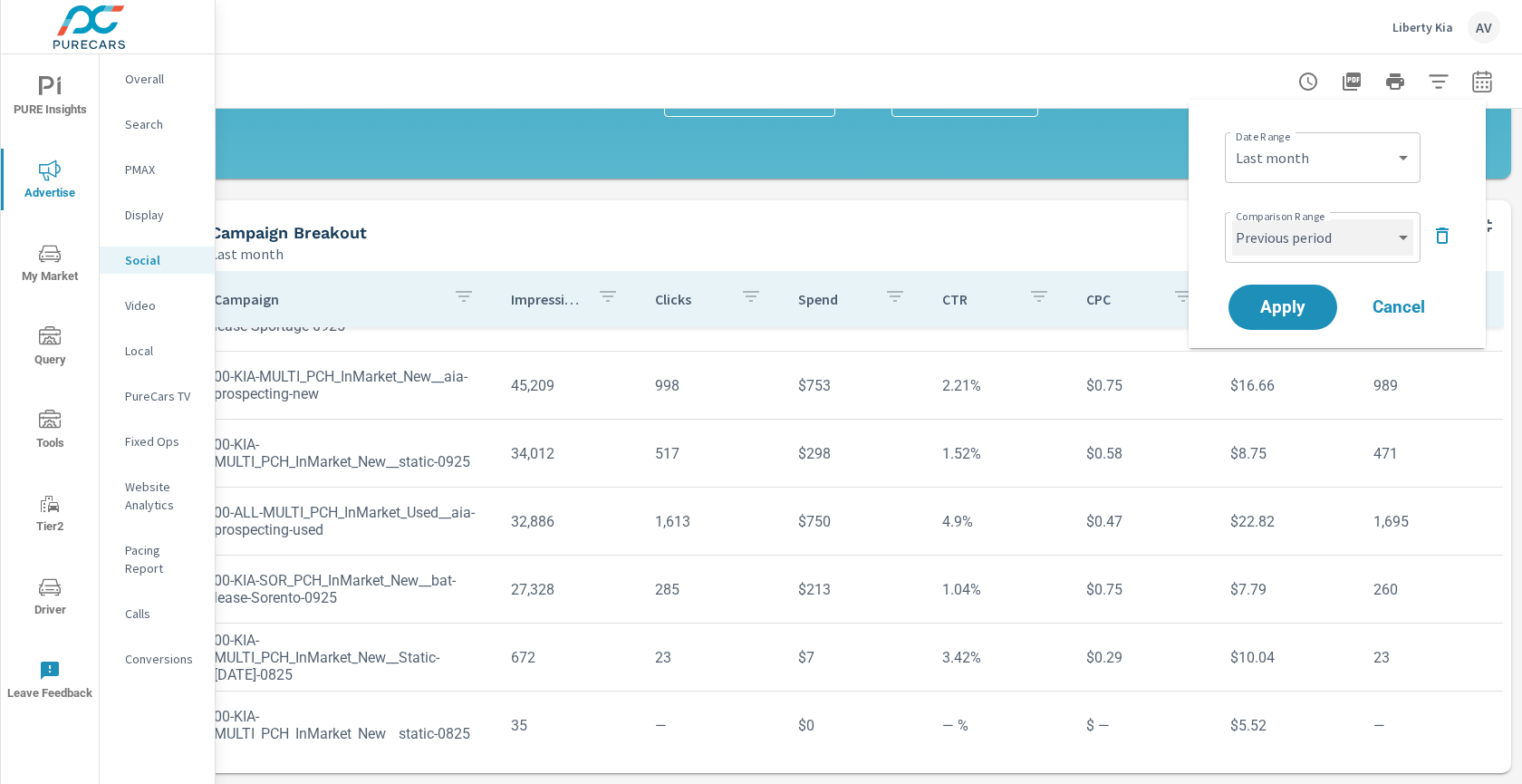
click at [1295, 245] on select "Custom Previous period Previous month Previous year" at bounding box center [1323, 237] width 181 height 36
click at [1250, 300] on span "Apply" at bounding box center [1283, 307] width 74 height 17
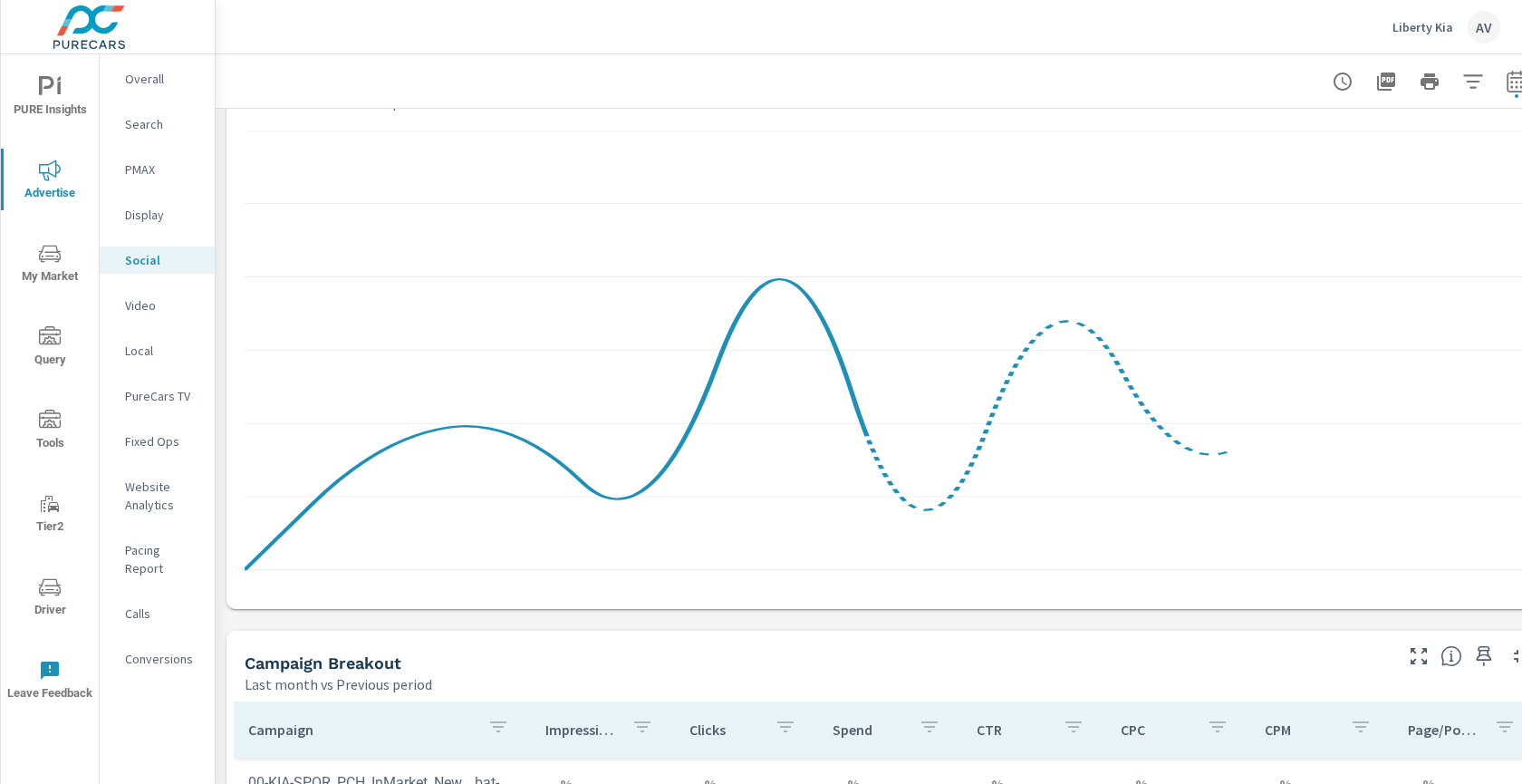
scroll to position [387, 0]
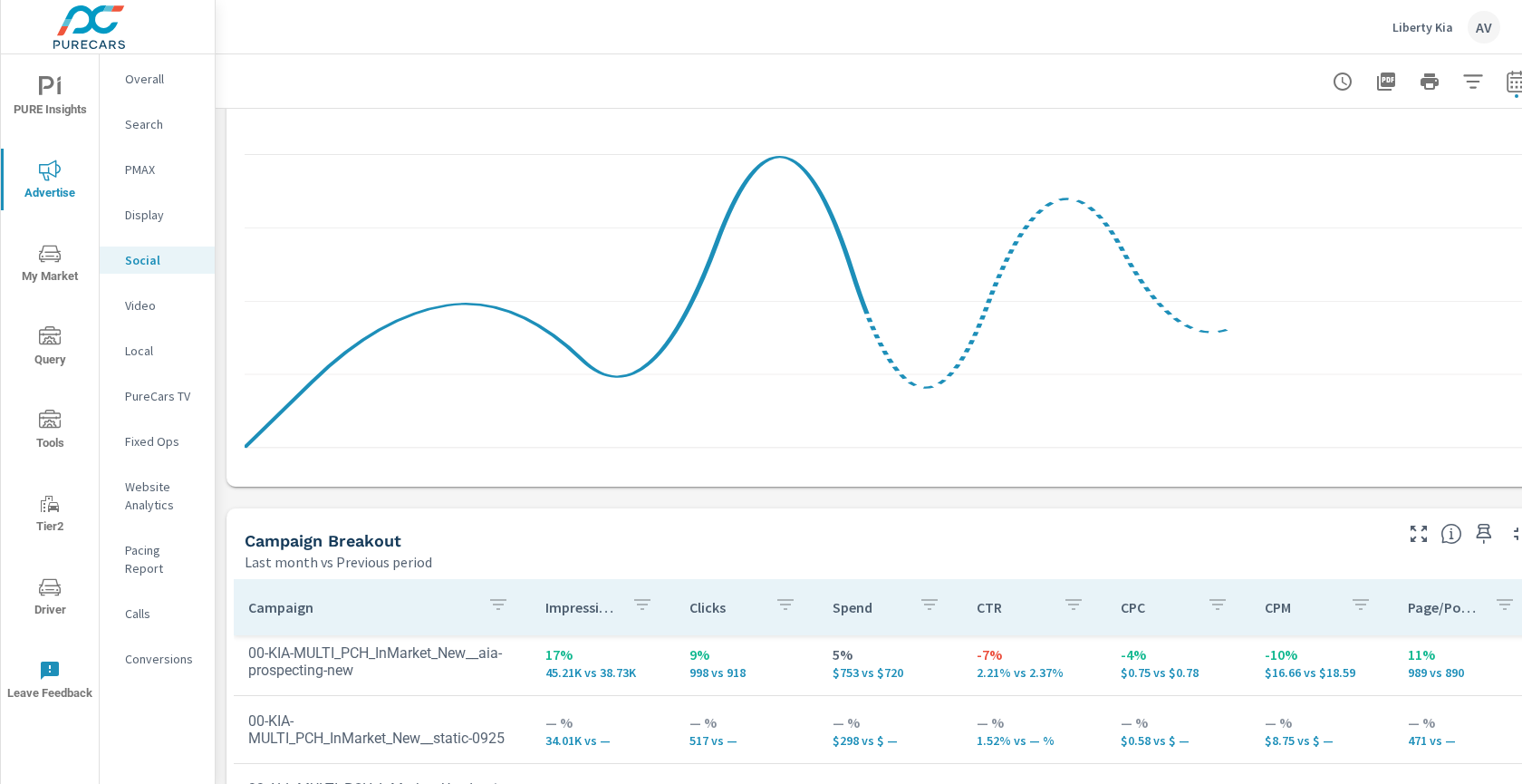
scroll to position [1, 0]
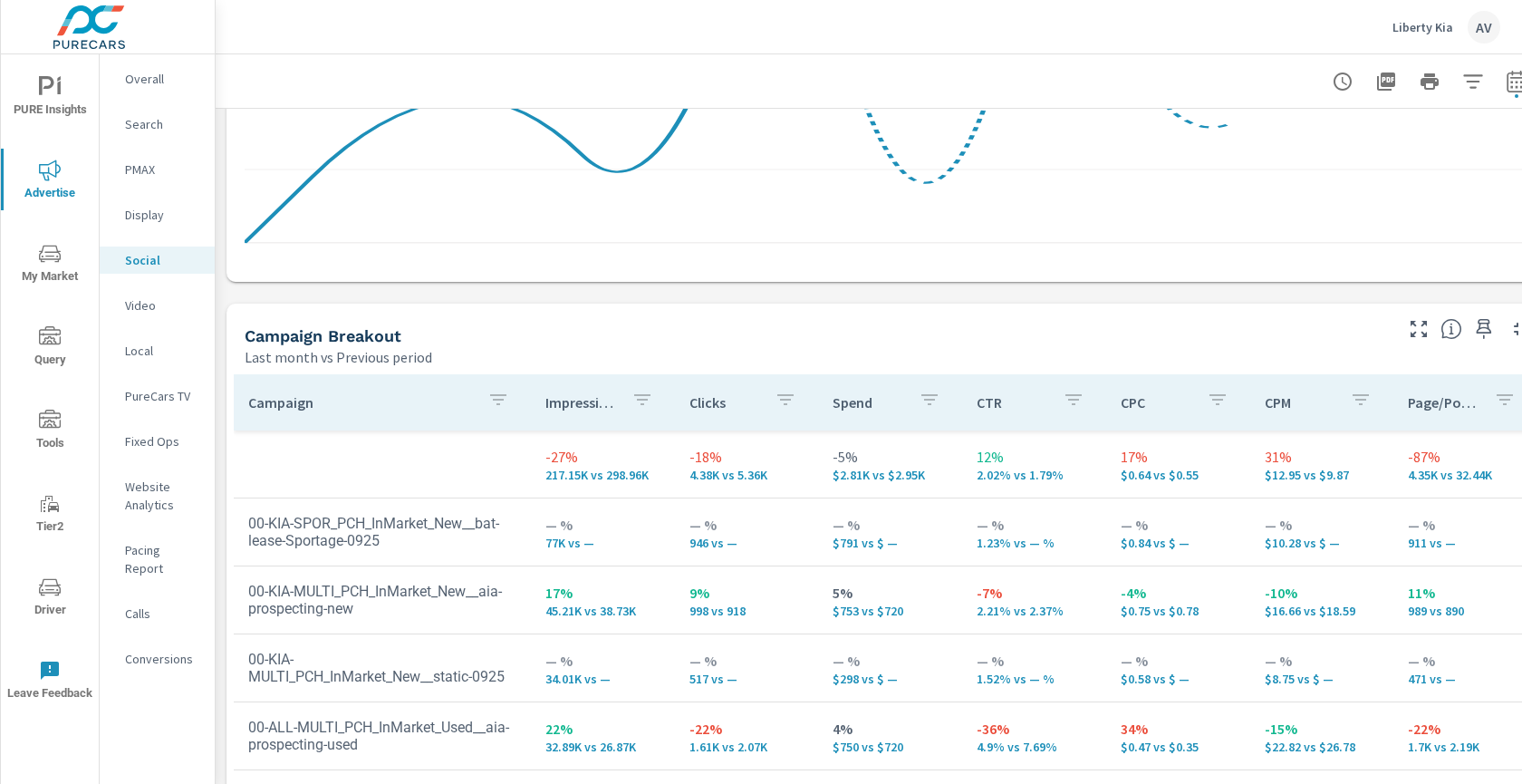
scroll to position [641, 0]
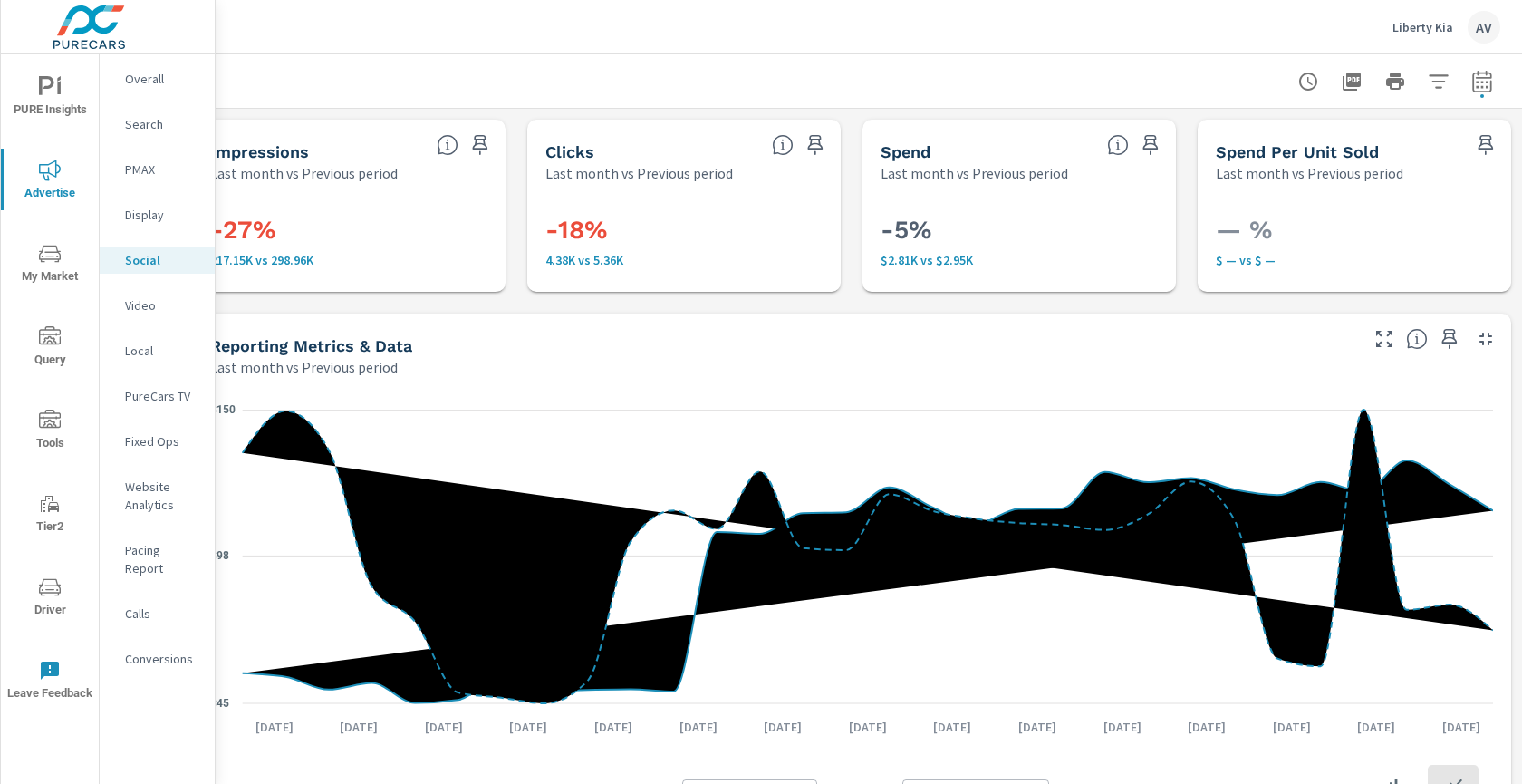
scroll to position [0, 49]
click at [1476, 87] on icon "button" at bounding box center [1482, 84] width 12 height 7
select select "Last month"
select select "Previous period"
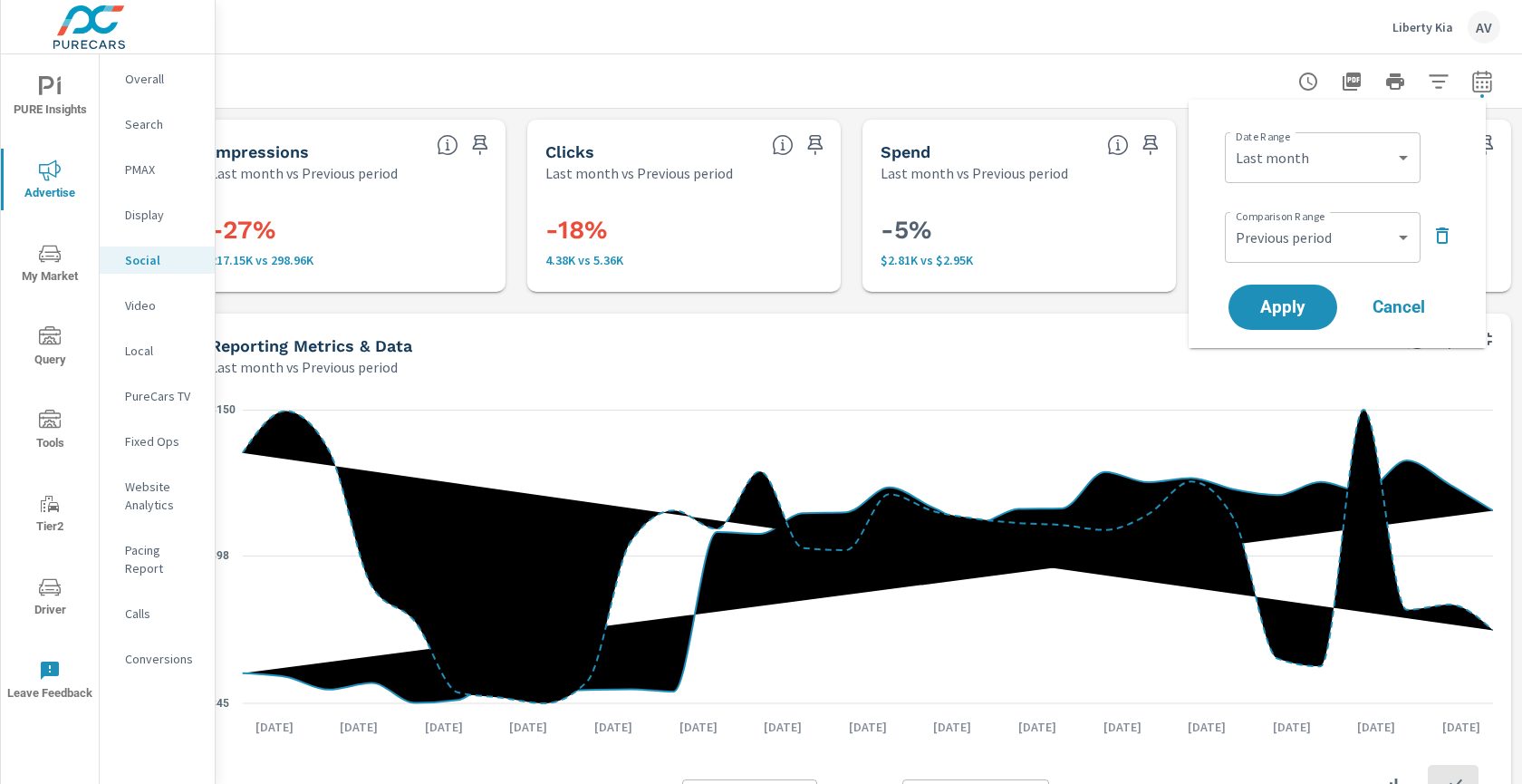
click at [1447, 238] on icon "button" at bounding box center [1442, 235] width 13 height 17
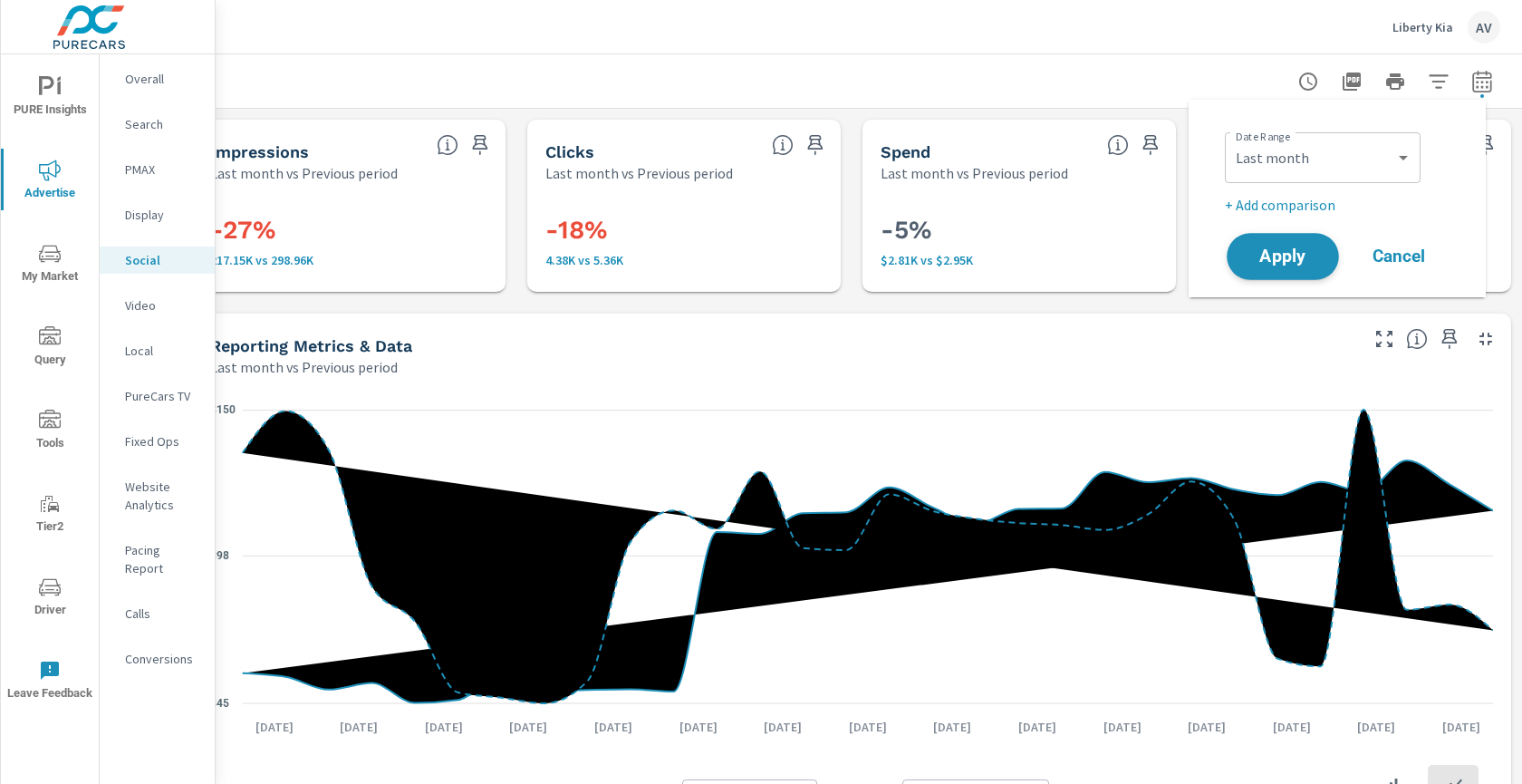
click at [1310, 244] on button "Apply" at bounding box center [1284, 256] width 112 height 47
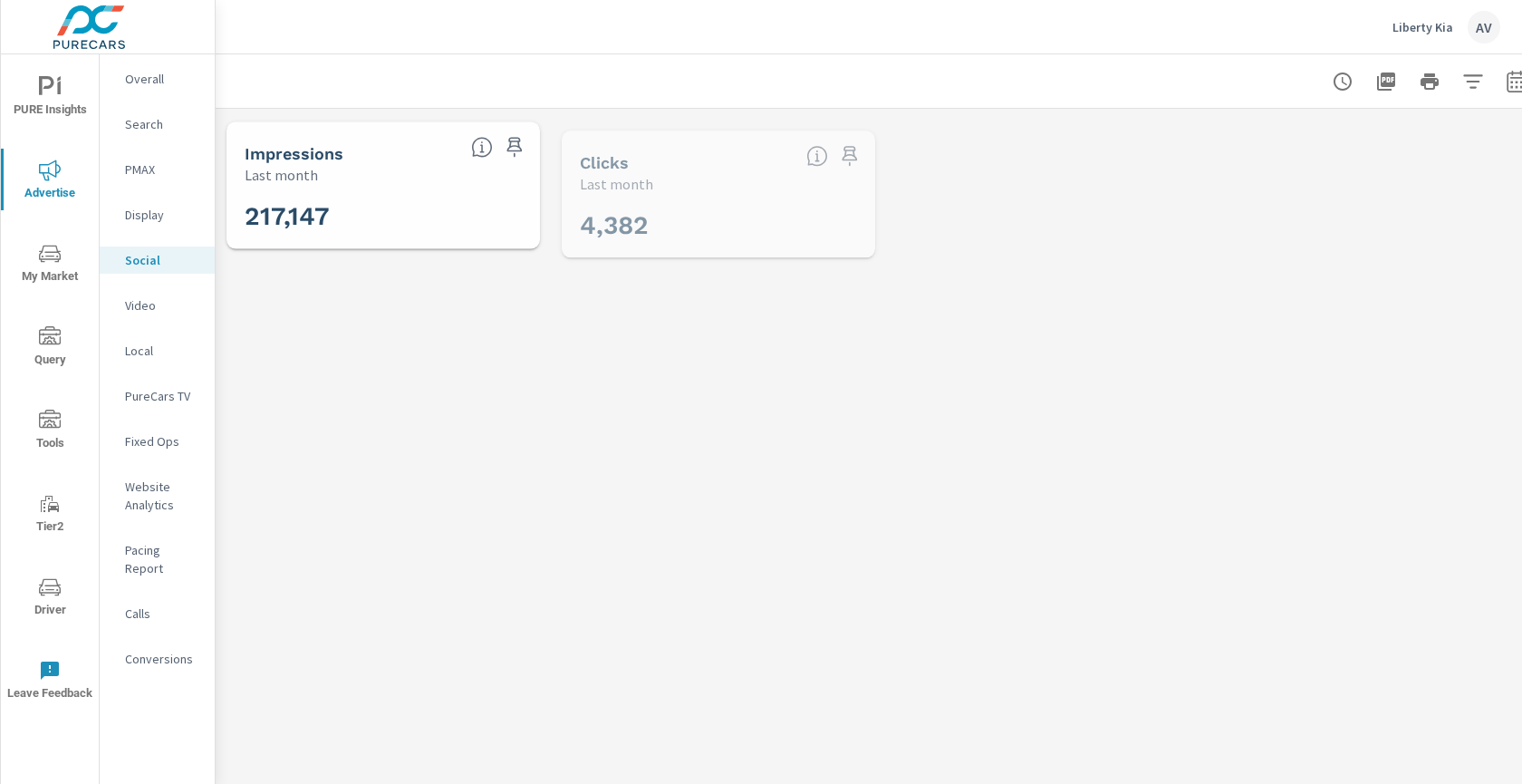
scroll to position [206, 0]
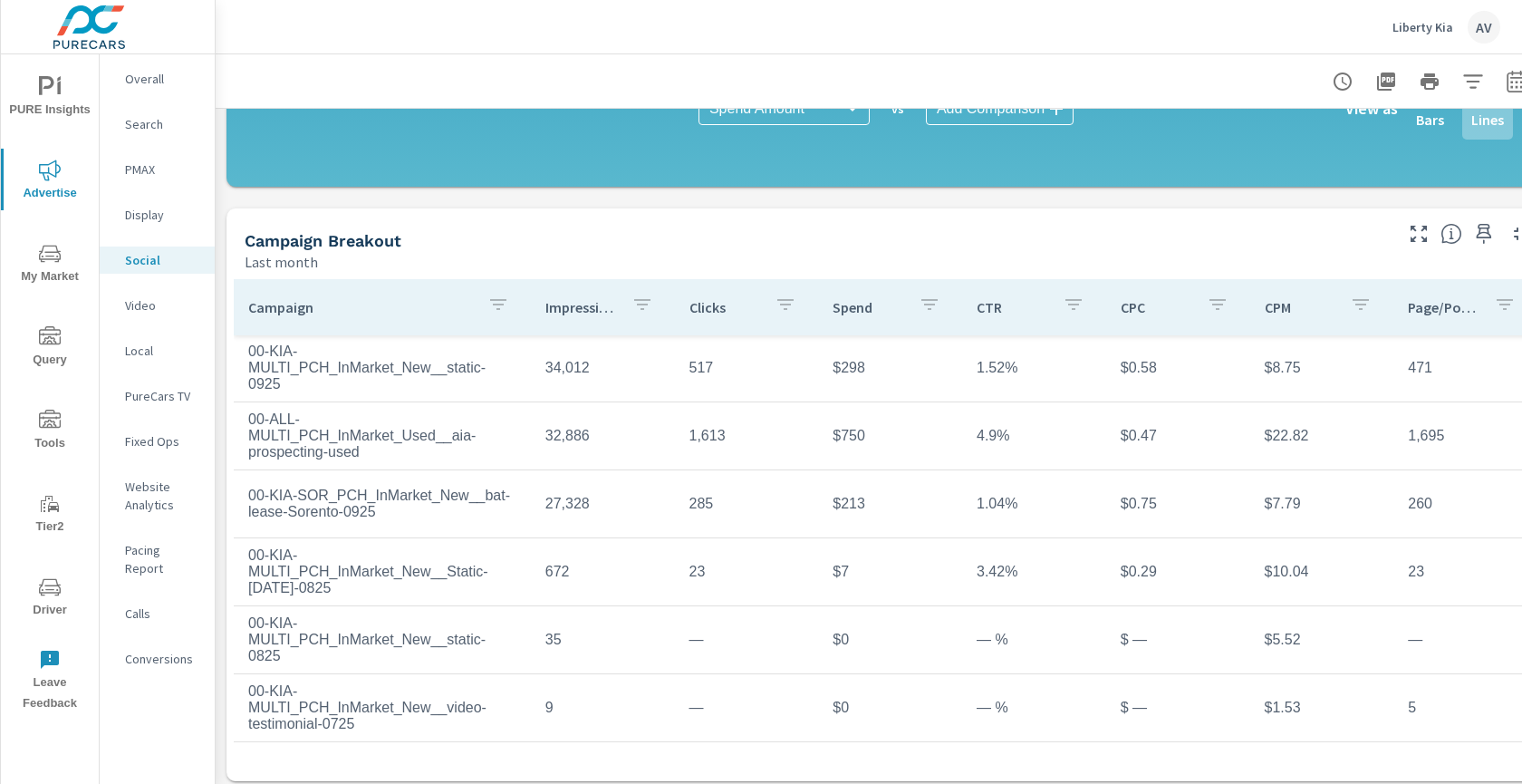
scroll to position [528, 0]
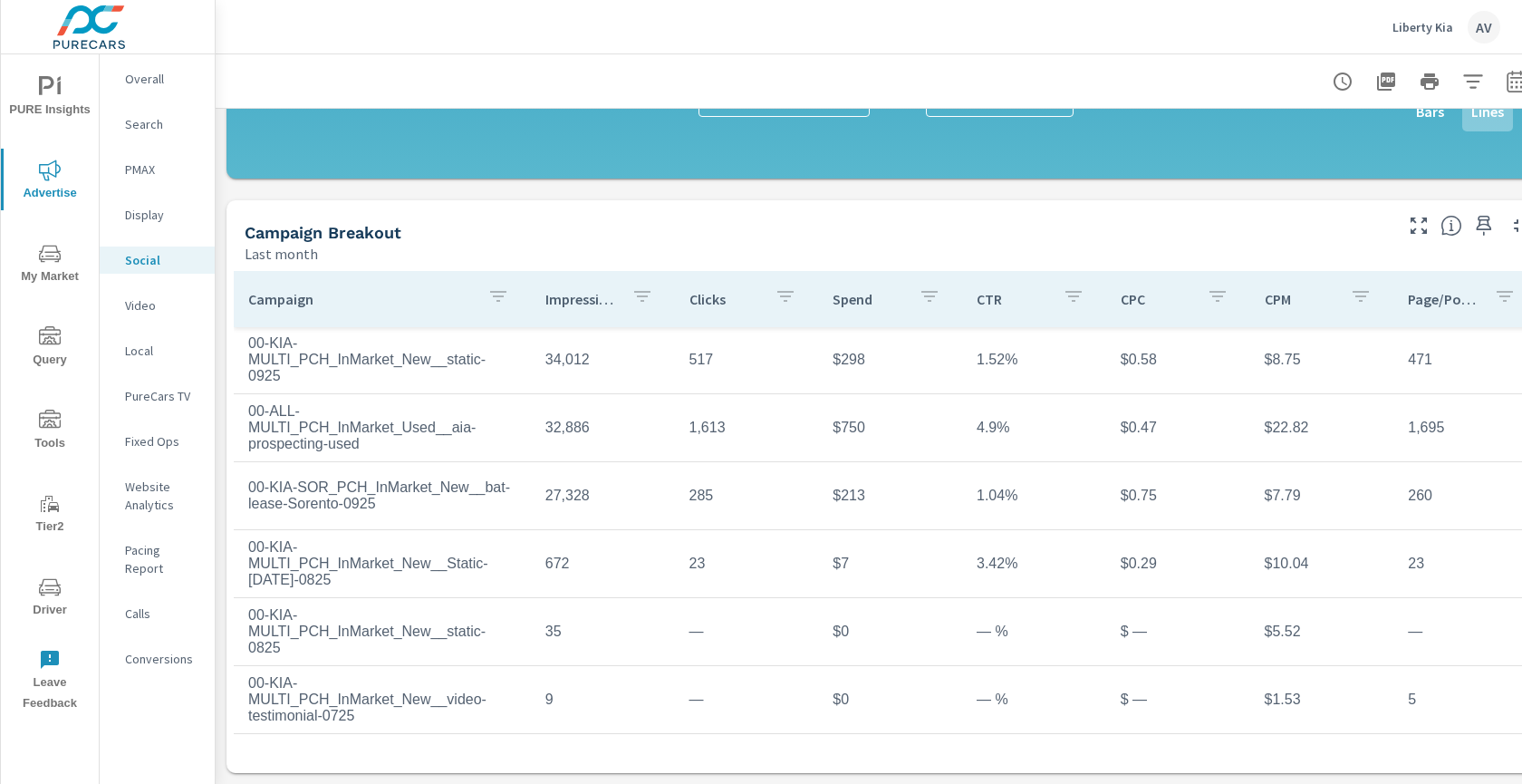
click at [1405, 213] on button "button" at bounding box center [1419, 225] width 29 height 29
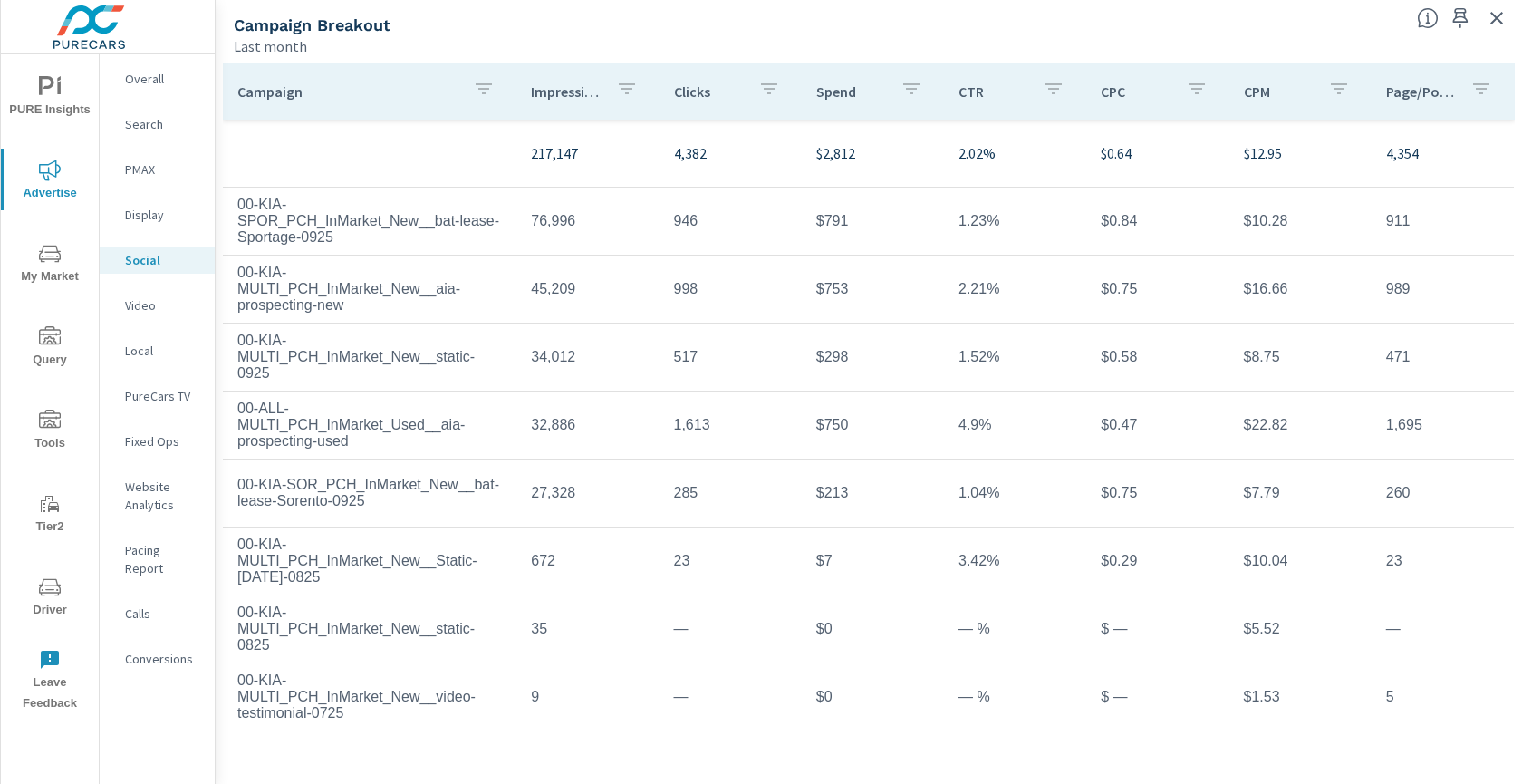
click at [458, 176] on tr "217,147 4,382 $2,812 2.02% $0.64 $12.95 4,354" at bounding box center [868, 153] width 1291 height 68
click at [571, 243] on td "76,996" at bounding box center [587, 221] width 142 height 45
drag, startPoint x: 529, startPoint y: 225, endPoint x: 776, endPoint y: 221, distance: 247.0
click at [776, 221] on tr "00-KIA-SPOR_PCH_InMarket_New__bat-lease-Sportage-0925 76,996 946 $791 1.23% $0.…" at bounding box center [868, 221] width 1291 height 68
copy tr "76,996 946"
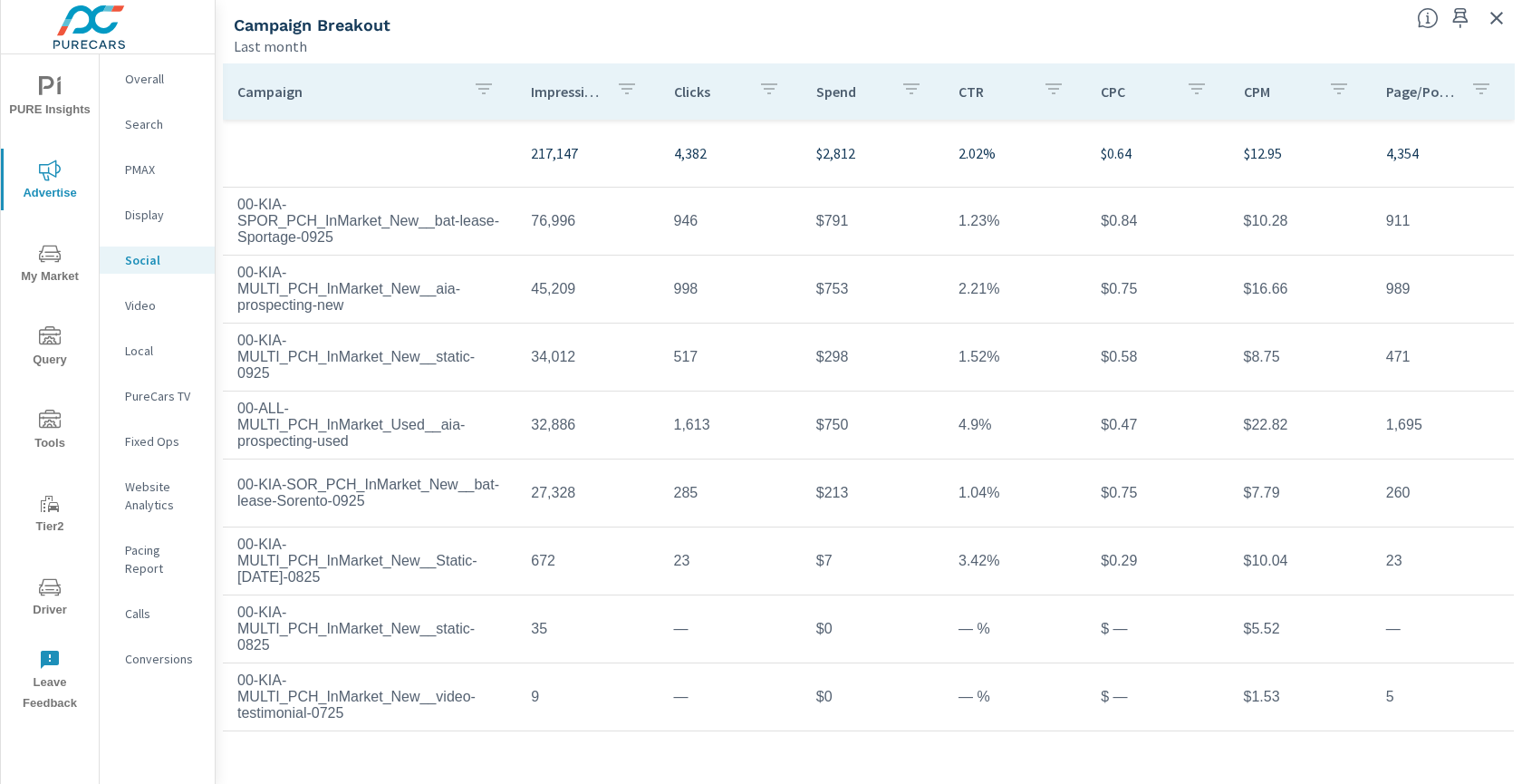
click at [353, 226] on td "00-KIA-SPOR_PCH_InMarket_New__bat-lease-Sportage-0925" at bounding box center [369, 221] width 294 height 78
drag, startPoint x: 228, startPoint y: 201, endPoint x: 686, endPoint y: 234, distance: 459.2
click at [686, 234] on tr "00-KIA-SPOR_PCH_InMarket_New__bat-lease-Sportage-0925 76,996 946 $791 1.23% $0.…" at bounding box center [868, 221] width 1291 height 68
copy tr "00-KIA-SPOR_PCH_InMarket_New__bat-lease-Sportage-0925 76,996 946"
drag, startPoint x: 237, startPoint y: 272, endPoint x: 729, endPoint y: 294, distance: 492.5
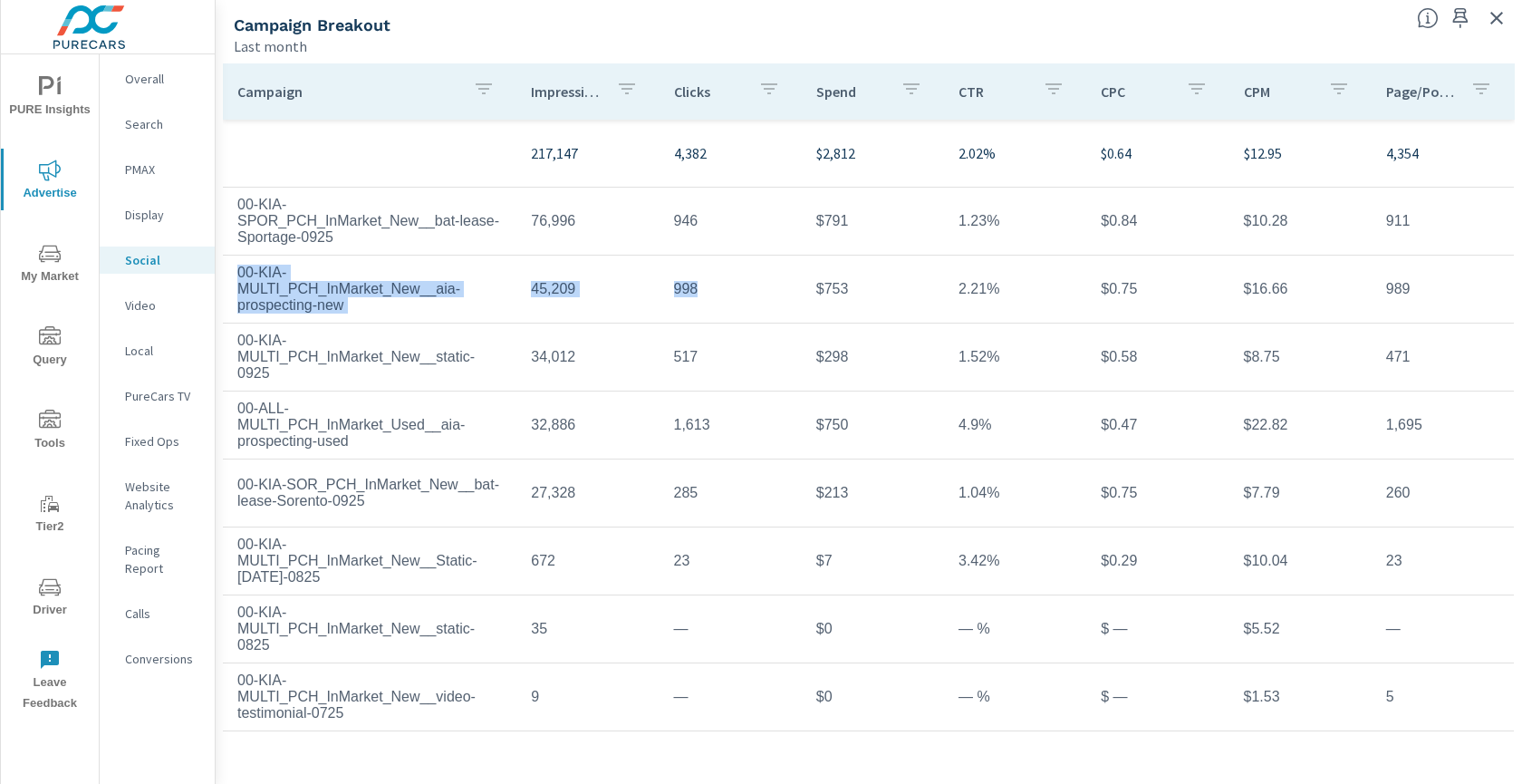
click at [729, 294] on tr "00-KIA-MULTI_PCH_InMarket_New__aia-prospecting-new 45,209 998 $753 2.21% $0.75 …" at bounding box center [868, 289] width 1291 height 68
copy tr "00-KIA-MULTI_PCH_InMarket_New__aia-prospecting-new 45,209 998"
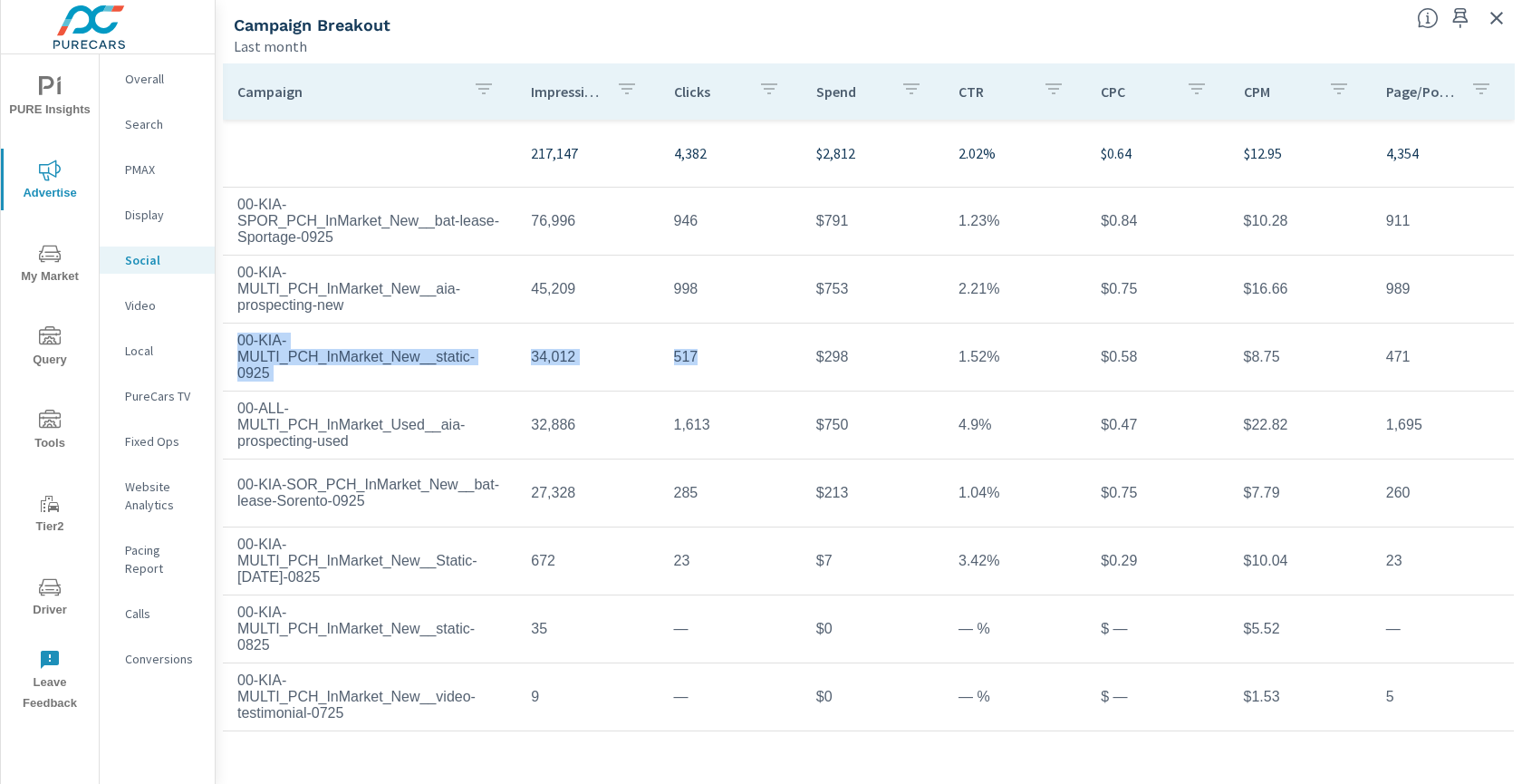
drag, startPoint x: 232, startPoint y: 336, endPoint x: 742, endPoint y: 363, distance: 510.7
click at [742, 363] on tr "00-KIA-MULTI_PCH_InMarket_New__static-0925 34,012 517 $298 1.52% $0.58 $8.75 471" at bounding box center [868, 357] width 1291 height 68
copy tr "00-KIA-MULTI_PCH_InMarket_New__static-0925 34,012 517"
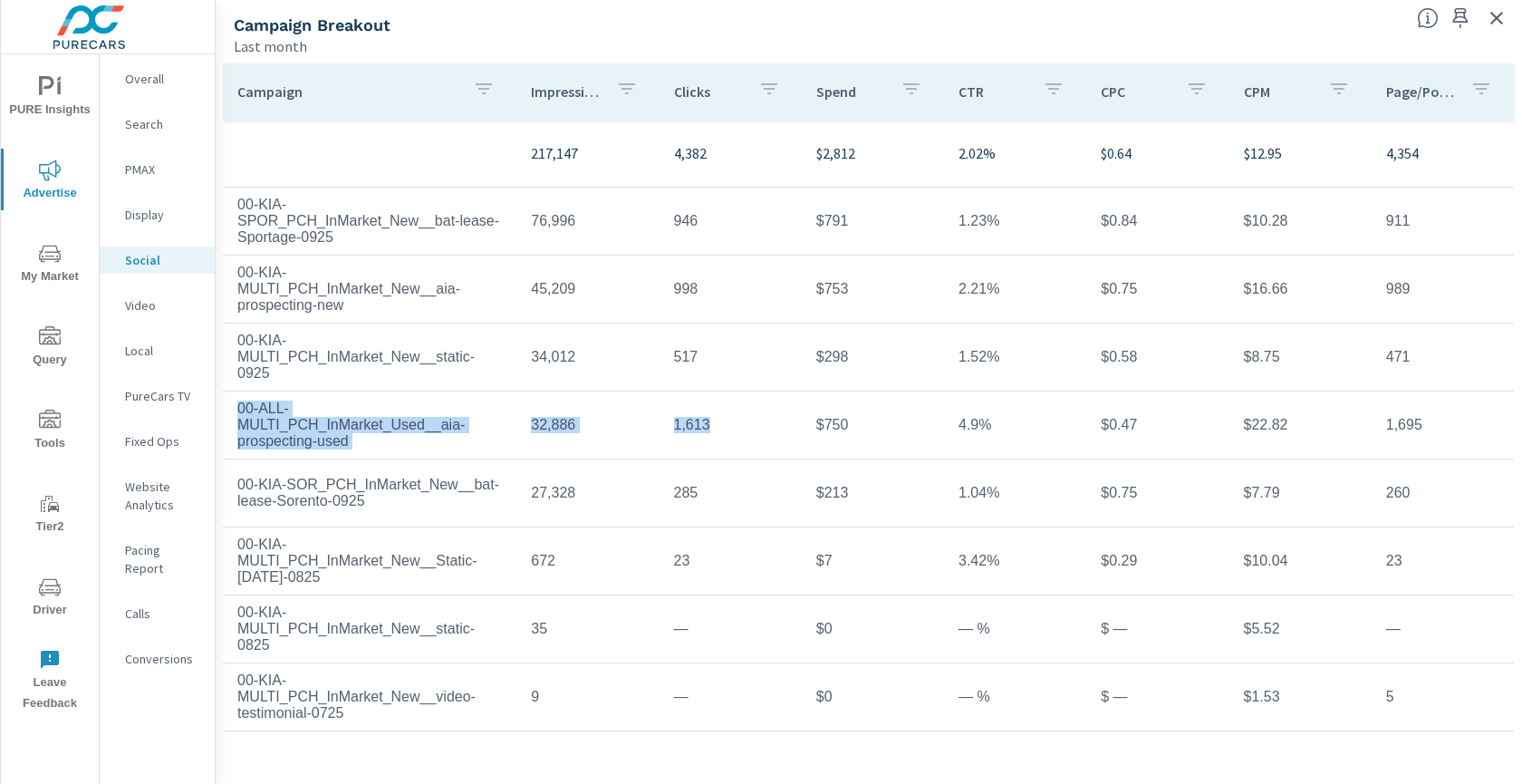
drag, startPoint x: 236, startPoint y: 408, endPoint x: 735, endPoint y: 430, distance: 499.5
click at [735, 430] on tr "00-ALL-MULTI_PCH_InMarket_Used__aia-prospecting-used 32,886 1,613 $750 4.9% $0.…" at bounding box center [868, 425] width 1291 height 68
copy tr "00-ALL-MULTI_PCH_InMarket_Used__aia-prospecting-used 32,886 1,613"
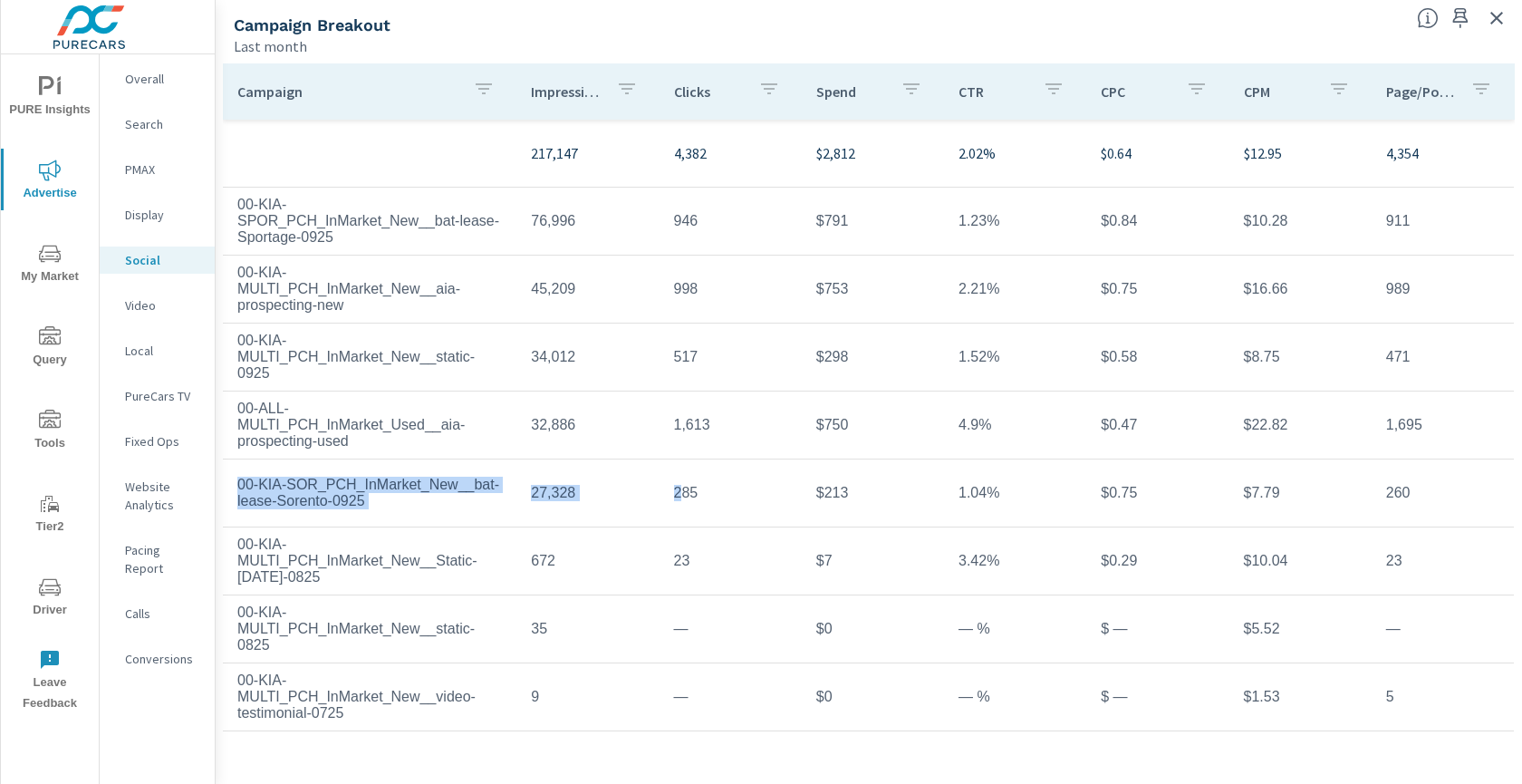
drag, startPoint x: 232, startPoint y: 472, endPoint x: 679, endPoint y: 501, distance: 447.9
click at [679, 501] on tr "00-KIA-SOR_PCH_InMarket_New__bat-lease-Sorento-0925 27,328 285 $213 1.04% $0.75…" at bounding box center [868, 492] width 1291 height 68
copy tr "00-KIA-SOR_PCH_InMarket_New__bat-lease-Sorento-0925 27,328 2"
click at [402, 604] on td "00-KIA-MULTI_PCH_InMarket_New__static-0825" at bounding box center [369, 628] width 294 height 78
click at [221, 574] on div "Campaign Impressions Clicks Spend CTR CPC CPM Page/Post Action 217,147 4,382 $2…" at bounding box center [869, 420] width 1306 height 728
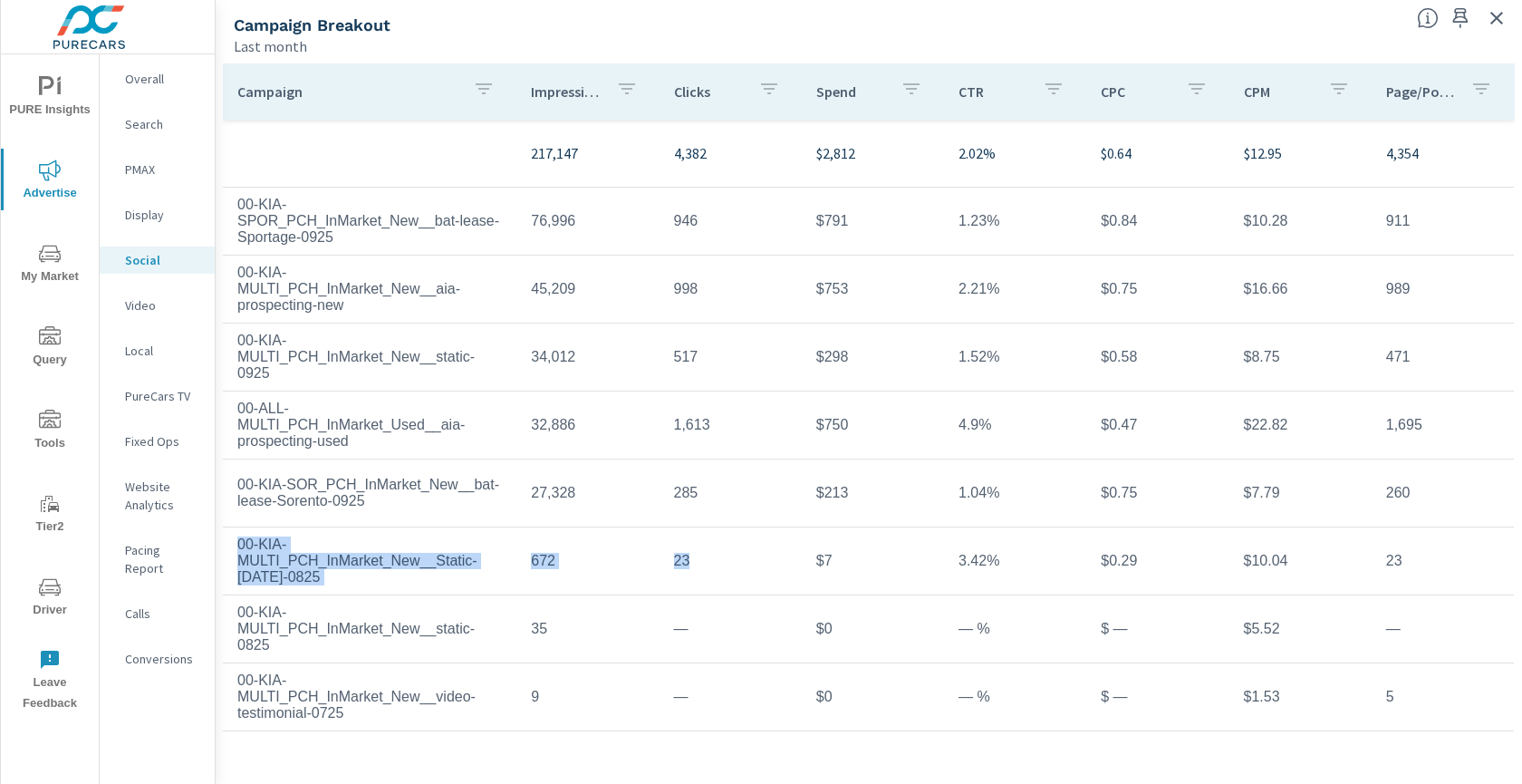
drag, startPoint x: 235, startPoint y: 549, endPoint x: 691, endPoint y: 575, distance: 456.7
click at [691, 575] on tr "00-KIA-MULTI_PCH_InMarket_New__Static-Labor-Day-0825 672 23 $7 3.42% $0.29 $10.…" at bounding box center [868, 560] width 1291 height 68
copy tr "00-KIA-MULTI_PCH_InMarket_New__Static-Labor-Day-0825 672 23"
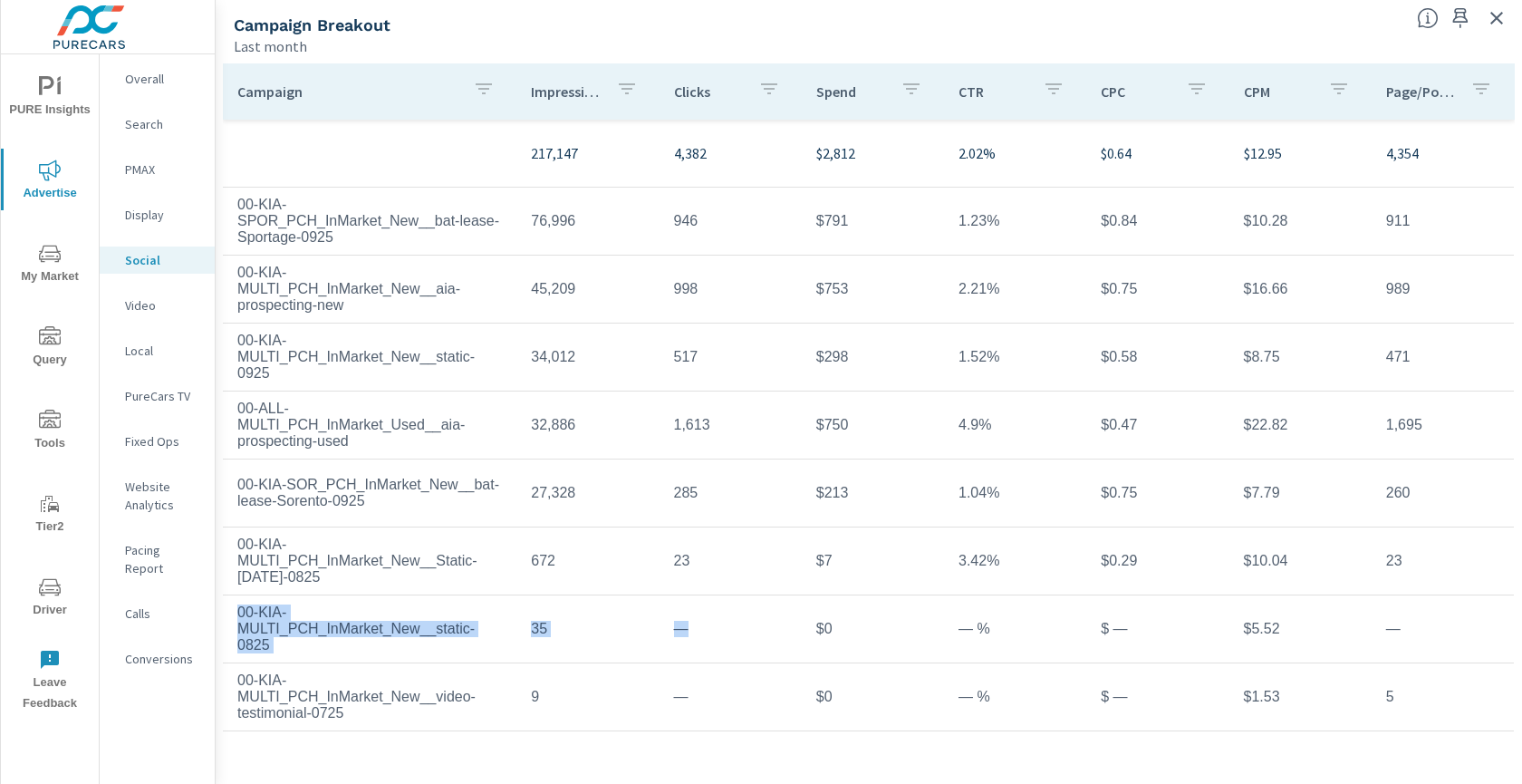
drag, startPoint x: 237, startPoint y: 612, endPoint x: 733, endPoint y: 637, distance: 496.6
click at [733, 637] on tr "00-KIA-MULTI_PCH_InMarket_New__static-0825 35 — $0 — % $ — $5.52 —" at bounding box center [868, 628] width 1291 height 68
copy tr "00-KIA-MULTI_PCH_InMarket_New__static-0825 35 —"
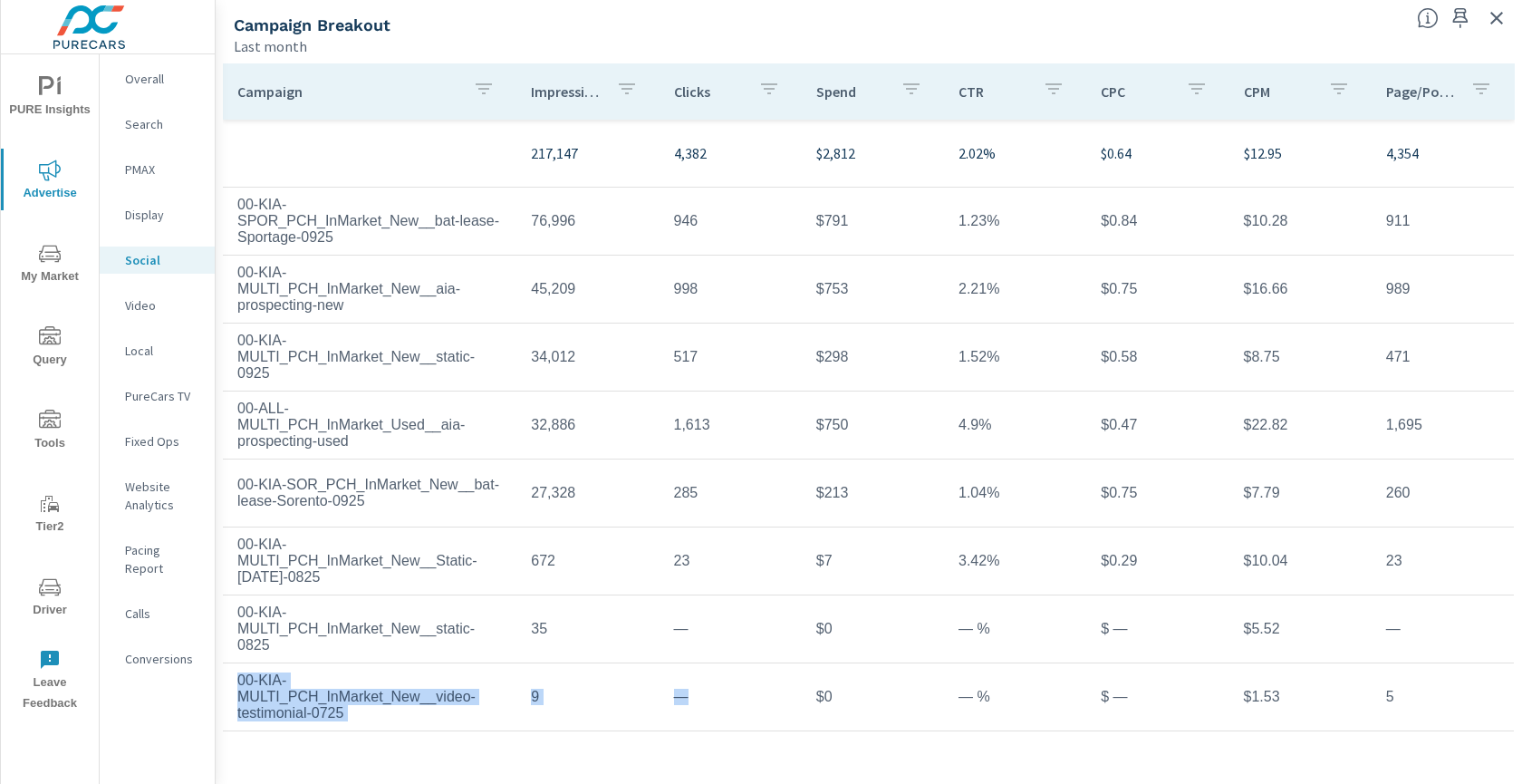
drag, startPoint x: 229, startPoint y: 679, endPoint x: 728, endPoint y: 708, distance: 499.8
click at [728, 708] on tr "00-KIA-MULTI_PCH_InMarket_New__video-testimonial-0725 9 — $0 — % $ — $1.53 5" at bounding box center [868, 696] width 1291 height 68
copy tr "00-KIA-MULTI_PCH_InMarket_New__video-testimonial-0725 9 —"
click at [816, 514] on td "$213" at bounding box center [873, 492] width 142 height 45
click at [984, 214] on td "1.23%" at bounding box center [1016, 221] width 142 height 45
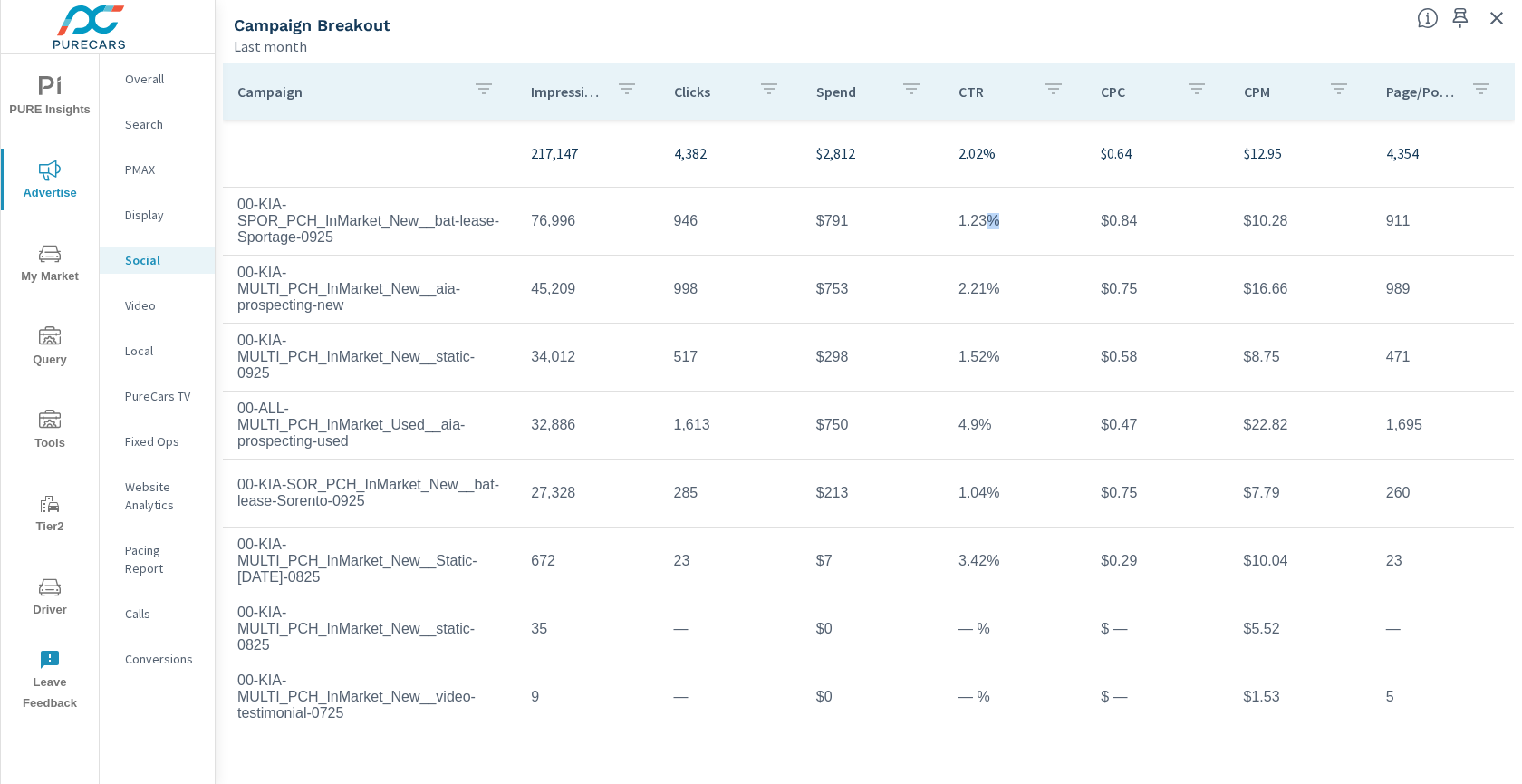
click at [984, 216] on td "1.23%" at bounding box center [1016, 221] width 142 height 45
click at [984, 217] on td "1.23%" at bounding box center [1016, 221] width 142 height 45
drag, startPoint x: 1022, startPoint y: 222, endPoint x: 955, endPoint y: 224, distance: 67.0
click at [955, 224] on td "1.23%" at bounding box center [1016, 221] width 142 height 45
copy td "1.23%"
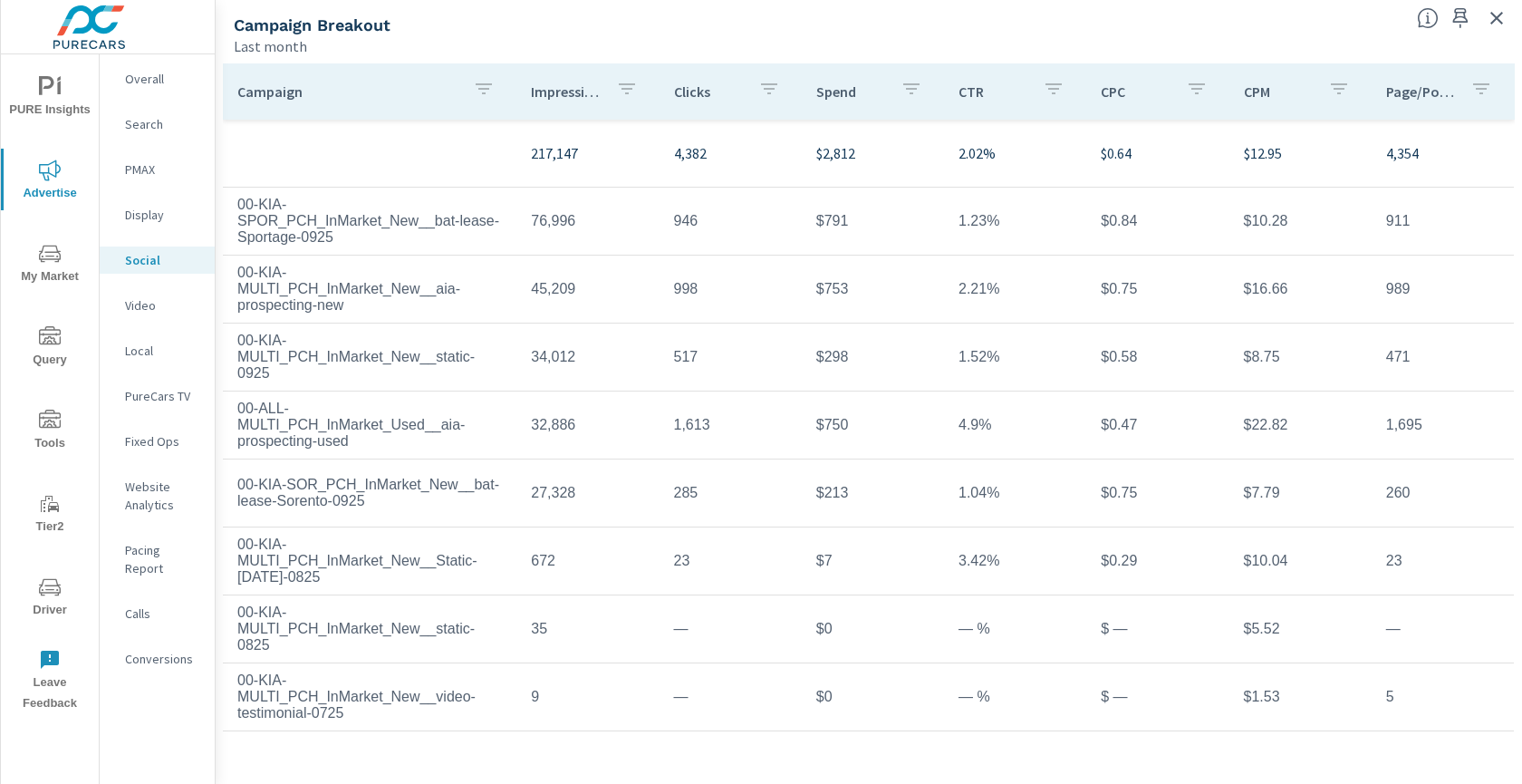
click at [981, 289] on td "2.21%" at bounding box center [1016, 289] width 142 height 45
click at [1034, 287] on td "2.21%" at bounding box center [1016, 289] width 142 height 45
drag, startPoint x: 1032, startPoint y: 286, endPoint x: 959, endPoint y: 291, distance: 73.2
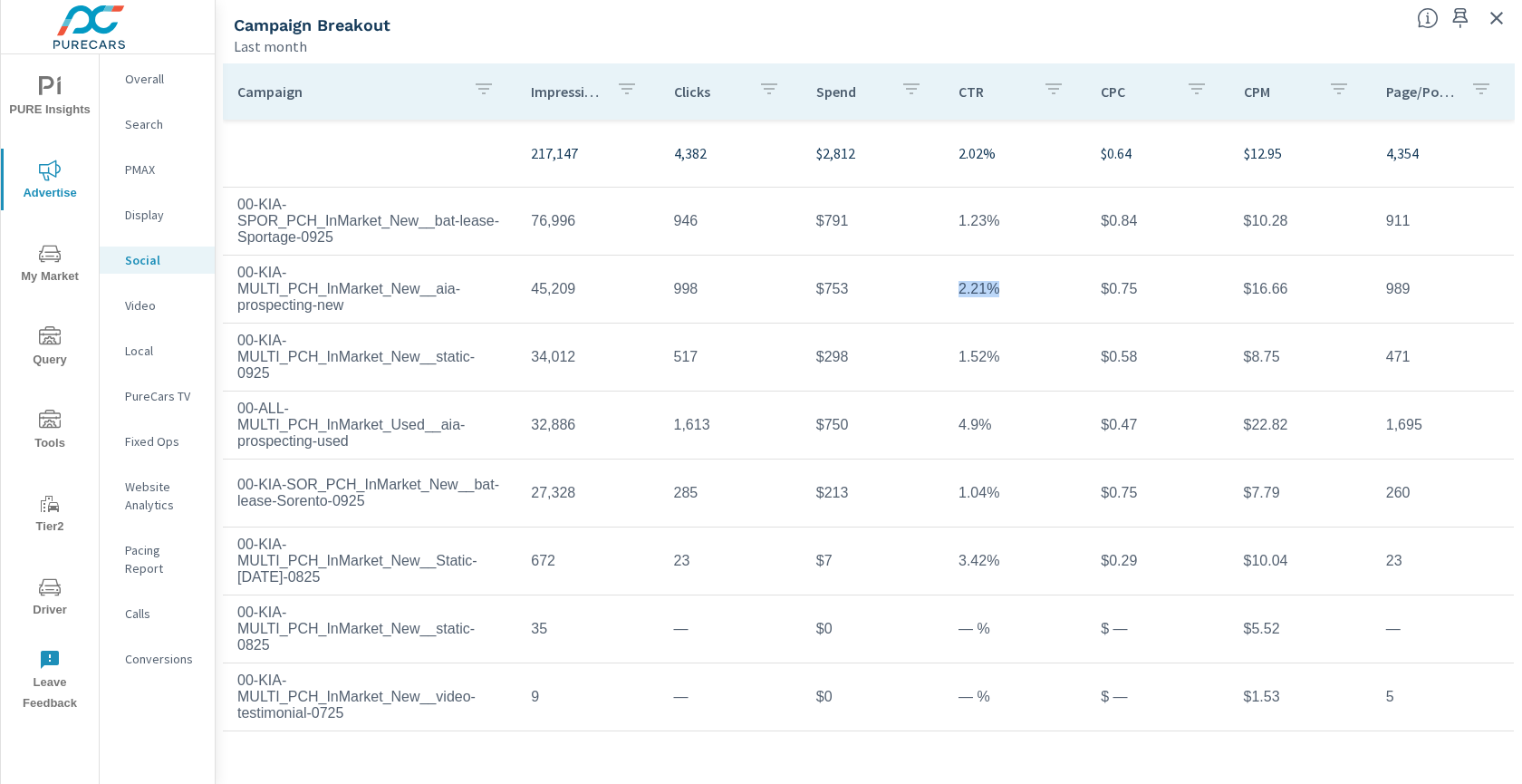
click at [959, 291] on td "2.21%" at bounding box center [1016, 289] width 142 height 45
click at [976, 360] on td "1.52%" at bounding box center [1016, 357] width 142 height 45
click at [976, 425] on td "4.9%" at bounding box center [1016, 425] width 142 height 45
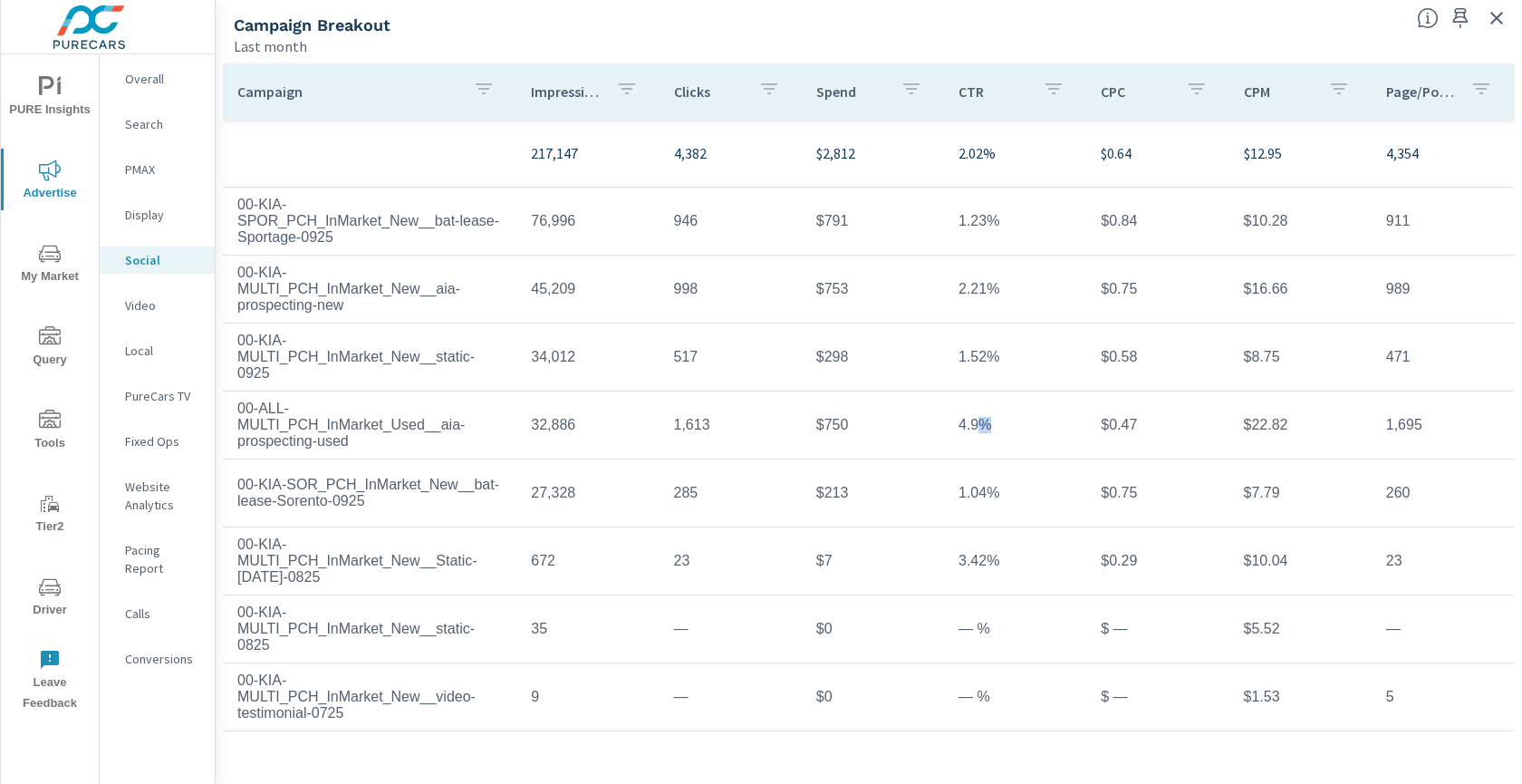
click at [976, 425] on td "4.9%" at bounding box center [1016, 425] width 142 height 45
click at [974, 425] on td "4.9%" at bounding box center [1016, 425] width 142 height 45
click at [977, 492] on td "1.04%" at bounding box center [1016, 492] width 142 height 45
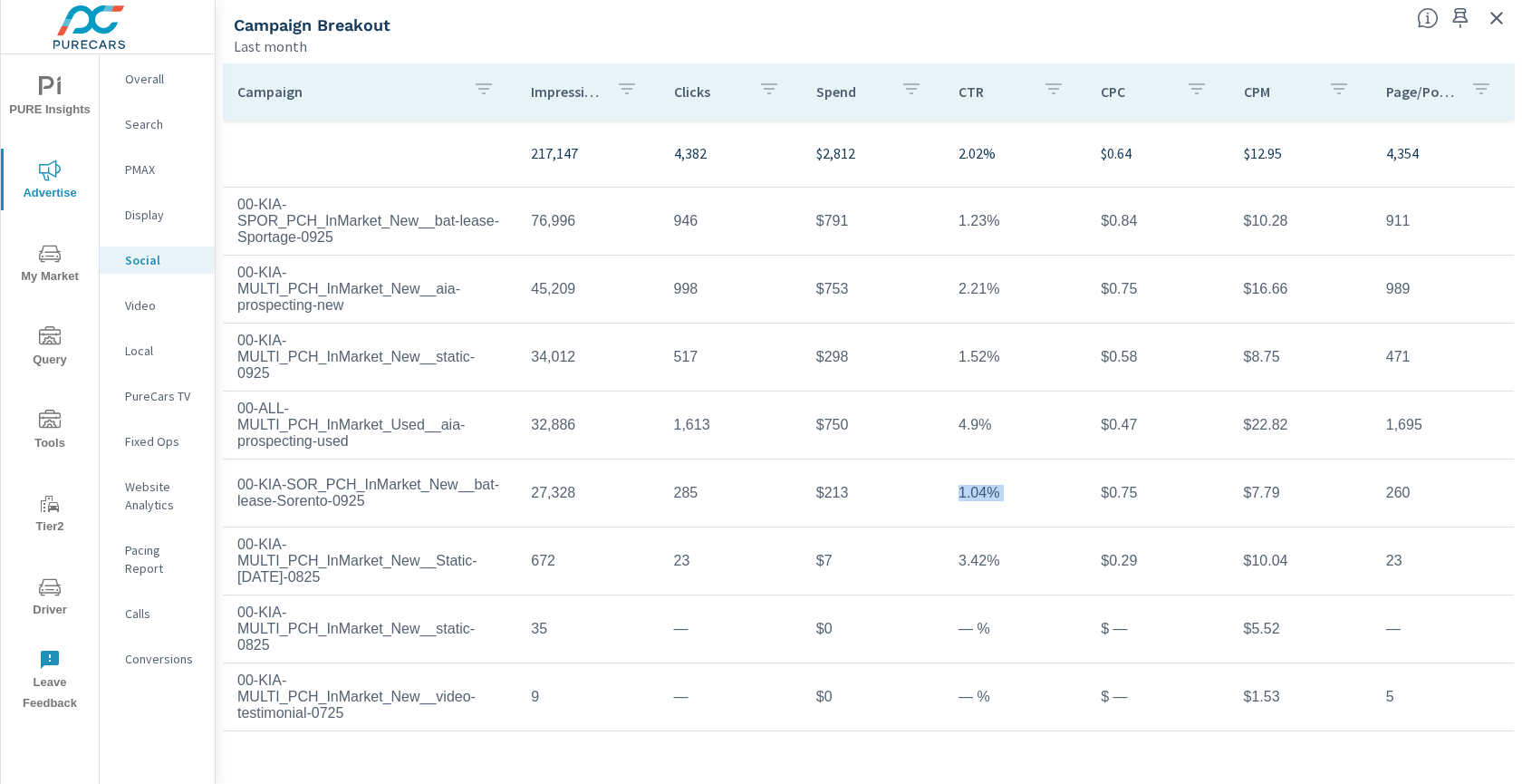
click at [978, 563] on td "3.42%" at bounding box center [1016, 560] width 142 height 45
click at [1490, 23] on icon "button" at bounding box center [1496, 18] width 13 height 13
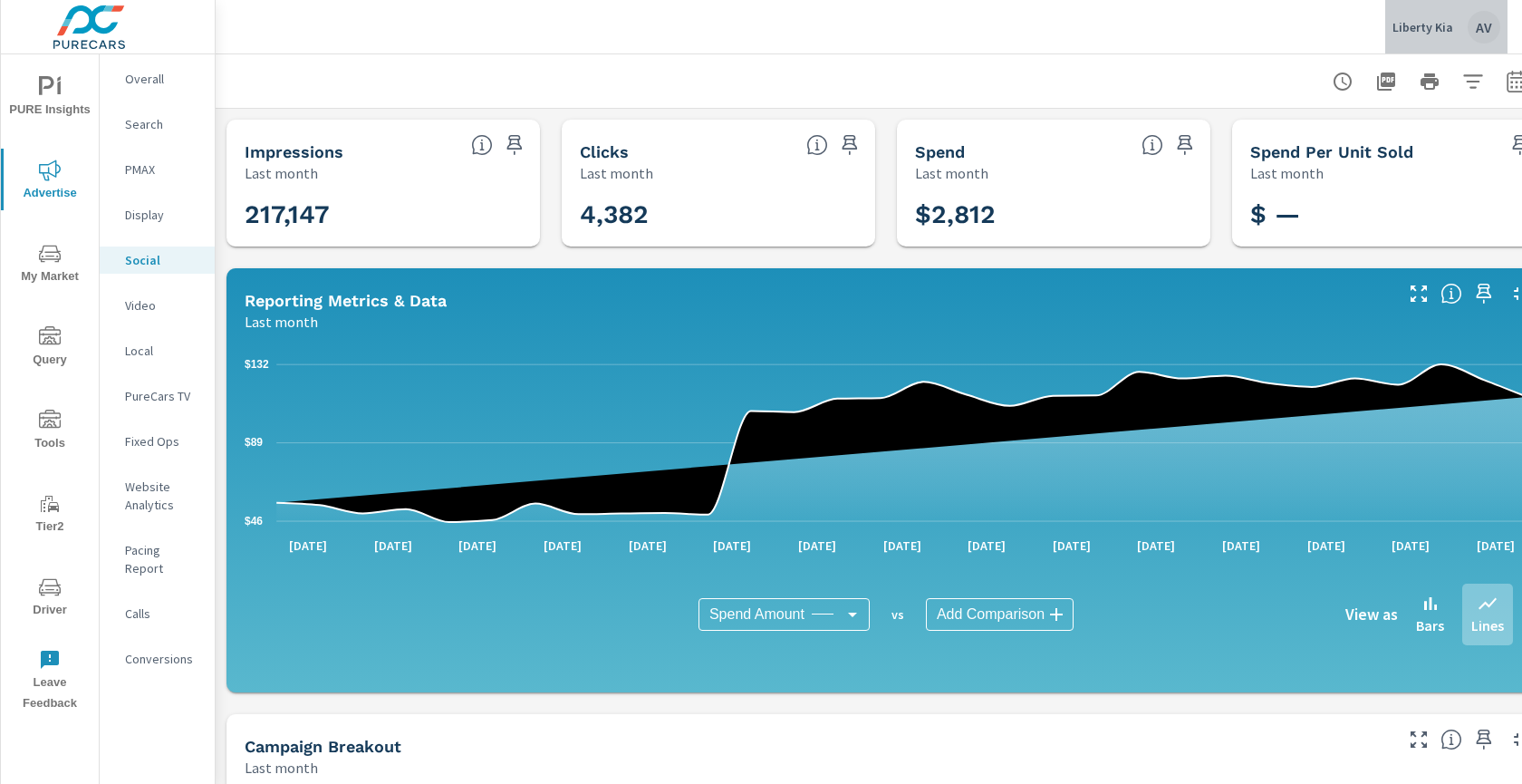
click at [1475, 28] on div "AV" at bounding box center [1484, 27] width 33 height 33
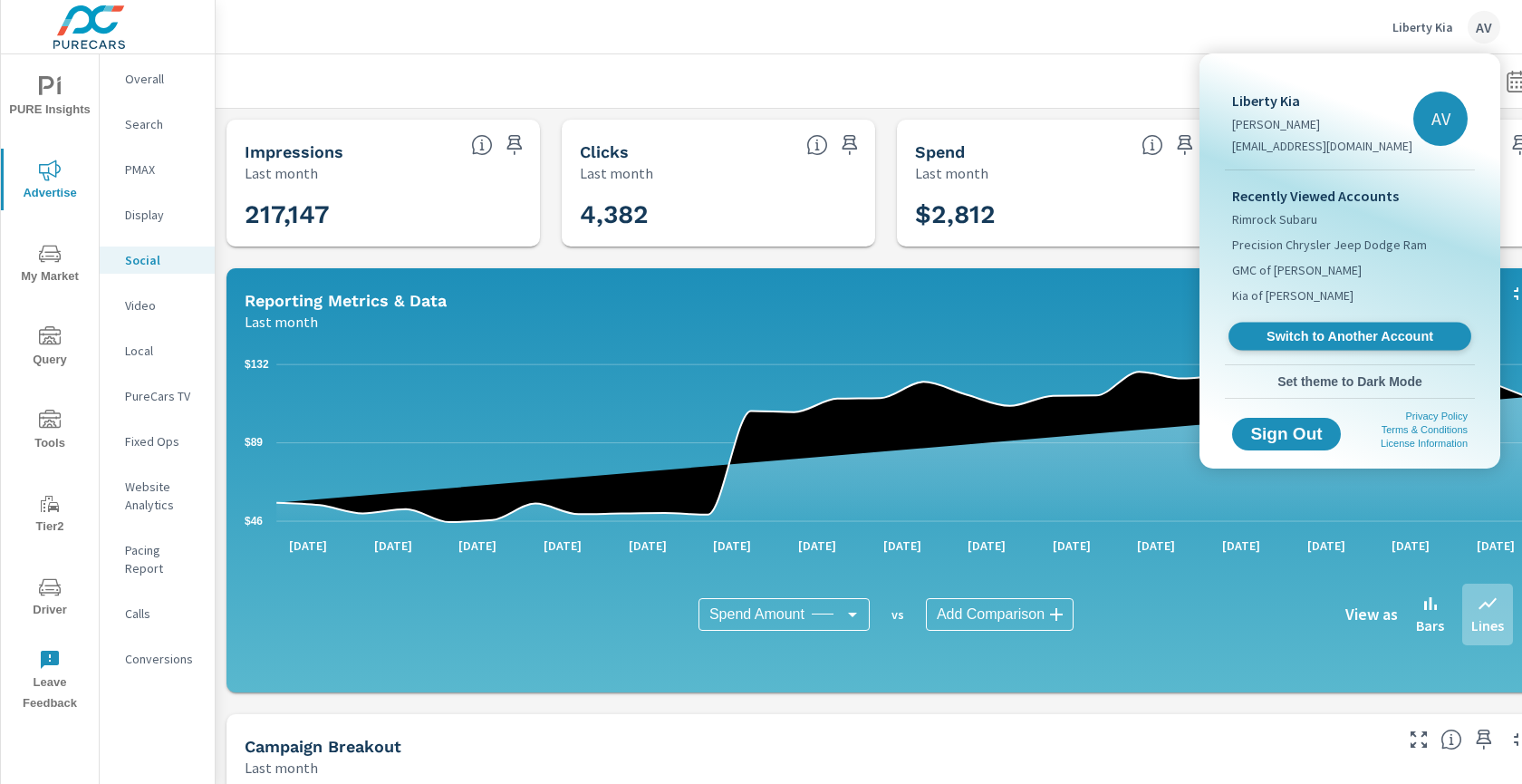
click at [1315, 340] on span "Switch to Another Account" at bounding box center [1349, 336] width 222 height 17
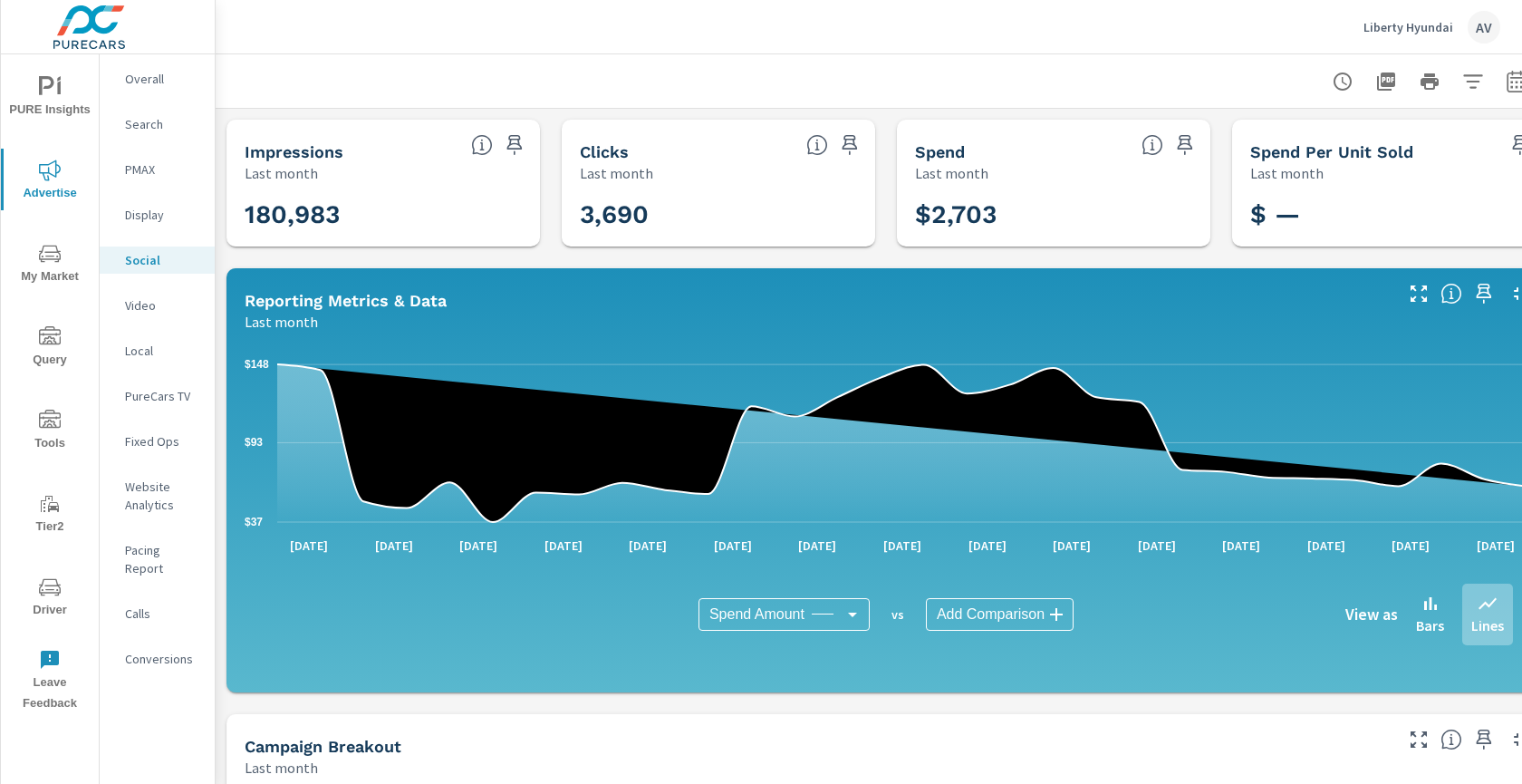
click at [140, 121] on p "Search" at bounding box center [163, 124] width 75 height 18
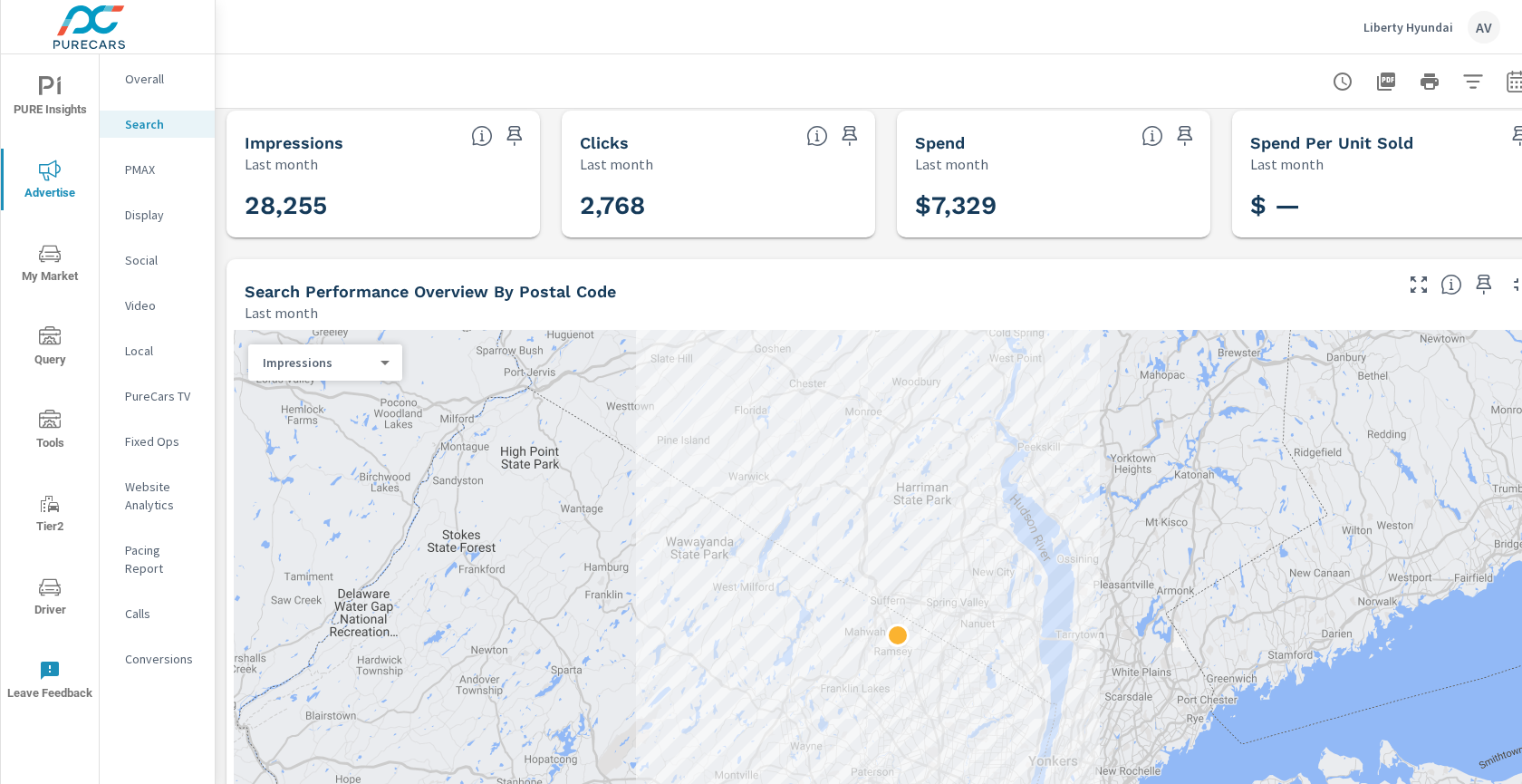
scroll to position [17, 0]
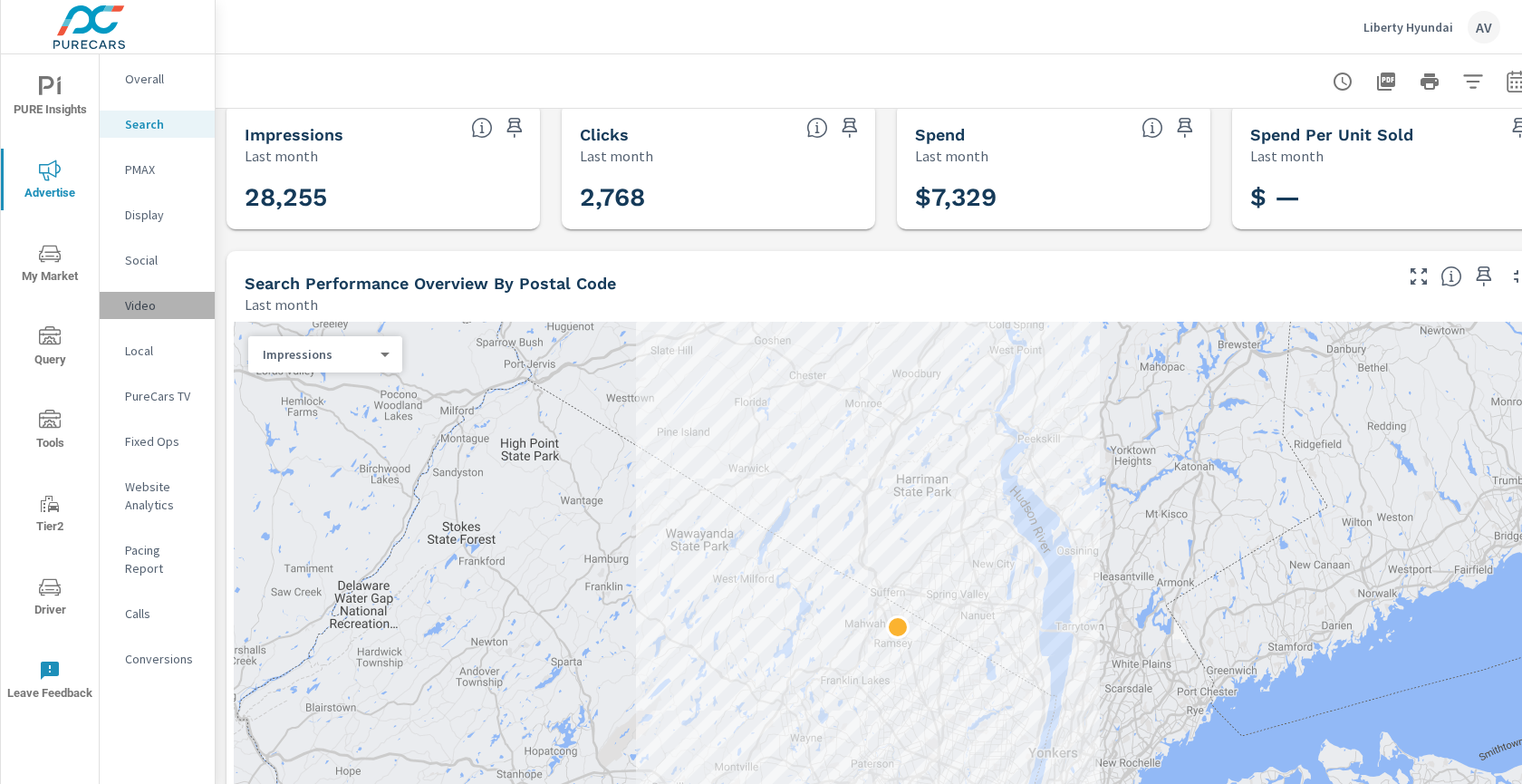
click at [159, 297] on p "Video" at bounding box center [163, 305] width 75 height 18
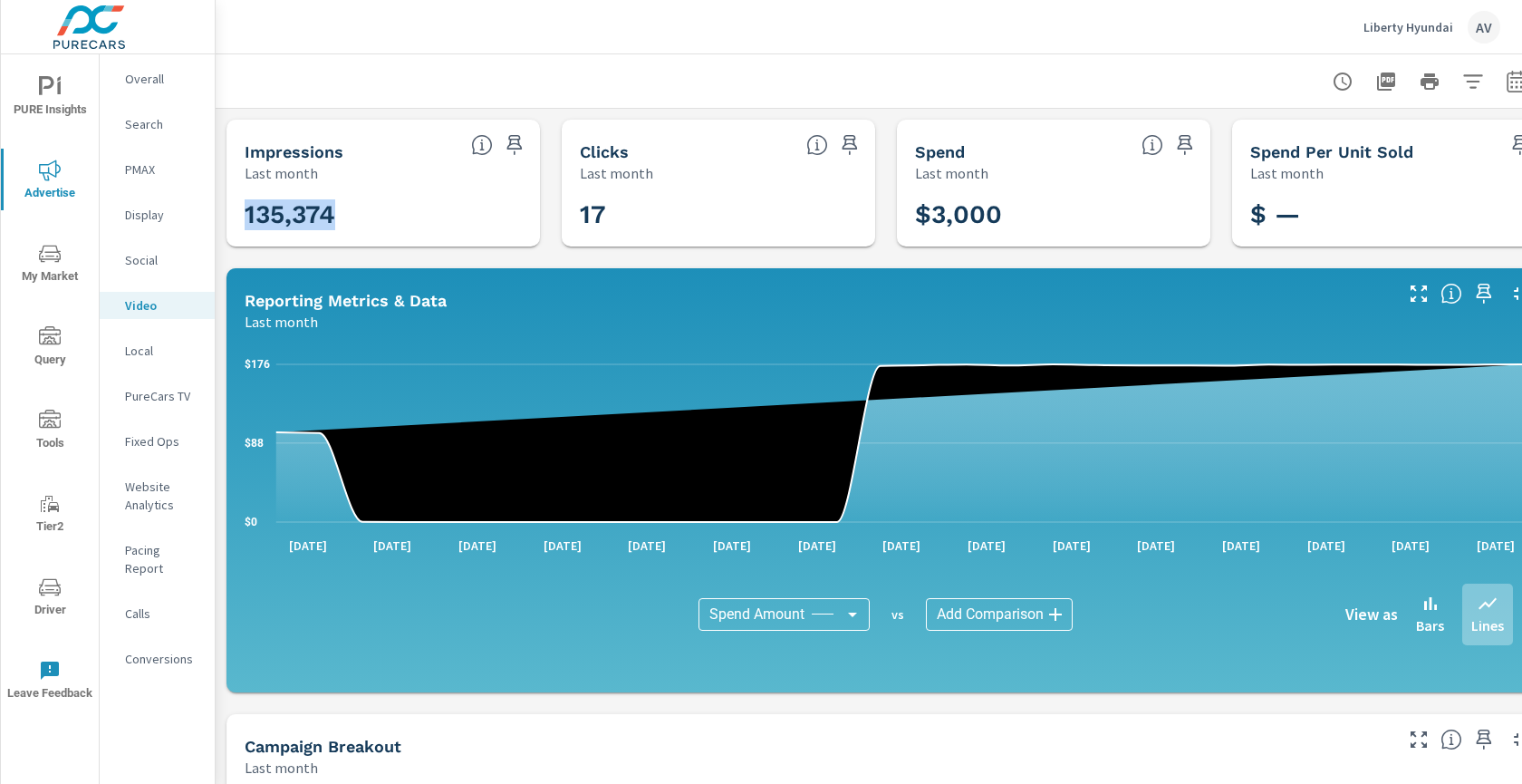
drag, startPoint x: 379, startPoint y: 212, endPoint x: 241, endPoint y: 213, distance: 138.0
click at [241, 213] on div "135,374" at bounding box center [383, 215] width 299 height 49
copy h3 "135,374"
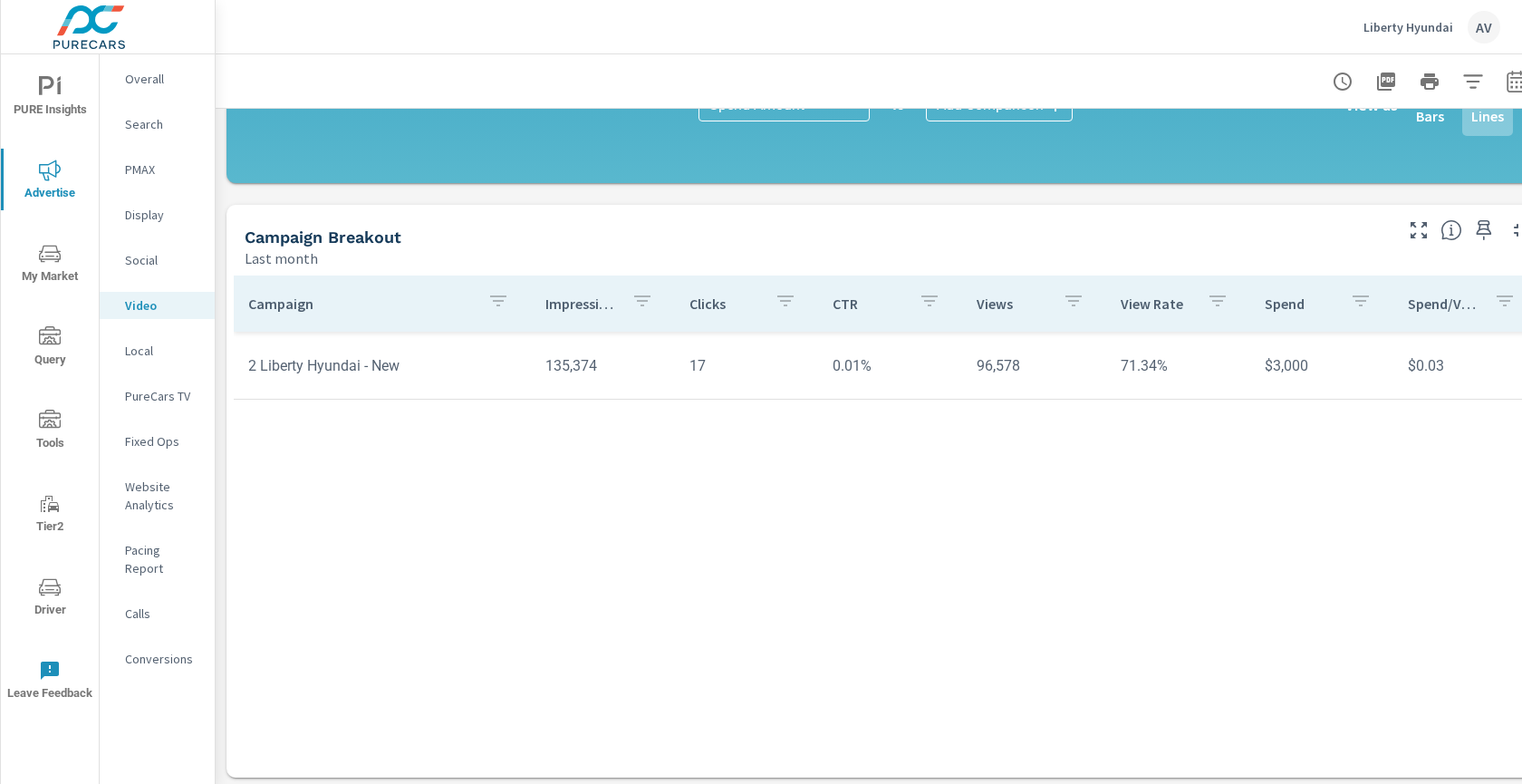
scroll to position [528, 0]
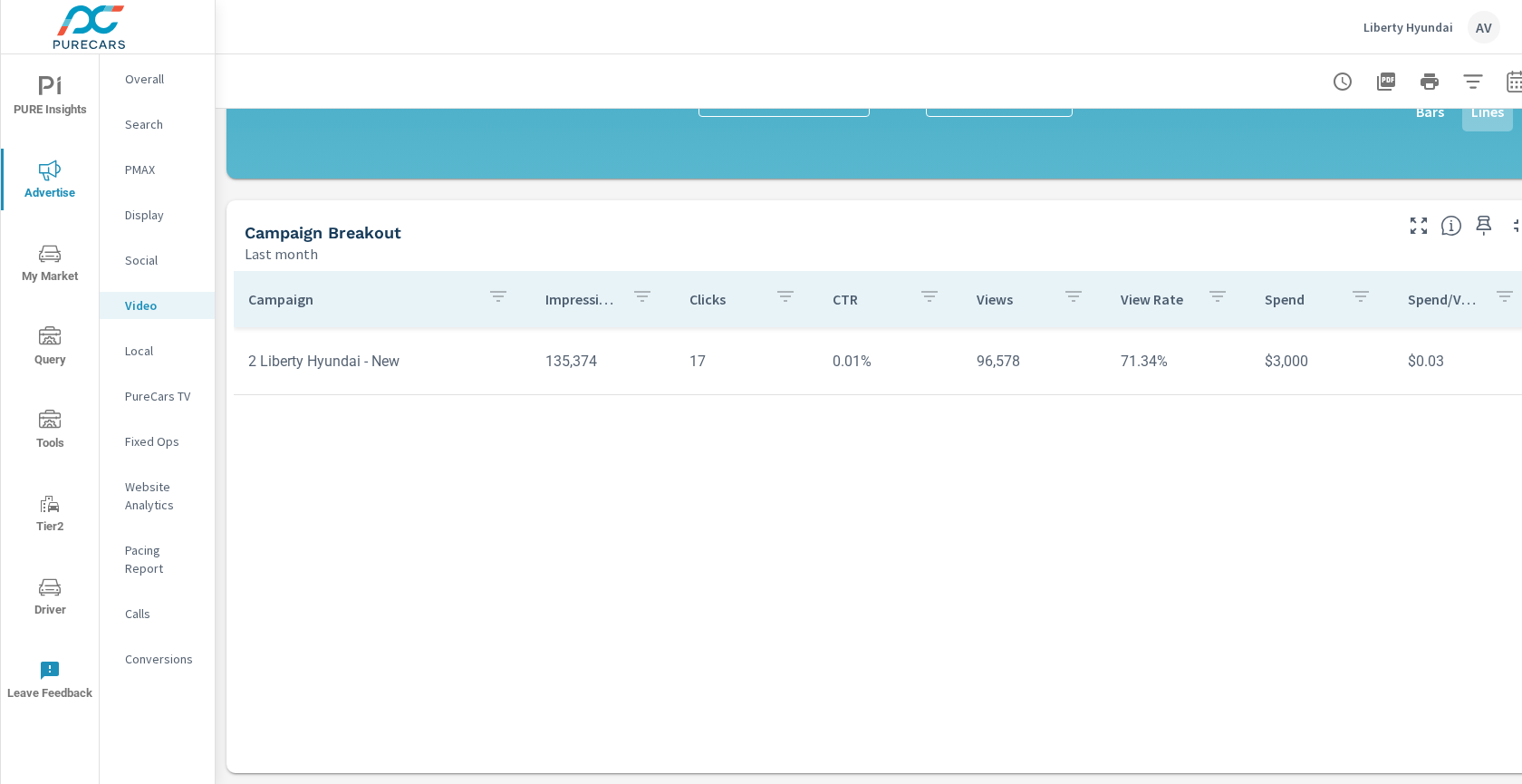
click at [1015, 344] on td "96,578" at bounding box center [1034, 360] width 144 height 46
copy td "96,578"
click at [1141, 344] on td "71.34%" at bounding box center [1178, 360] width 144 height 46
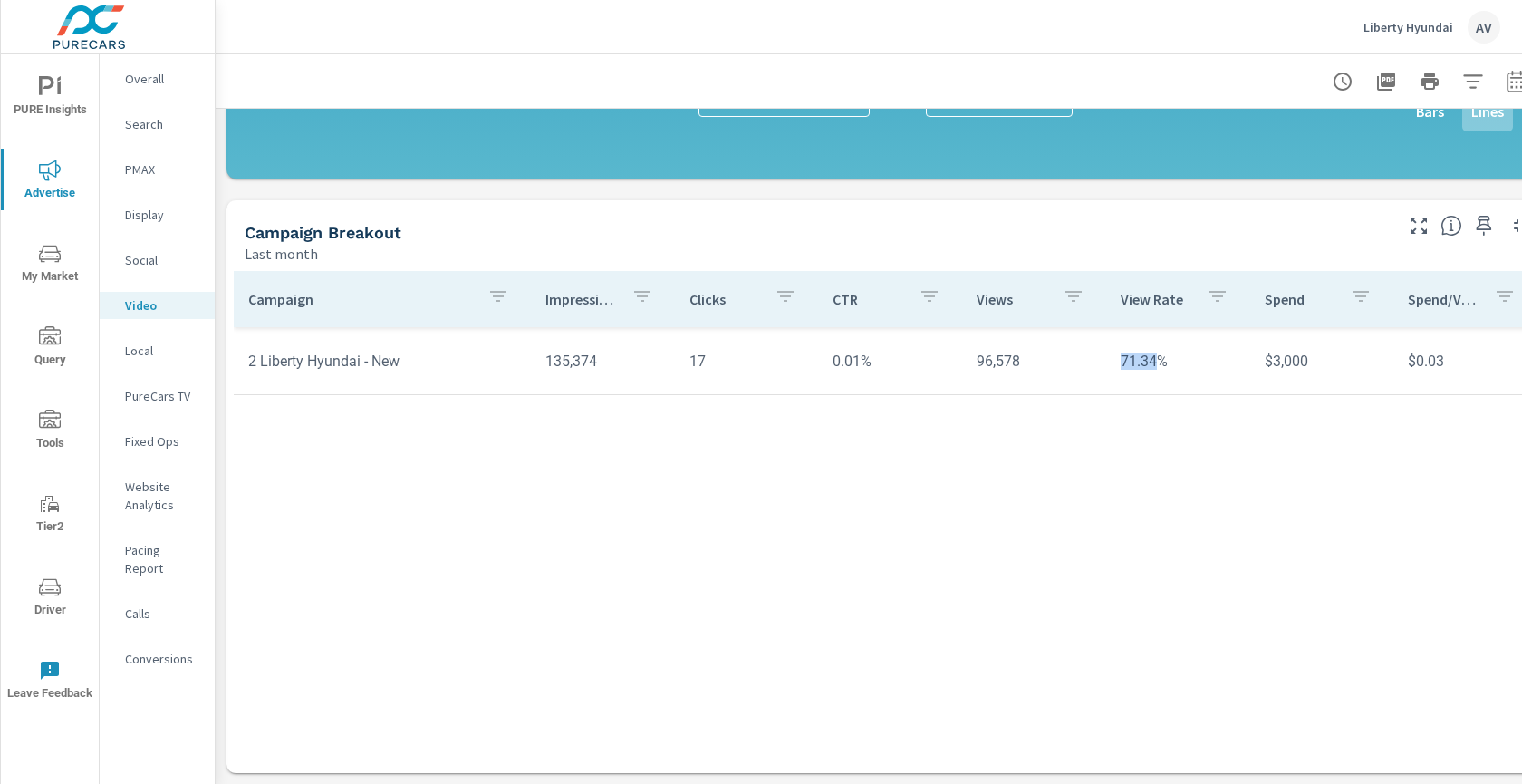
click at [1141, 344] on td "71.34%" at bounding box center [1178, 360] width 144 height 46
copy td "71.34%"
click at [147, 212] on p "Display" at bounding box center [163, 215] width 75 height 18
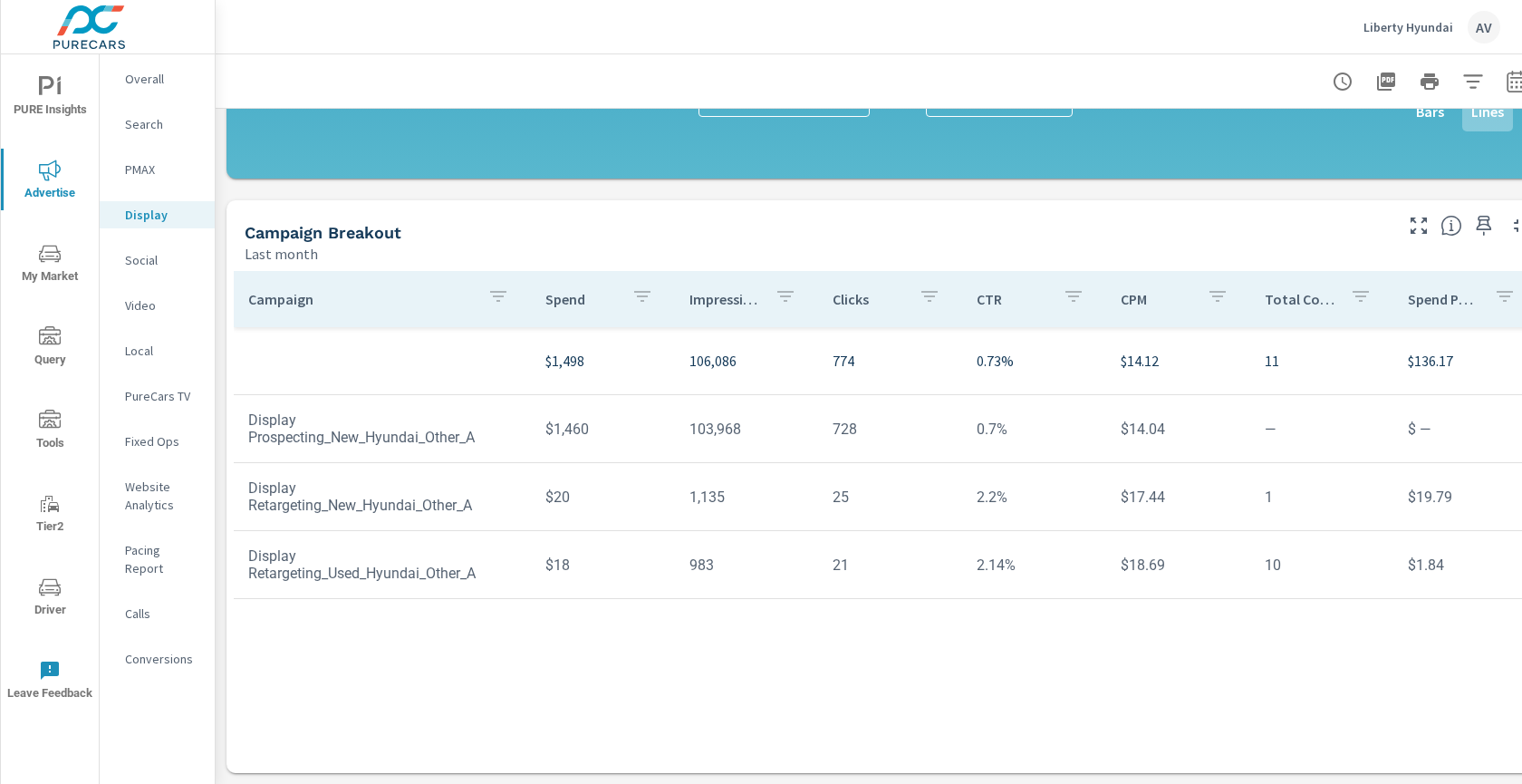
scroll to position [528, 0]
drag, startPoint x: 738, startPoint y: 349, endPoint x: 659, endPoint y: 353, distance: 79.1
click at [659, 353] on tr "$1,498 106,086 774 0.73% $14.12 11 $136.17" at bounding box center [886, 360] width 1304 height 68
copy tr "106,086"
click at [726, 412] on td "103,968" at bounding box center [747, 428] width 144 height 46
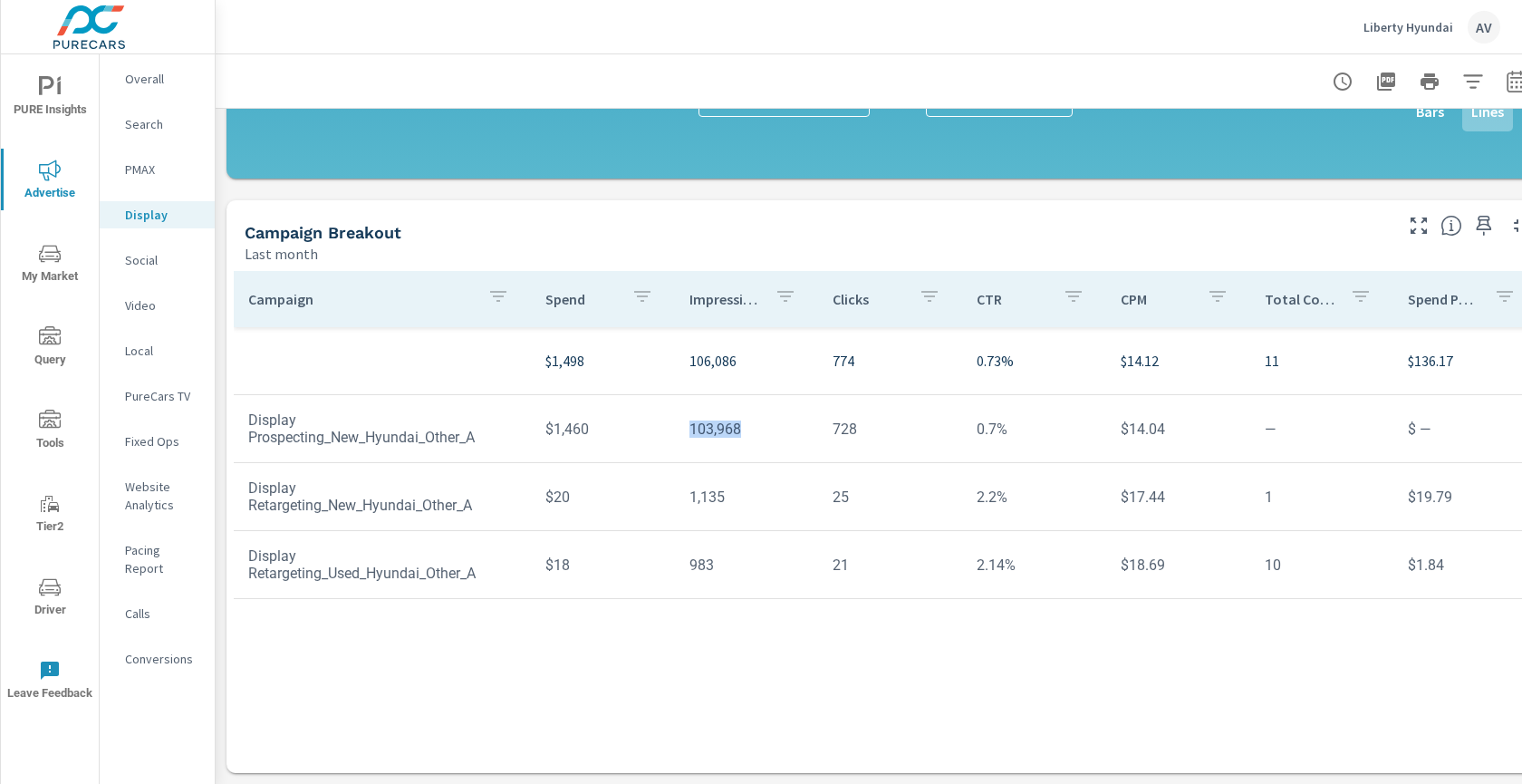
click at [726, 411] on td "103,968" at bounding box center [747, 428] width 144 height 46
click at [725, 413] on td "103,968" at bounding box center [747, 428] width 144 height 46
copy td "103,968"
drag, startPoint x: 825, startPoint y: 421, endPoint x: 980, endPoint y: 407, distance: 155.6
click at [980, 407] on tr "Display Prospecting_New_Hyundai_Other_A $1,460 103,968 728 0.7% $14.04 — $ —" at bounding box center [886, 428] width 1304 height 68
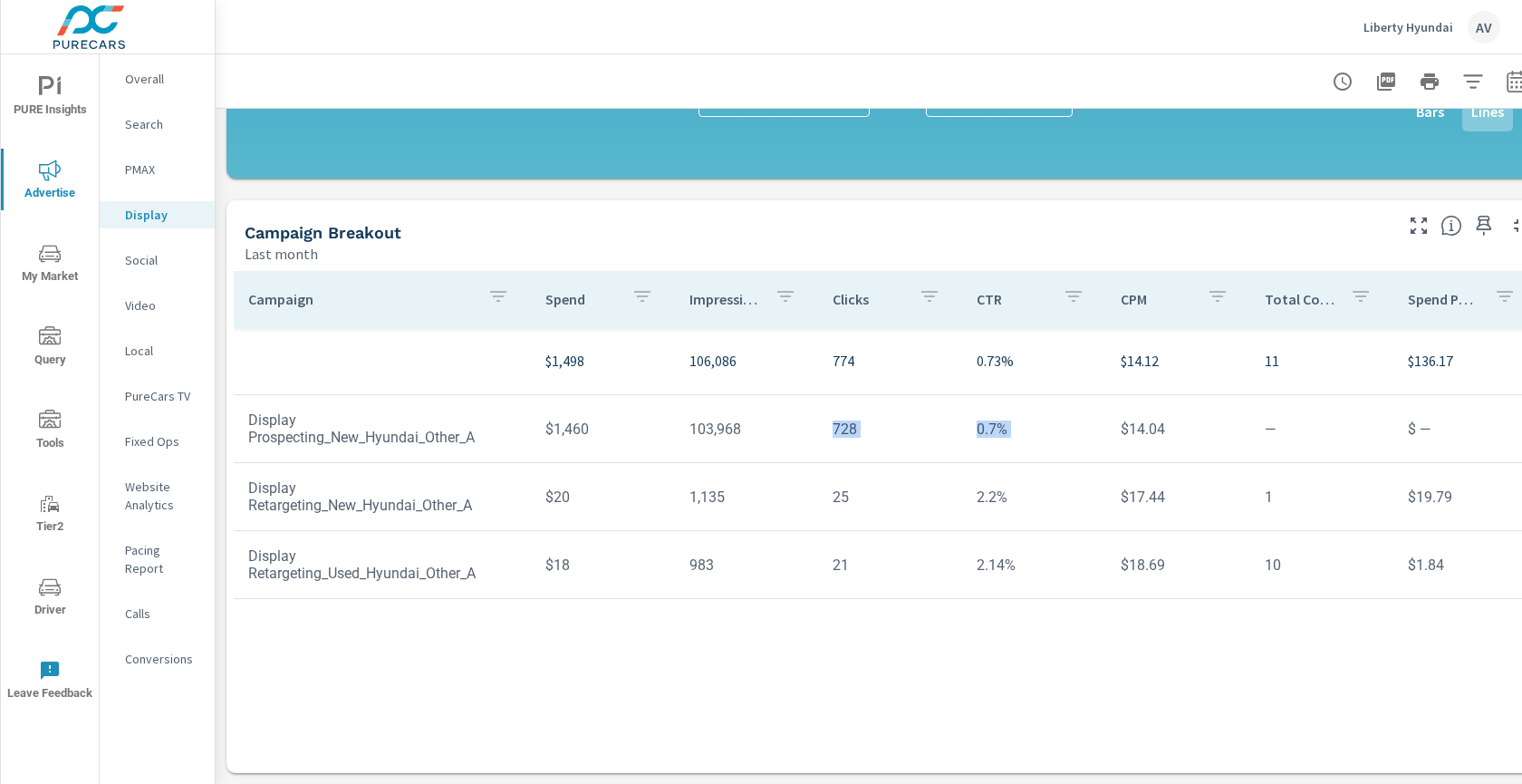
copy tr "728 0.7%"
drag, startPoint x: 531, startPoint y: 488, endPoint x: 874, endPoint y: 496, distance: 343.1
click at [887, 495] on tr "Display Retargeting_New_Hyundai_Other_A $20 1,135 25 2.2% $17.44 1 $19.79" at bounding box center [886, 496] width 1304 height 68
click at [685, 481] on td "1,135" at bounding box center [747, 496] width 144 height 46
drag, startPoint x: 673, startPoint y: 476, endPoint x: 1023, endPoint y: 493, distance: 350.4
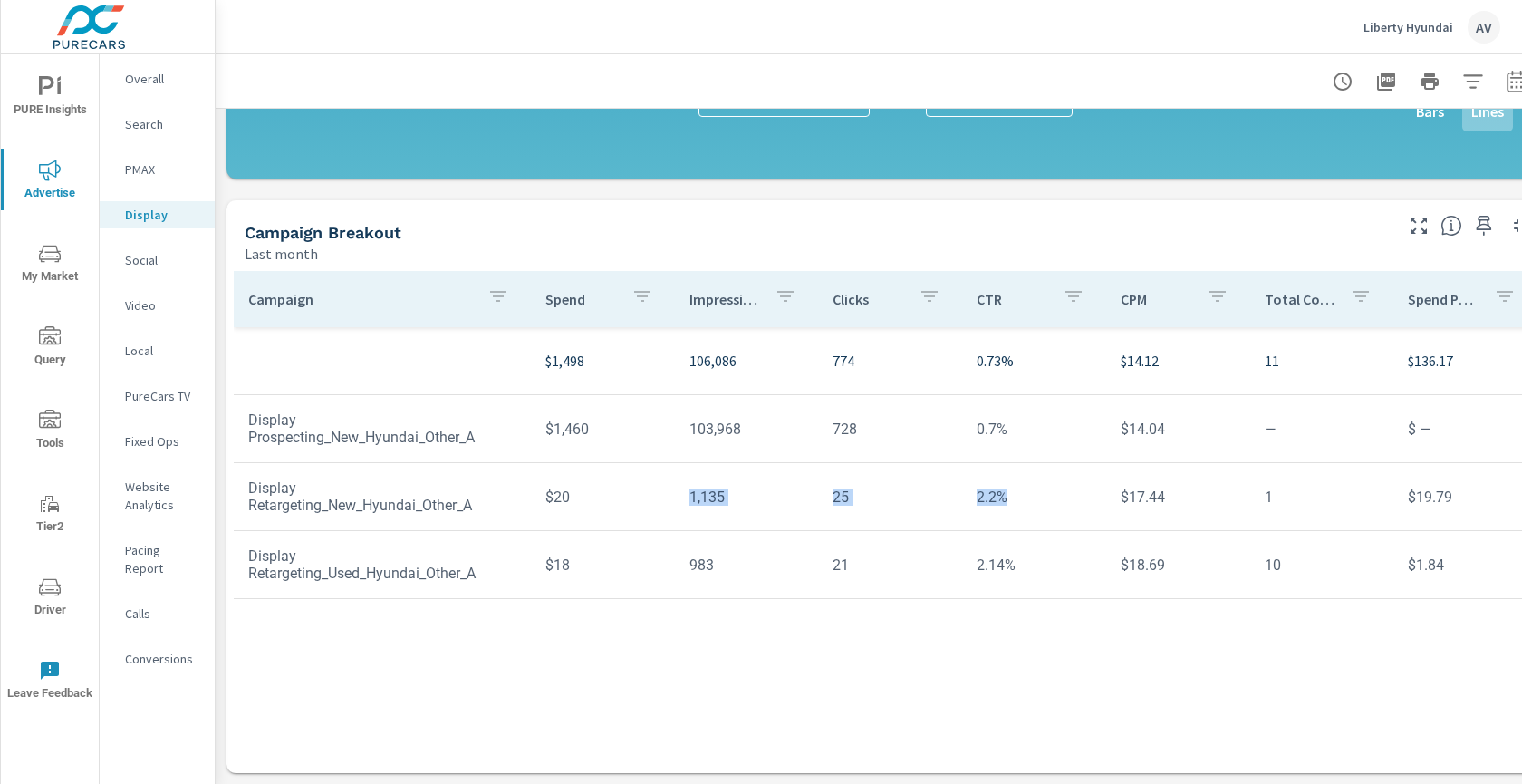
click at [1023, 493] on tr "Display Retargeting_New_Hyundai_Other_A $20 1,135 25 2.2% $17.44 1 $19.79" at bounding box center [886, 496] width 1304 height 68
copy tr "1,135 25 2.2%"
click at [657, 546] on td "$18" at bounding box center [603, 564] width 144 height 46
drag, startPoint x: 698, startPoint y: 549, endPoint x: 1013, endPoint y: 542, distance: 315.1
click at [1013, 542] on tr "Display Retargeting_Used_Hyundai_Other_A $18 983 21 2.14% $18.69 10 $1.84" at bounding box center [886, 564] width 1304 height 68
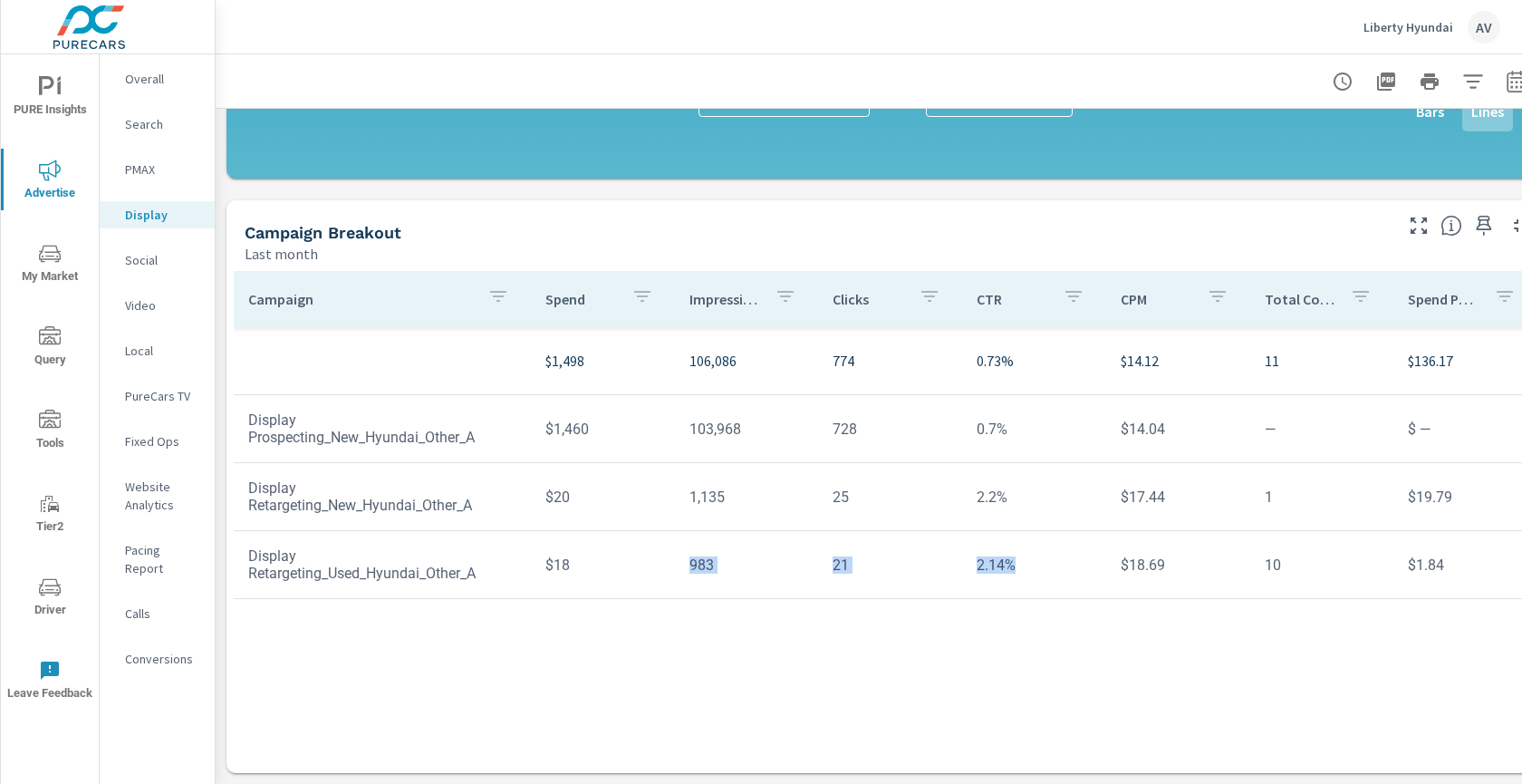
copy tr "983 21 2.14%"
click at [147, 256] on p "Social" at bounding box center [163, 260] width 75 height 18
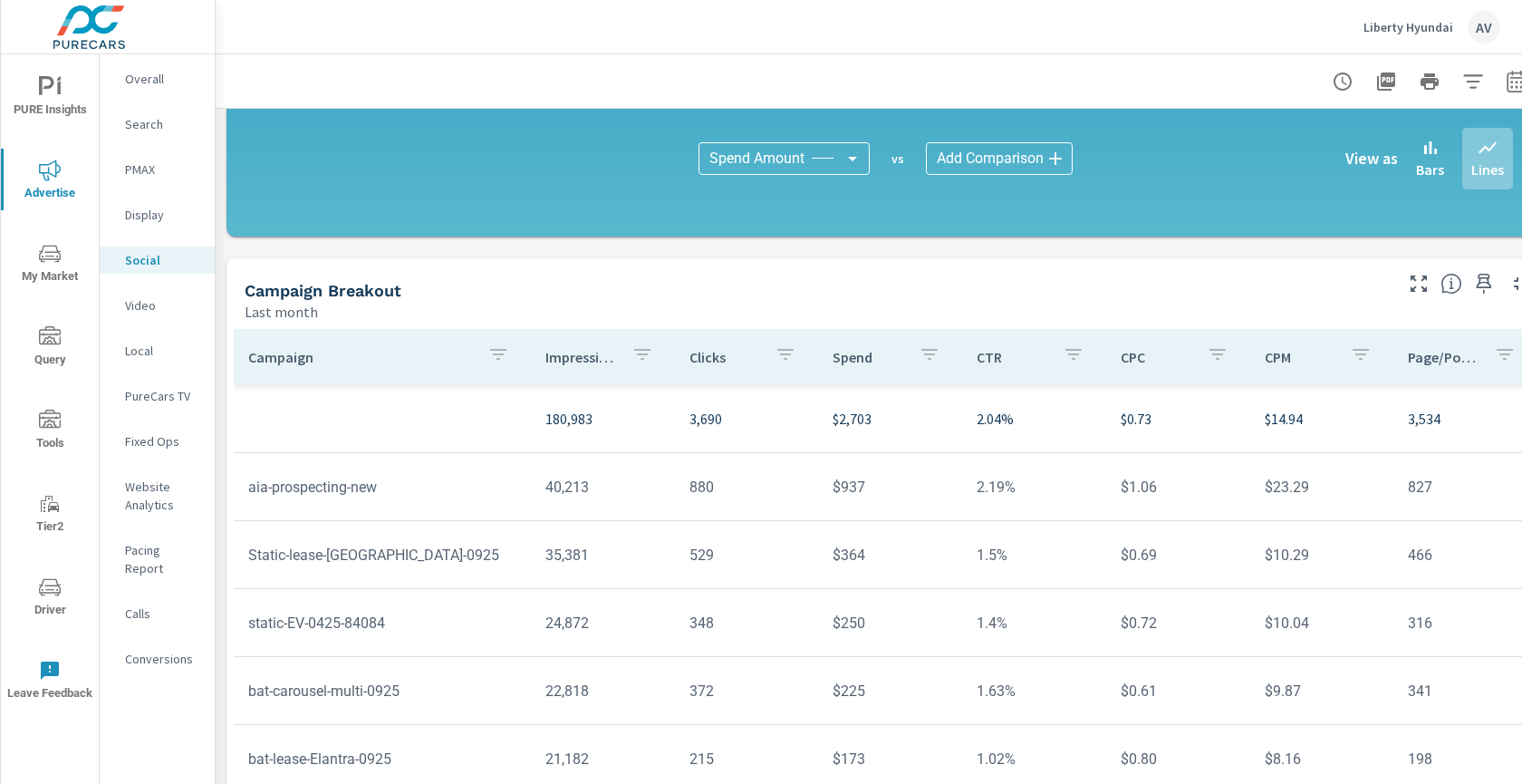
scroll to position [528, 0]
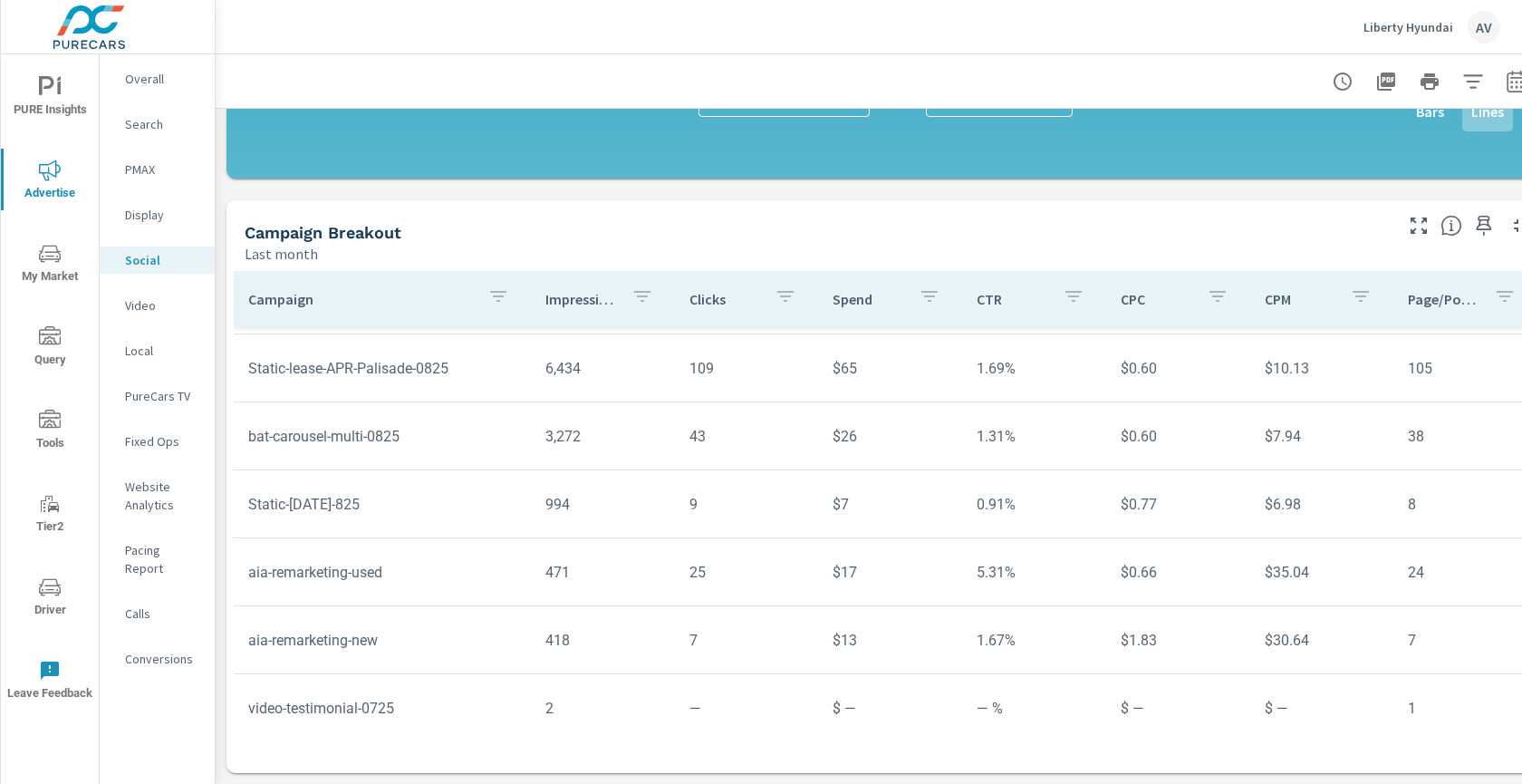
scroll to position [536, 0]
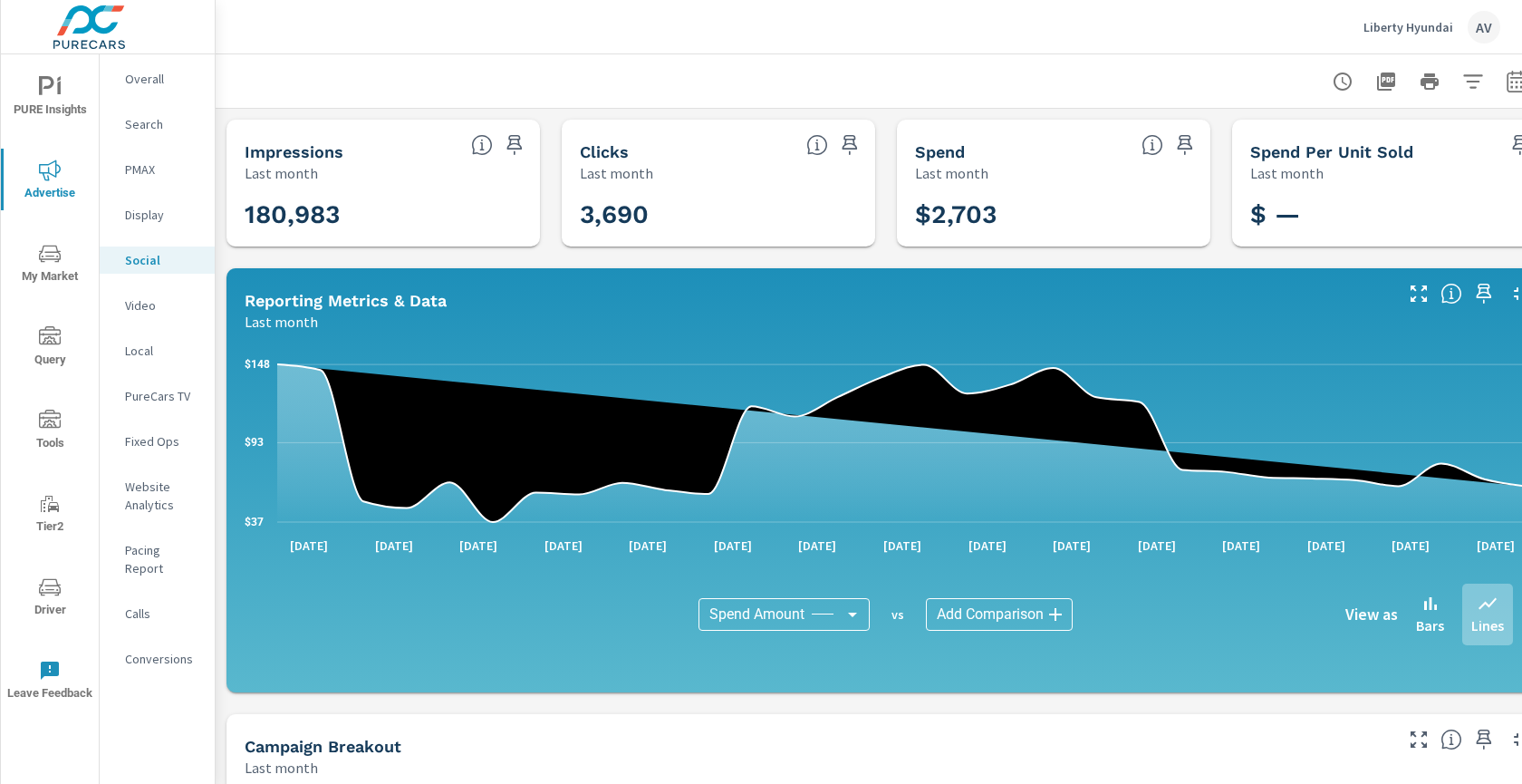
click at [224, 245] on div "Impressions Last month 180,983 Clicks Last month 3,690 Spend Last month $2,703 …" at bounding box center [886, 702] width 1341 height 1189
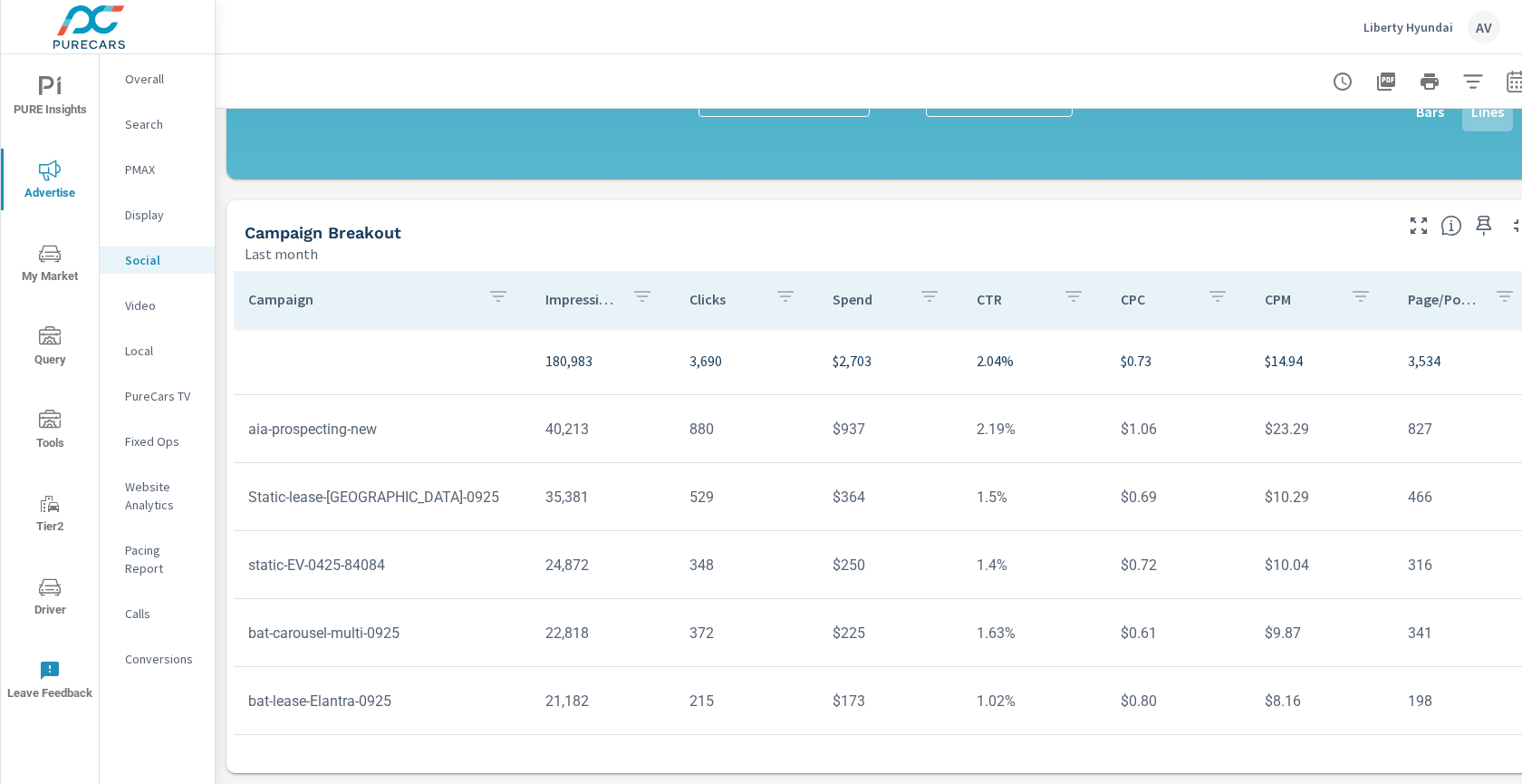
scroll to position [528, 0]
click at [1419, 215] on icon "button" at bounding box center [1419, 226] width 22 height 22
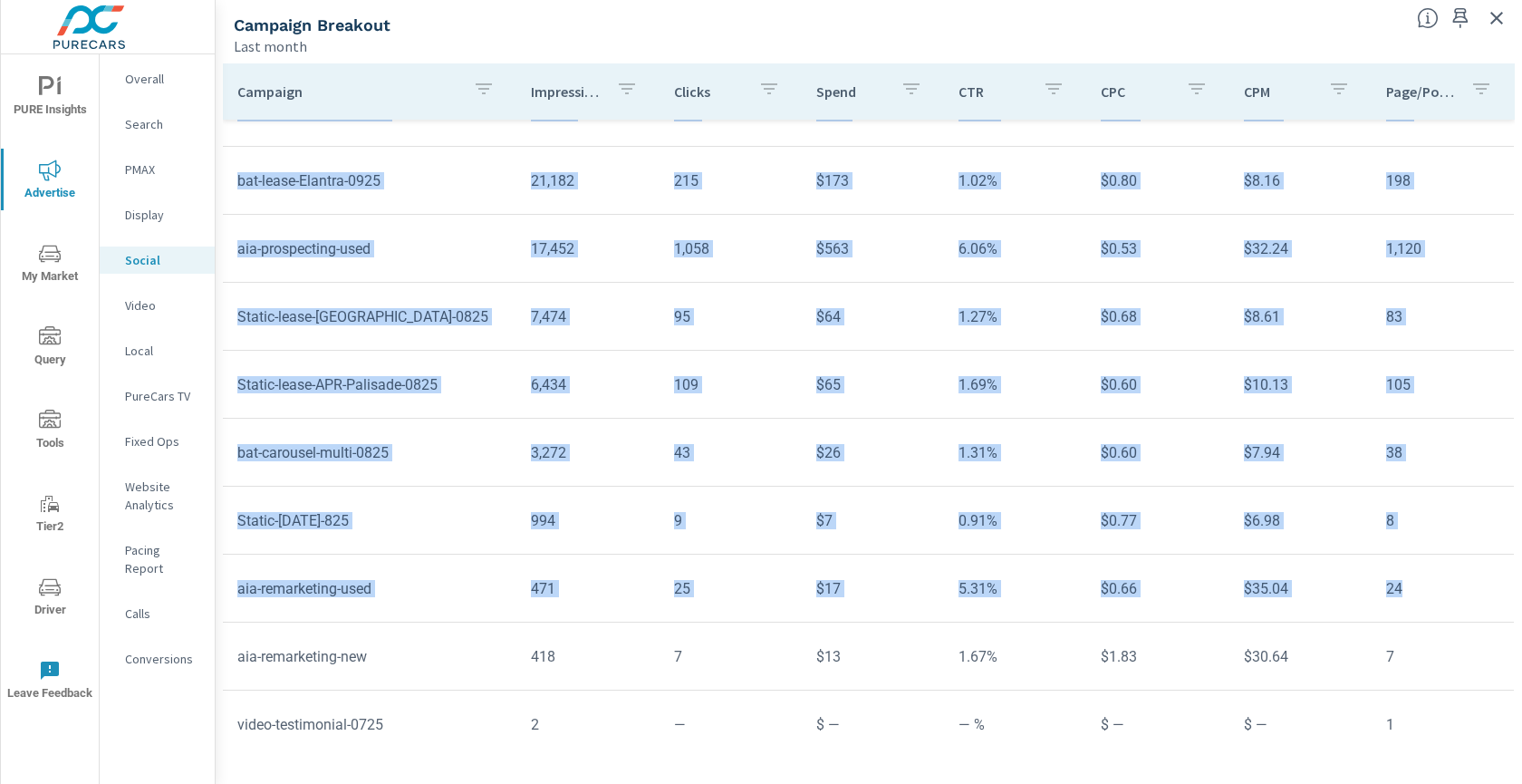
scroll to position [321, 0]
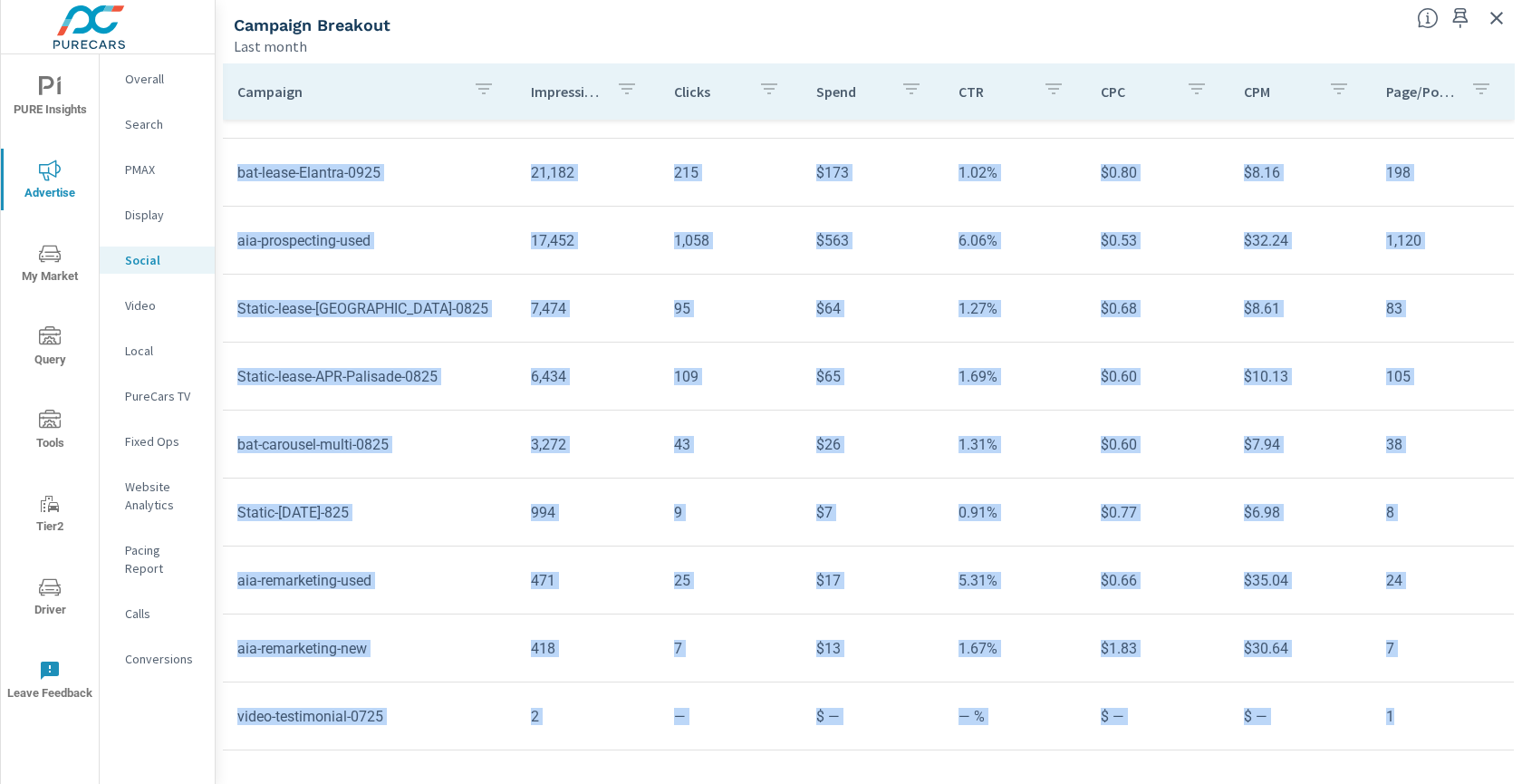
drag, startPoint x: 239, startPoint y: 221, endPoint x: 1438, endPoint y: 718, distance: 1297.9
click at [1438, 718] on tbody "180,983 3,690 $2,703 2.04% $0.73 $14.94 3,534 aia-prospecting-new 40,213 880 $9…" at bounding box center [869, 275] width 1292 height 951
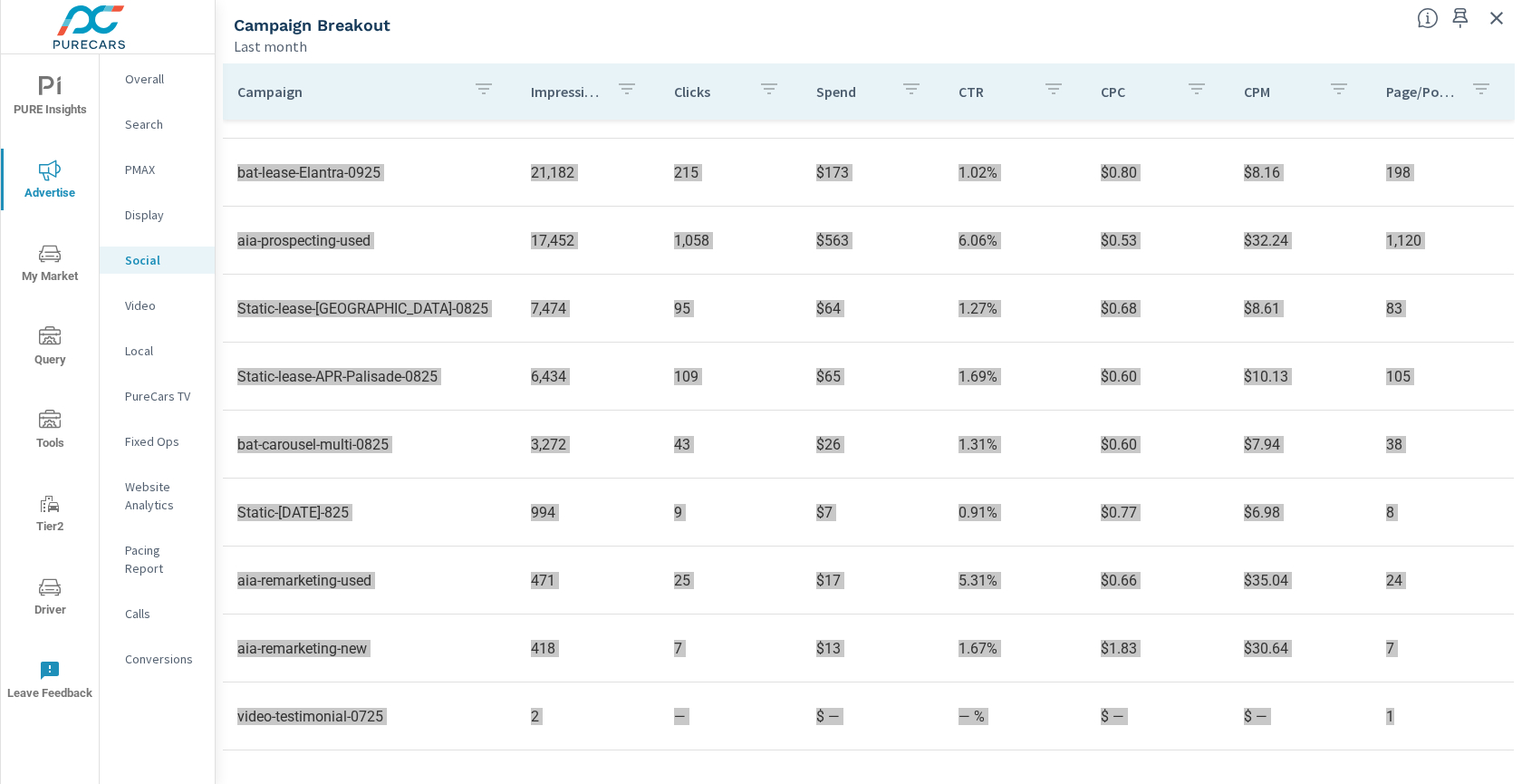
scroll to position [209, 0]
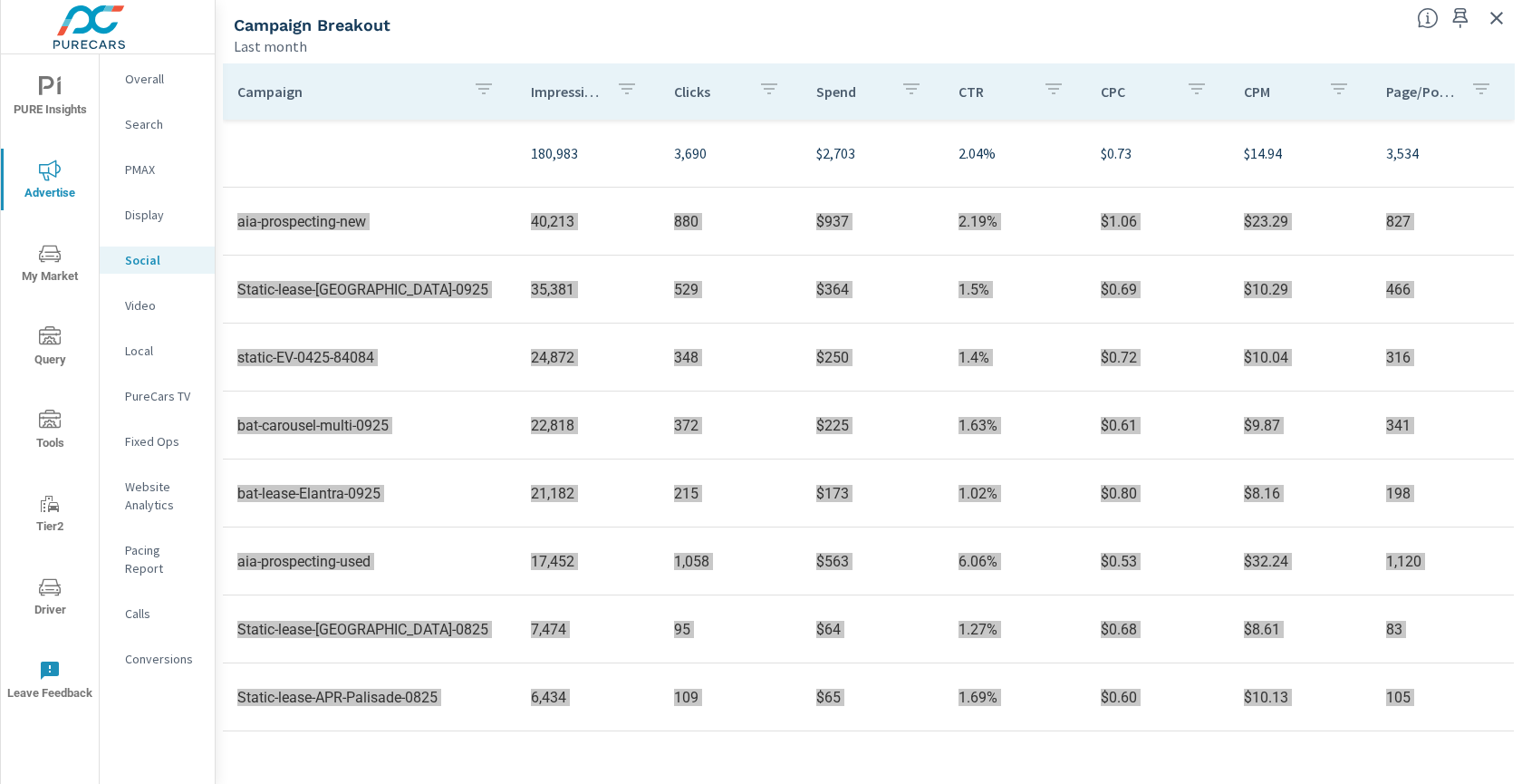
scroll to position [4, 0]
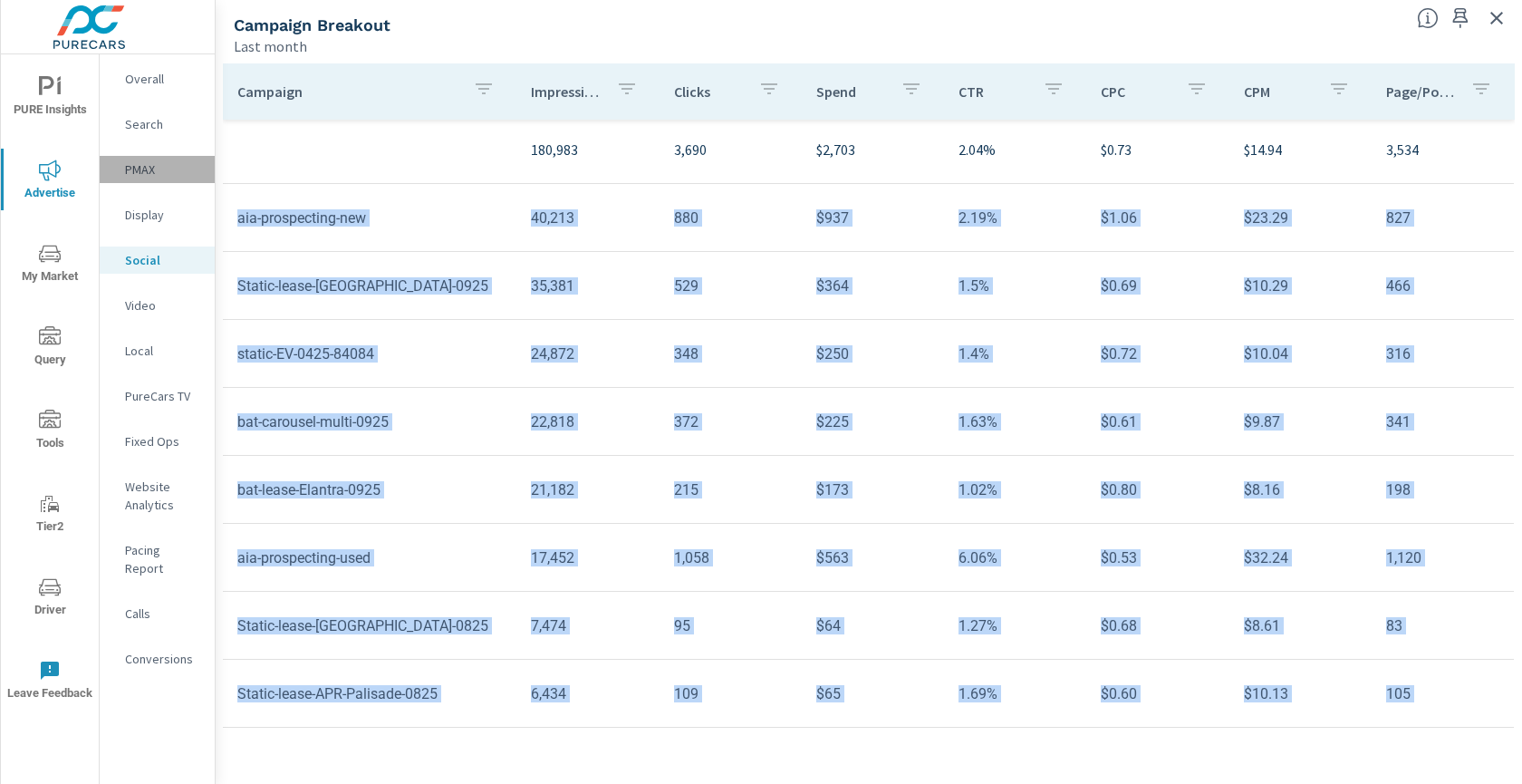
click at [152, 168] on p "PMAX" at bounding box center [163, 169] width 75 height 18
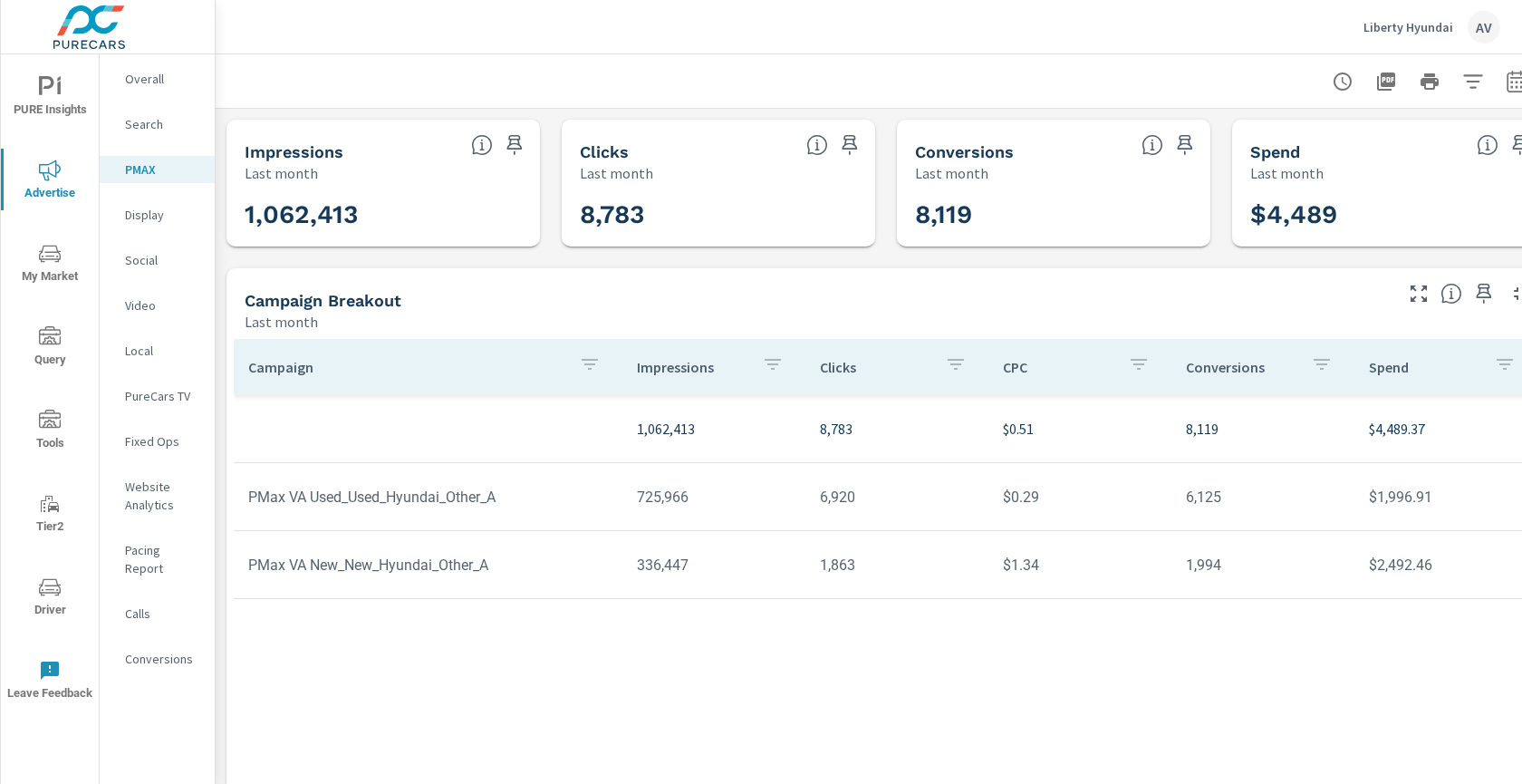
click at [149, 266] on p "Social" at bounding box center [163, 260] width 75 height 18
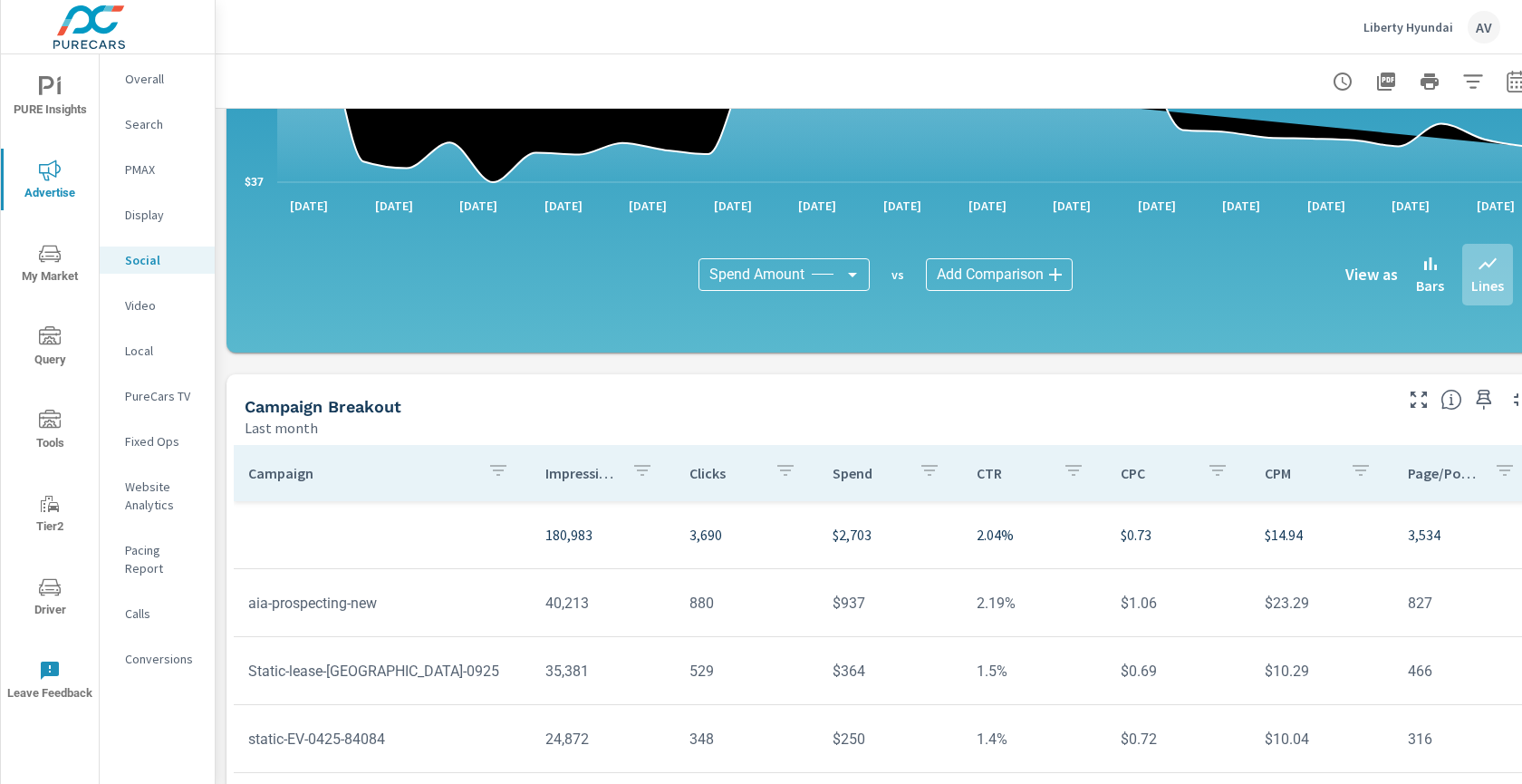
scroll to position [338, 0]
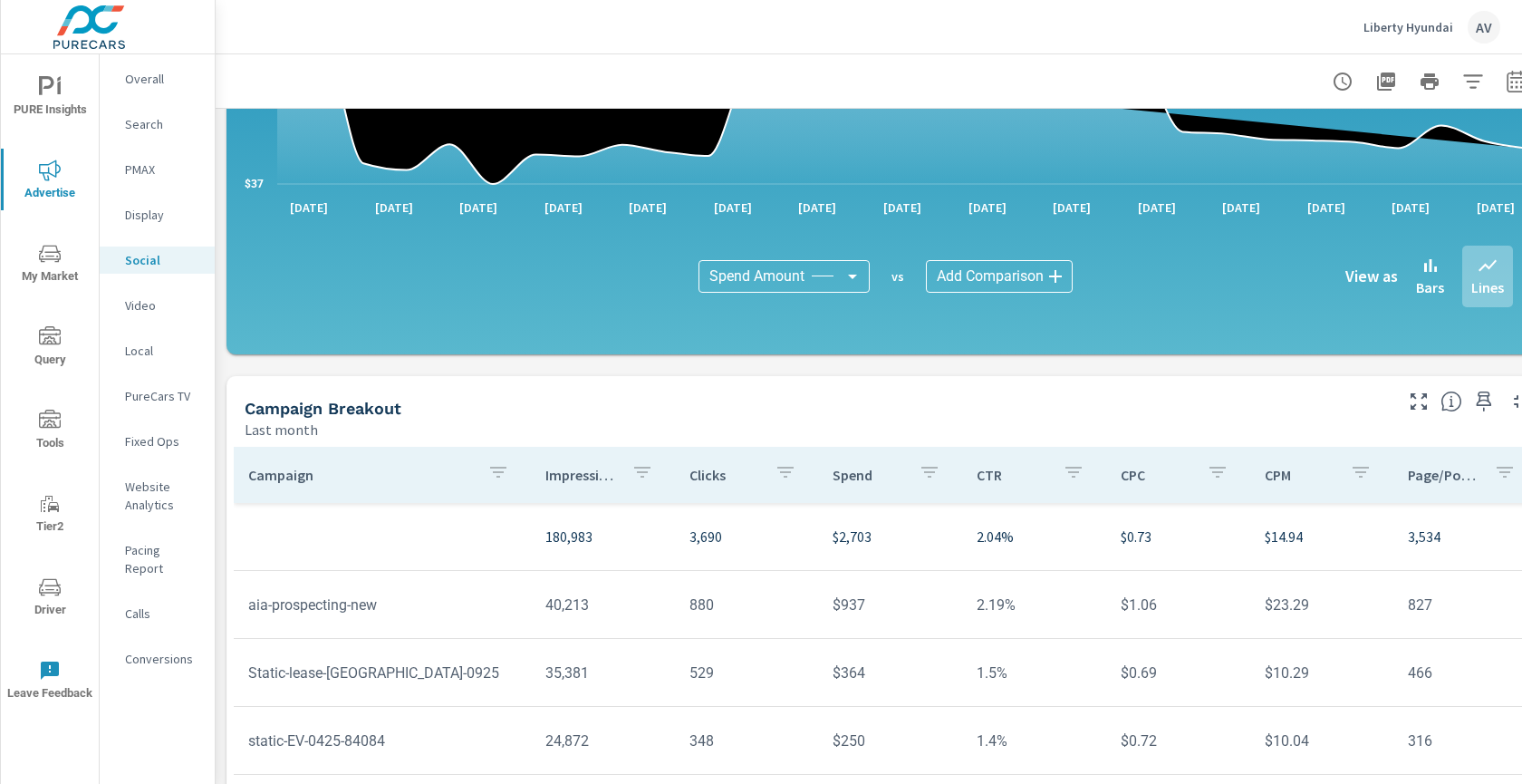
click at [772, 394] on div "Campaign Breakout Last month" at bounding box center [812, 408] width 1170 height 64
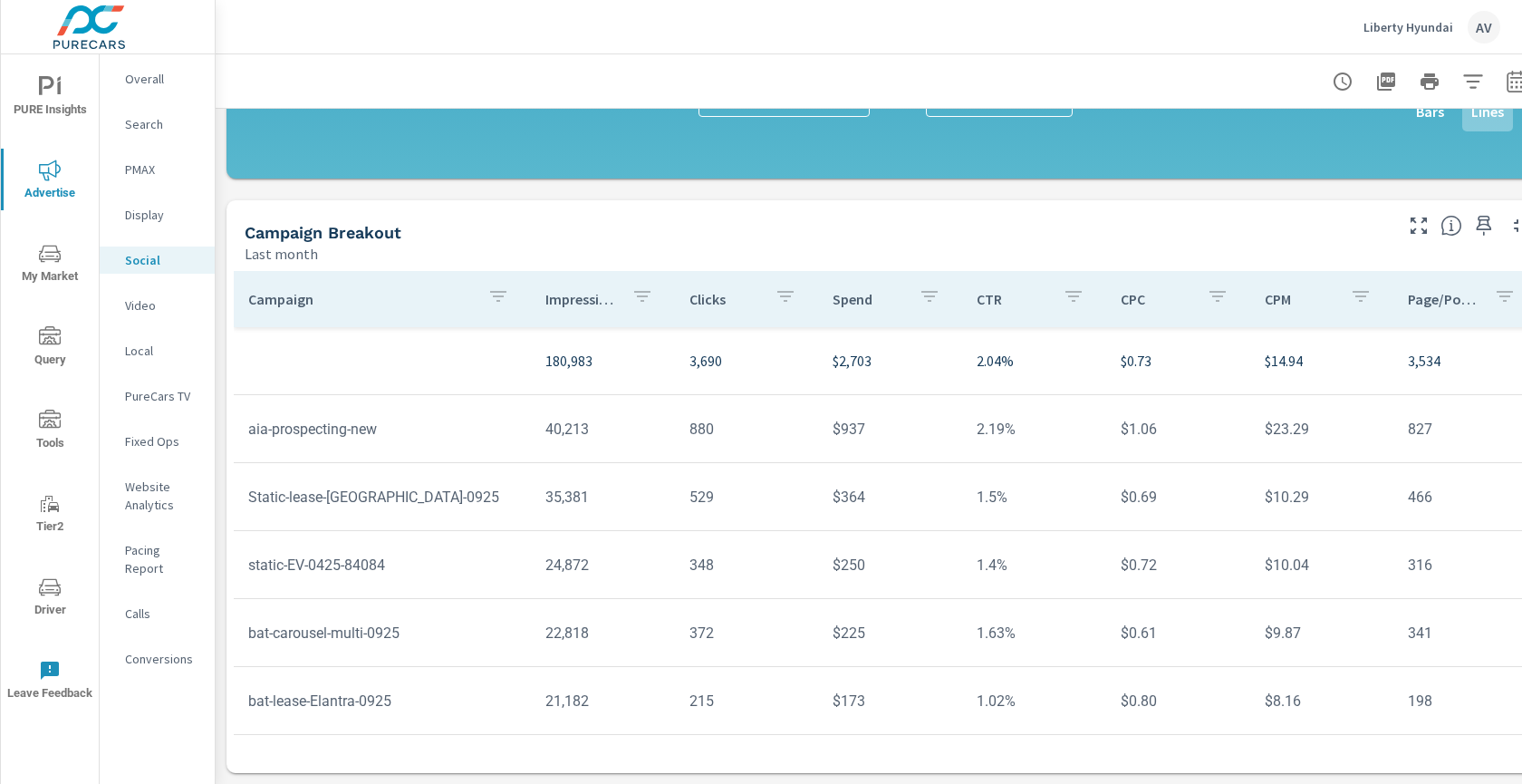
scroll to position [528, 0]
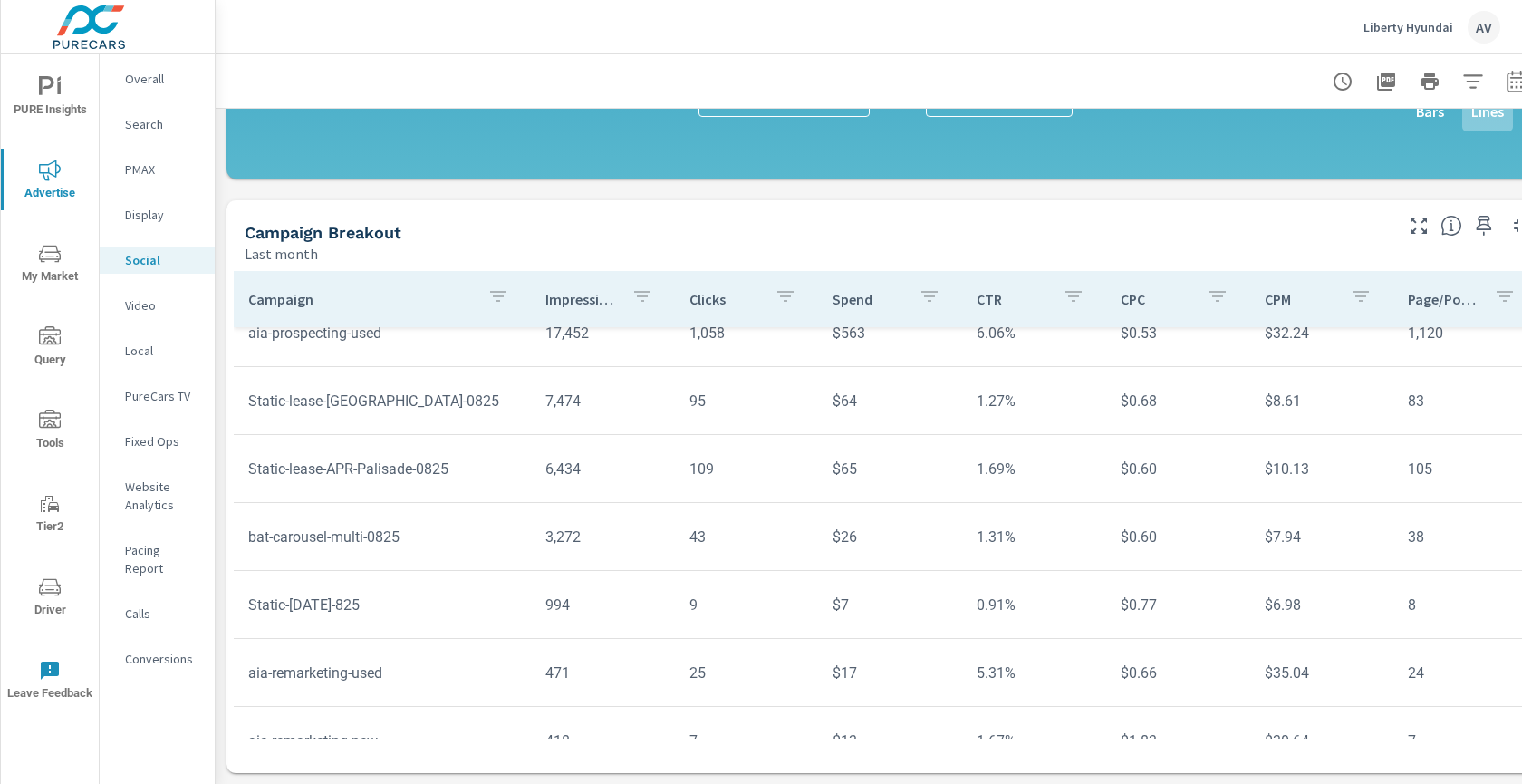
scroll to position [539, 0]
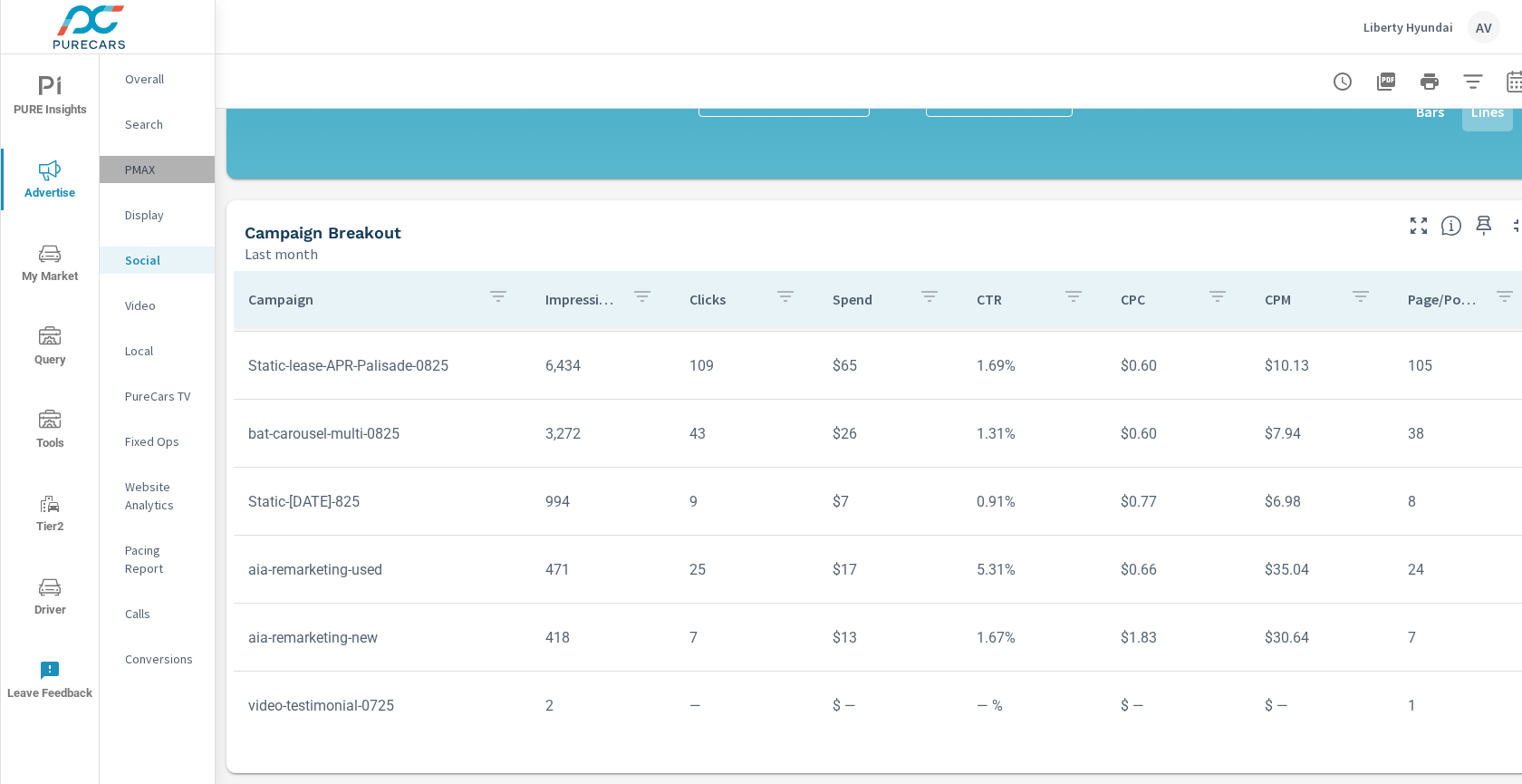
click at [153, 165] on p "PMAX" at bounding box center [163, 169] width 75 height 18
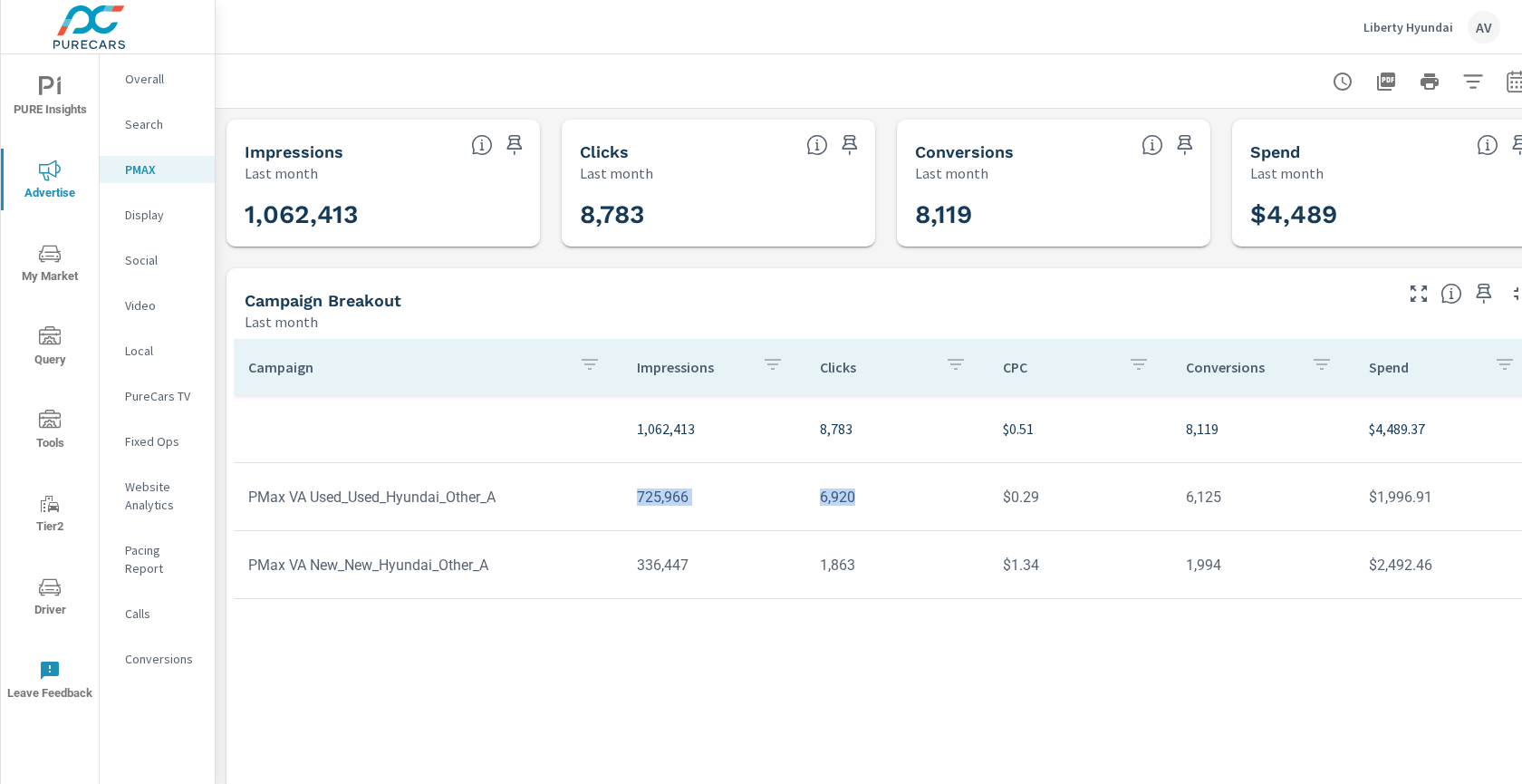
drag, startPoint x: 621, startPoint y: 489, endPoint x: 892, endPoint y: 499, distance: 271.2
click at [892, 499] on tr "PMax VA Used_Used_Hyundai_Other_A 725,966 6,920 $0.29 6,125 $1,996.91" at bounding box center [886, 496] width 1304 height 68
copy tr "725,966 6,920"
drag, startPoint x: 633, startPoint y: 576, endPoint x: 861, endPoint y: 565, distance: 228.3
click at [861, 565] on tr "PMax VA New_New_Hyundai_Other_A 336,447 1,863 $1.34 1,994 $2,492.46" at bounding box center [886, 564] width 1304 height 68
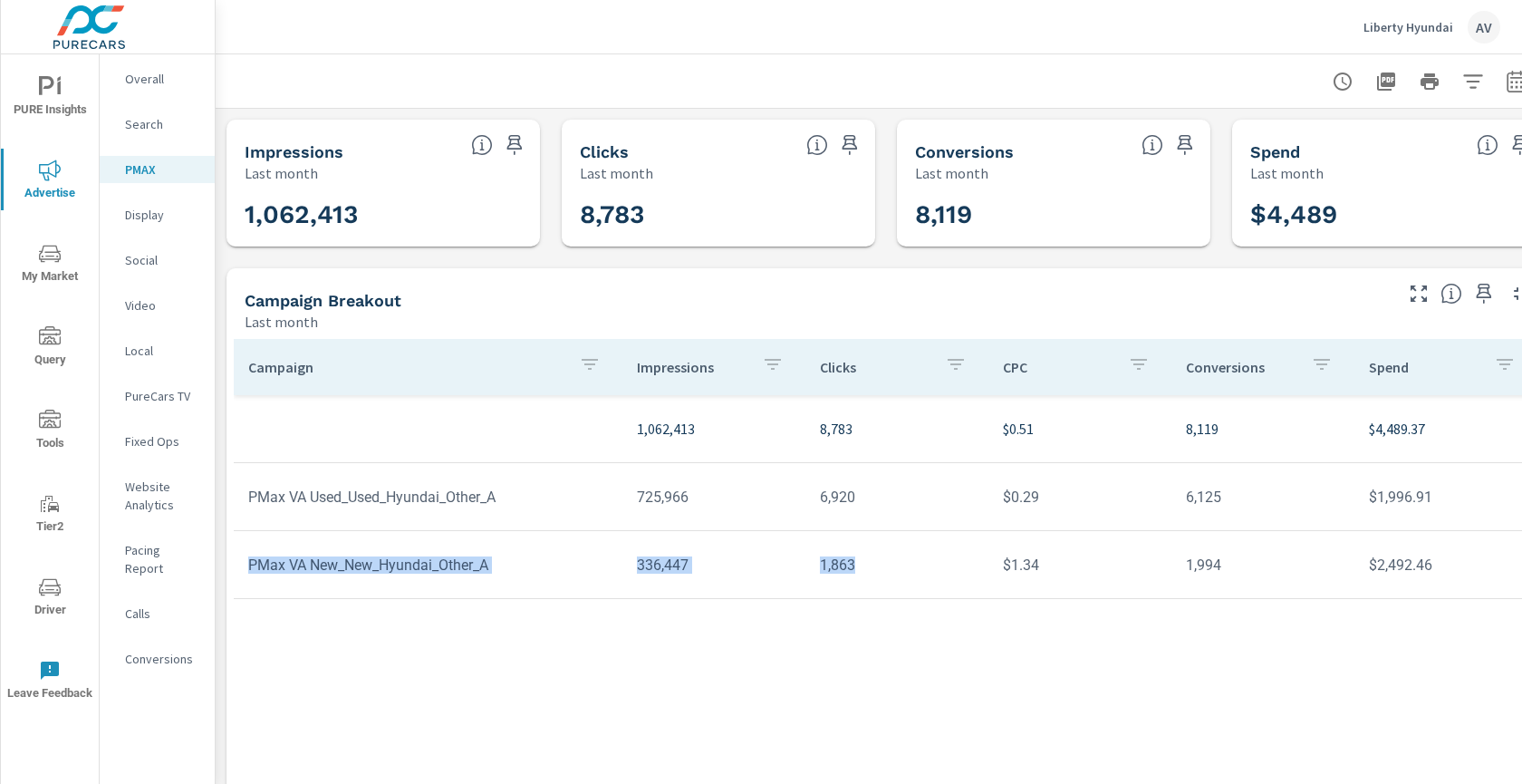
drag, startPoint x: 560, startPoint y: 545, endPoint x: 863, endPoint y: 577, distance: 304.7
click at [863, 577] on tr "PMax VA New_New_Hyundai_Other_A 336,447 1,863 $1.34 1,994 $2,492.46" at bounding box center [886, 564] width 1304 height 68
click at [831, 586] on td "1,863" at bounding box center [897, 564] width 183 height 46
drag, startPoint x: 628, startPoint y: 562, endPoint x: 856, endPoint y: 567, distance: 228.1
click at [856, 567] on tr "PMax VA New_New_Hyundai_Other_A 336,447 1,863 $1.34 1,994 $2,492.46" at bounding box center [886, 564] width 1304 height 68
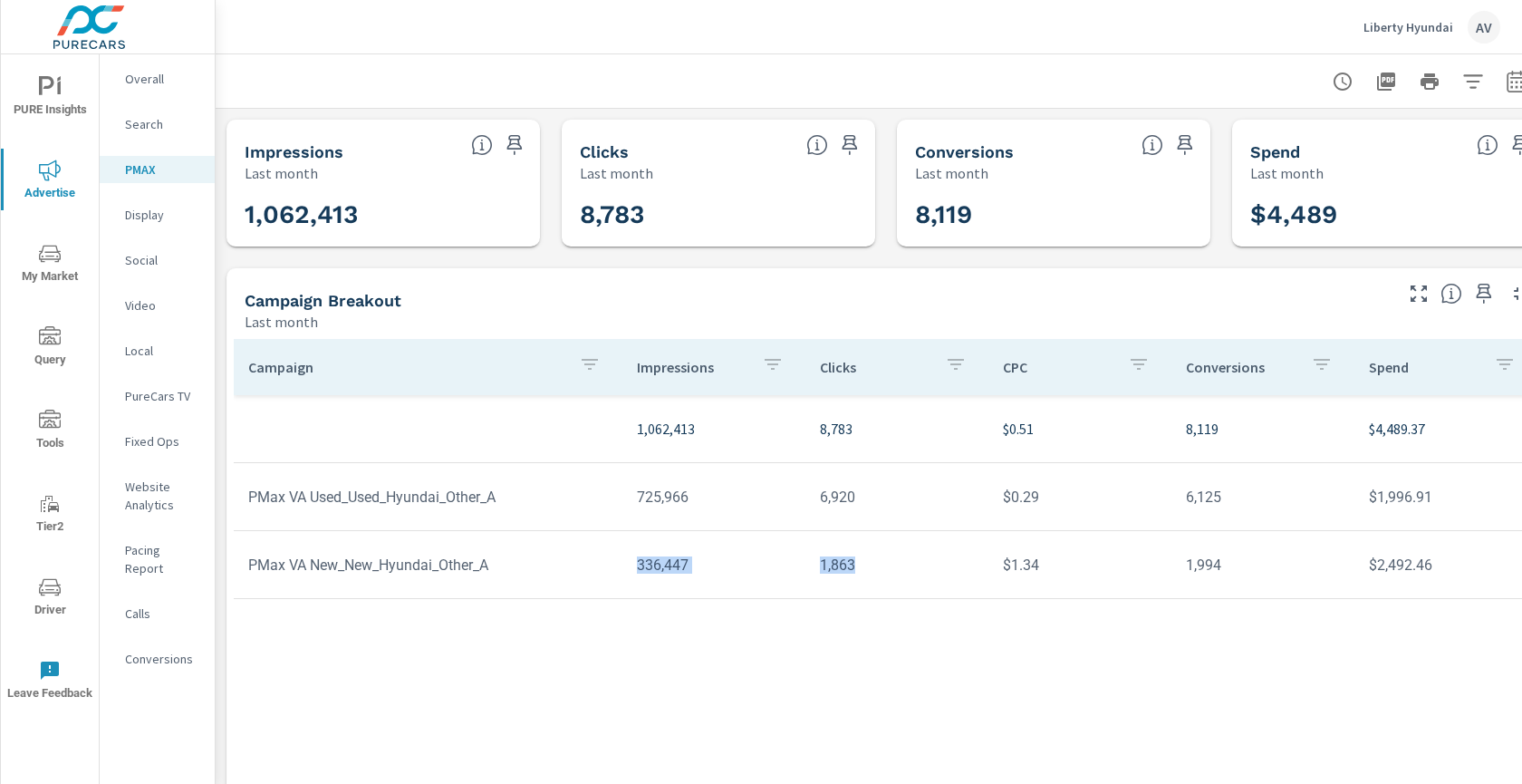
click at [171, 130] on p "Search" at bounding box center [163, 124] width 75 height 18
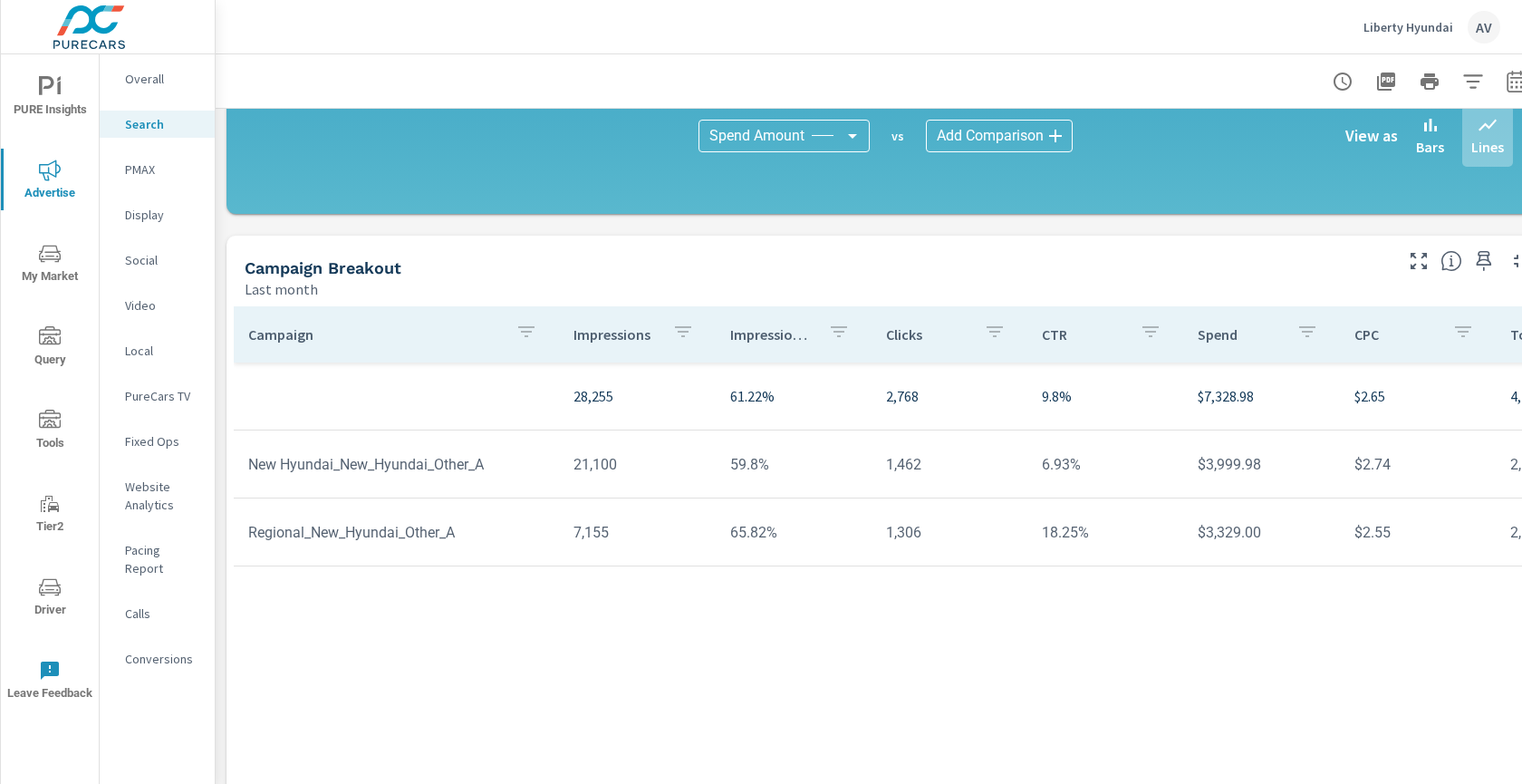
scroll to position [1271, 0]
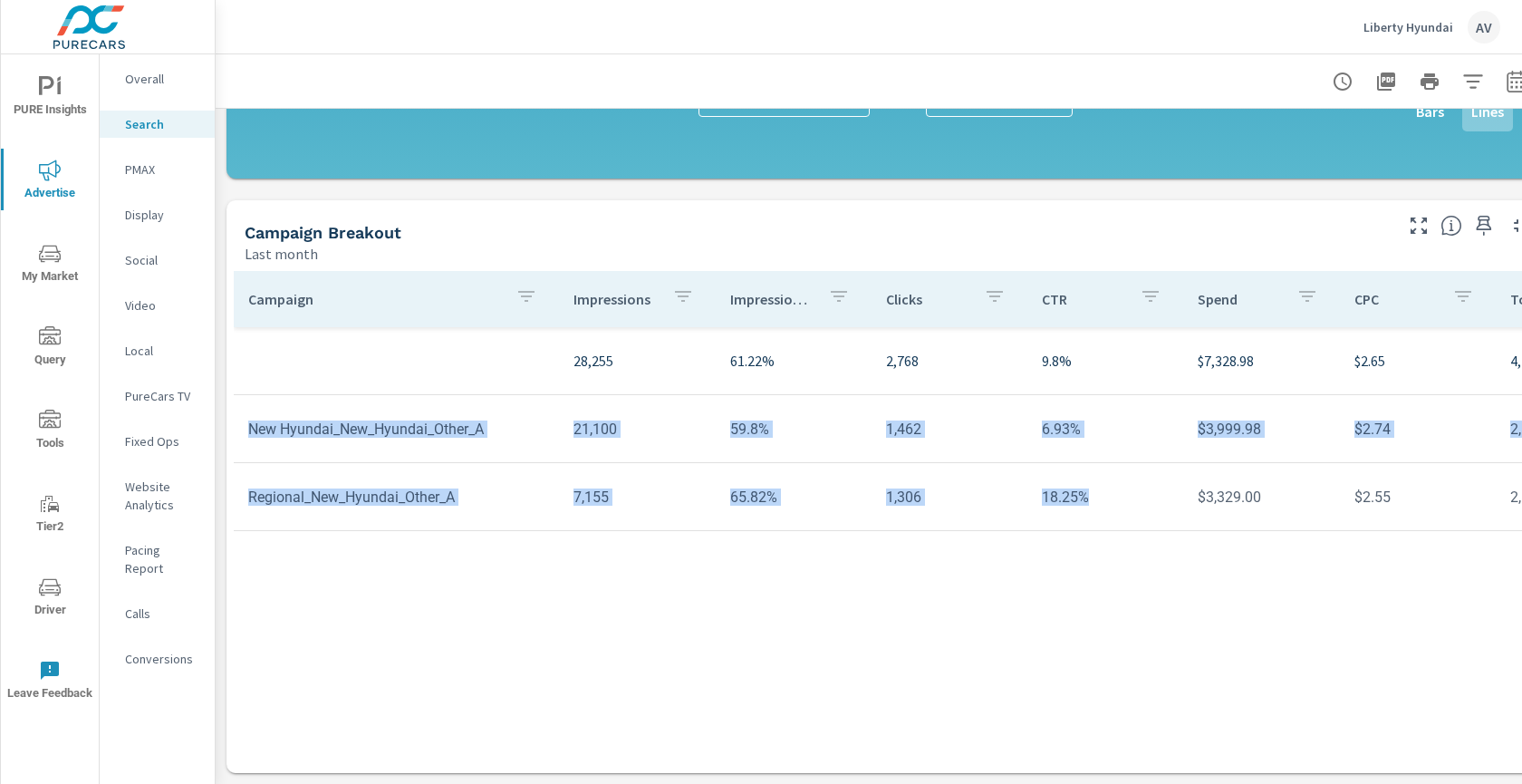
drag, startPoint x: 232, startPoint y: 411, endPoint x: 1082, endPoint y: 479, distance: 852.7
click at [1082, 479] on tbody "28,255 61.22% 2,768 9.8% $7,328.98 $2.65 4,702 322 924 $1.59 171% 27.97% 10.68%…" at bounding box center [1412, 428] width 2356 height 204
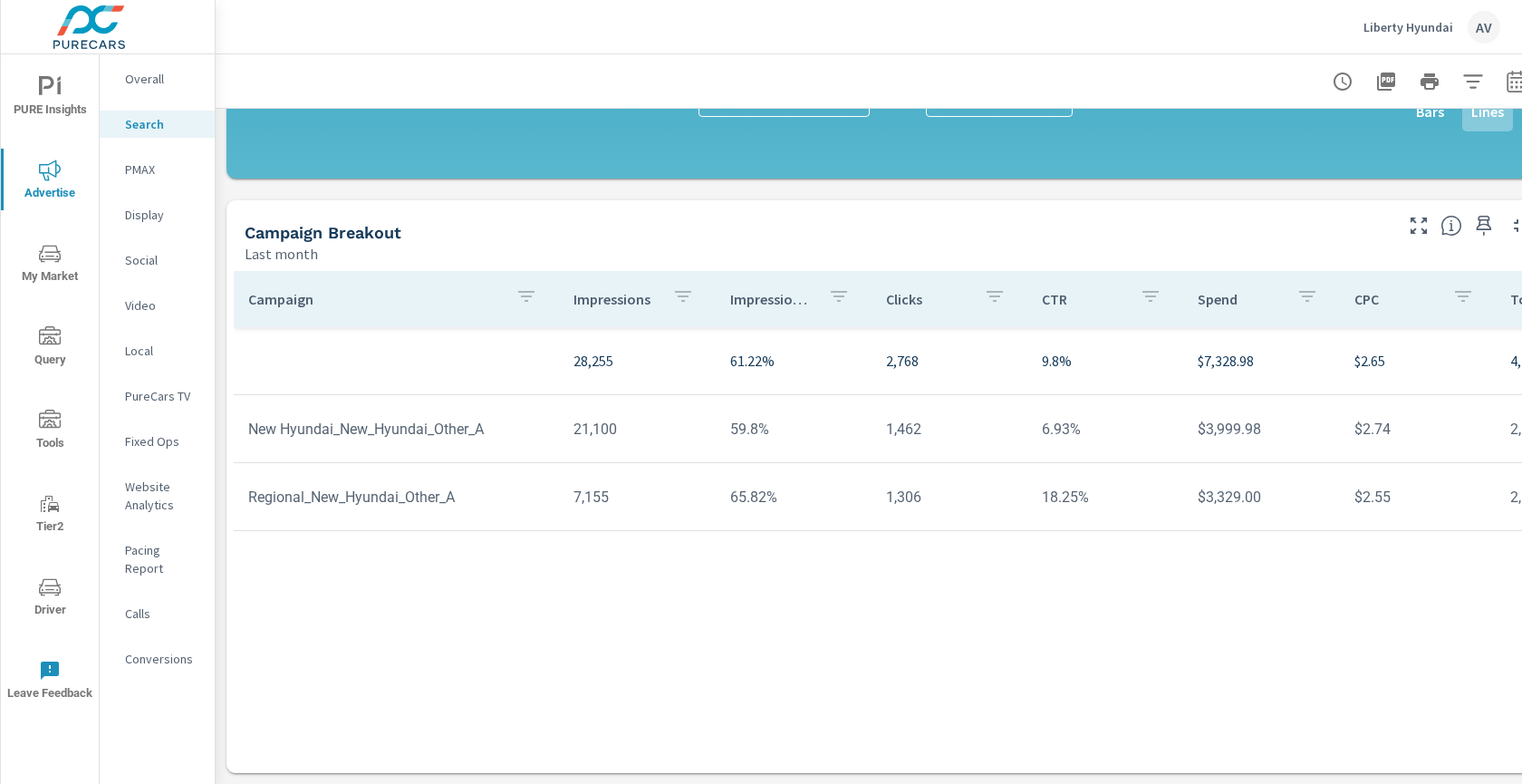
drag, startPoint x: 876, startPoint y: 554, endPoint x: 848, endPoint y: 546, distance: 29.1
click at [877, 554] on div "Campaign Impressions Impression Share Clicks CTR Spend CPC Total Conversions Le…" at bounding box center [886, 504] width 1305 height 468
drag, startPoint x: 248, startPoint y: 416, endPoint x: 1105, endPoint y: 432, distance: 857.1
click at [1105, 432] on tr "New Hyundai_New_Hyundai_Other_A 21,100 59.8% 1,462 6.93% $3,999.98 $2.74 2,103 …" at bounding box center [1411, 428] width 2355 height 68
drag, startPoint x: 254, startPoint y: 485, endPoint x: 807, endPoint y: 506, distance: 553.4
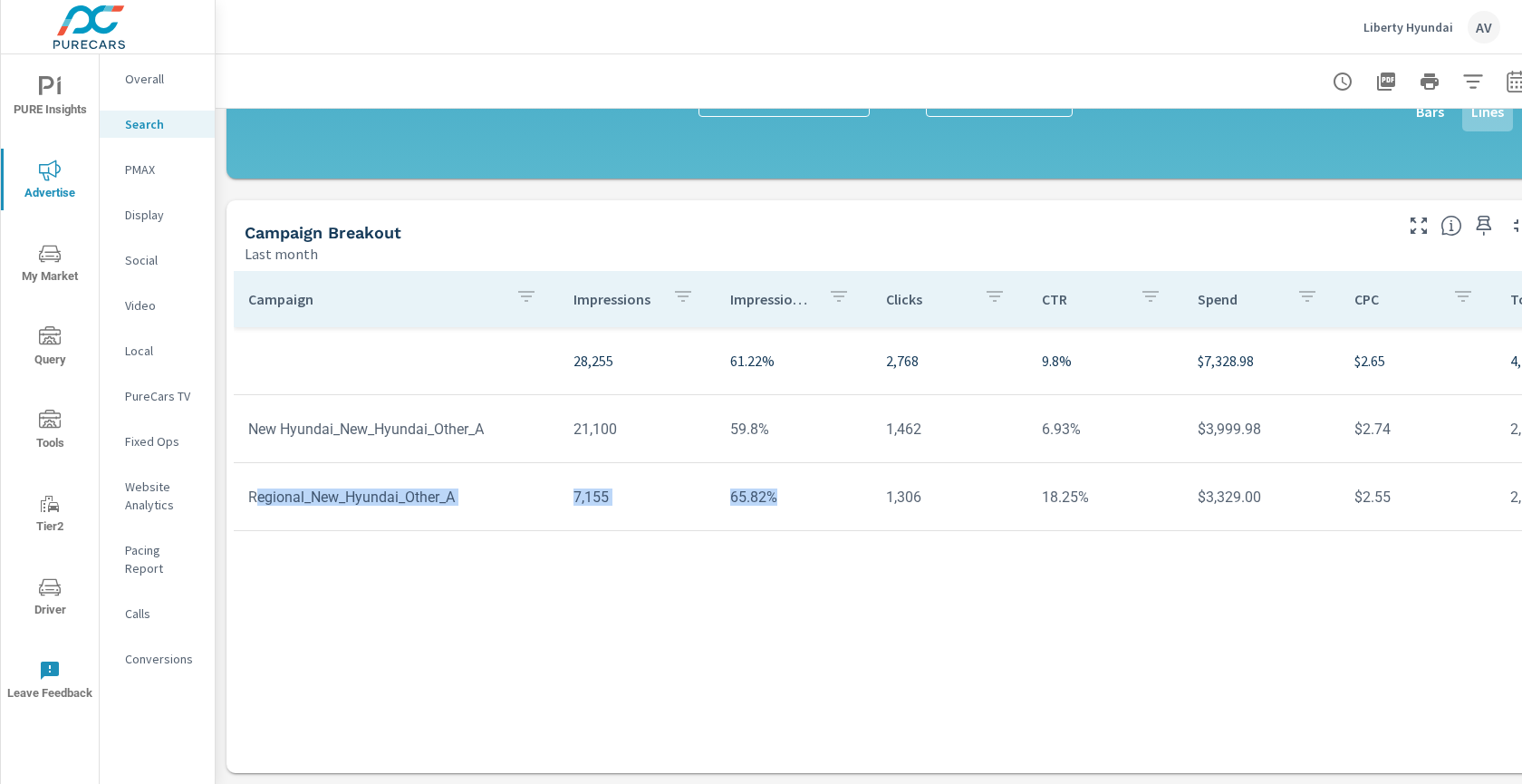
click at [807, 506] on tr "Regional_New_Hyundai_Other_A 7,155 65.82% 1,306 18.25% $3,329.00 $2.55 2,599 19…" at bounding box center [1411, 496] width 2355 height 68
drag, startPoint x: 560, startPoint y: 531, endPoint x: 220, endPoint y: 529, distance: 340.0
click at [560, 531] on div "Campaign Impressions Impression Share Clicks CTR Spend CPC Total Conversions Le…" at bounding box center [886, 504] width 1305 height 468
drag, startPoint x: 245, startPoint y: 484, endPoint x: 967, endPoint y: 514, distance: 722.6
click at [967, 514] on tr "Regional_New_Hyundai_Other_A 7,155 65.82% 1,306 18.25% $3,329.00 $2.55 2,599 19…" at bounding box center [1411, 496] width 2355 height 68
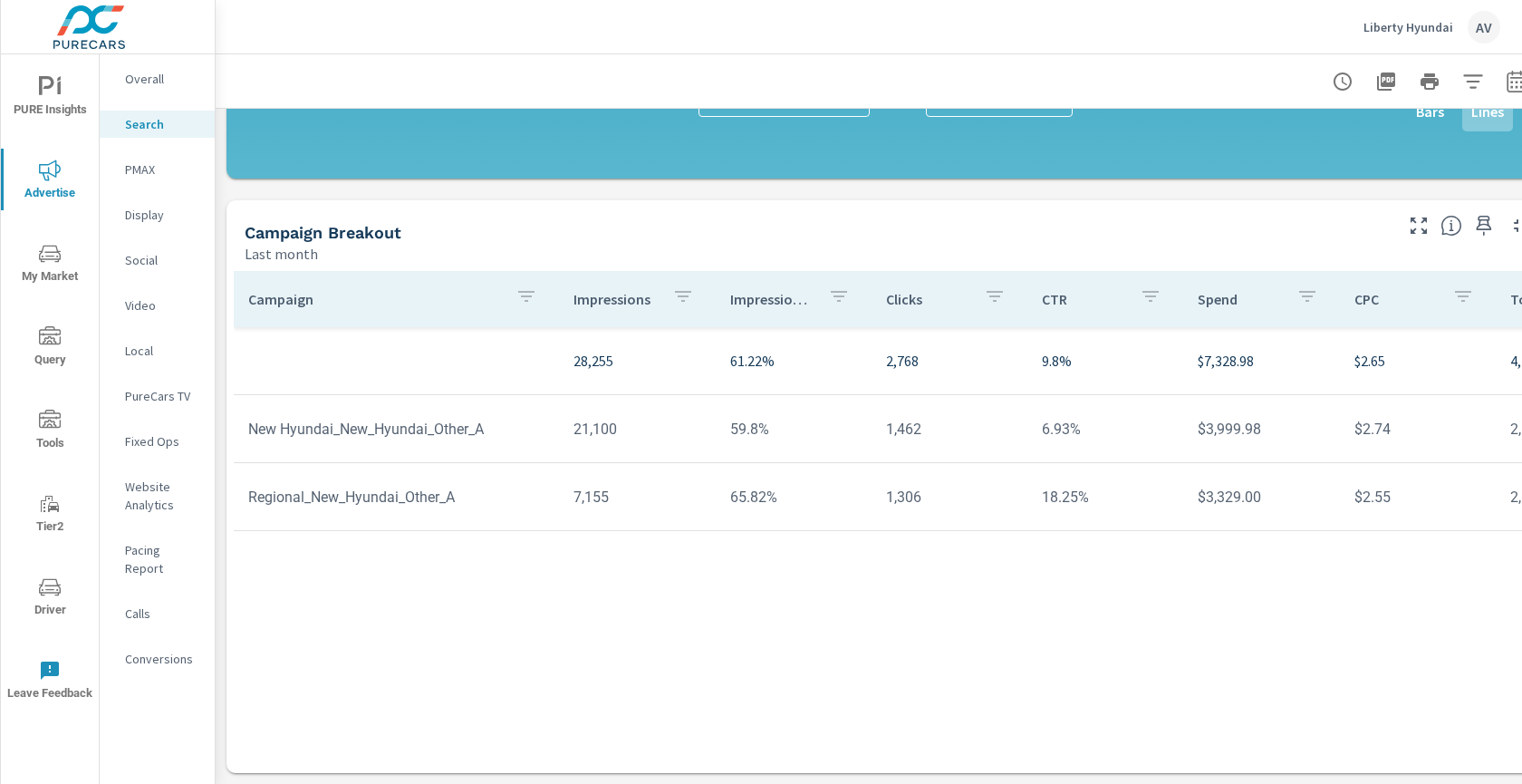
click at [921, 586] on div "Campaign Impressions Impression Share Clicks CTR Spend CPC Total Conversions Le…" at bounding box center [886, 504] width 1305 height 468
drag, startPoint x: 247, startPoint y: 481, endPoint x: 1085, endPoint y: 489, distance: 838.0
click at [1085, 489] on tr "Regional_New_Hyundai_Other_A 7,155 65.82% 1,306 18.25% $3,329.00 $2.55 2,599 19…" at bounding box center [1411, 496] width 2355 height 68
click at [613, 576] on div "Campaign Impressions Impression Share Clicks CTR Spend CPC Total Conversions Le…" at bounding box center [886, 504] width 1305 height 468
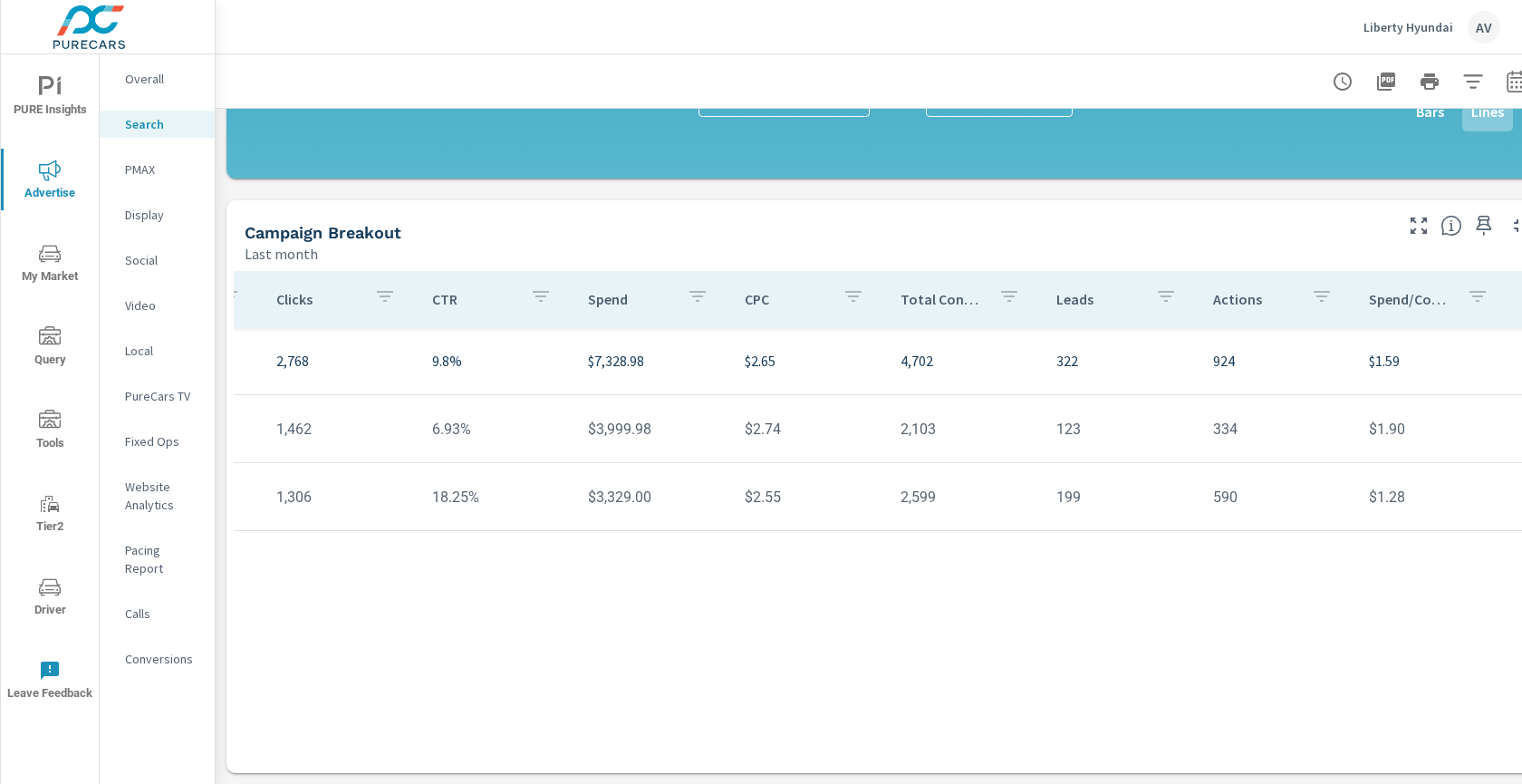
scroll to position [0, 645]
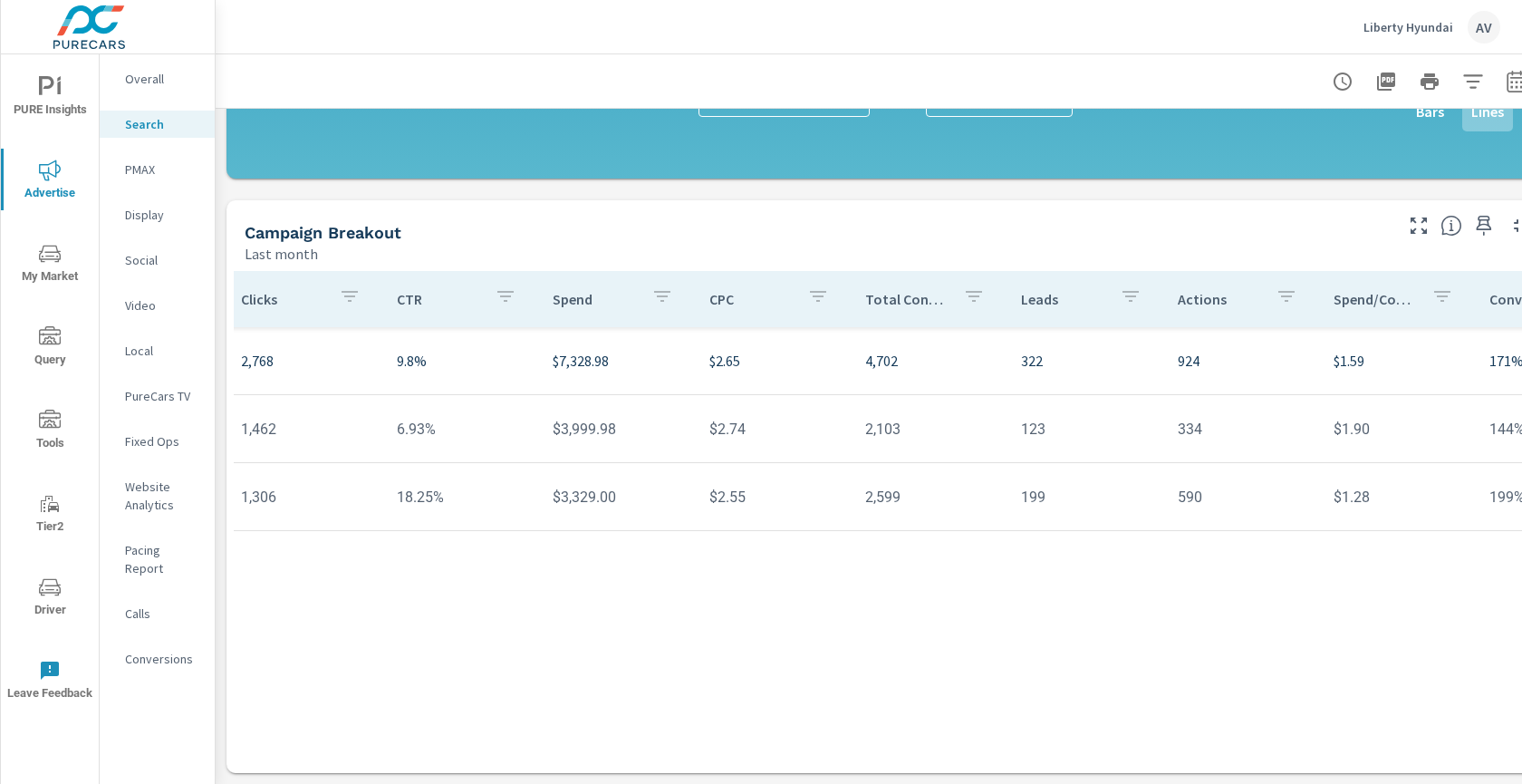
click at [875, 409] on td "2,103" at bounding box center [929, 428] width 156 height 46
click at [865, 417] on td "2,103" at bounding box center [929, 428] width 156 height 46
click at [851, 481] on td "2,599" at bounding box center [929, 496] width 156 height 46
click at [853, 481] on td "2,599" at bounding box center [929, 496] width 156 height 46
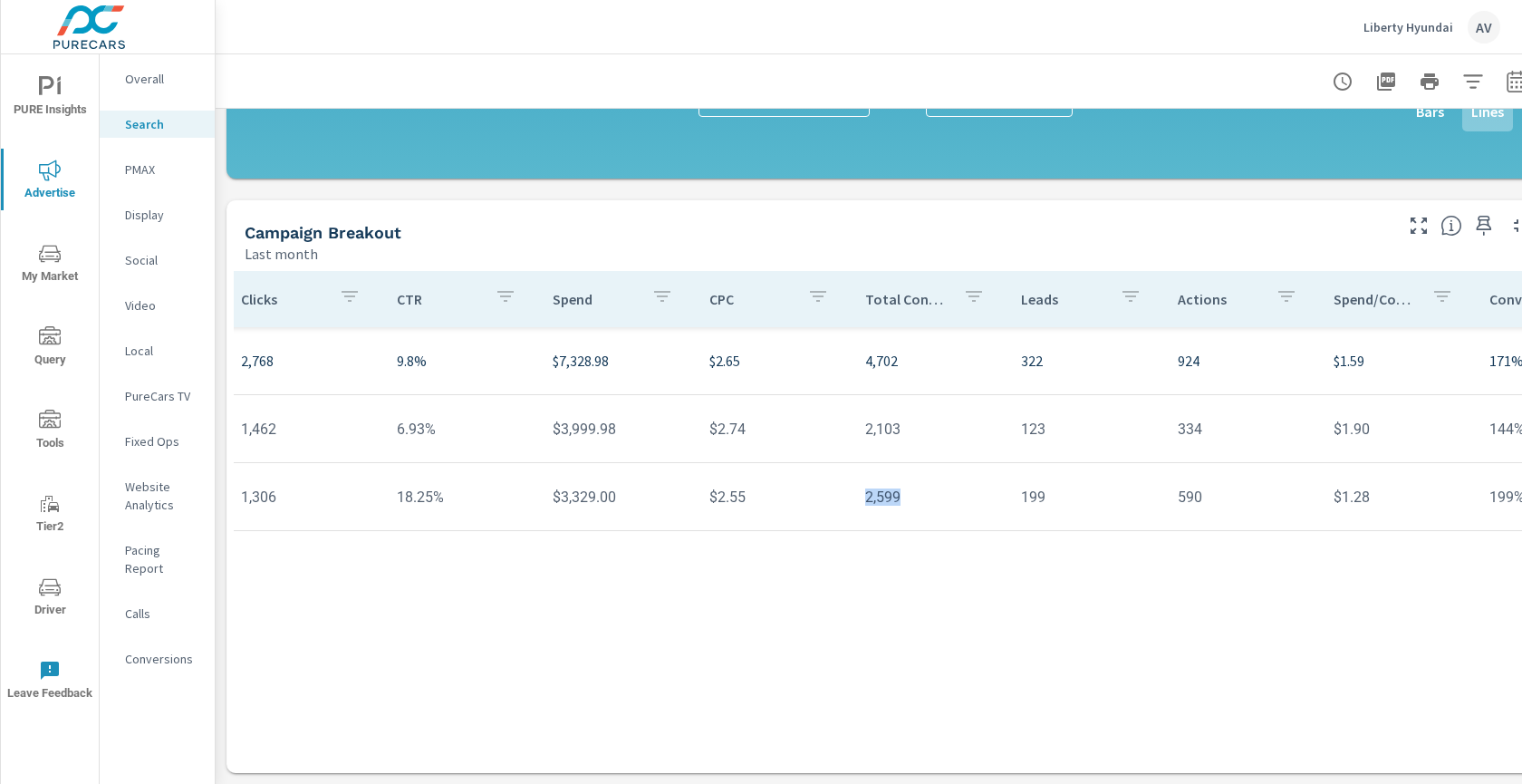
click at [853, 480] on td "2,599" at bounding box center [929, 496] width 156 height 46
click at [1012, 414] on td "123" at bounding box center [1085, 428] width 156 height 46
click at [1183, 571] on div "Campaign Impressions Impression Share Clicks CTR Spend CPC Total Conversions Le…" at bounding box center [886, 504] width 1305 height 468
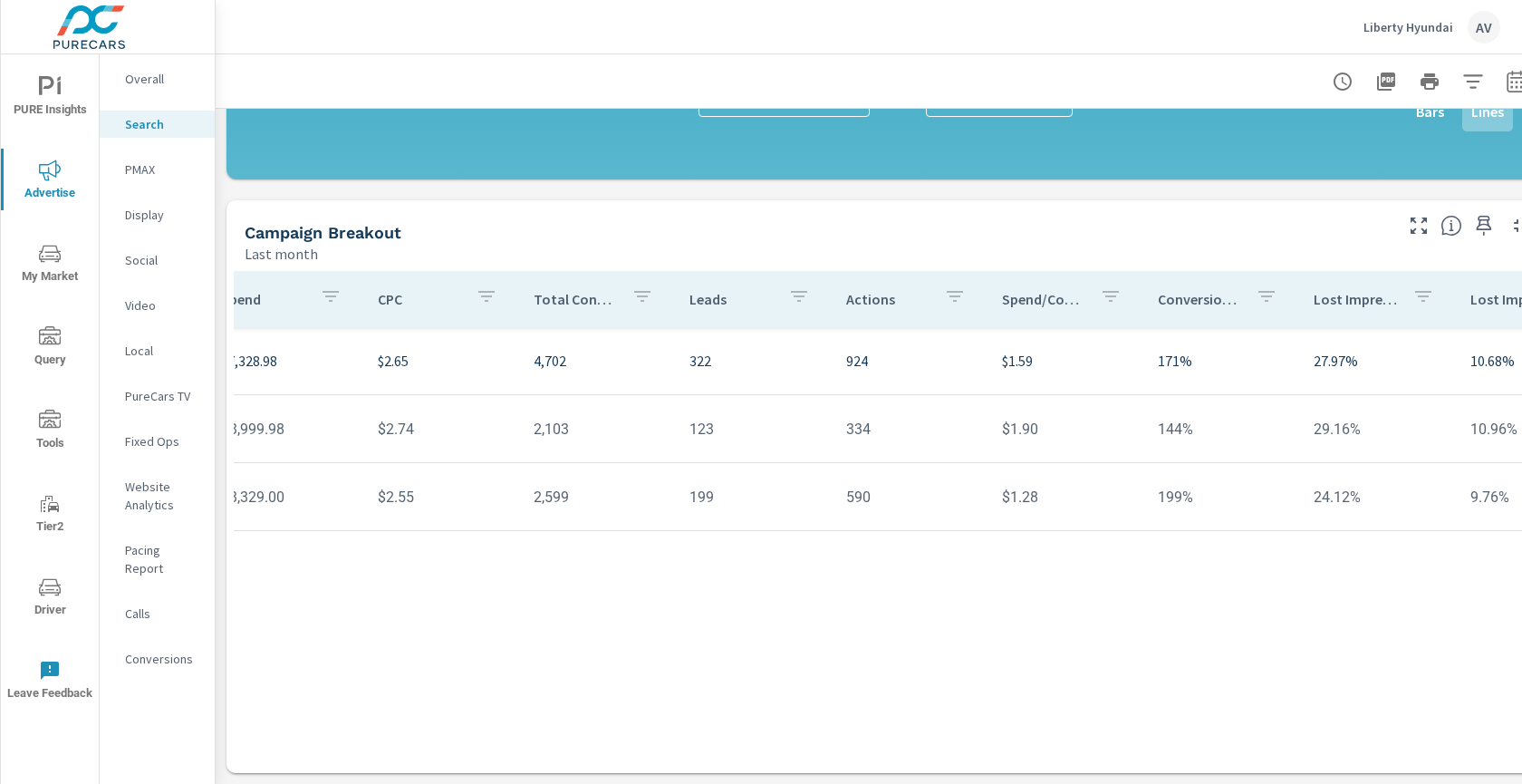
scroll to position [0, 980]
click at [686, 350] on p "322" at bounding box center [749, 360] width 127 height 22
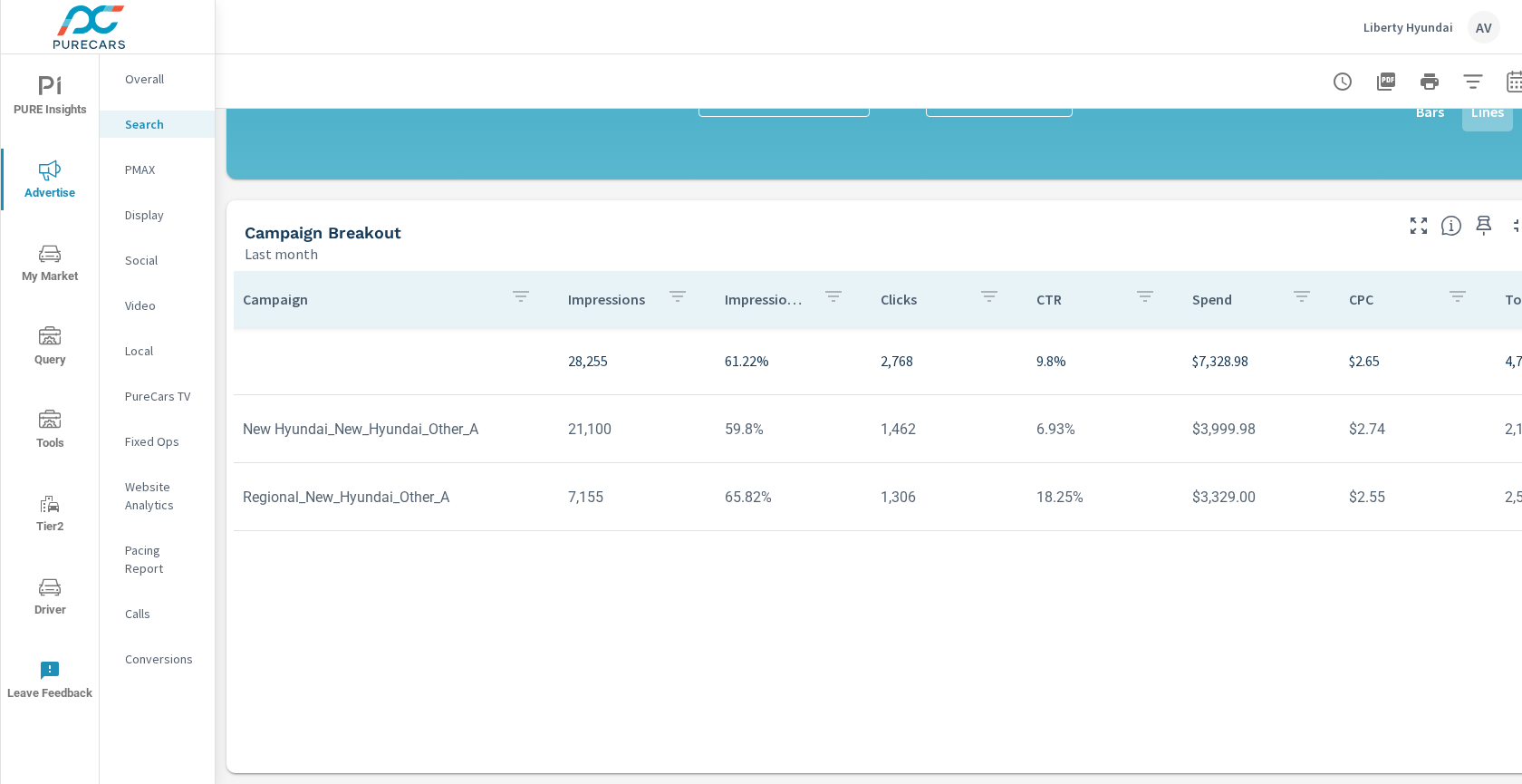
scroll to position [0, 0]
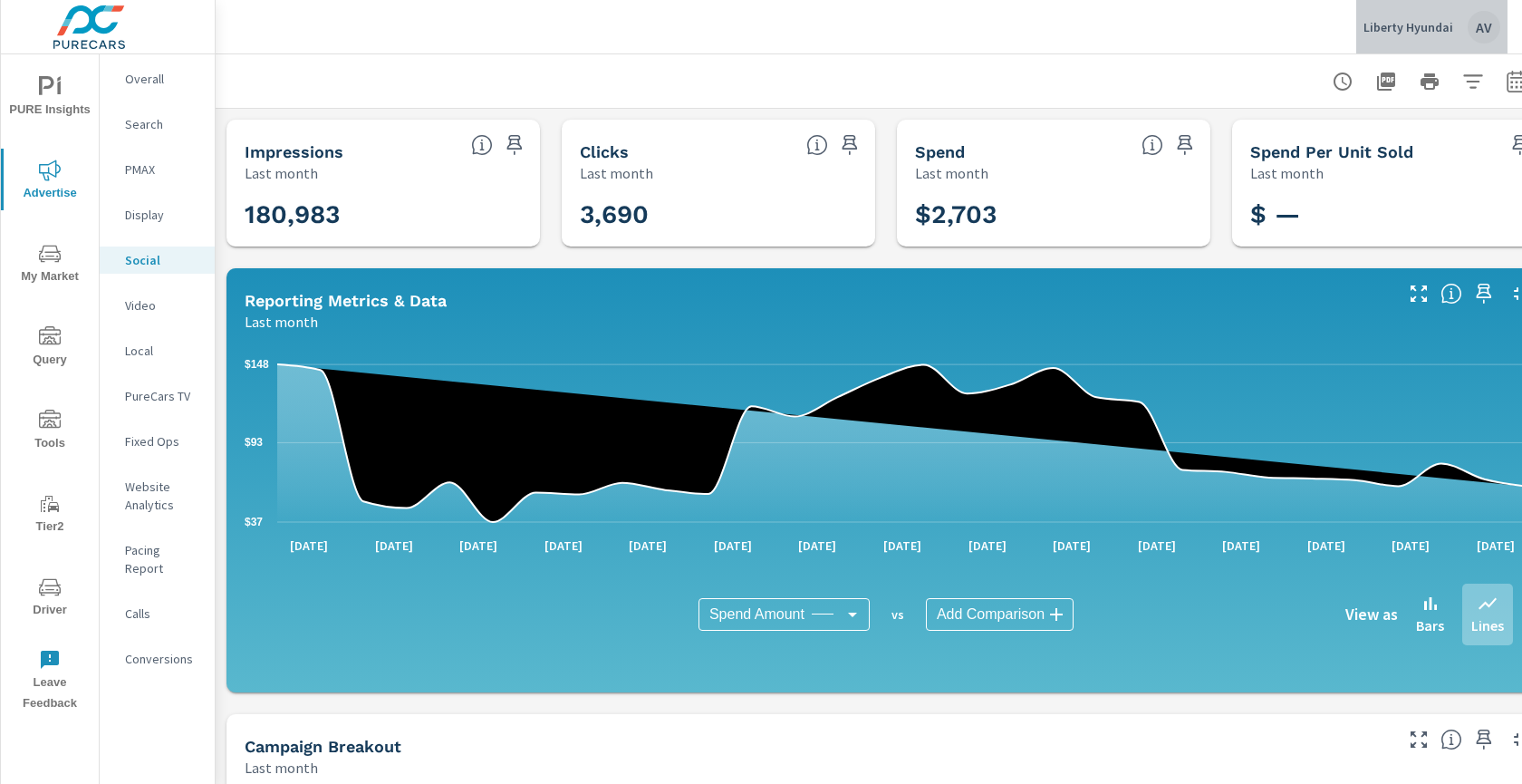
click at [1488, 27] on div "AV" at bounding box center [1484, 27] width 33 height 33
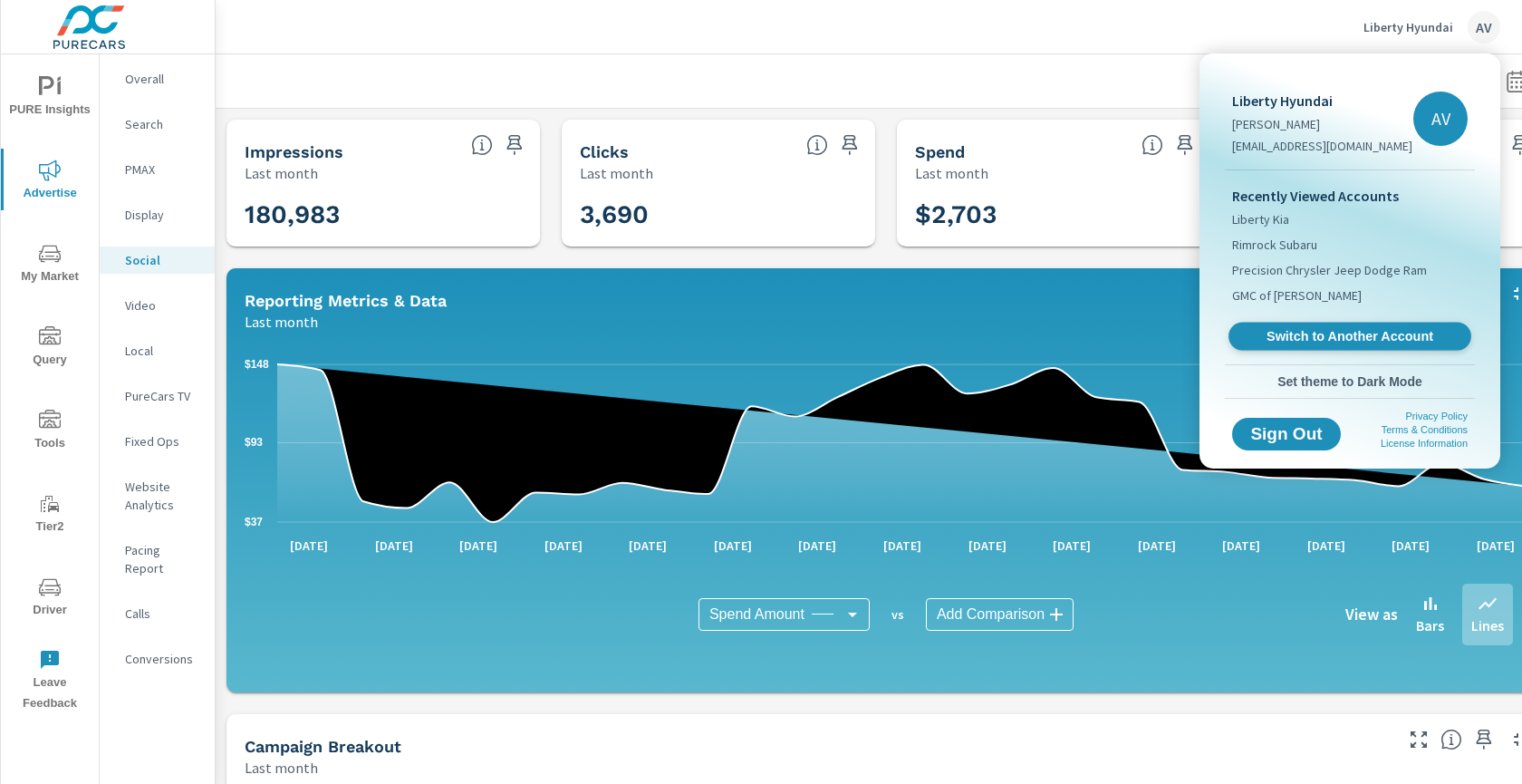
click at [1364, 336] on span "Switch to Another Account" at bounding box center [1349, 336] width 222 height 17
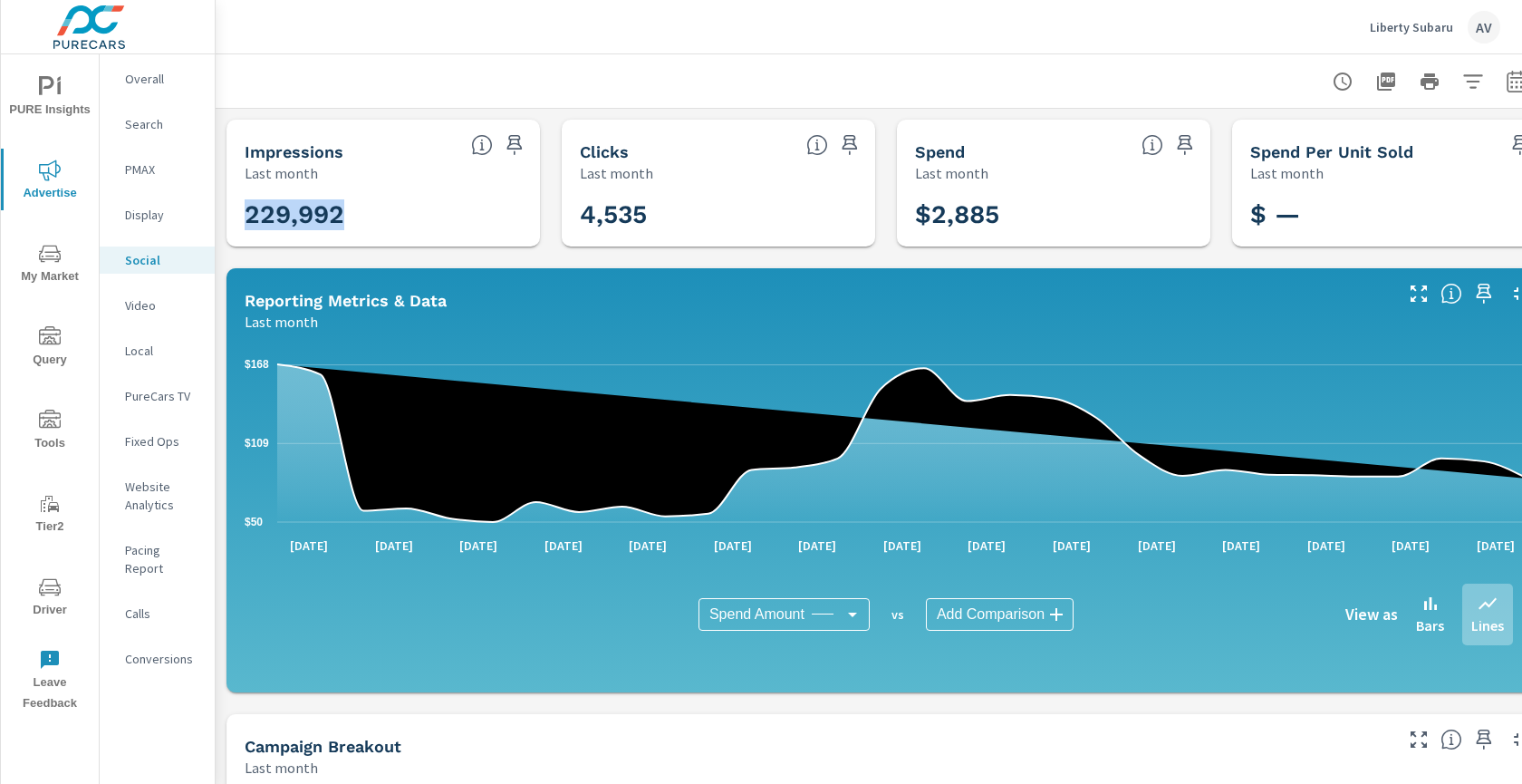
drag, startPoint x: 348, startPoint y: 215, endPoint x: 233, endPoint y: 217, distance: 115.0
click at [233, 217] on div "229,992" at bounding box center [383, 215] width 299 height 49
copy h3 "229,992"
drag, startPoint x: 670, startPoint y: 211, endPoint x: 584, endPoint y: 221, distance: 86.6
click at [584, 221] on h3 "4,535" at bounding box center [718, 214] width 277 height 31
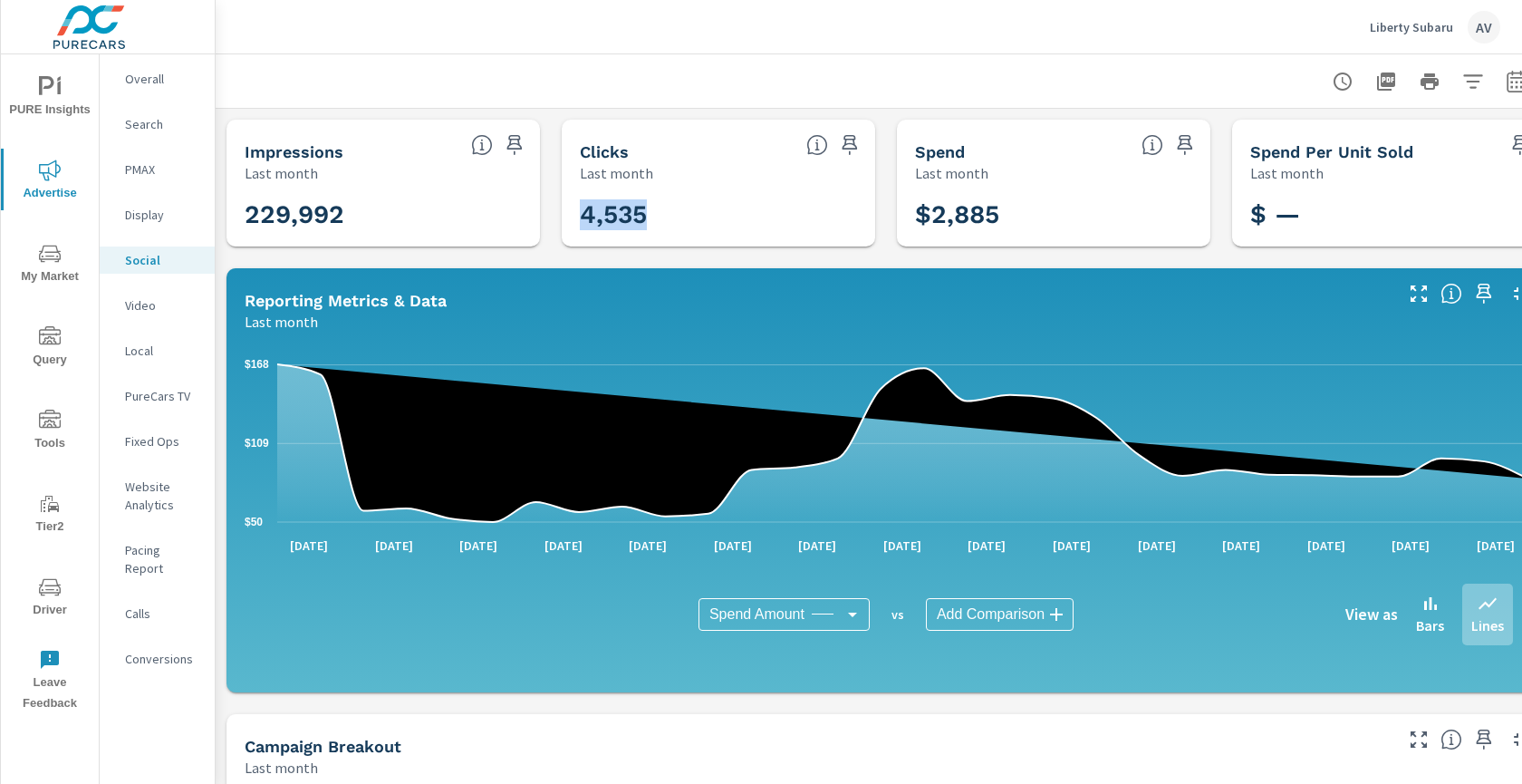
copy h3 "4,535"
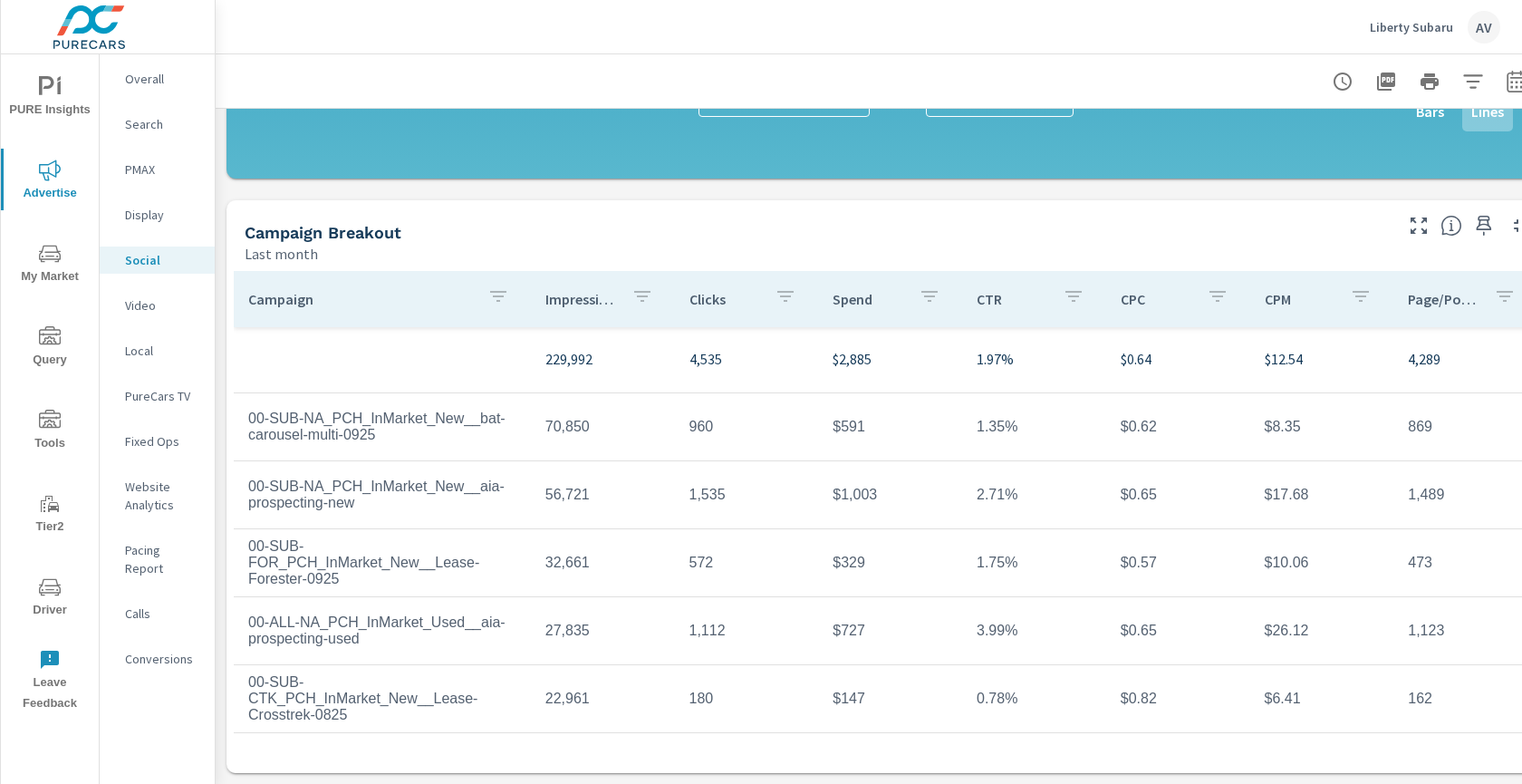
scroll to position [4, 0]
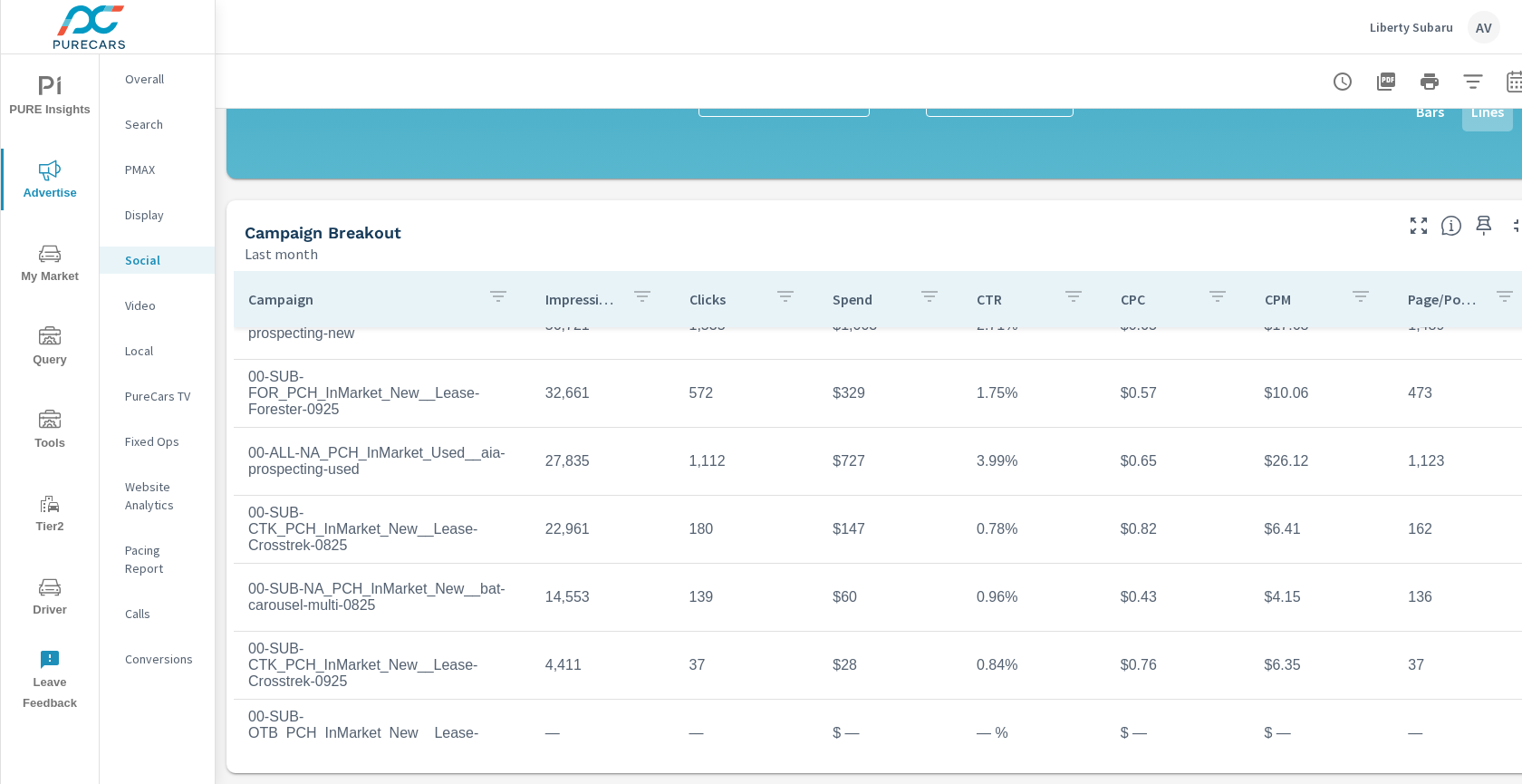
scroll to position [206, 0]
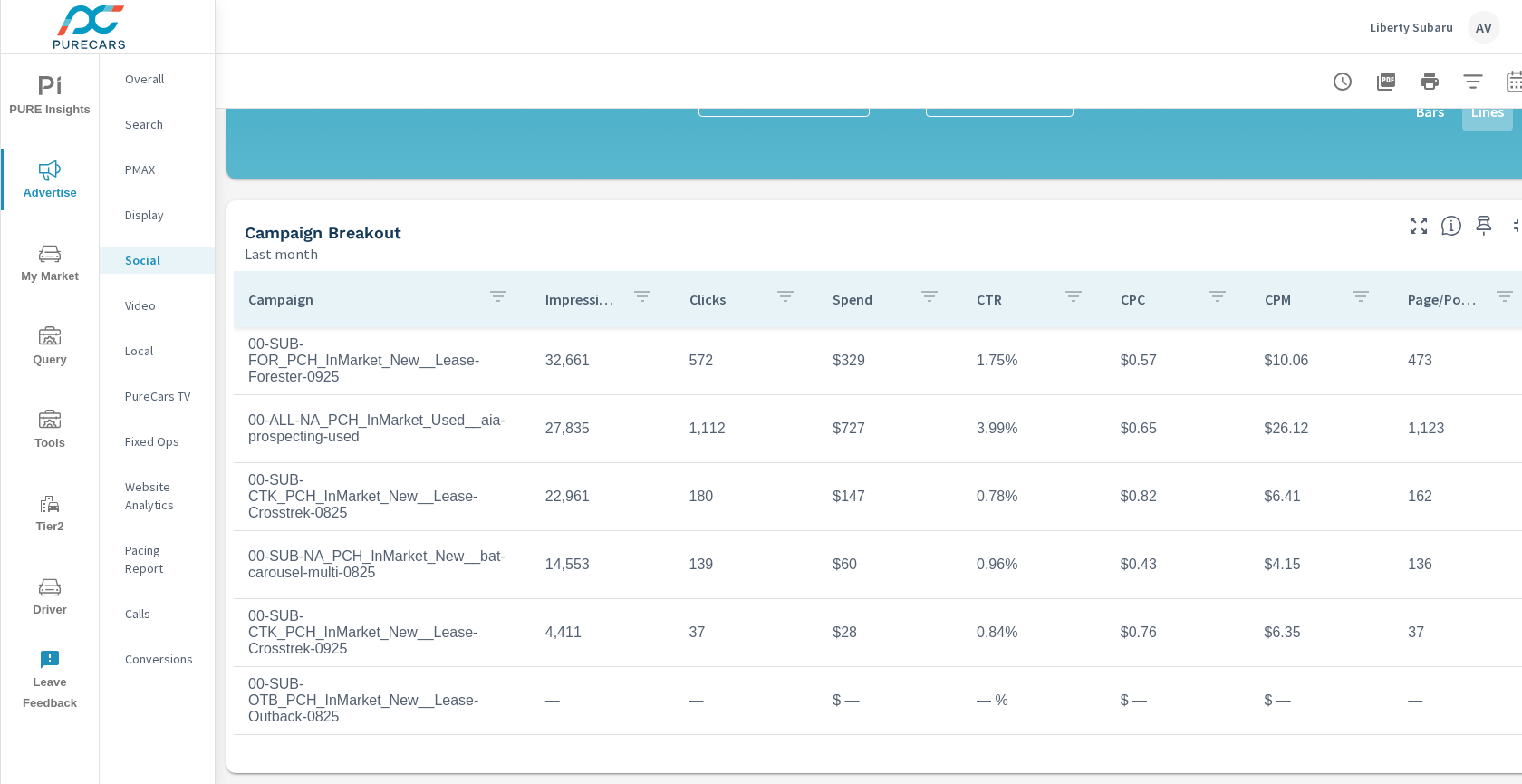
scroll to position [206, 0]
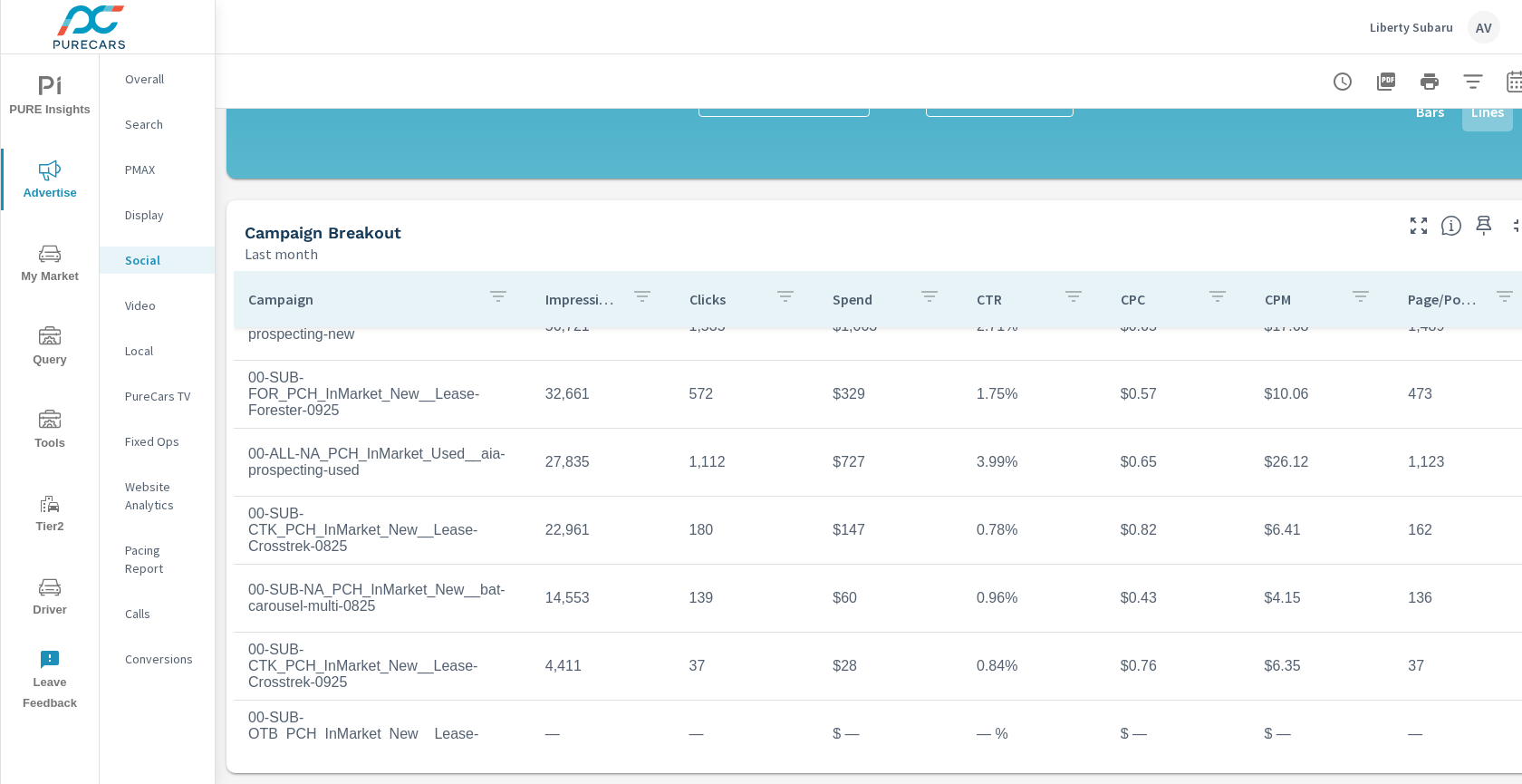
scroll to position [167, 0]
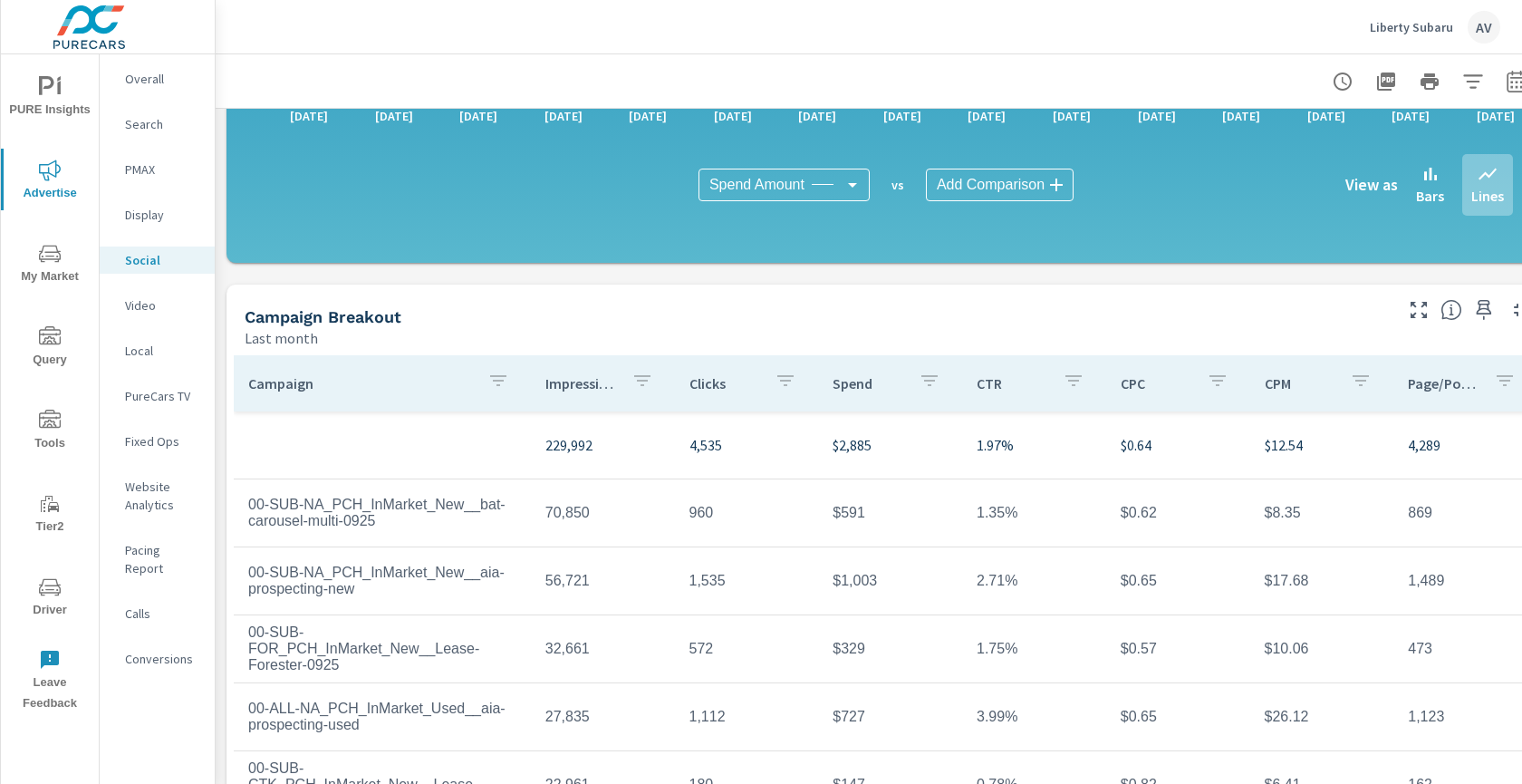
scroll to position [455, 0]
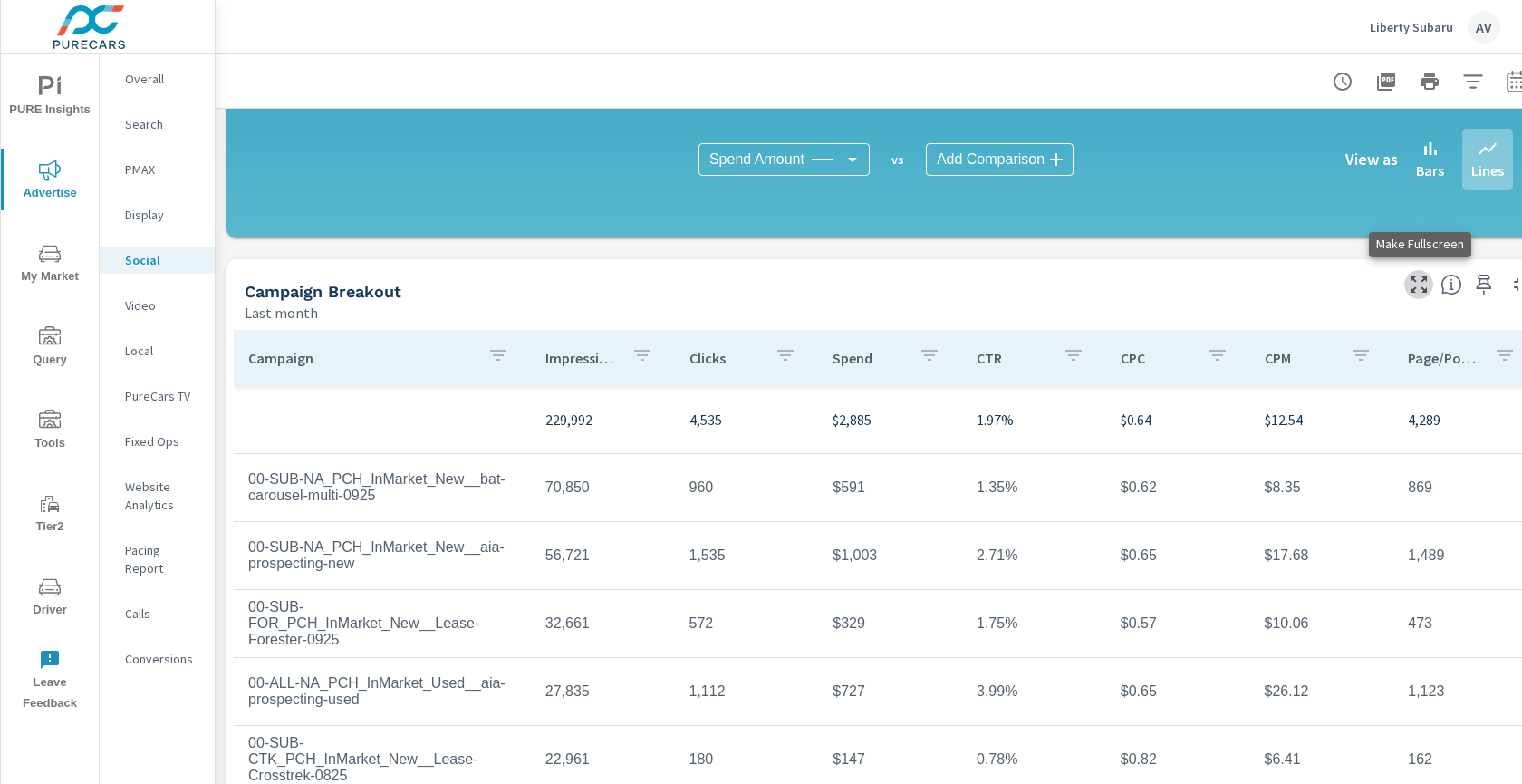
click at [1421, 286] on icon "button" at bounding box center [1419, 285] width 22 height 22
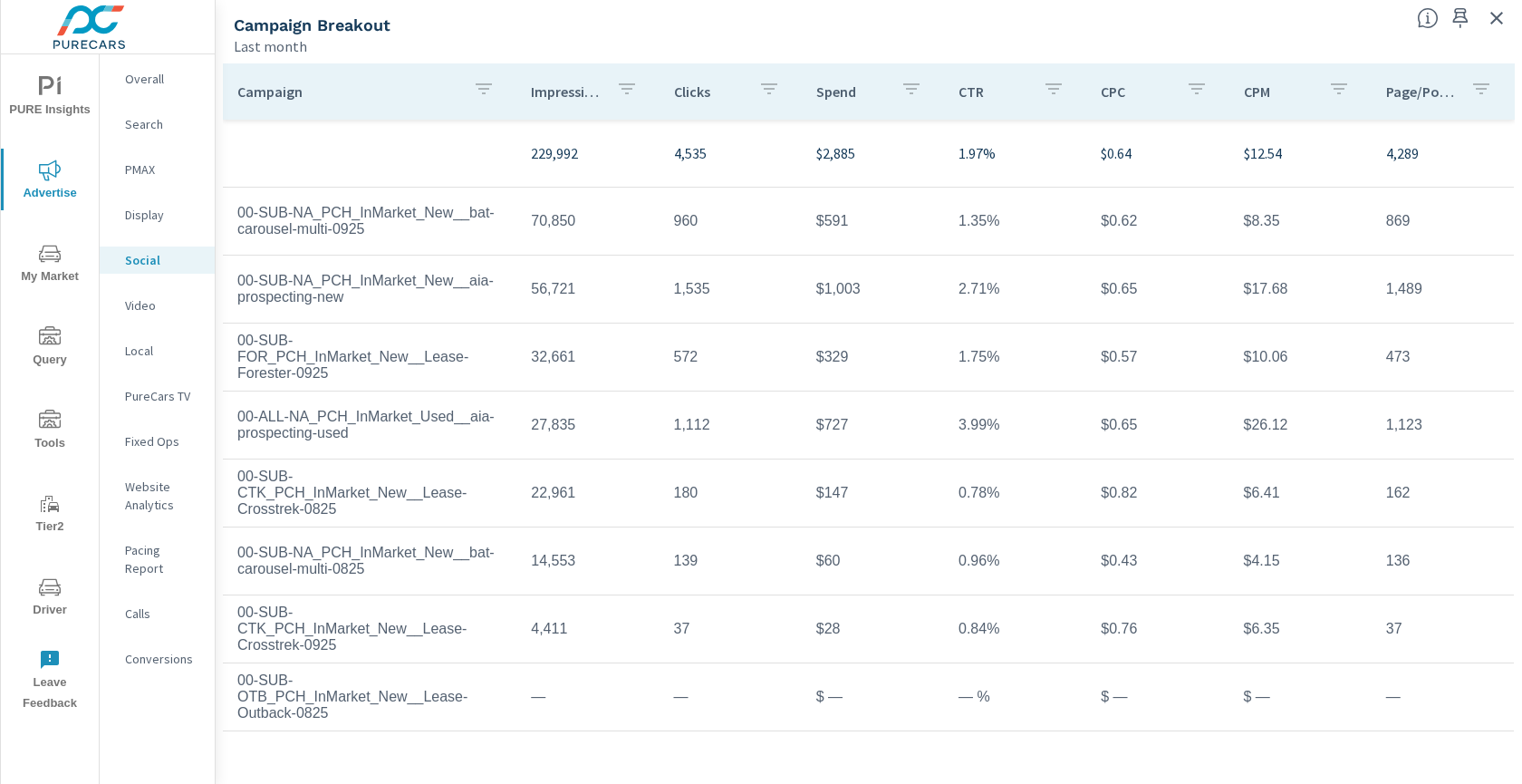
click at [494, 245] on td "00-SUB-NA_PCH_InMarket_New__bat-carousel-multi-0925" at bounding box center [369, 221] width 294 height 62
drag, startPoint x: 264, startPoint y: 212, endPoint x: 725, endPoint y: 227, distance: 461.2
click at [725, 227] on tr "00-SUB-NA_PCH_InMarket_New__bat-carousel-multi-0925 70,850 960 $591 1.35% $0.62…" at bounding box center [868, 221] width 1291 height 68
copy tr "00-SUB-NA_PCH_InMarket_New__bat-carousel-multi-0925 70,850 960"
drag, startPoint x: 240, startPoint y: 275, endPoint x: 735, endPoint y: 301, distance: 495.7
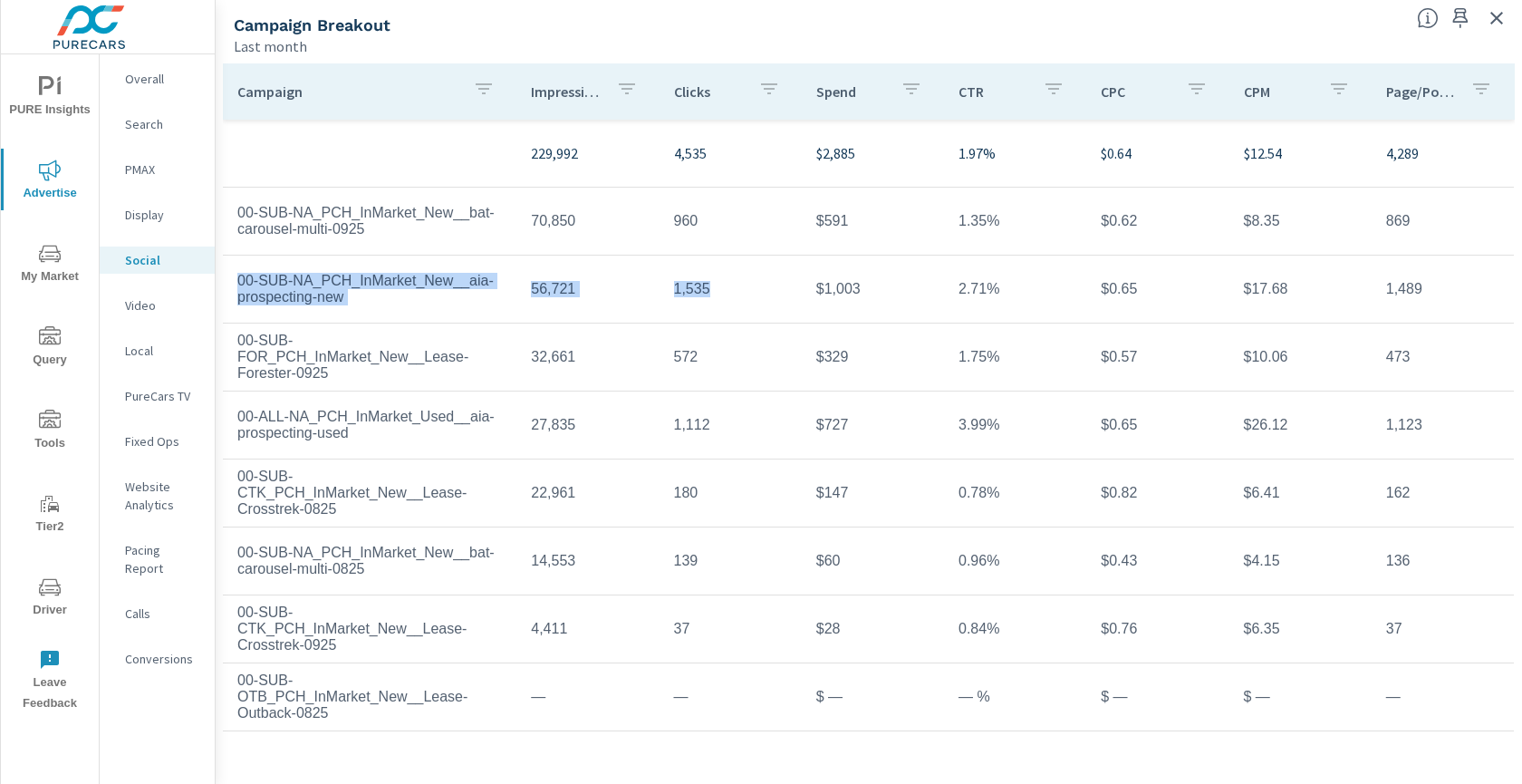
click at [735, 301] on tr "00-SUB-NA_PCH_InMarket_New__aia-prospecting-new 56,721 1,535 $1,003 2.71% $0.65…" at bounding box center [868, 289] width 1291 height 68
copy tr "00-SUB-NA_PCH_InMarket_New__aia-prospecting-new 56,721 1,535"
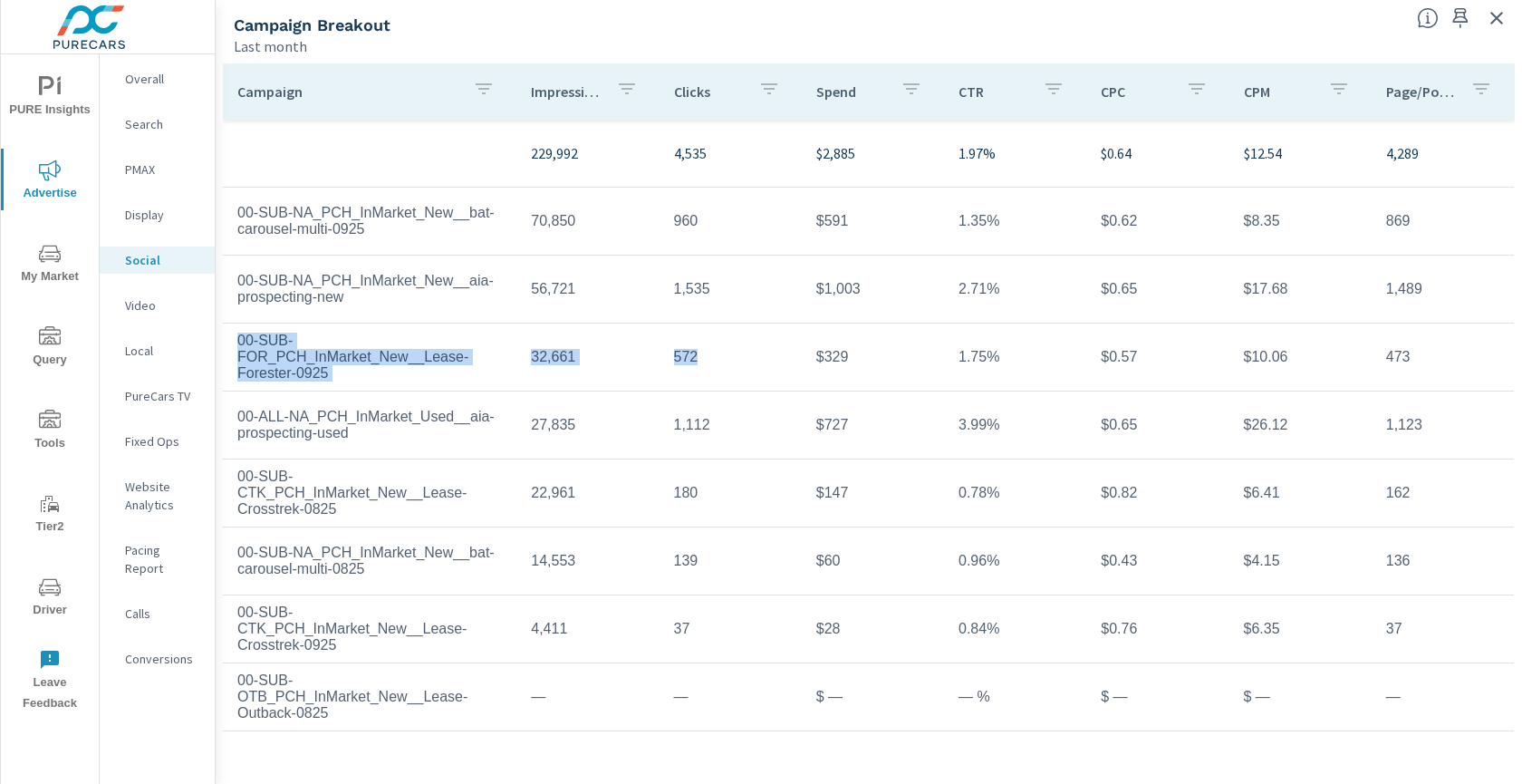
drag, startPoint x: 230, startPoint y: 339, endPoint x: 771, endPoint y: 370, distance: 541.9
click at [771, 370] on tr "00-SUB-FOR_PCH_InMarket_New__Lease-Forester-0925 32,661 572 $329 1.75% $0.57 $1…" at bounding box center [868, 357] width 1291 height 68
copy tr "00-SUB-FOR_PCH_InMarket_New__Lease-Forester-0925 32,661 572"
click at [244, 418] on td "00-ALL-NA_PCH_InMarket_Used__aia-prospecting-used" at bounding box center [369, 425] width 294 height 62
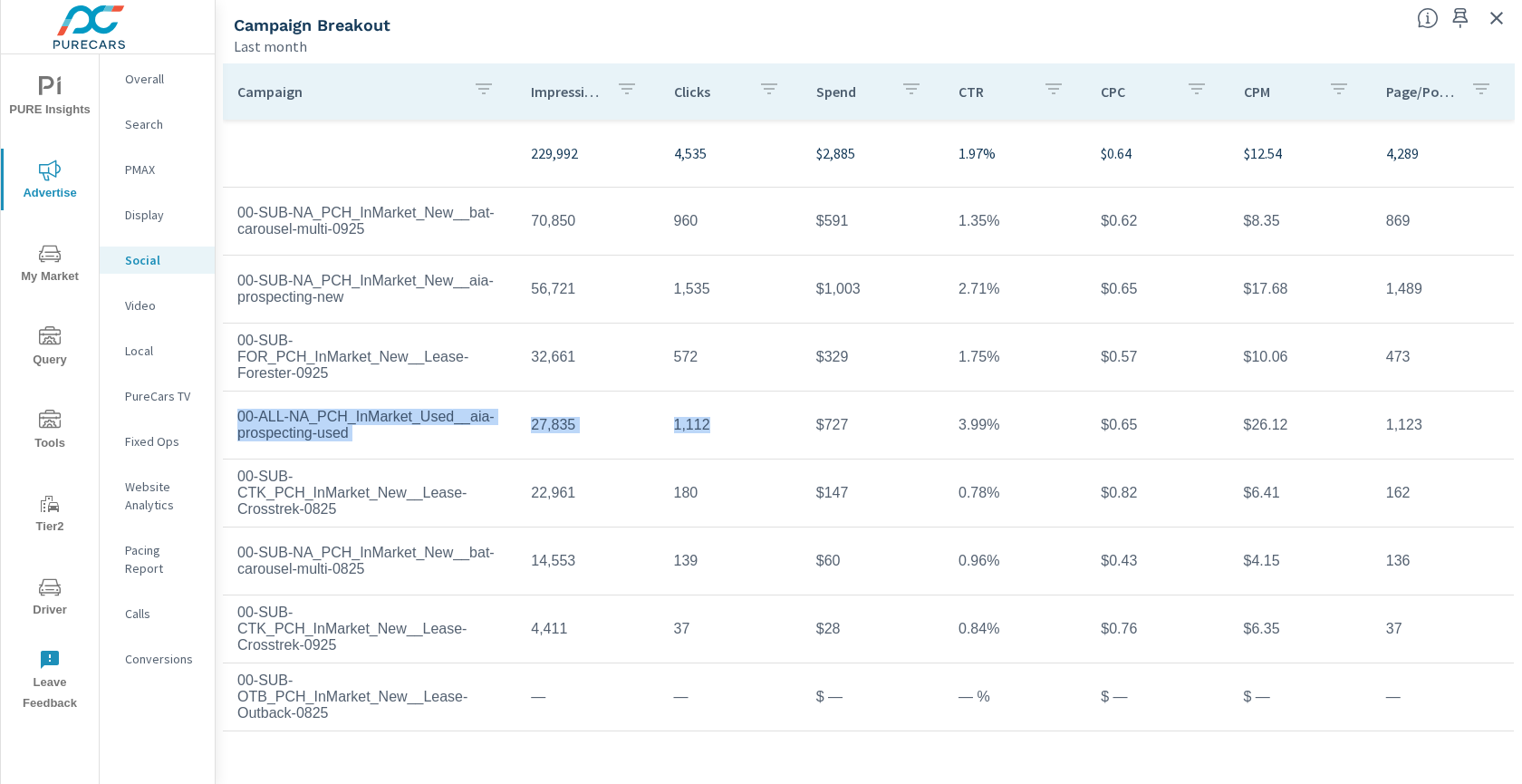
drag, startPoint x: 233, startPoint y: 417, endPoint x: 705, endPoint y: 435, distance: 472.3
click at [705, 435] on tr "00-ALL-NA_PCH_InMarket_Used__aia-prospecting-used 27,835 1,112 $727 3.99% $0.65…" at bounding box center [868, 425] width 1291 height 68
copy tr "00-ALL-NA_PCH_InMarket_Used__aia-prospecting-used 27,835 1,112"
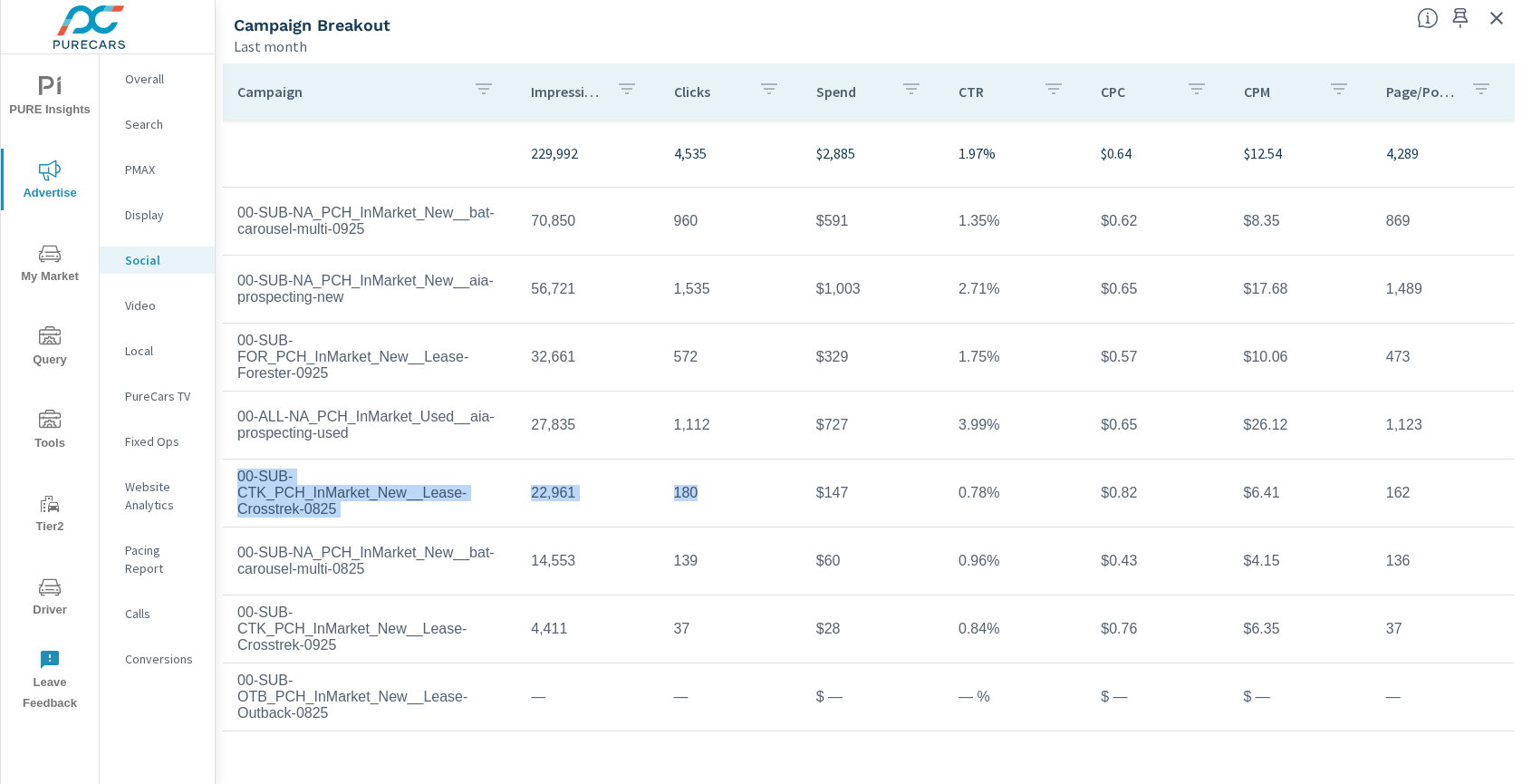
drag, startPoint x: 233, startPoint y: 475, endPoint x: 682, endPoint y: 504, distance: 449.9
click at [682, 504] on tr "00-SUB-CTK_PCH_InMarket_New__Lease-Crosstrek-0825 22,961 180 $147 0.78% $0.82 $…" at bounding box center [868, 492] width 1291 height 68
copy tr "00-SUB-CTK_PCH_InMarket_New__Lease-Crosstrek-0825 22,961 180"
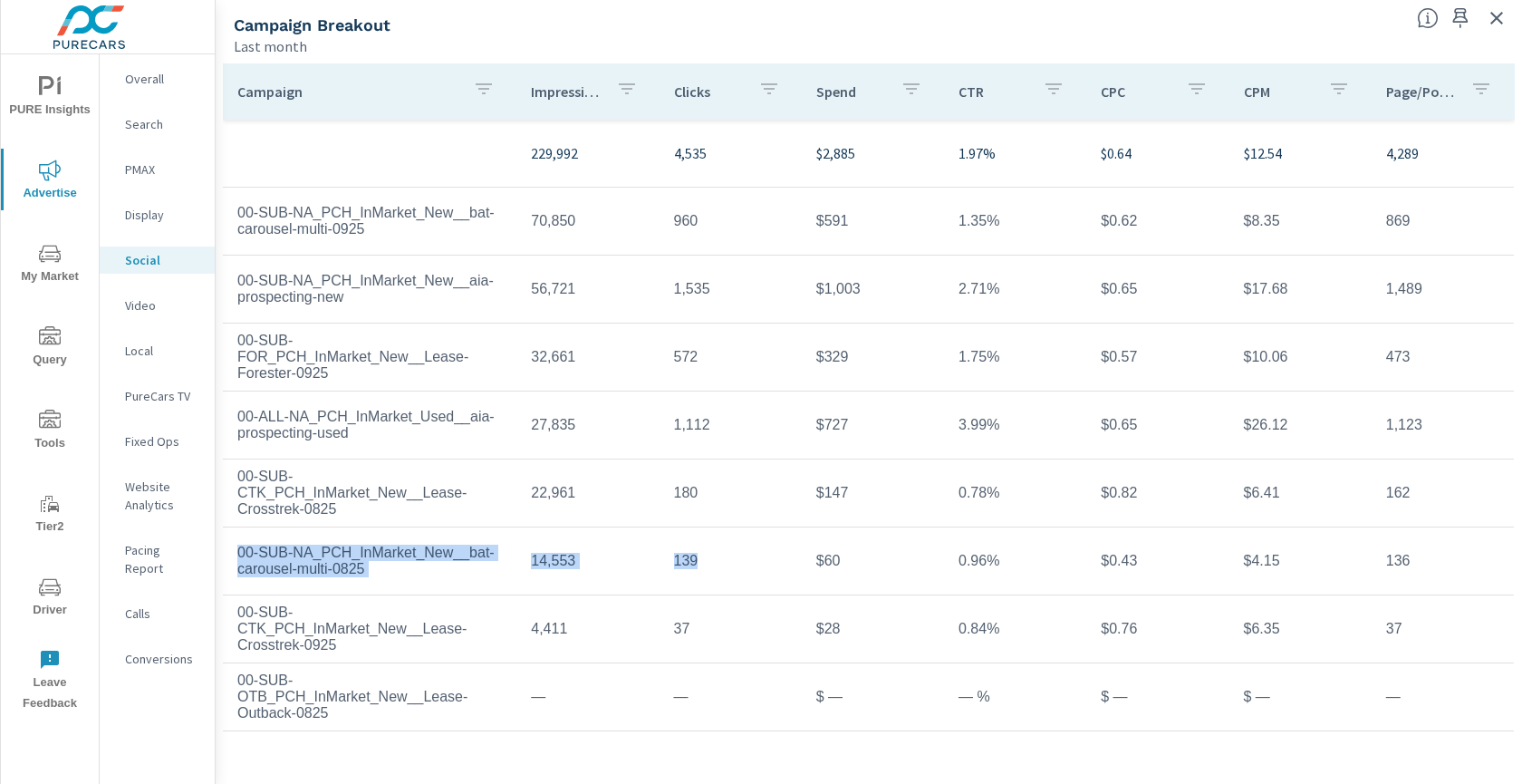
drag, startPoint x: 235, startPoint y: 547, endPoint x: 740, endPoint y: 582, distance: 506.2
click at [740, 582] on tr "00-SUB-NA_PCH_InMarket_New__bat-carousel-multi-0825 14,553 139 $60 0.96% $0.43 …" at bounding box center [868, 560] width 1291 height 68
copy tr "00-SUB-NA_PCH_InMarket_New__bat-carousel-multi-0825 14,553 139"
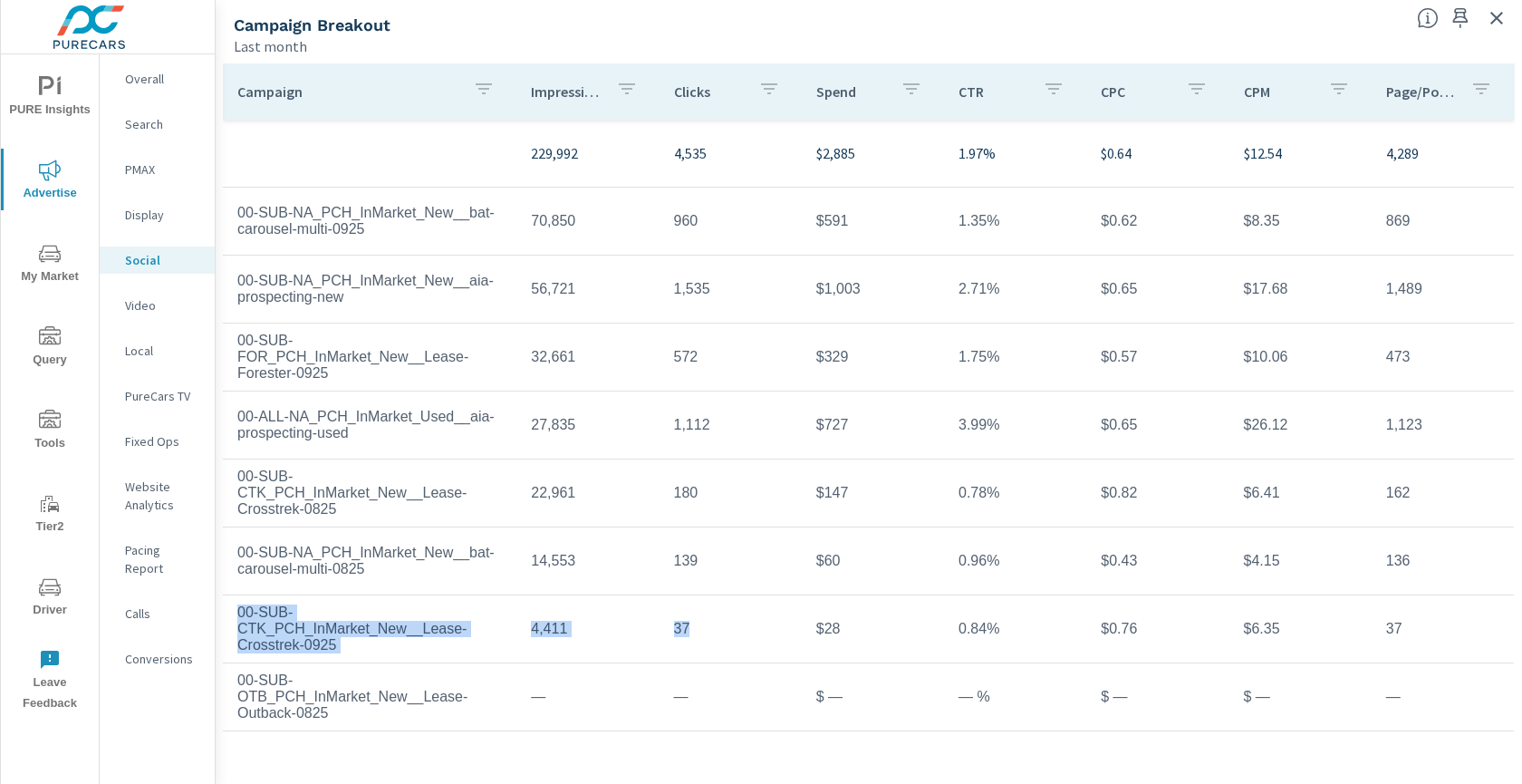
drag, startPoint x: 235, startPoint y: 614, endPoint x: 695, endPoint y: 628, distance: 460.2
click at [695, 628] on tr "00-SUB-CTK_PCH_InMarket_New__Lease-Crosstrek-0925 4,411 37 $28 0.84% $0.76 $6.3…" at bounding box center [868, 628] width 1291 height 68
copy tr "00-SUB-CTK_PCH_InMarket_New__Lease-Crosstrek-0925 4,411 37"
click at [442, 641] on td "00-SUB-CTK_PCH_InMarket_New__Lease-Crosstrek-0925" at bounding box center [369, 628] width 294 height 78
click at [394, 710] on td "00-SUB-OTB_PCH_InMarket_New__Lease-Outback-0825" at bounding box center [369, 696] width 294 height 78
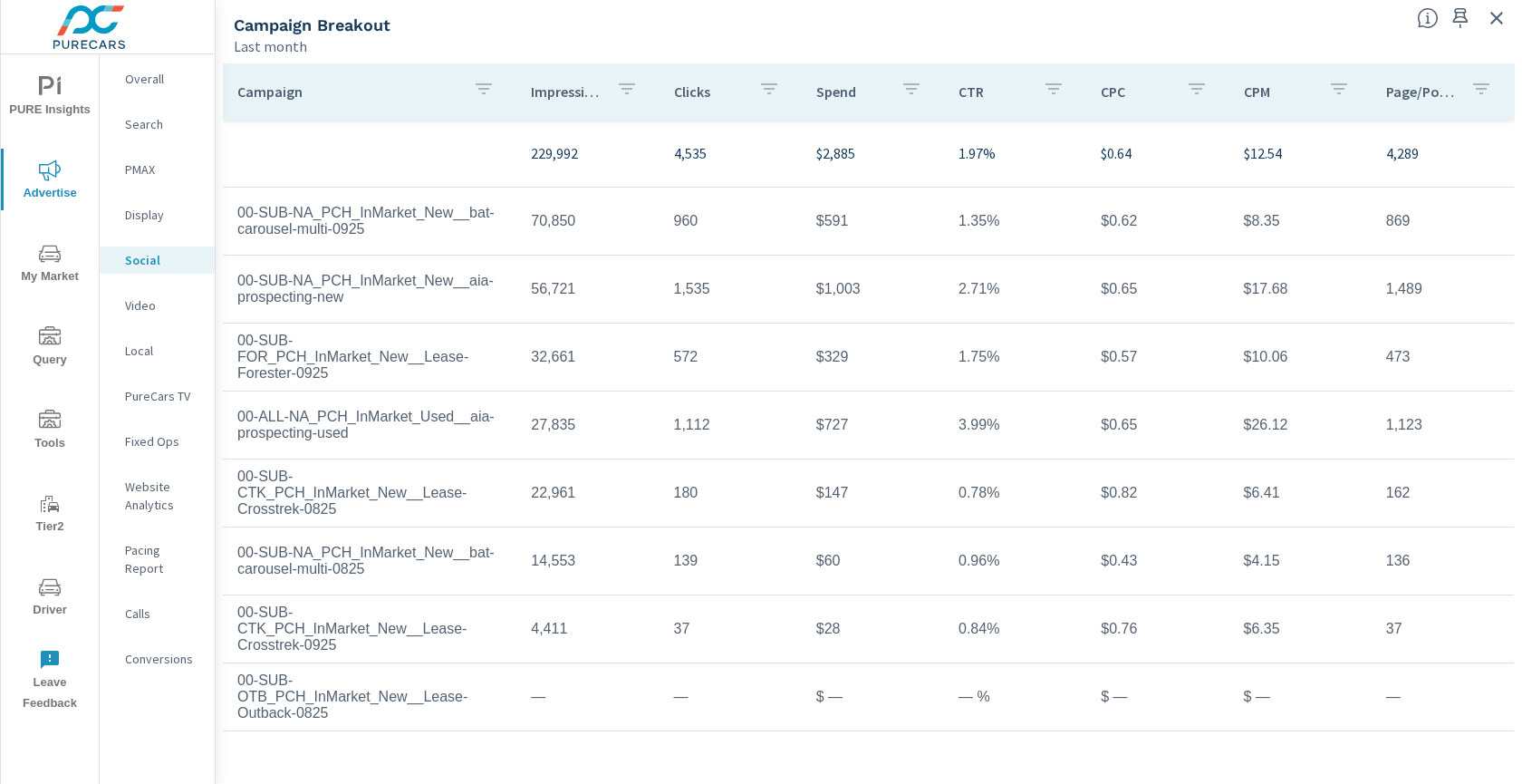
click at [577, 688] on td "—" at bounding box center [587, 696] width 142 height 45
click at [980, 221] on td "1.35%" at bounding box center [1016, 221] width 142 height 45
click at [977, 226] on td "1.35%" at bounding box center [1016, 221] width 142 height 45
copy td "1.35"
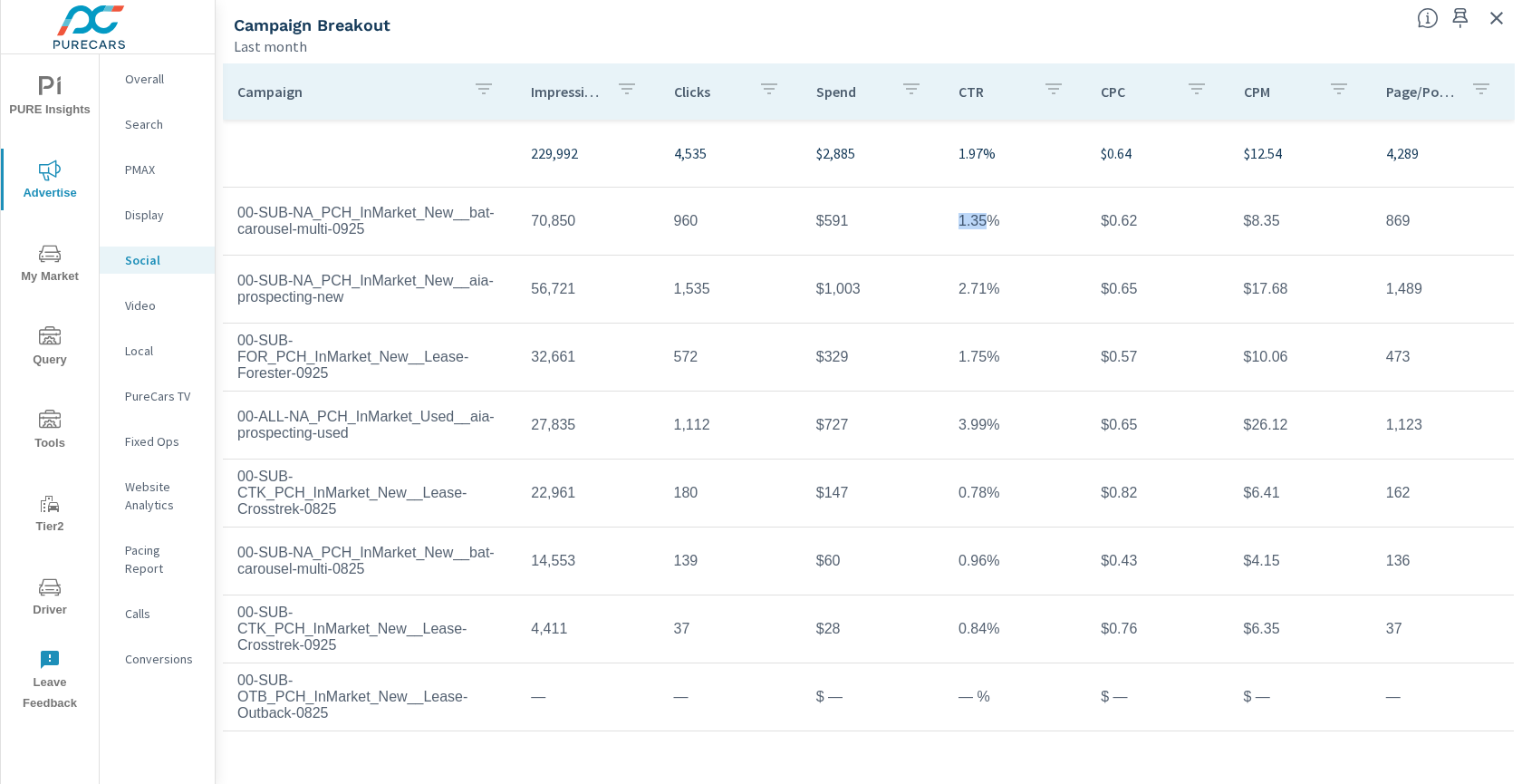
click at [978, 294] on td "2.71%" at bounding box center [1016, 289] width 142 height 45
click at [978, 294] on td "2.71%" at bounding box center [1016, 289] width 142 height 45
click at [972, 360] on td "1.75%" at bounding box center [1016, 357] width 142 height 45
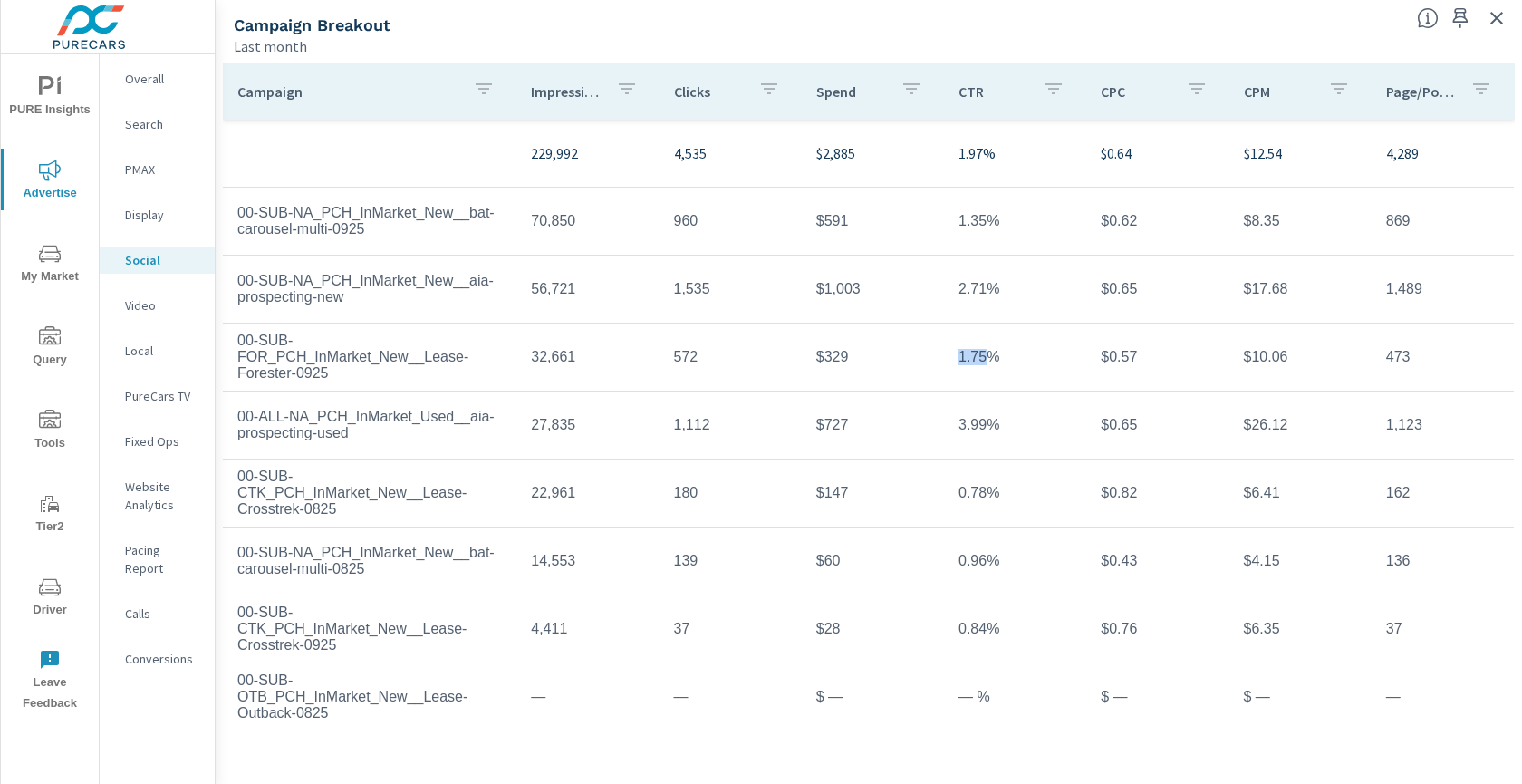
click at [979, 422] on td "3.99%" at bounding box center [1016, 425] width 142 height 45
click at [977, 497] on td "0.78%" at bounding box center [1016, 492] width 142 height 45
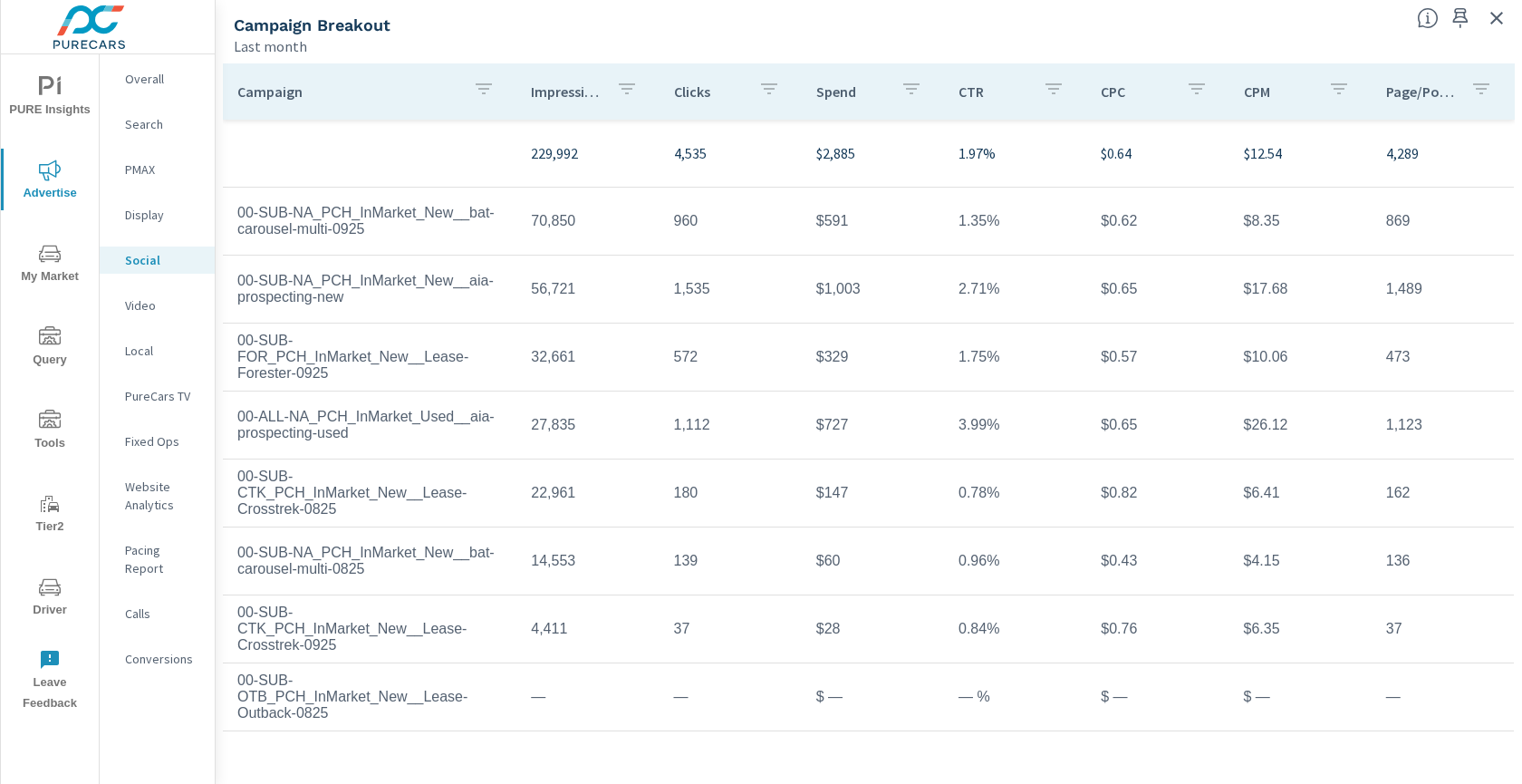
click at [967, 560] on td "0.96%" at bounding box center [1016, 560] width 142 height 45
click at [984, 628] on td "0.84%" at bounding box center [1016, 628] width 142 height 45
click at [985, 628] on td "0.84%" at bounding box center [1016, 628] width 142 height 45
click at [978, 625] on td "0.84%" at bounding box center [1016, 628] width 142 height 45
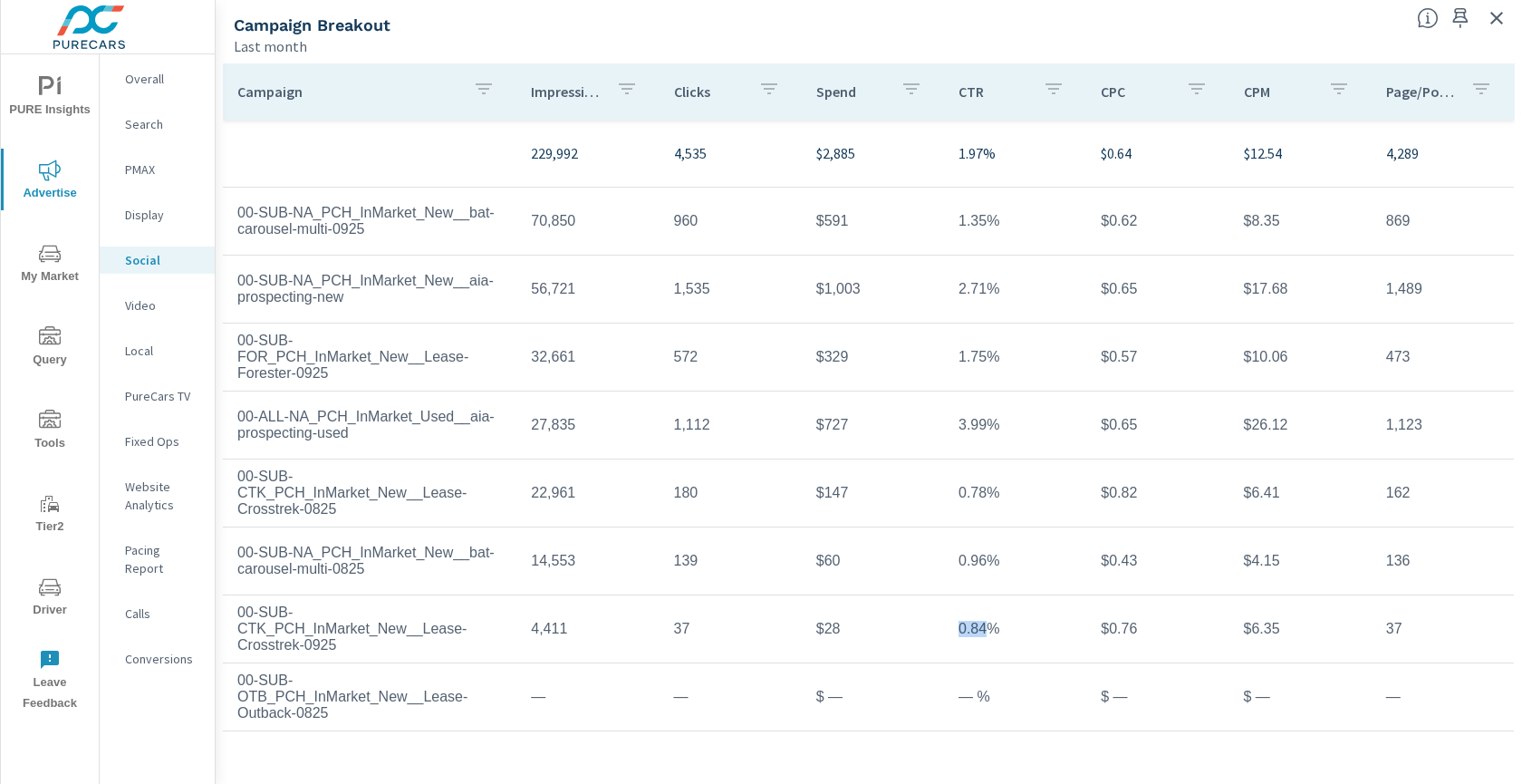
click at [978, 624] on td "0.84%" at bounding box center [1016, 628] width 142 height 45
click at [979, 623] on td "0.84%" at bounding box center [1016, 628] width 142 height 45
click at [983, 628] on td "0.84%" at bounding box center [1016, 628] width 142 height 45
click at [984, 628] on td "0.84%" at bounding box center [1016, 628] width 142 height 45
click at [985, 627] on td "0.84%" at bounding box center [1016, 628] width 142 height 45
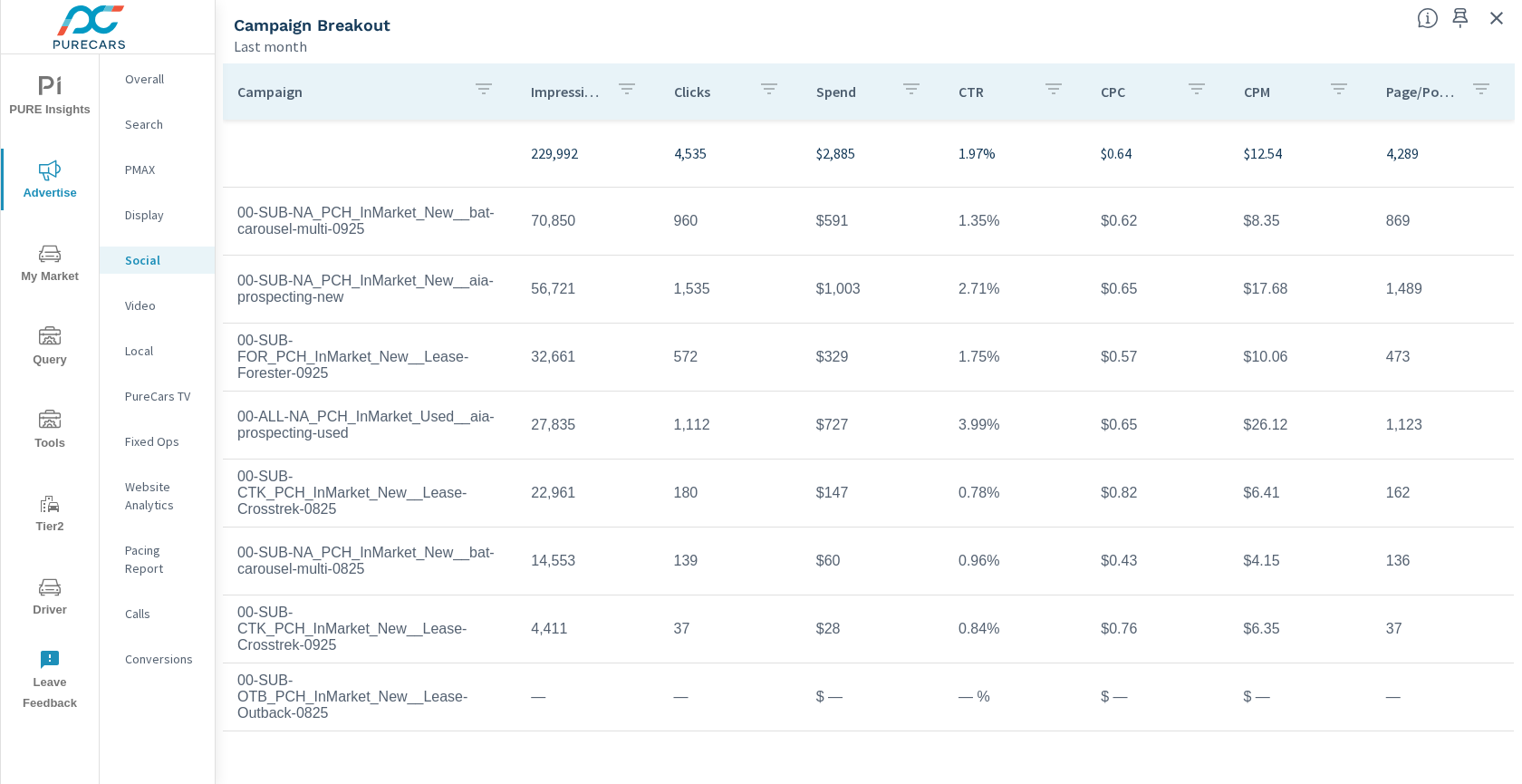
click at [1037, 639] on td "0.84%" at bounding box center [1016, 628] width 142 height 45
drag, startPoint x: 952, startPoint y: 630, endPoint x: 1004, endPoint y: 631, distance: 52.0
click at [1004, 631] on td "0.84%" at bounding box center [1016, 628] width 142 height 45
click at [975, 563] on td "0.96%" at bounding box center [1016, 560] width 142 height 45
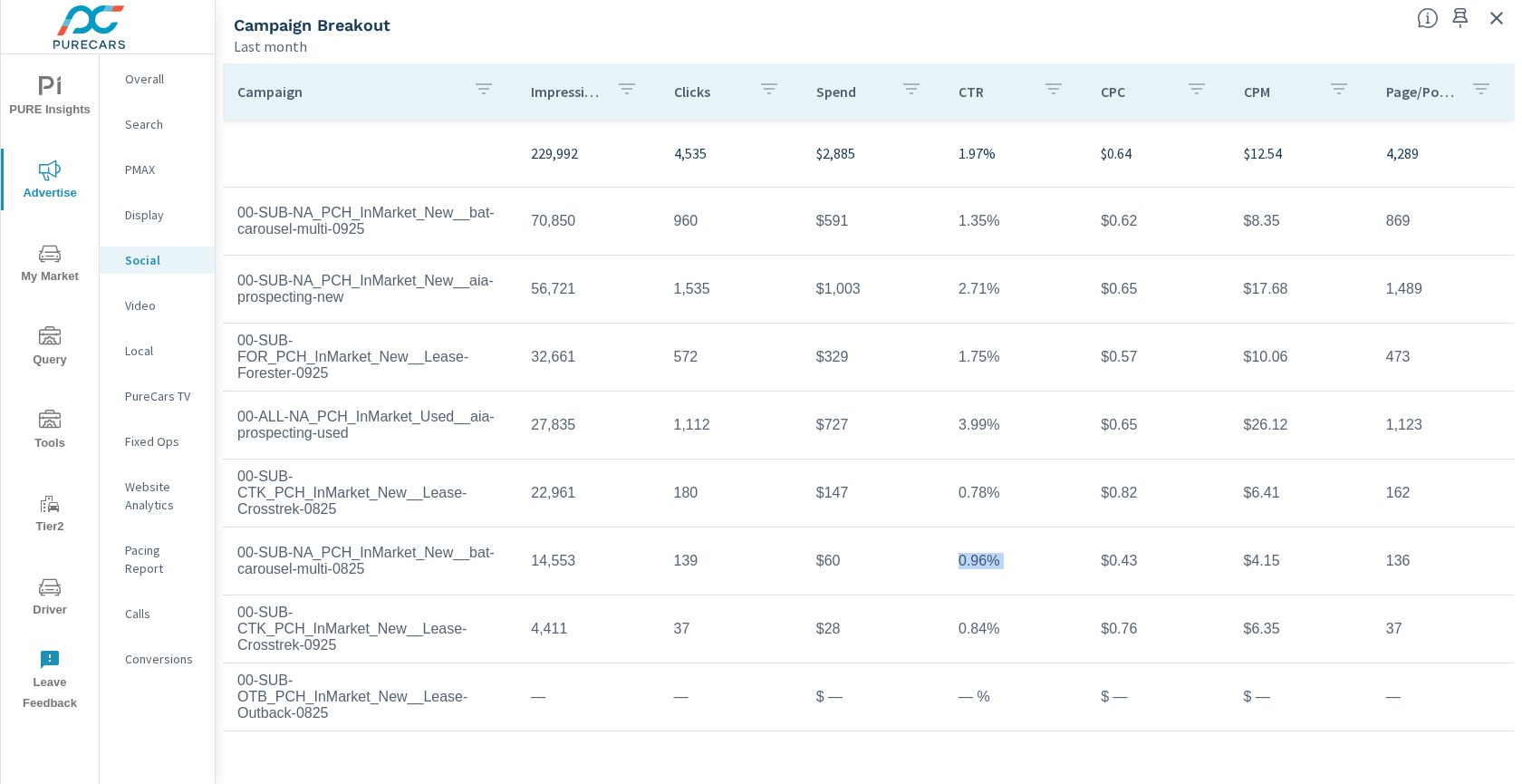
click at [975, 563] on td "0.96%" at bounding box center [1016, 560] width 142 height 45
click at [973, 635] on td "0.84%" at bounding box center [1016, 628] width 142 height 45
click at [1404, 225] on td "869" at bounding box center [1443, 221] width 142 height 45
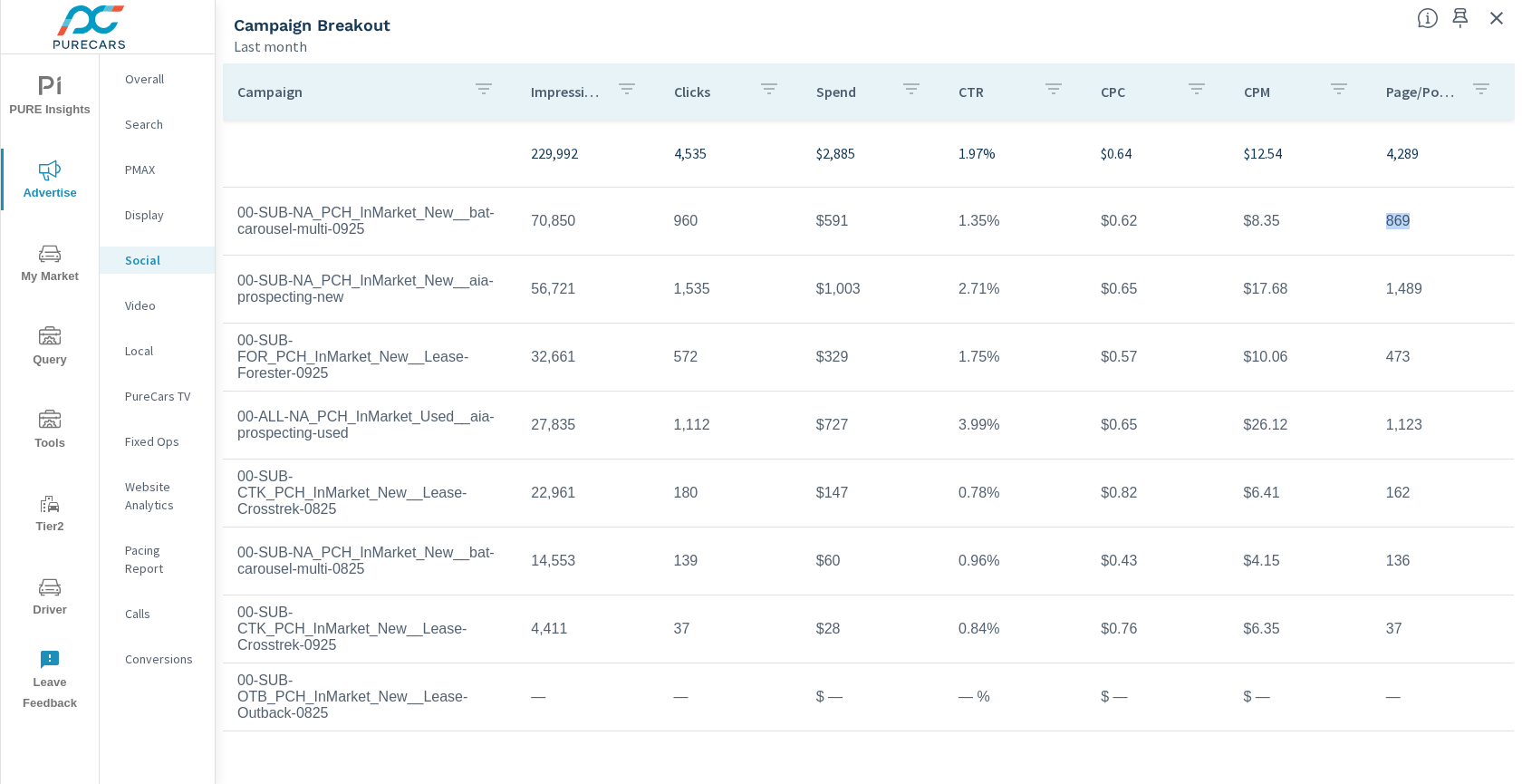
click at [1404, 225] on td "869" at bounding box center [1443, 221] width 142 height 45
click at [1412, 294] on td "1,489" at bounding box center [1443, 289] width 142 height 45
click at [1411, 294] on td "1,489" at bounding box center [1443, 289] width 142 height 45
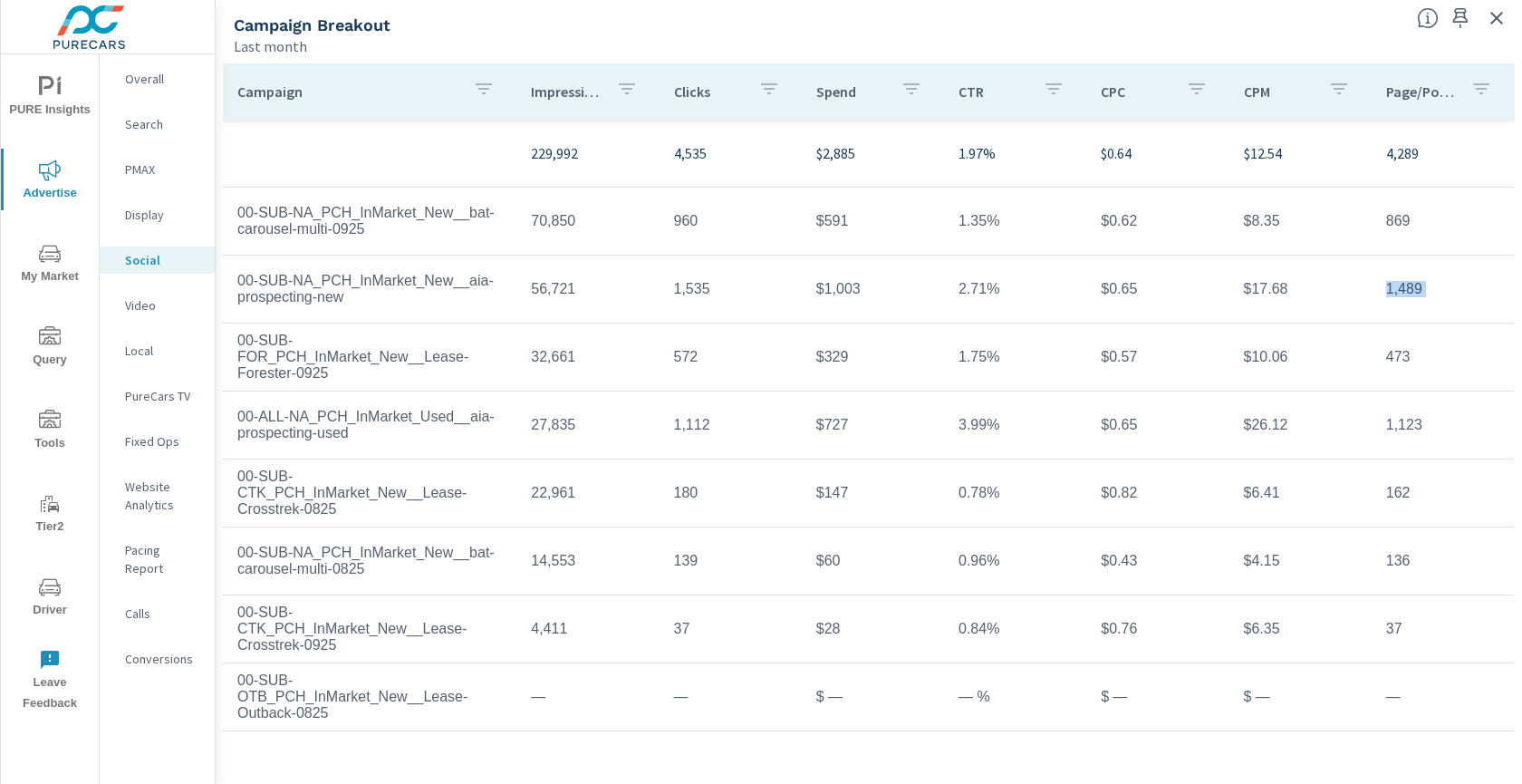
click at [1398, 350] on td "473" at bounding box center [1443, 357] width 142 height 45
click at [1395, 423] on td "1,123" at bounding box center [1443, 425] width 142 height 45
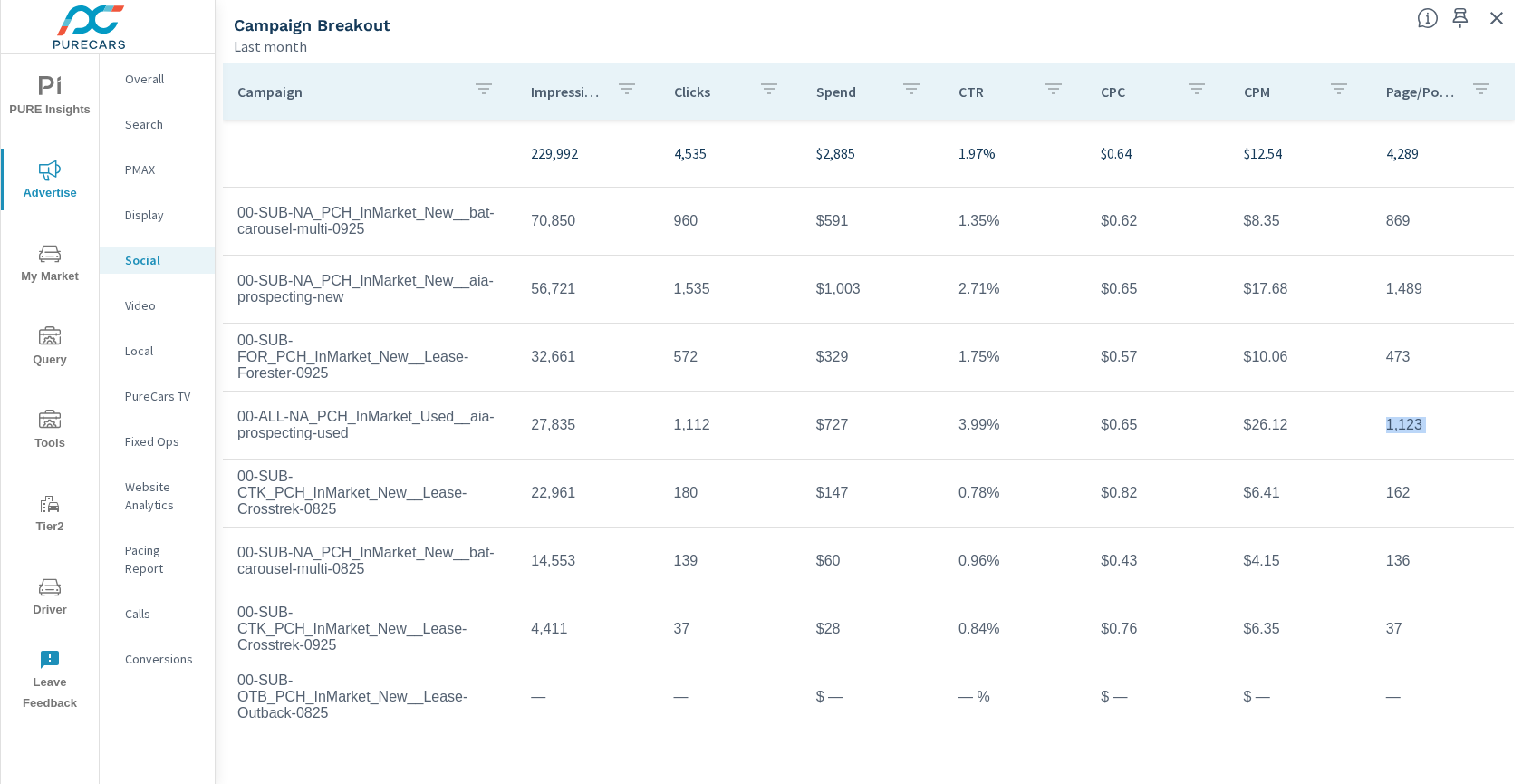
click at [1395, 424] on td "1,123" at bounding box center [1443, 425] width 142 height 45
click at [1498, 17] on icon "button" at bounding box center [1497, 18] width 22 height 22
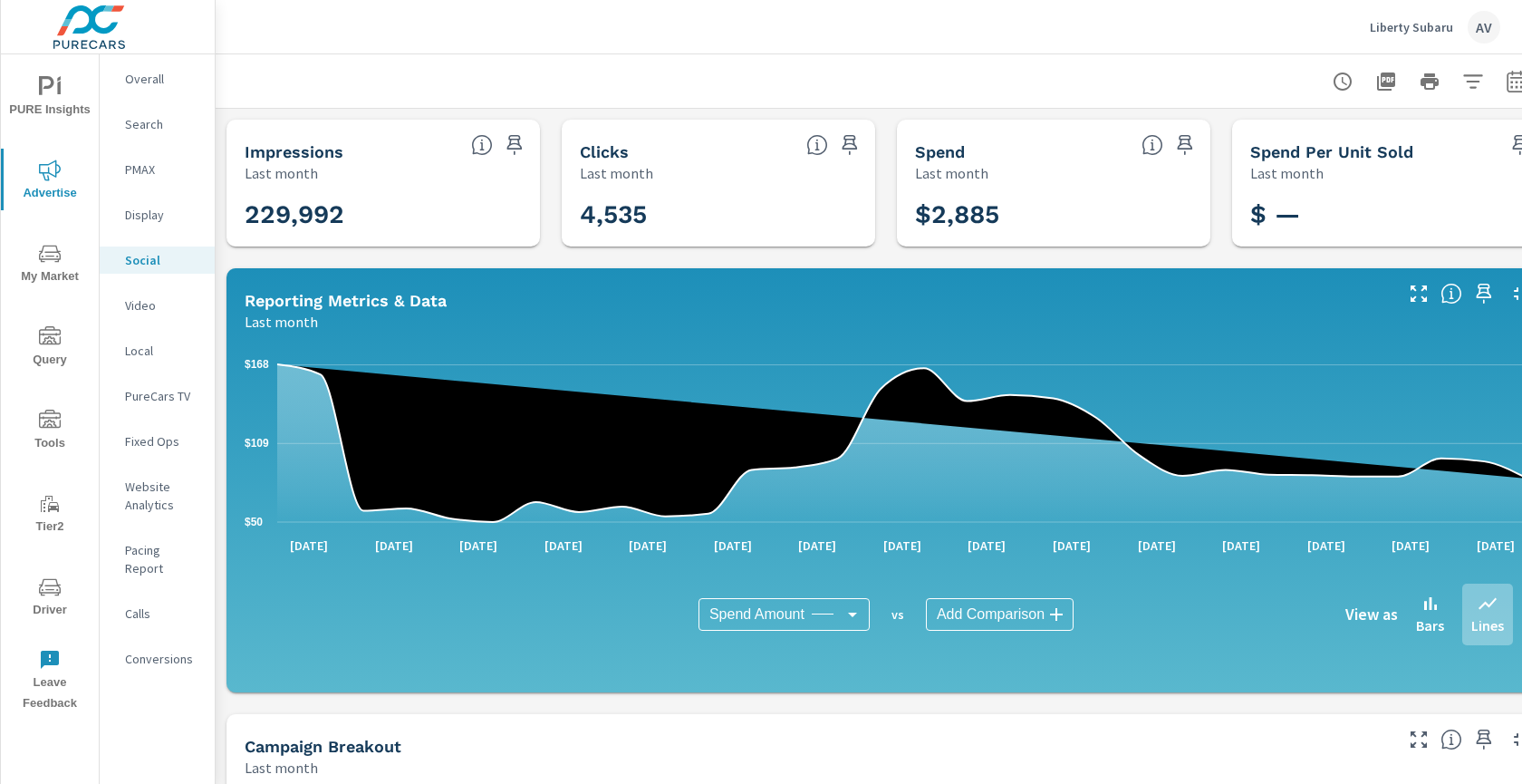
click at [395, 78] on div at bounding box center [886, 81] width 1297 height 53
